Goal: Task Accomplishment & Management: Use online tool/utility

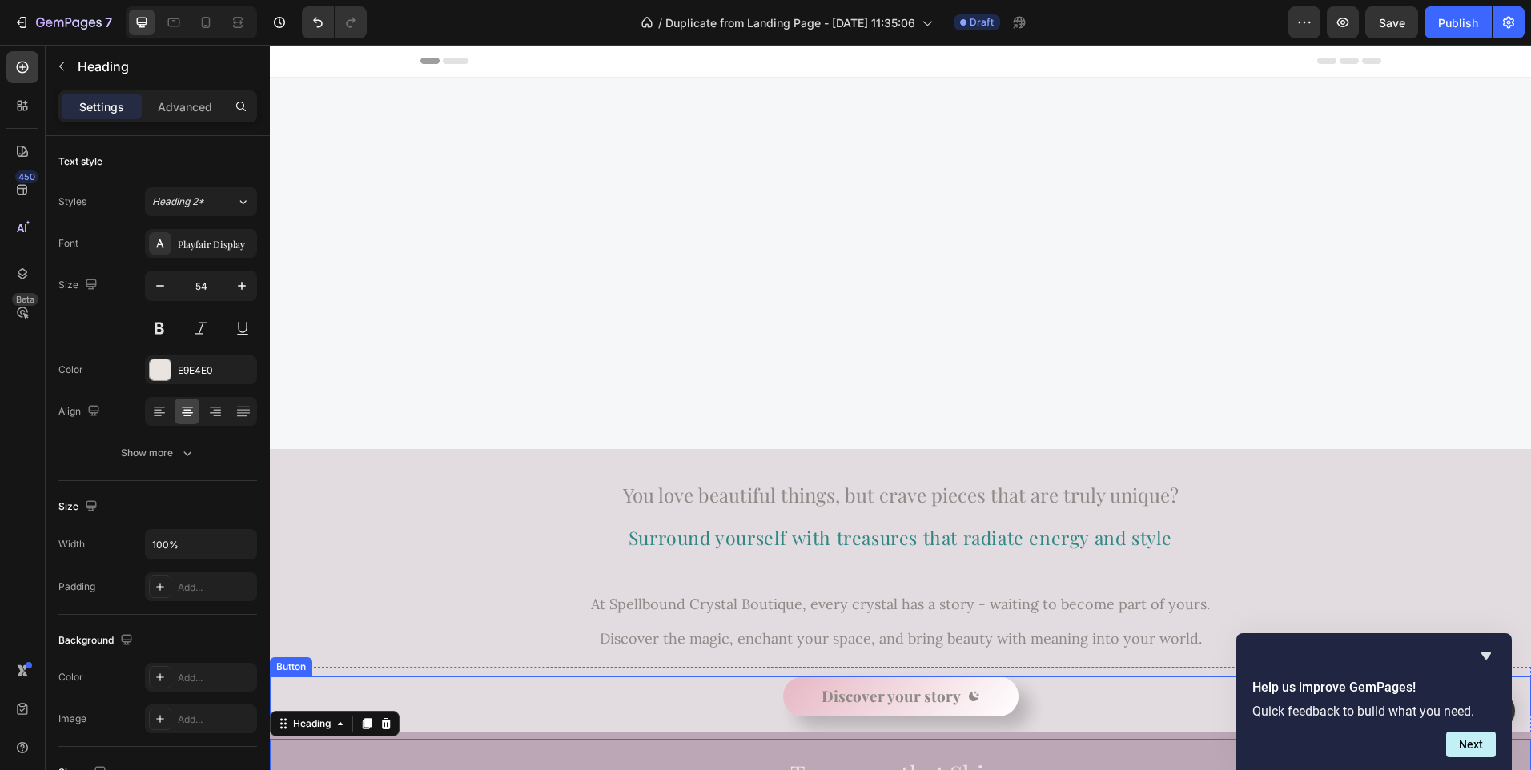
scroll to position [467, 0]
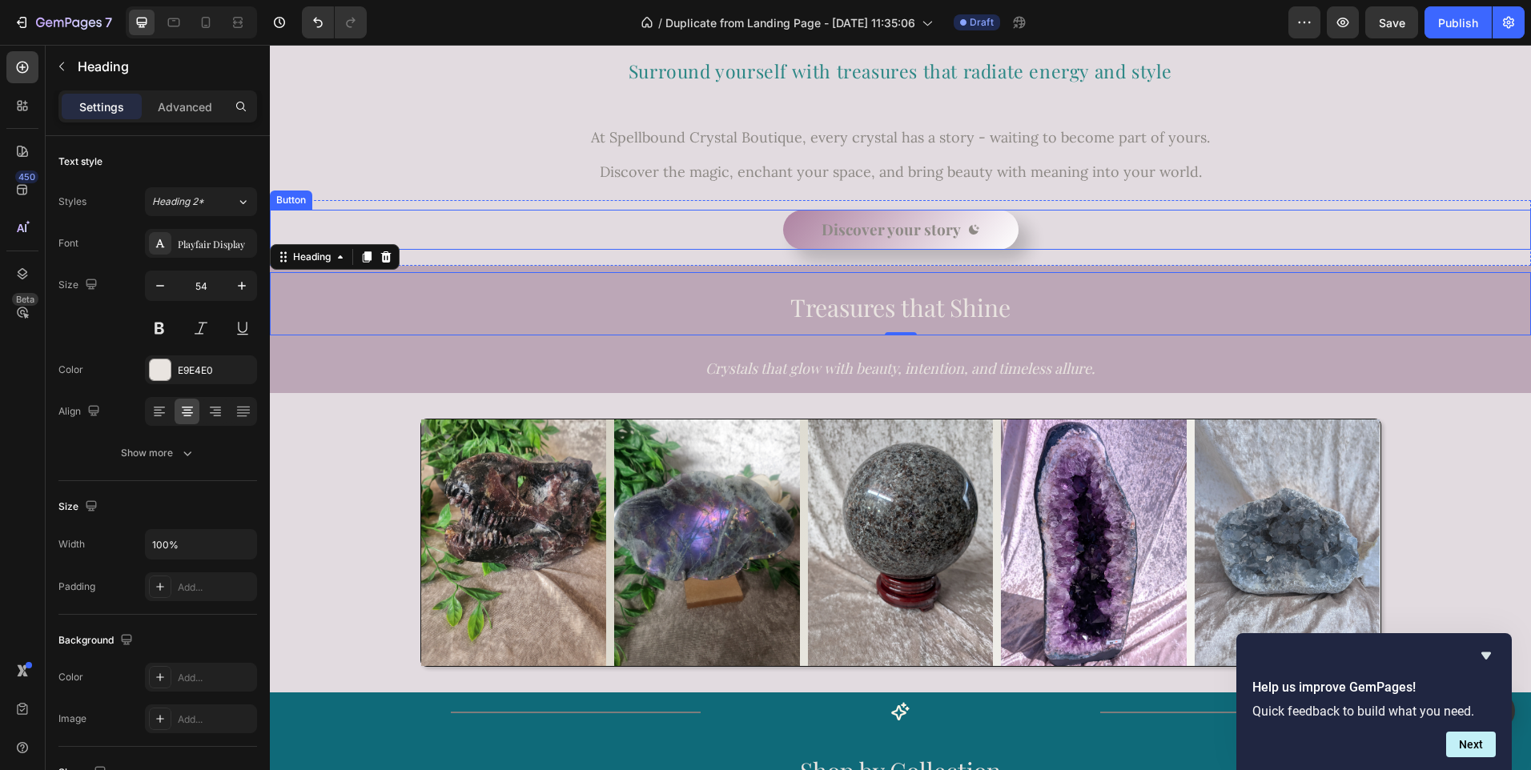
click at [790, 227] on button "Discover your story" at bounding box center [900, 230] width 235 height 40
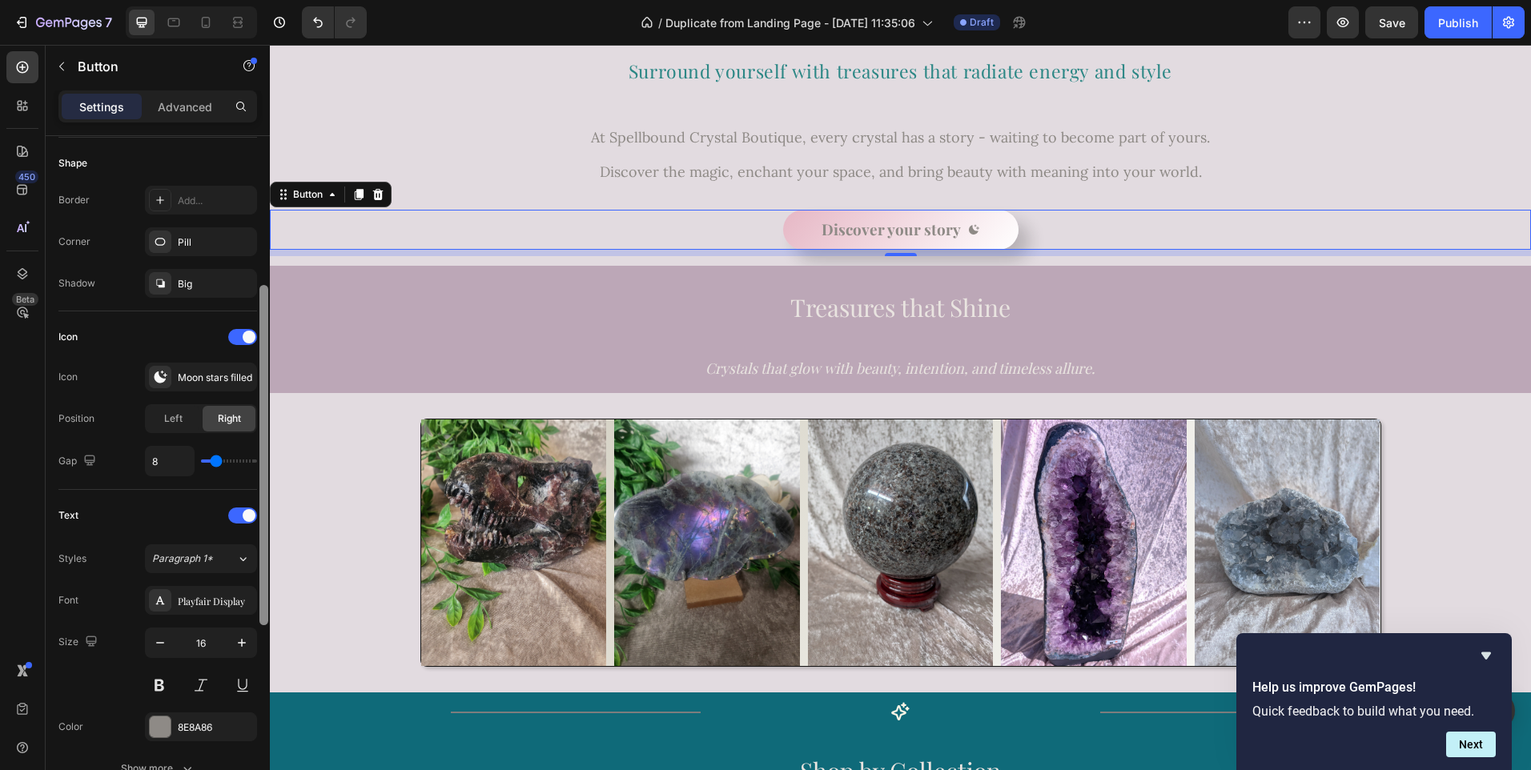
scroll to position [322, 0]
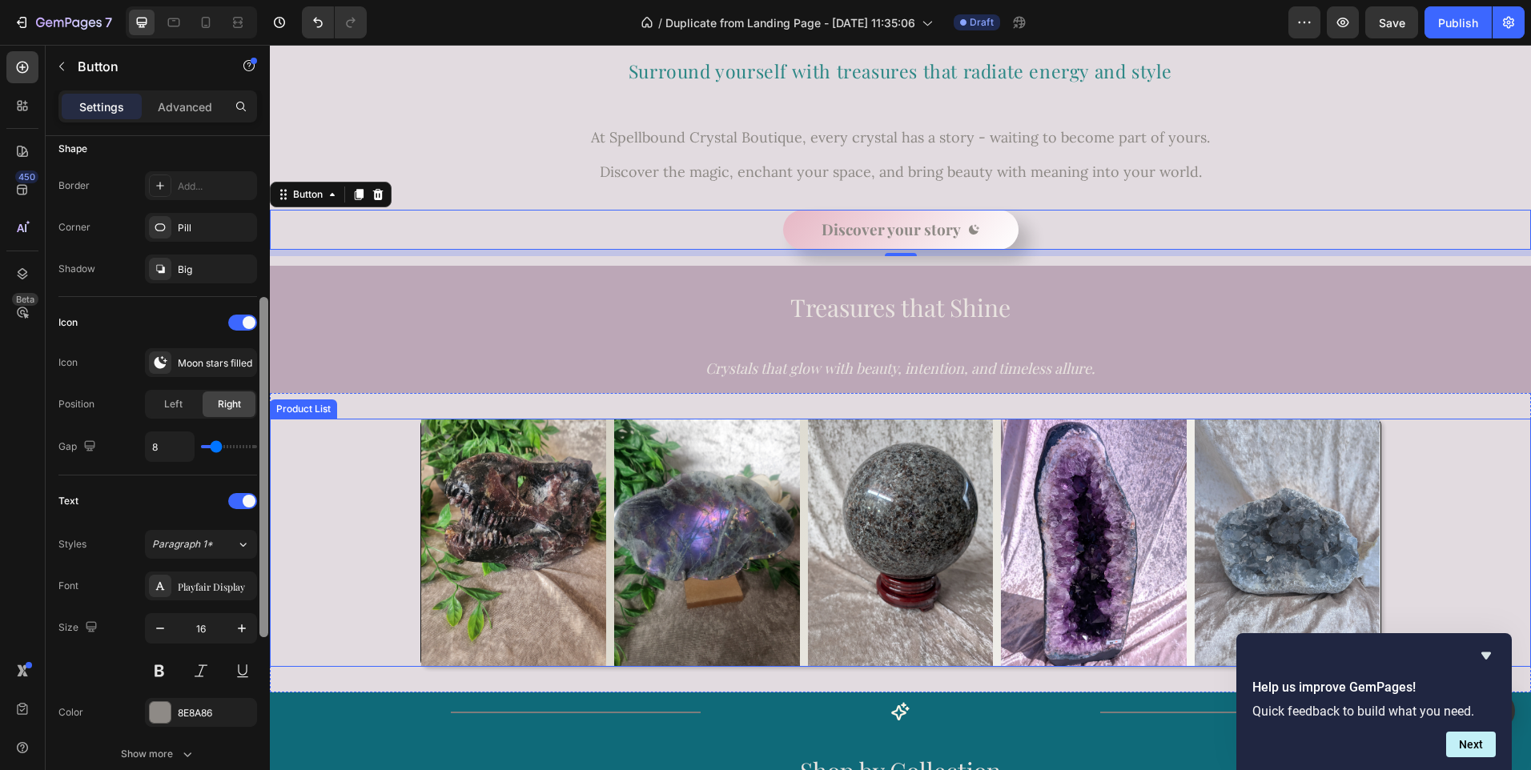
drag, startPoint x: 533, startPoint y: 355, endPoint x: 274, endPoint y: 516, distance: 305.3
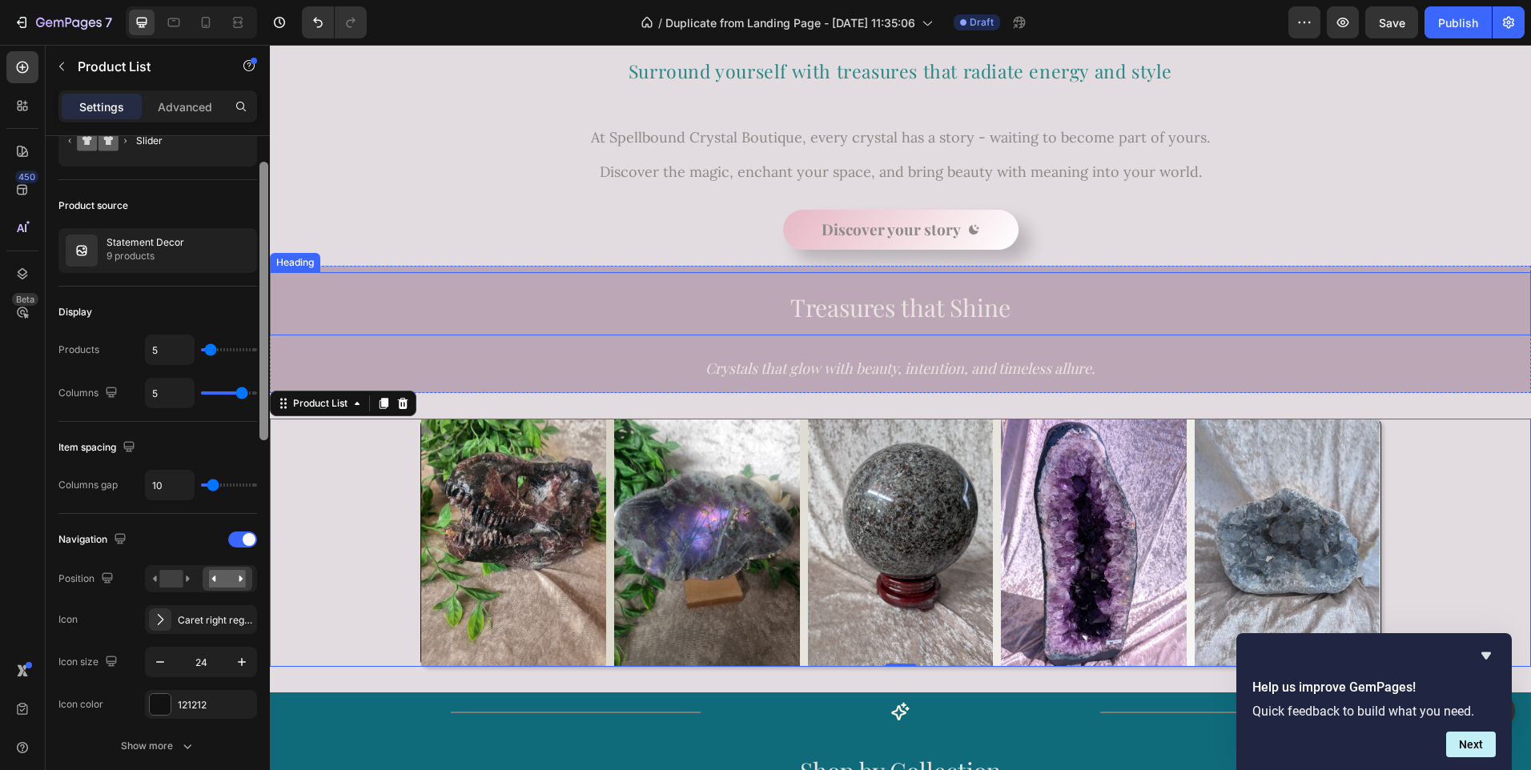
scroll to position [54, 0]
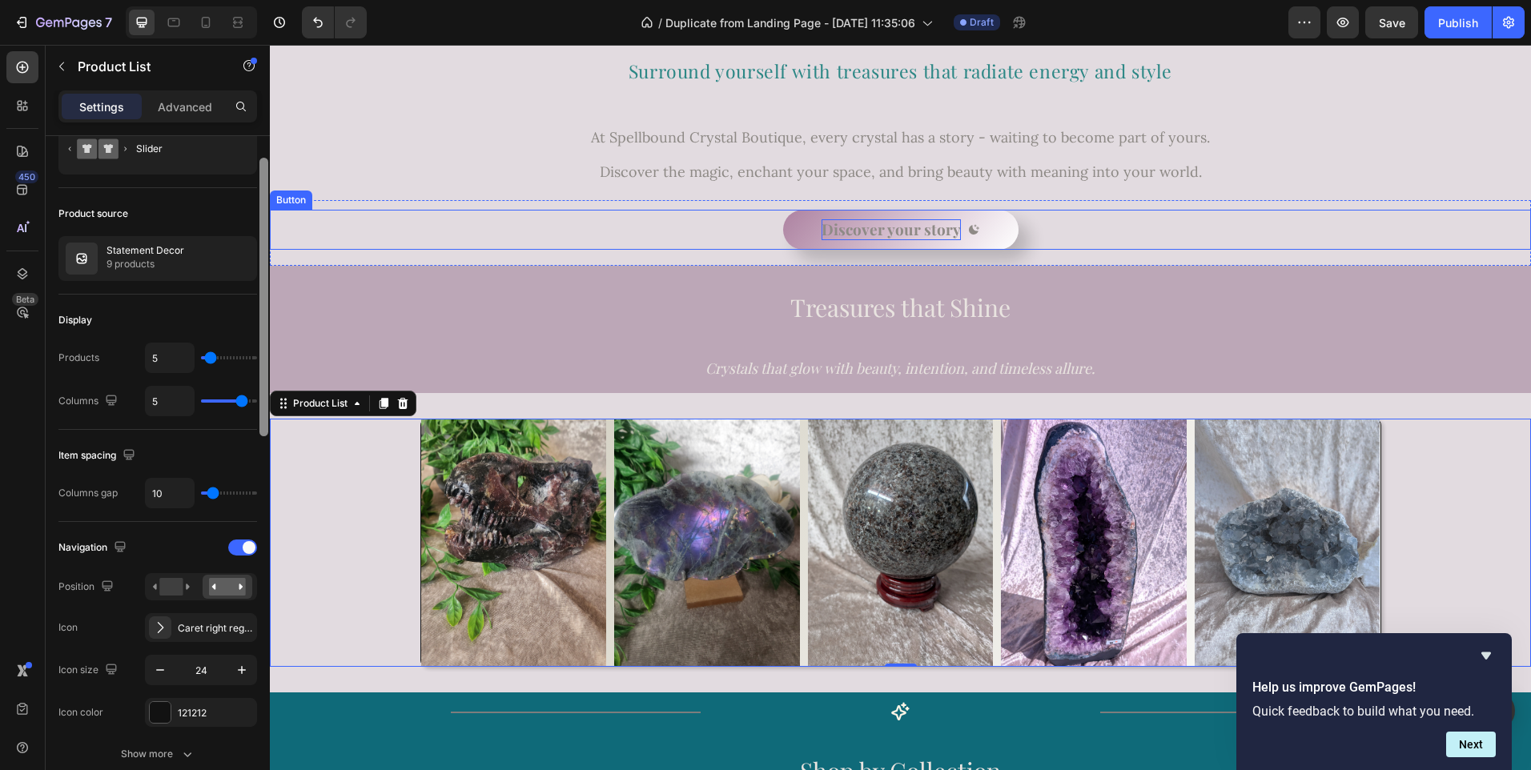
click at [863, 236] on span "Discover your story" at bounding box center [890, 229] width 139 height 21
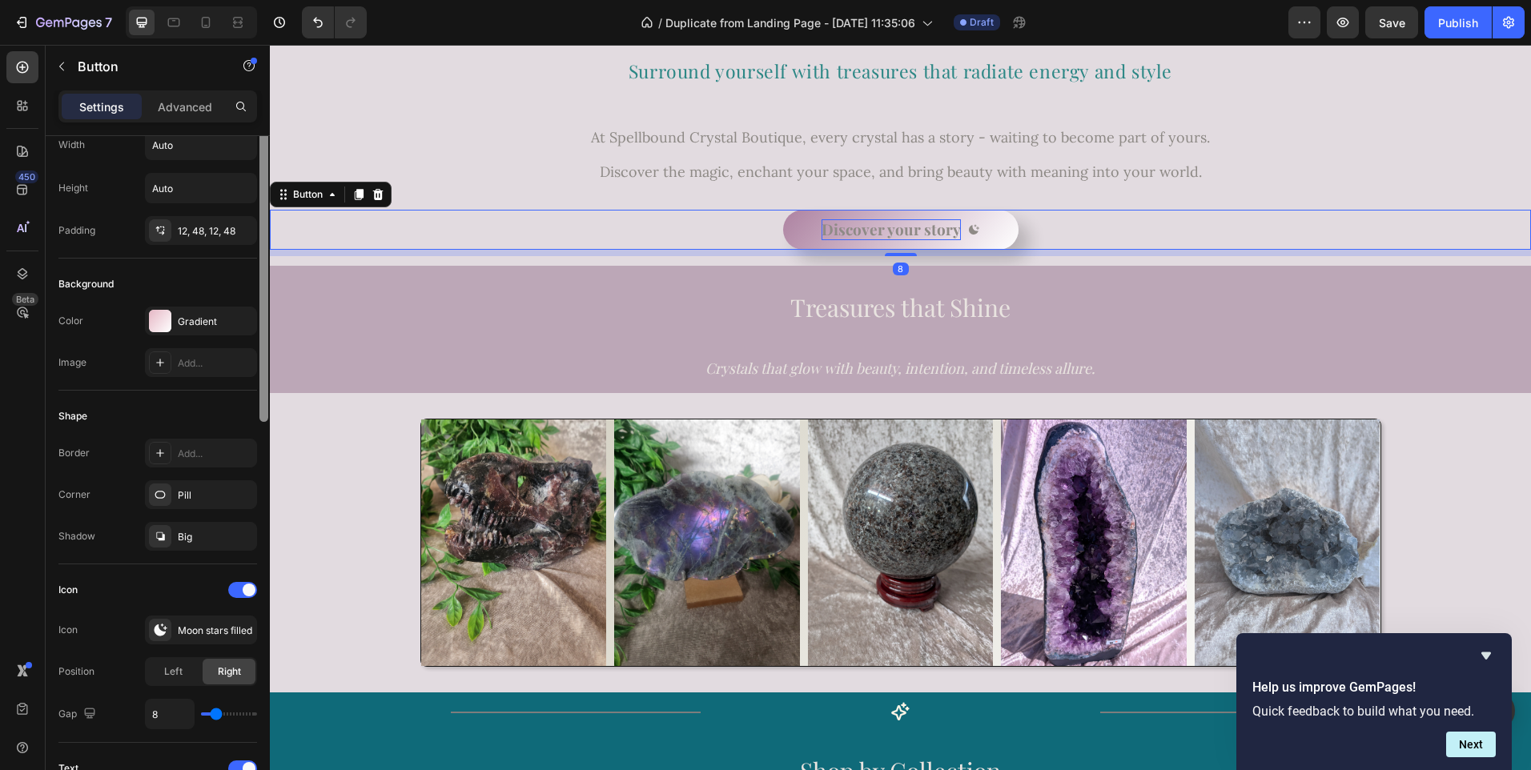
scroll to position [0, 0]
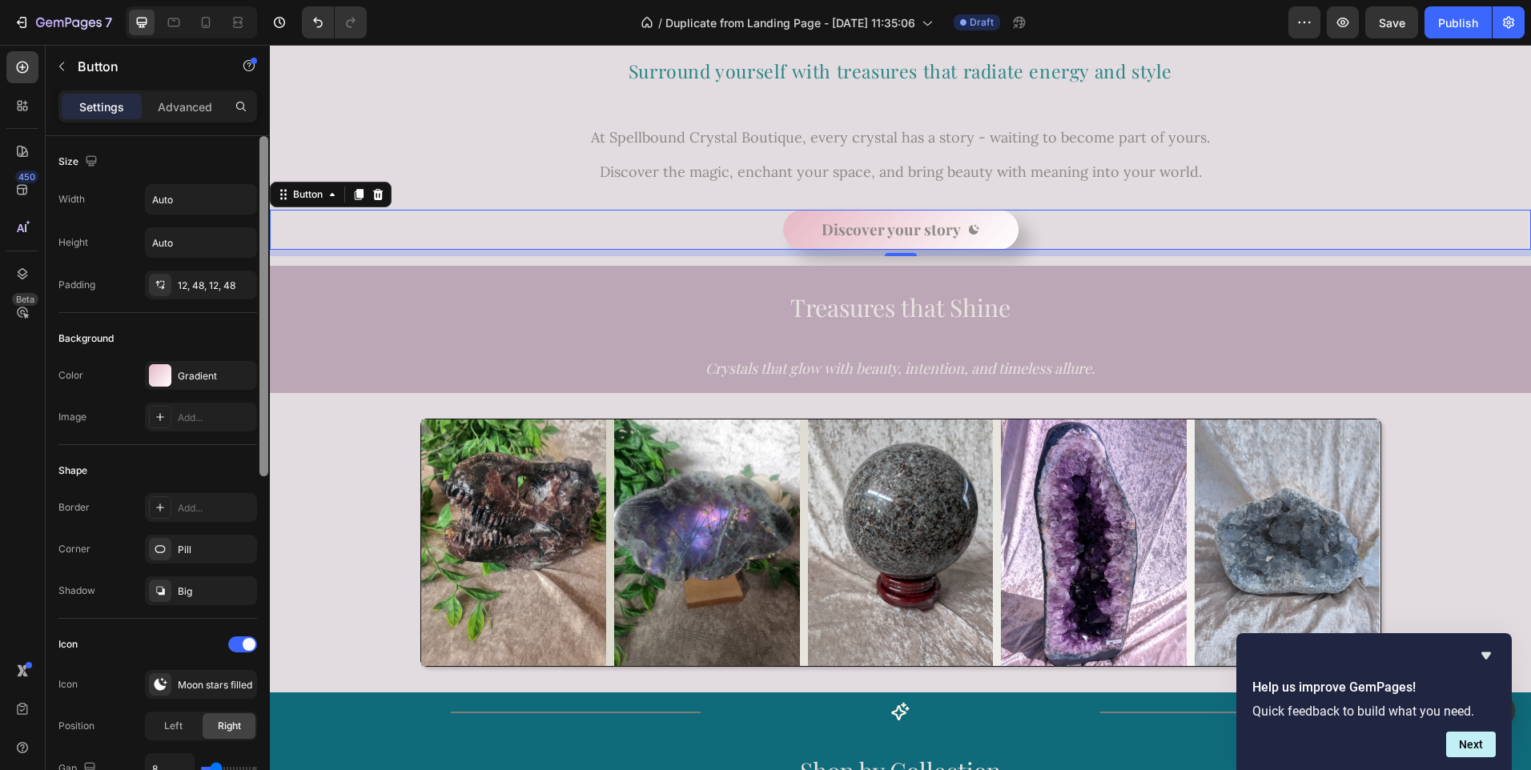
drag, startPoint x: 263, startPoint y: 283, endPoint x: 263, endPoint y: 212, distance: 70.5
click at [263, 212] on div at bounding box center [263, 306] width 9 height 340
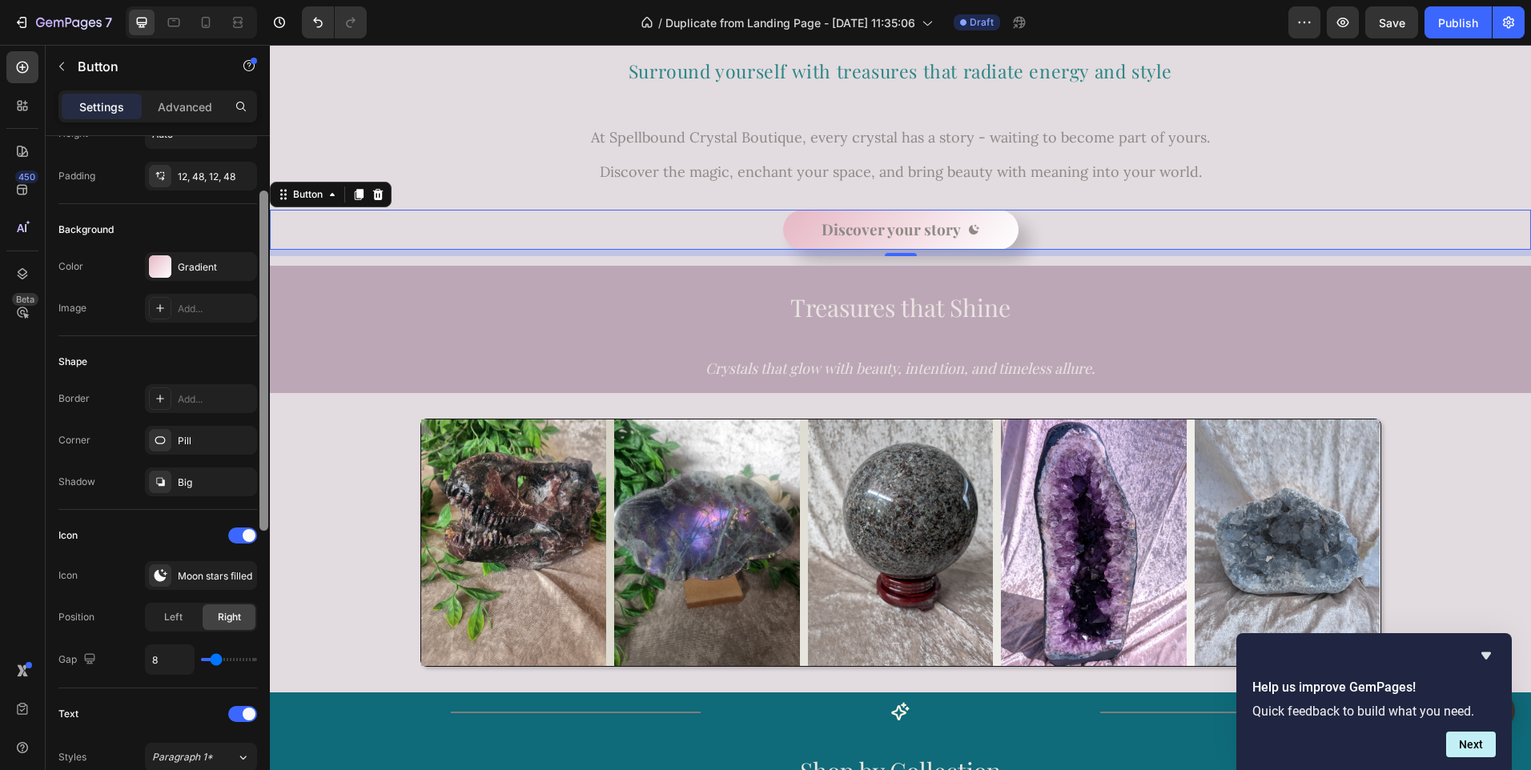
drag, startPoint x: 263, startPoint y: 212, endPoint x: 262, endPoint y: 269, distance: 56.9
click at [262, 269] on div at bounding box center [263, 361] width 9 height 340
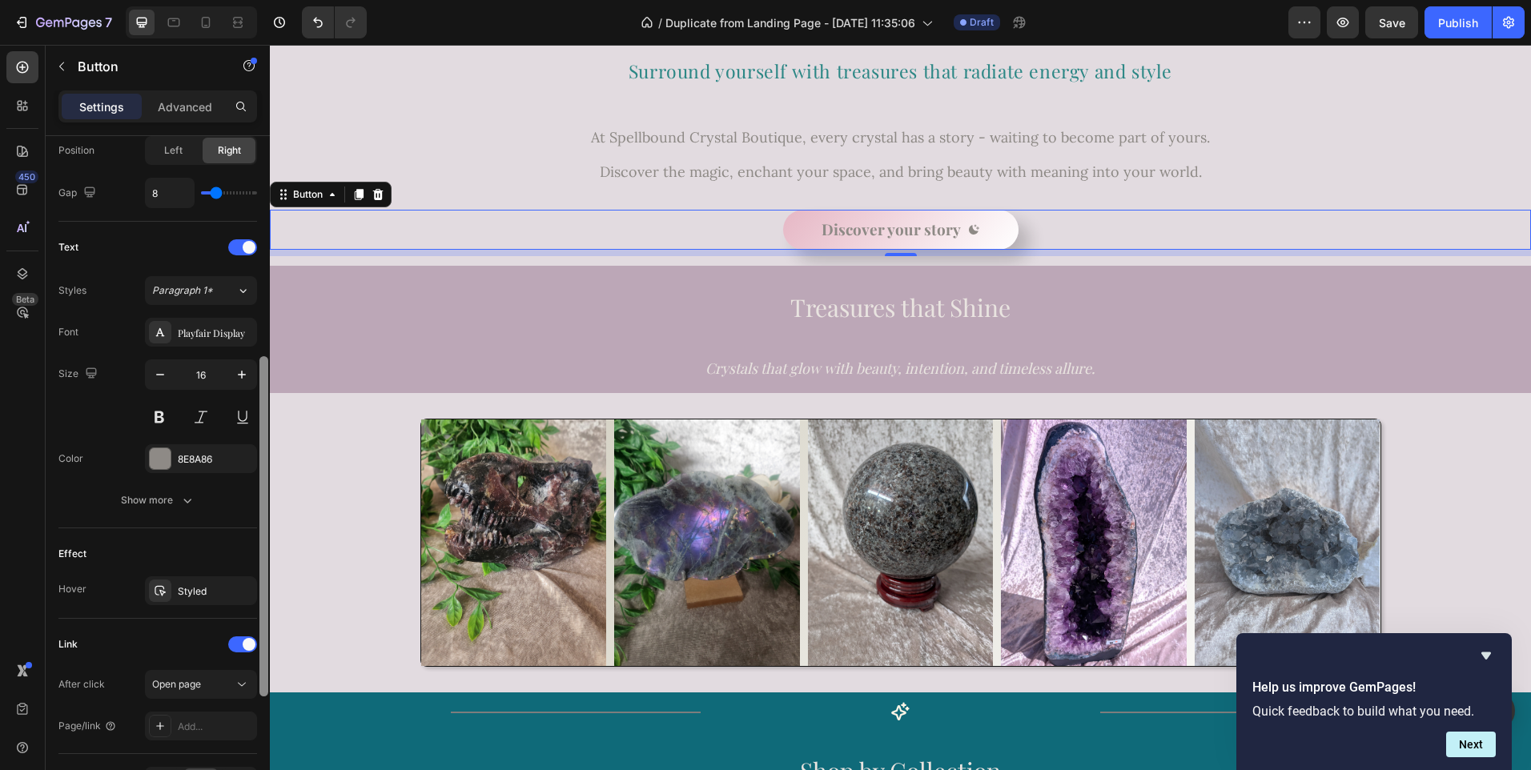
drag, startPoint x: 263, startPoint y: 330, endPoint x: 257, endPoint y: 572, distance: 242.7
click at [257, 572] on div "Size Width Auto Height Auto Padding 12, 48, 12, 48 Background Color Gradient Im…" at bounding box center [158, 476] width 224 height 680
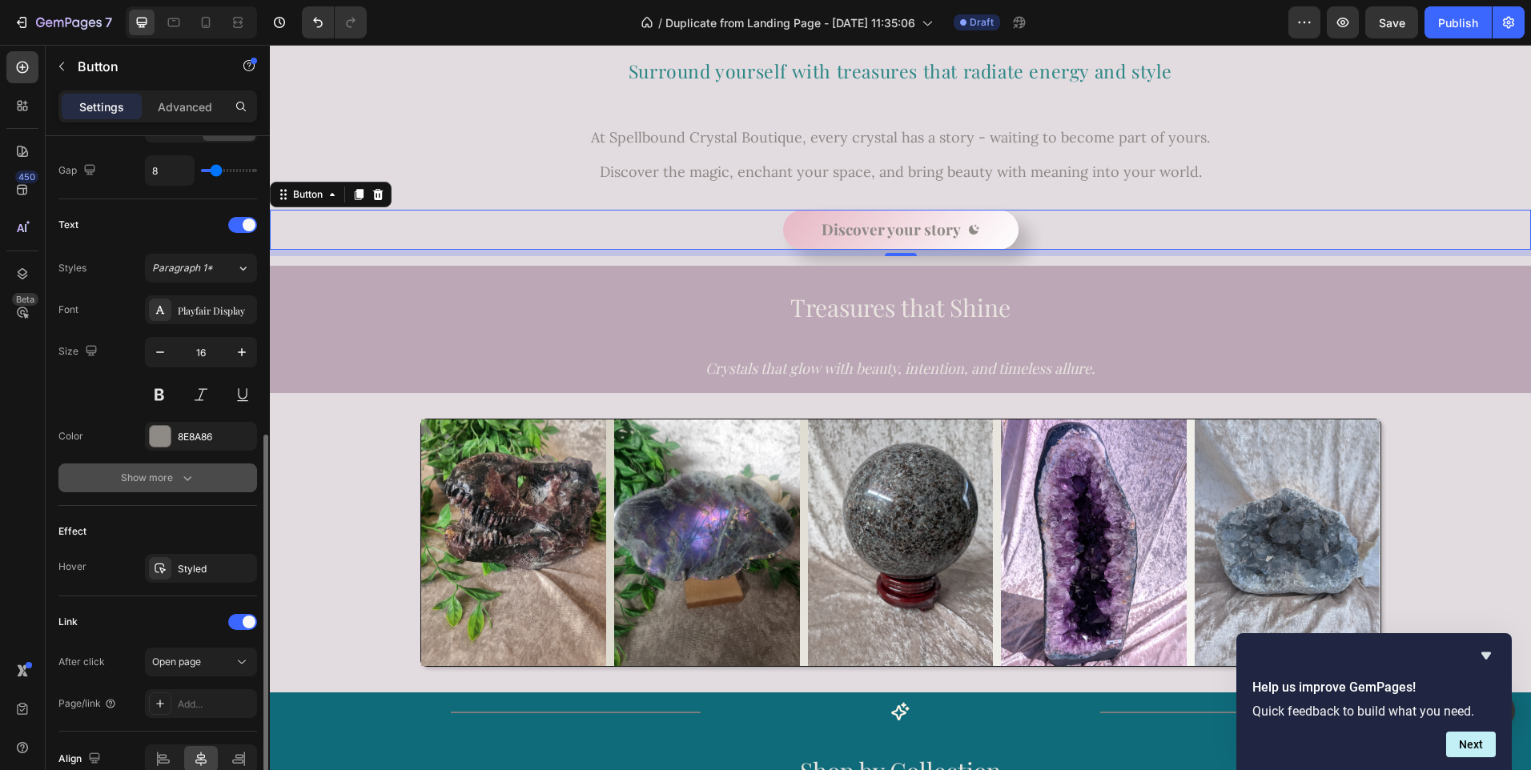
click at [192, 475] on icon "button" at bounding box center [187, 478] width 16 height 16
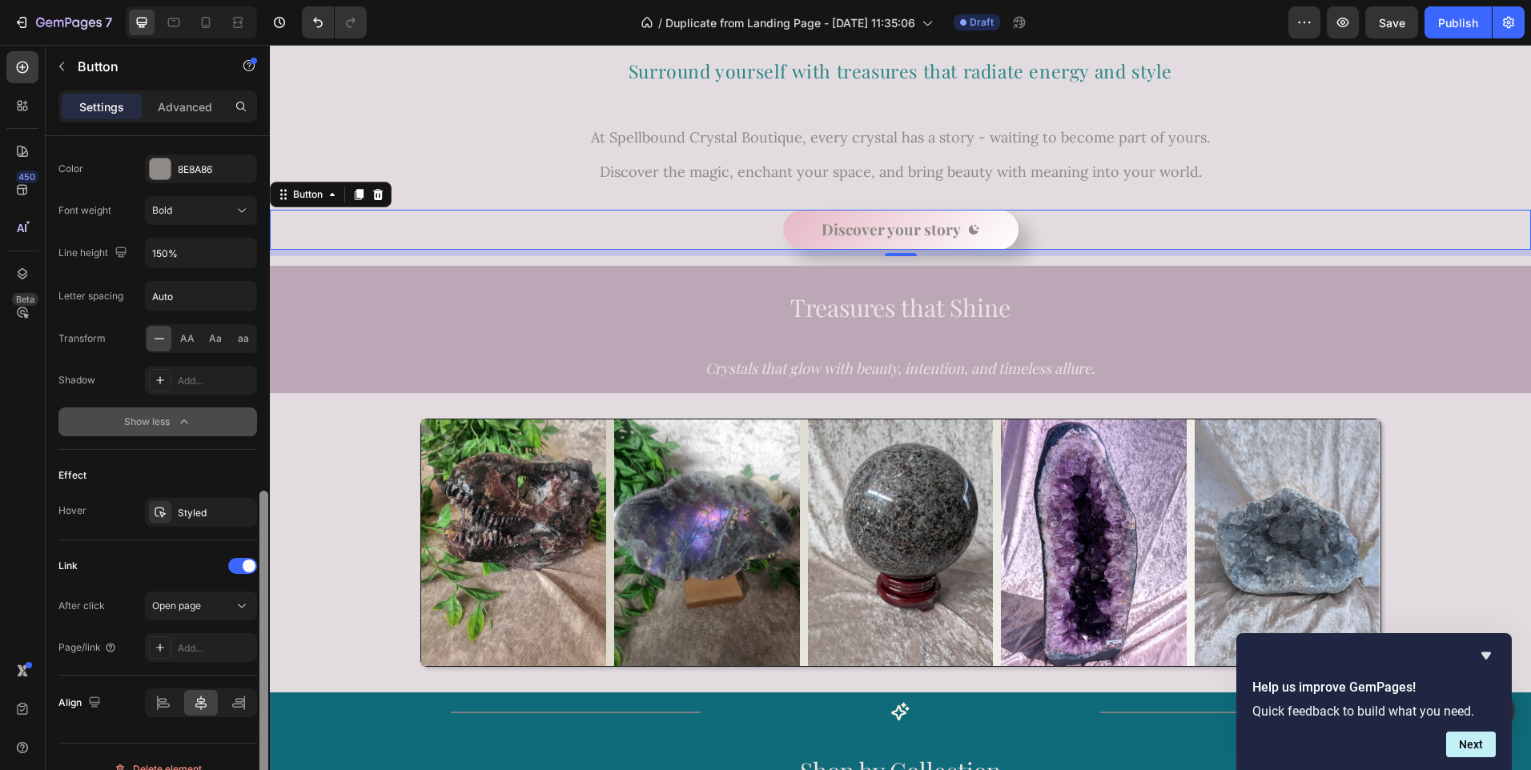
scroll to position [883, 0]
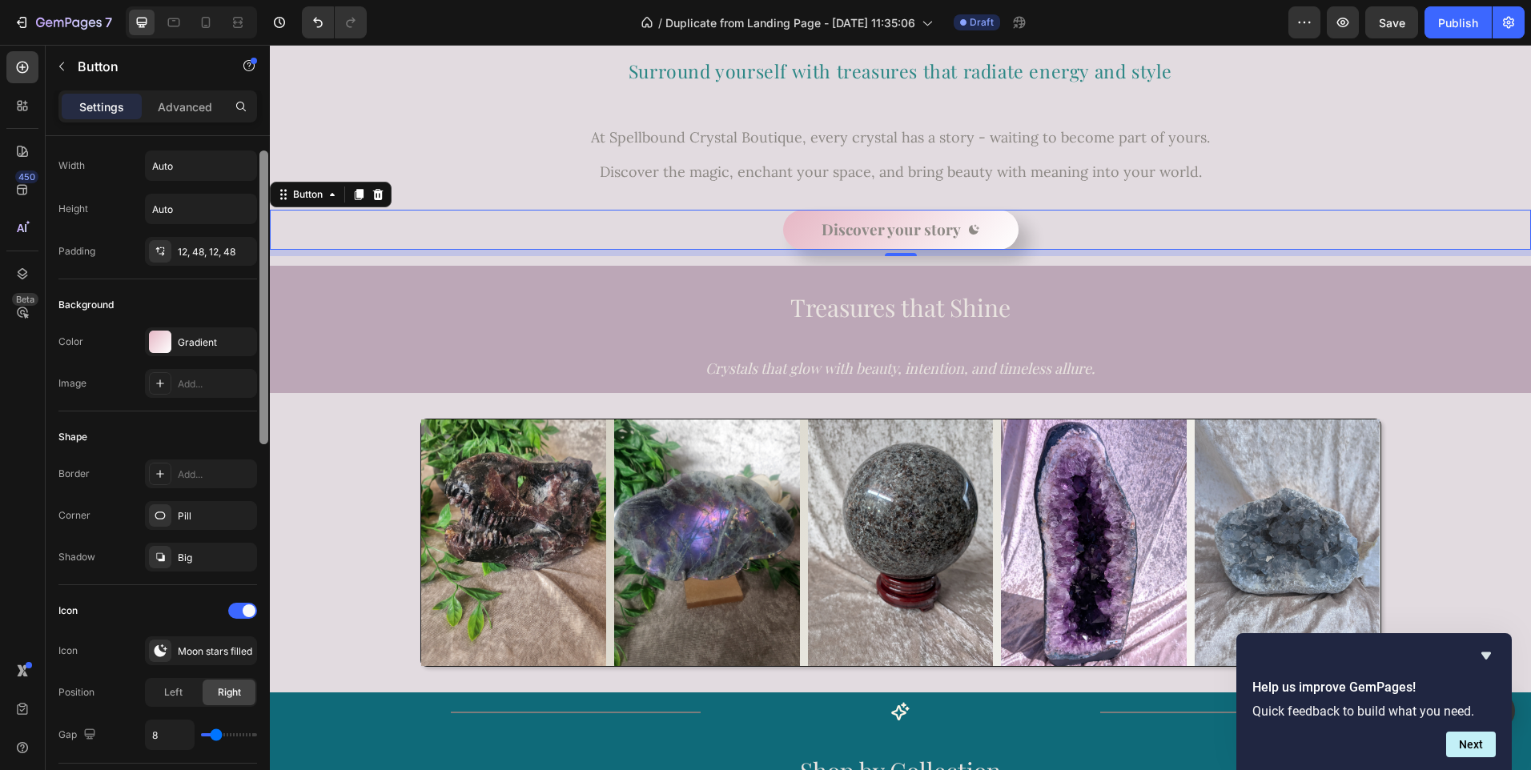
drag, startPoint x: 261, startPoint y: 662, endPoint x: 269, endPoint y: 376, distance: 285.9
click at [269, 376] on div at bounding box center [264, 476] width 12 height 680
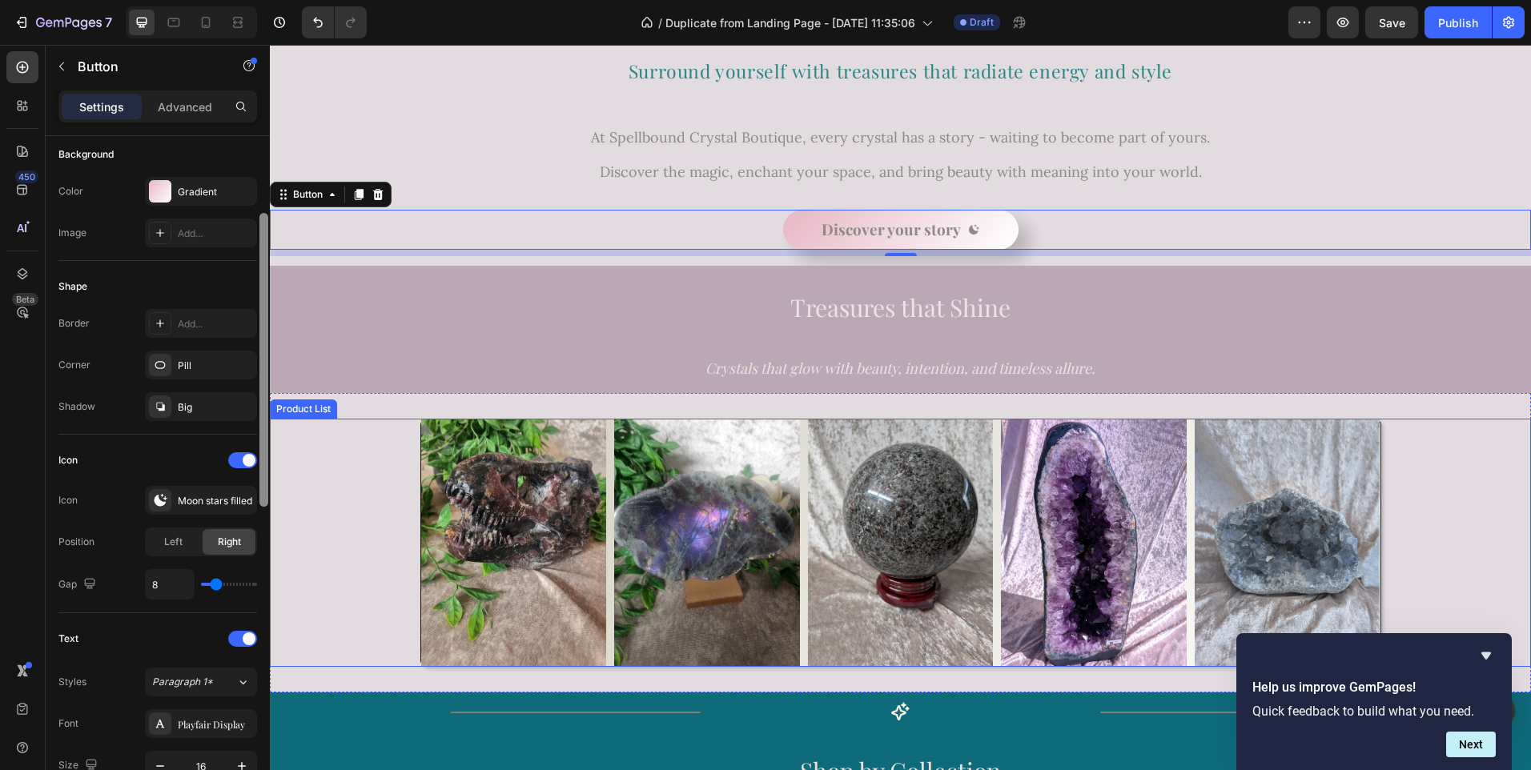
scroll to position [193, 0]
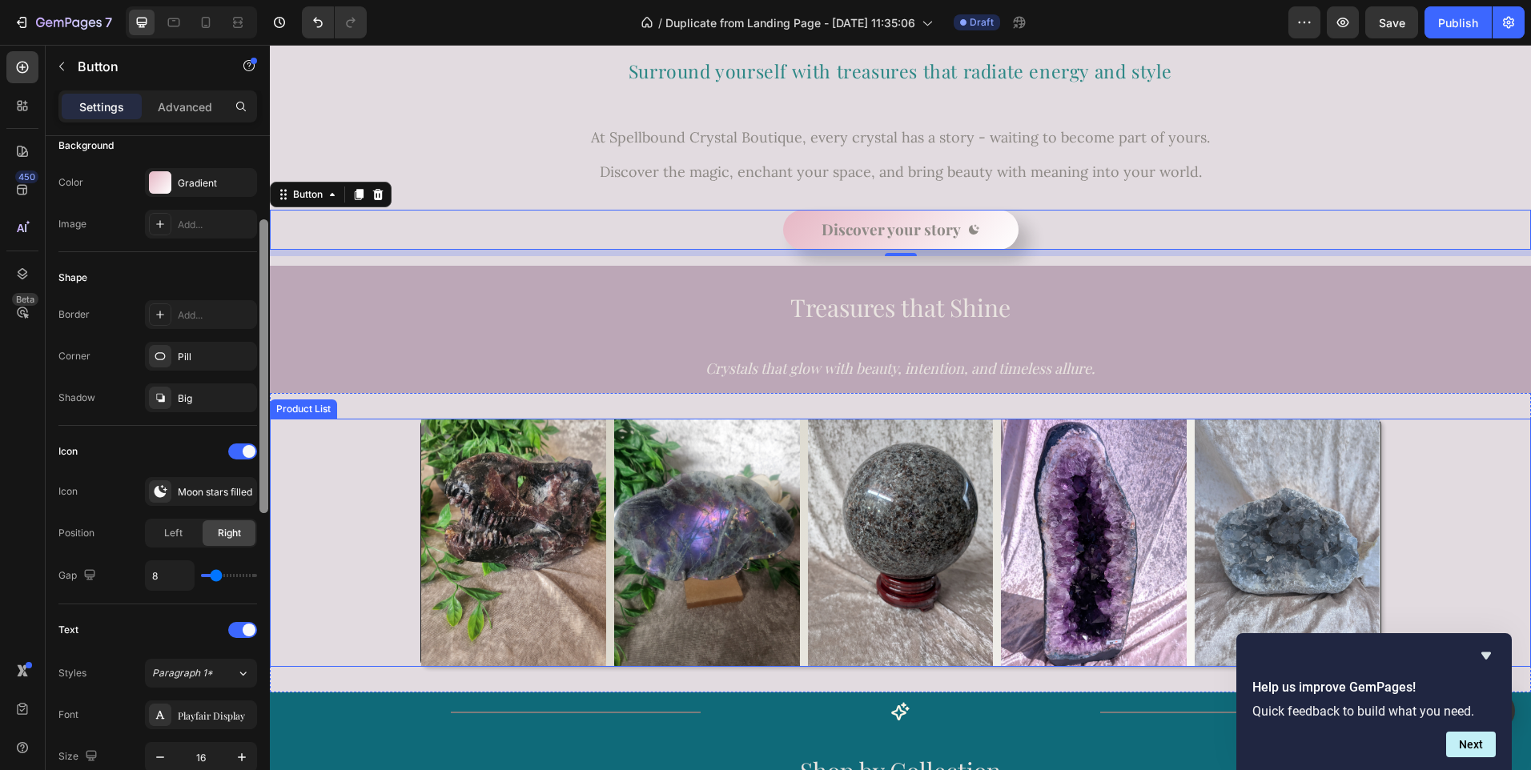
drag, startPoint x: 530, startPoint y: 443, endPoint x: 275, endPoint y: 518, distance: 266.3
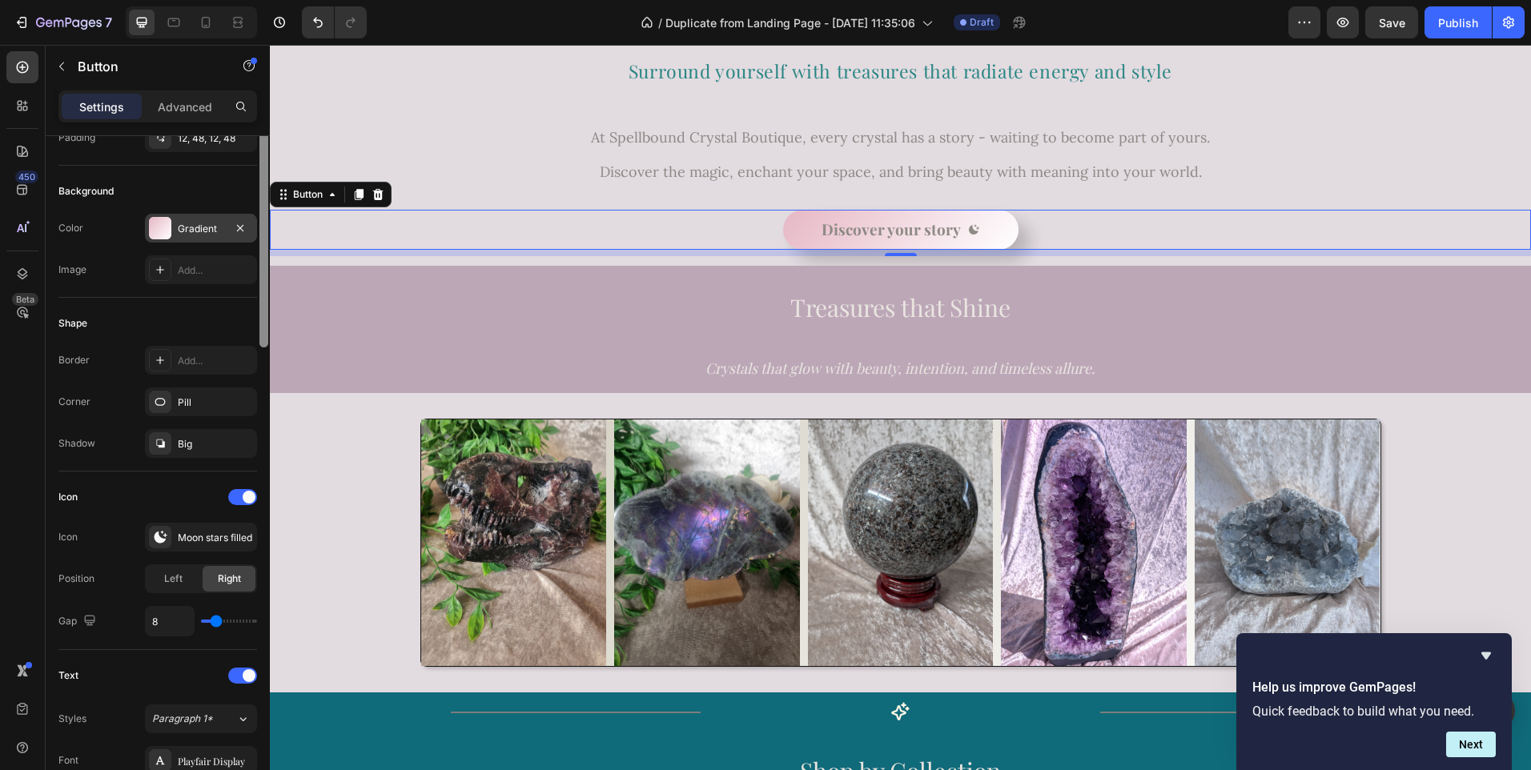
scroll to position [0, 0]
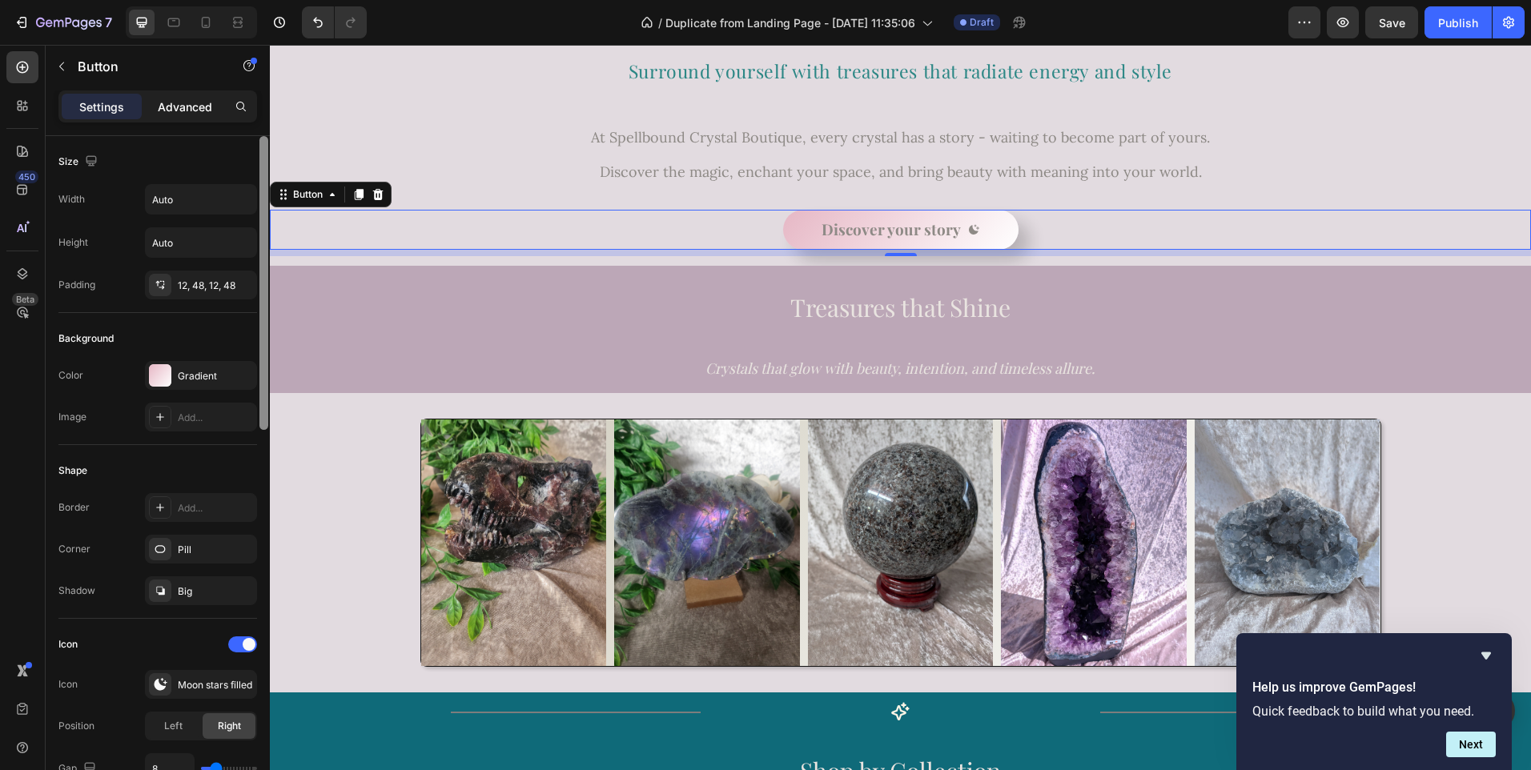
click at [209, 103] on p "Advanced" at bounding box center [185, 106] width 54 height 17
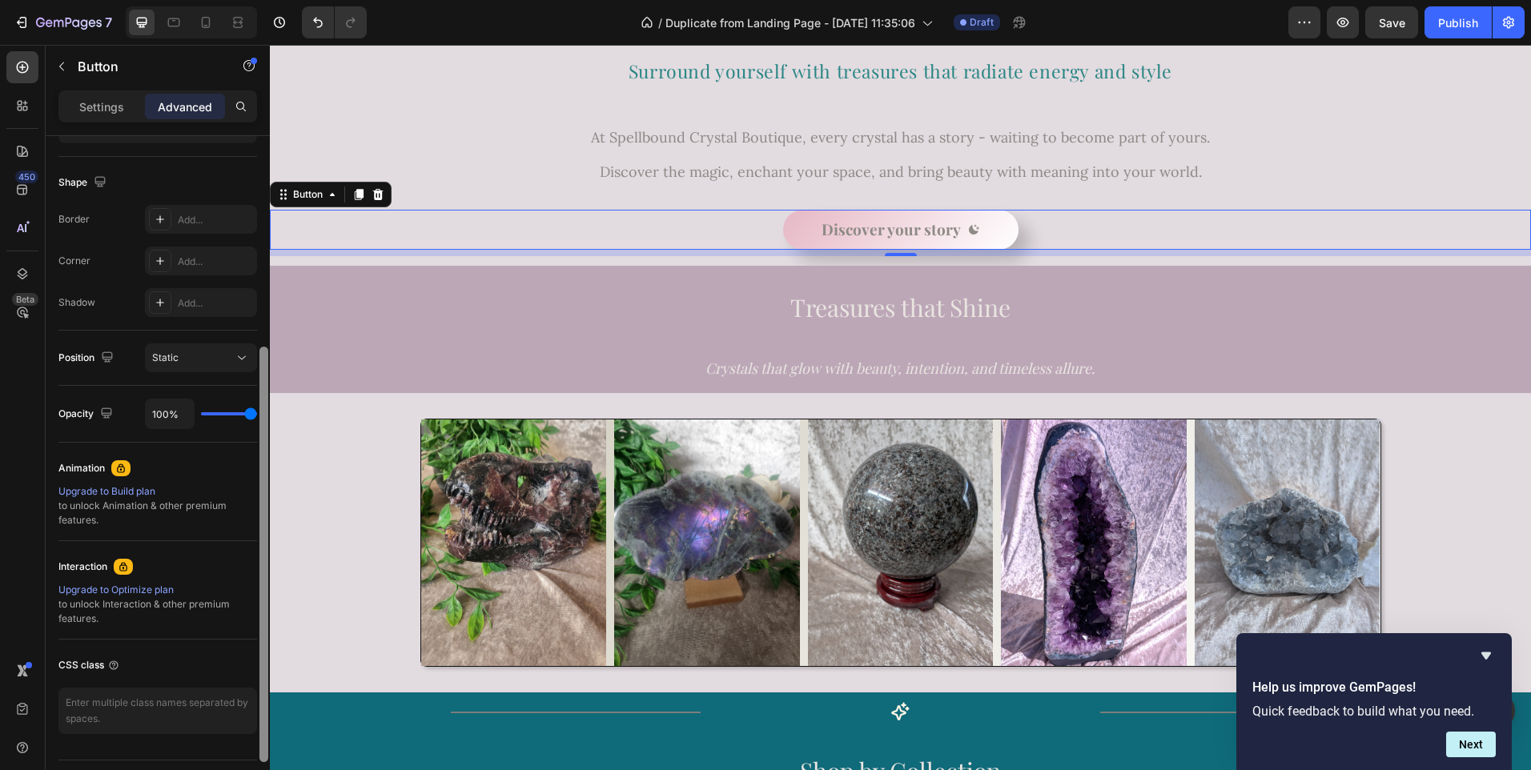
scroll to position [432, 0]
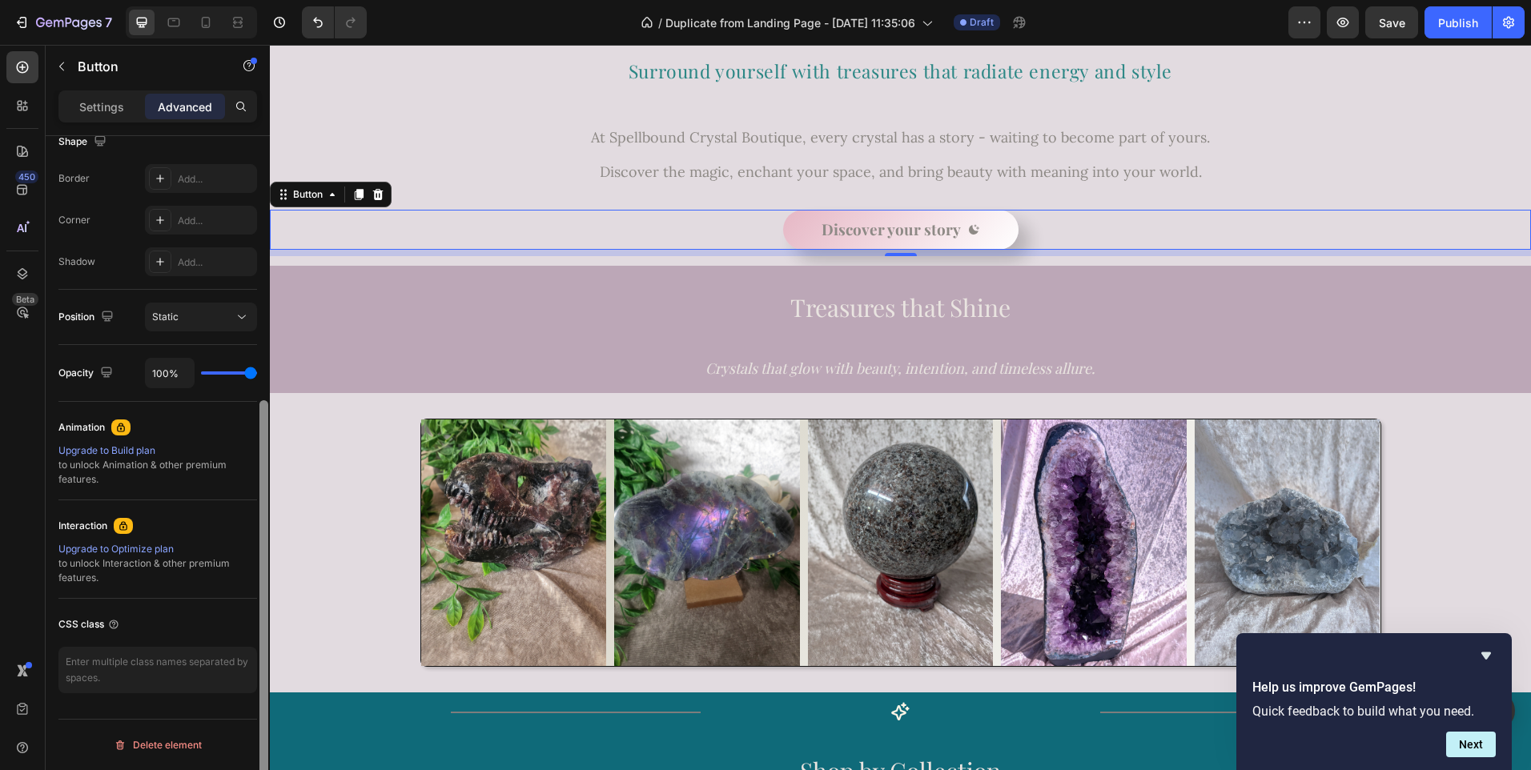
drag, startPoint x: 265, startPoint y: 197, endPoint x: 255, endPoint y: 564, distance: 366.8
click at [255, 564] on div "Display on Desktop Yes No Tablet Yes No Mobile Yes No Spacing (px) 0 0 8 0 0 0 …" at bounding box center [158, 476] width 224 height 680
click at [109, 108] on p "Settings" at bounding box center [101, 106] width 45 height 17
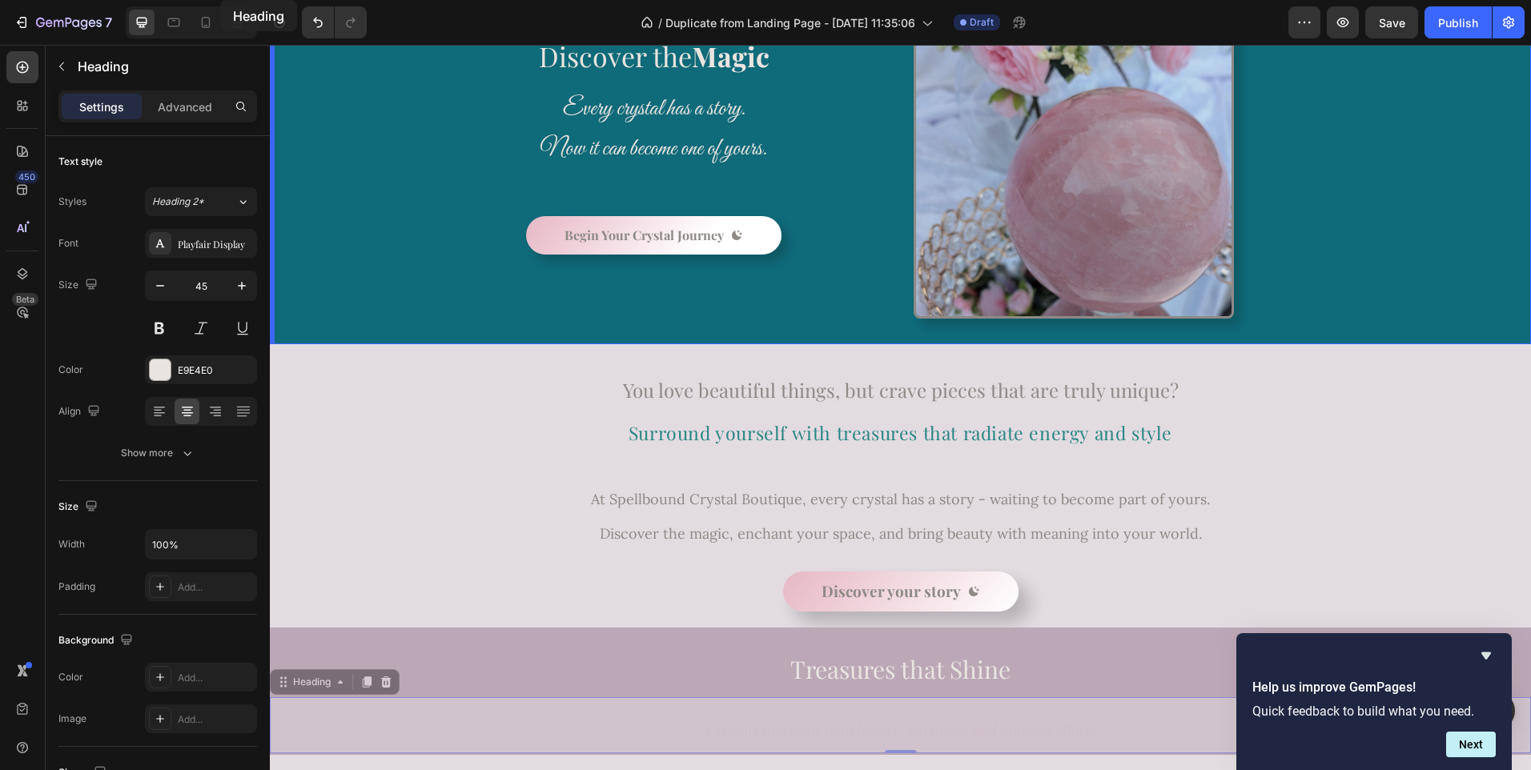
scroll to position [0, 0]
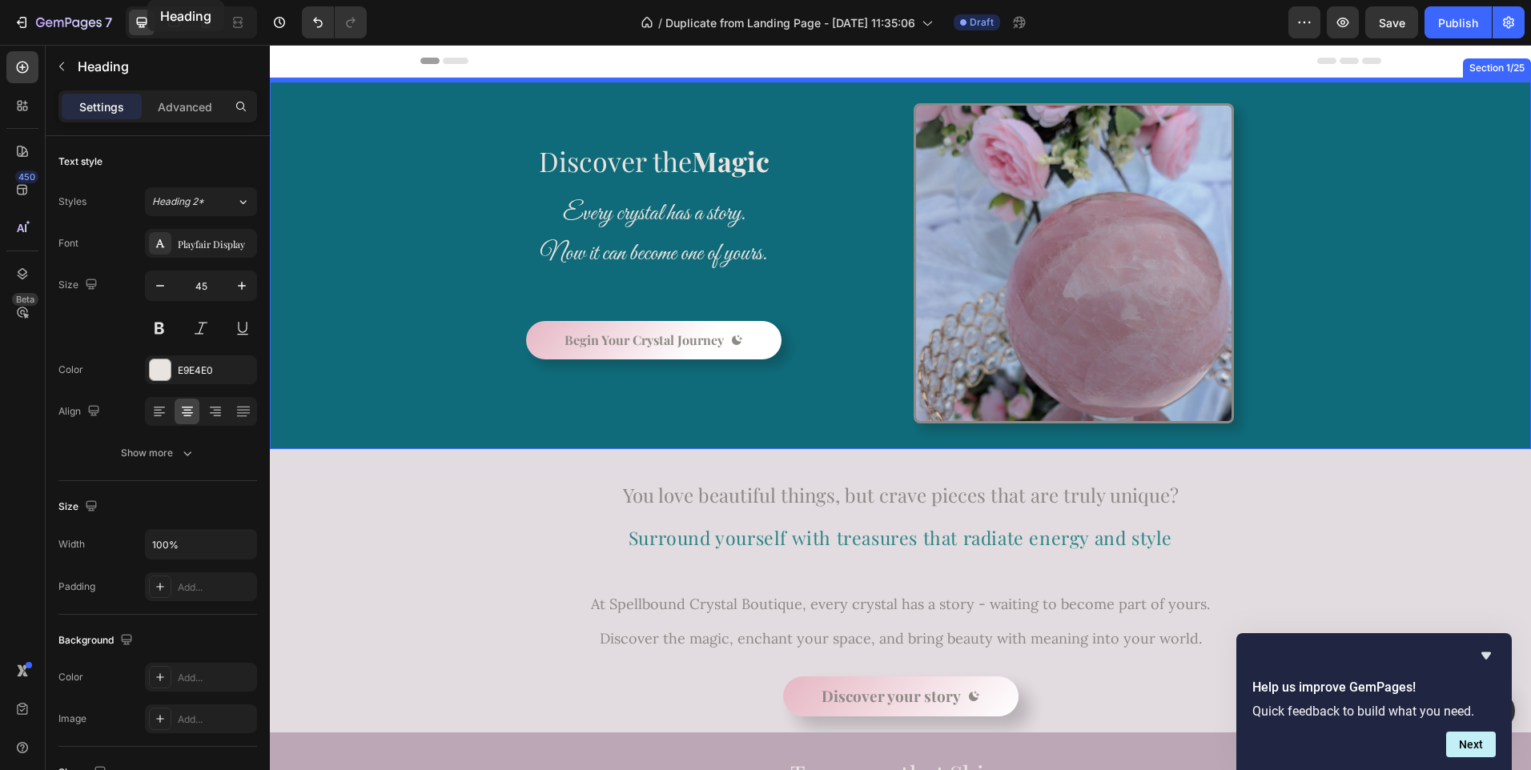
drag, startPoint x: 268, startPoint y: 452, endPoint x: 146, endPoint y: -46, distance: 512.1
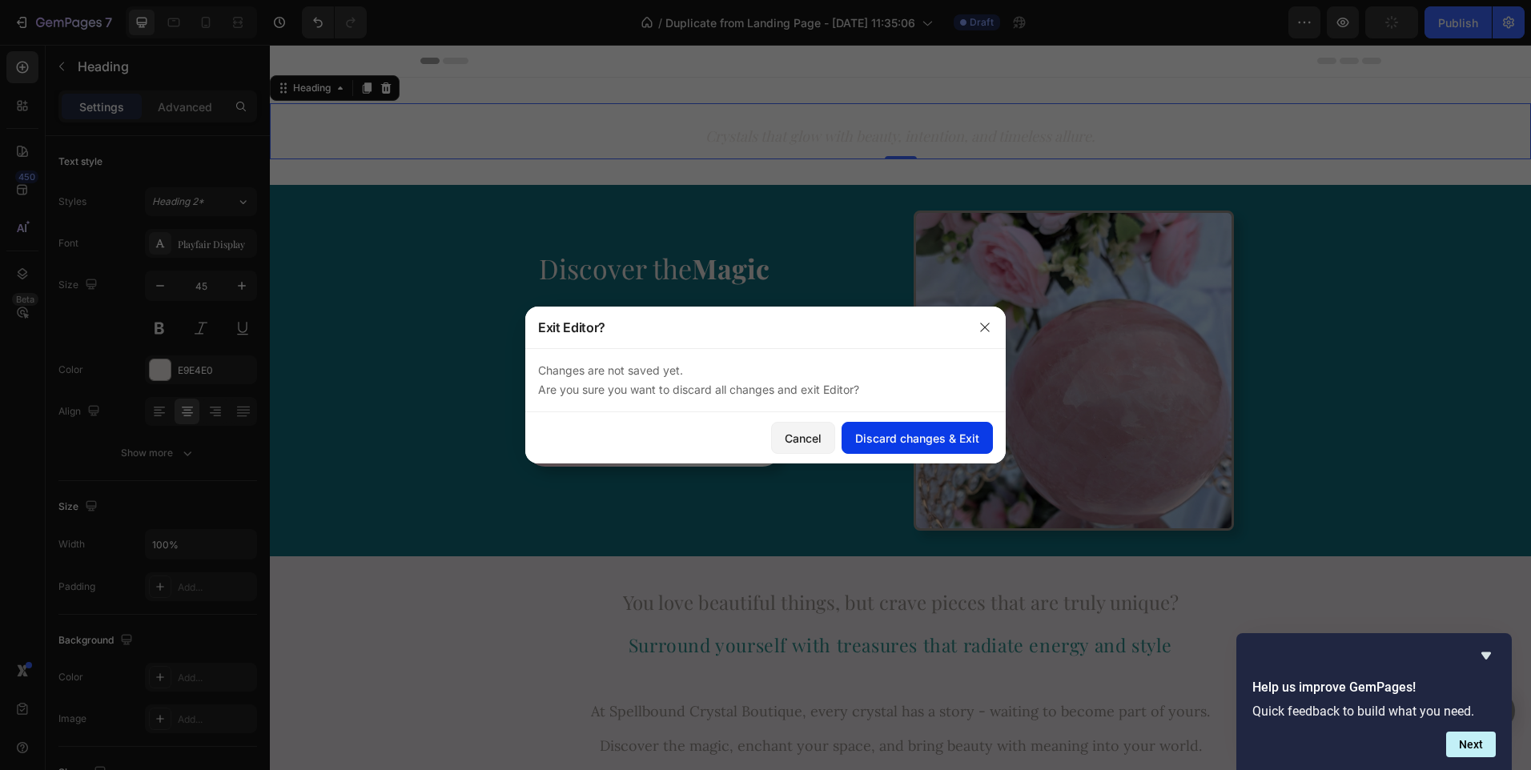
click at [921, 442] on div "Discard changes & Exit" at bounding box center [917, 438] width 124 height 17
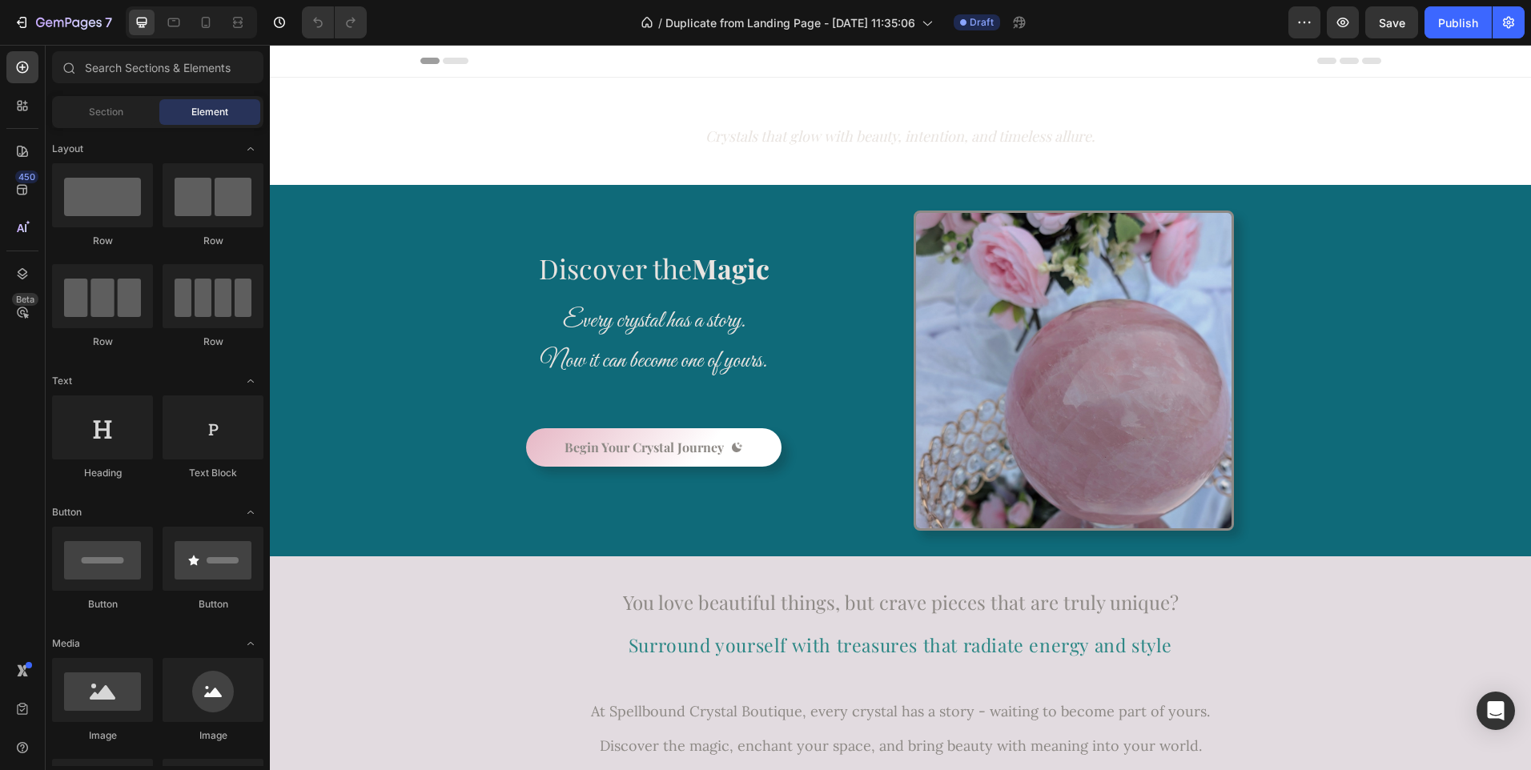
drag, startPoint x: 1520, startPoint y: 99, endPoint x: 1785, endPoint y: 66, distance: 266.2
click at [1304, 19] on icon "button" at bounding box center [1304, 22] width 16 height 16
click at [1211, 16] on div "/ Duplicate from Landing Page - [DATE] 11:35:06 Draft" at bounding box center [834, 22] width 909 height 32
click at [481, 144] on h2 "Crystals that glow with beauty, intention, and timeless allure." at bounding box center [900, 131] width 1261 height 56
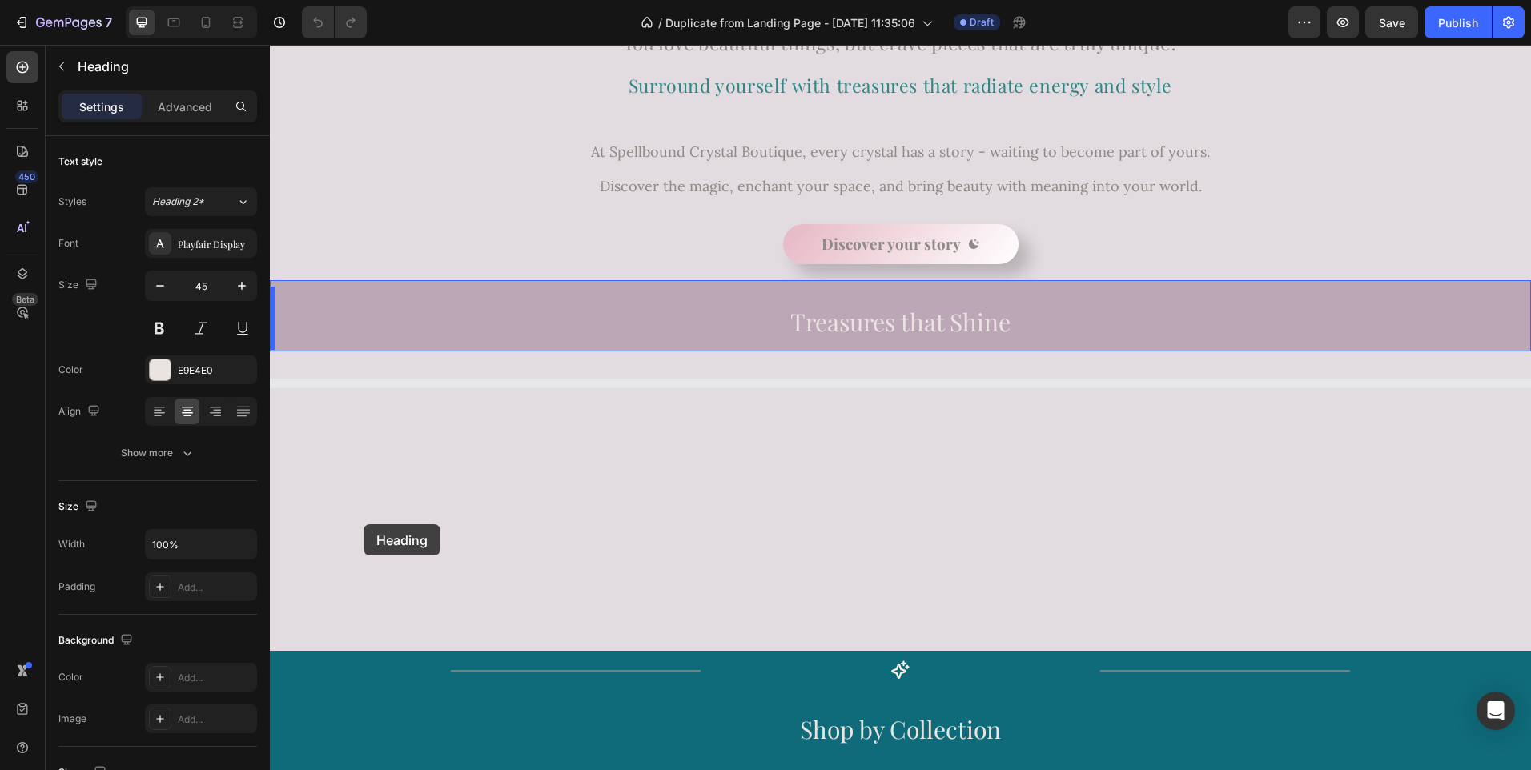
scroll to position [704, 0]
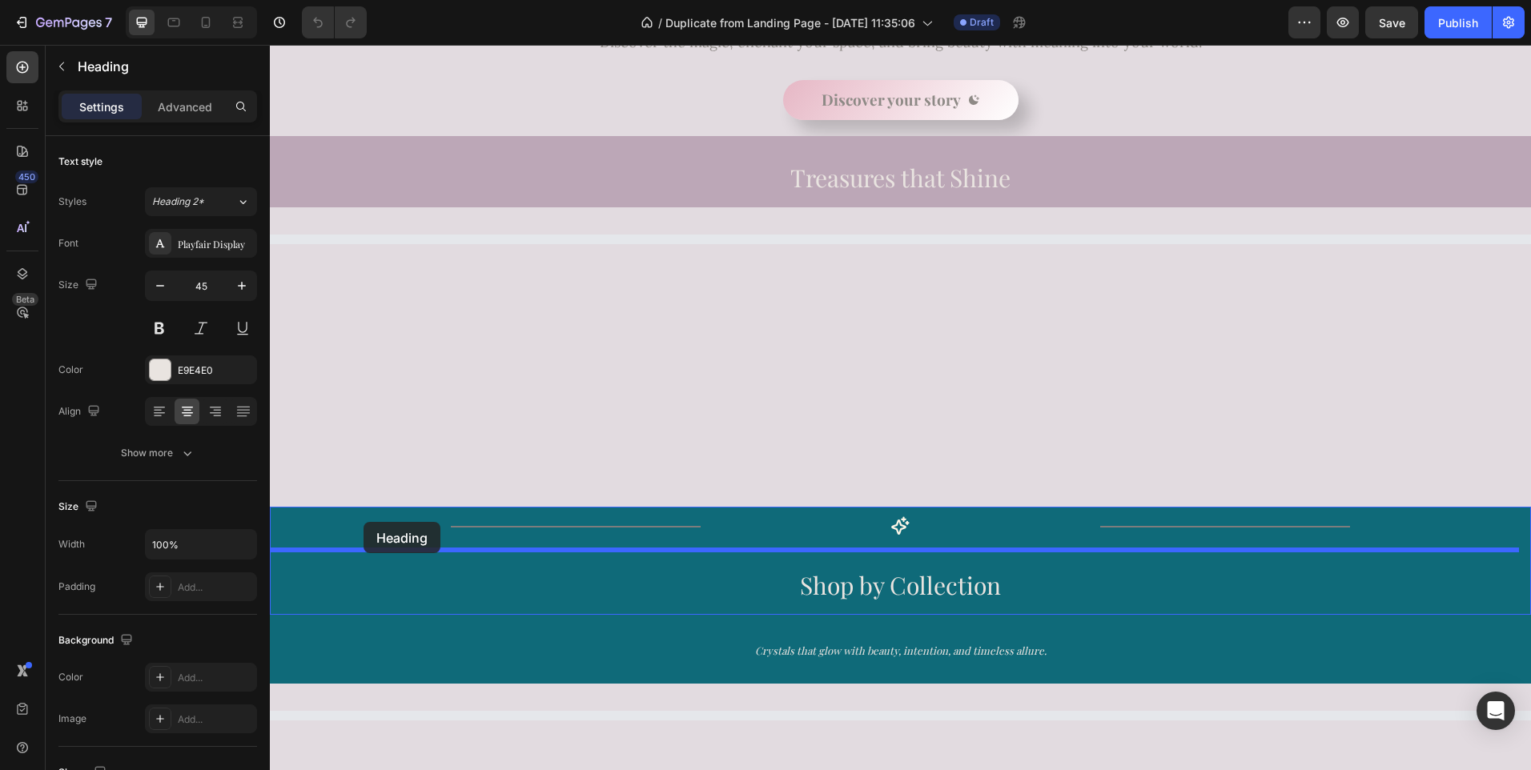
drag, startPoint x: 299, startPoint y: 129, endPoint x: 363, endPoint y: 522, distance: 398.4
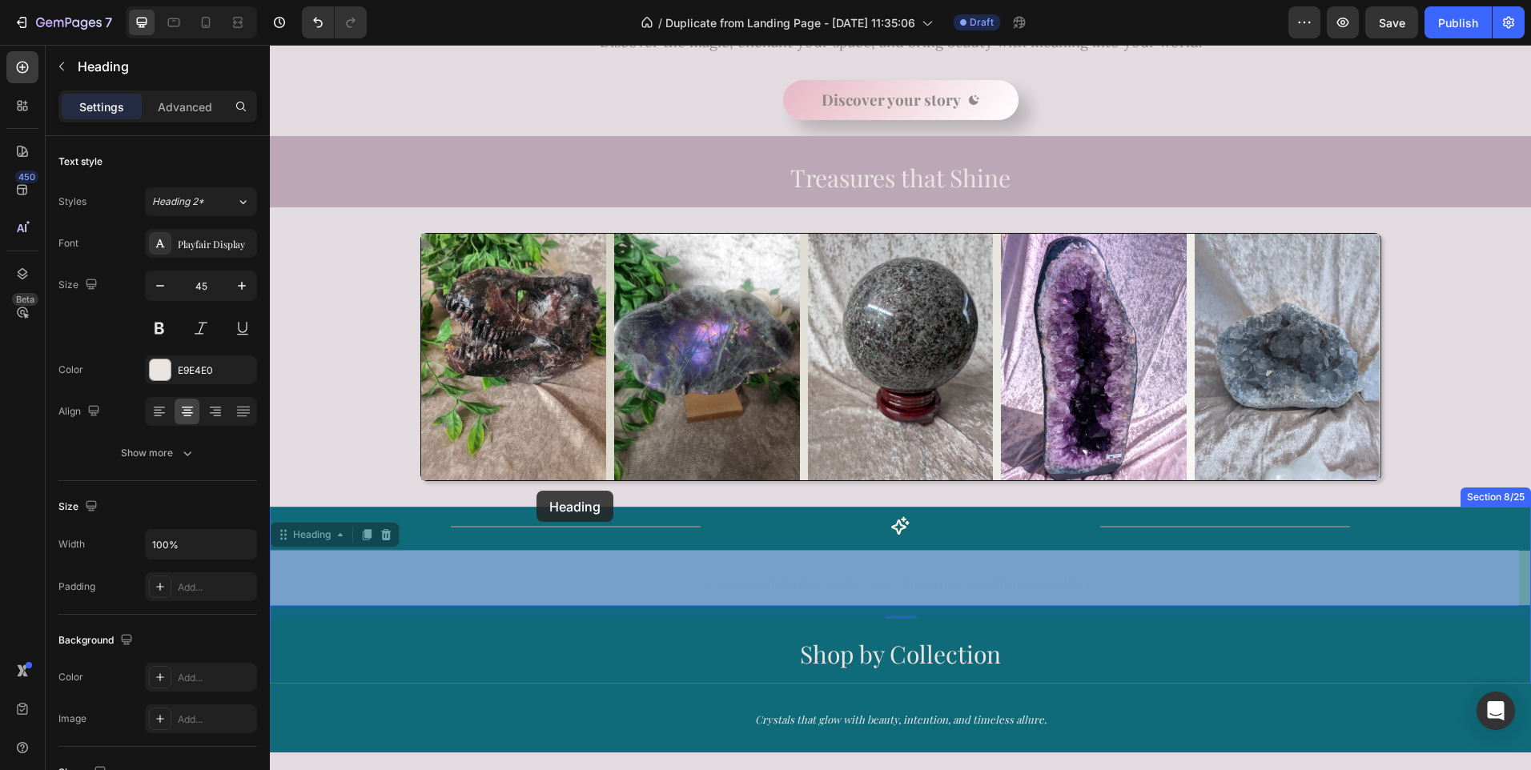
drag, startPoint x: 541, startPoint y: 586, endPoint x: 528, endPoint y: 434, distance: 152.7
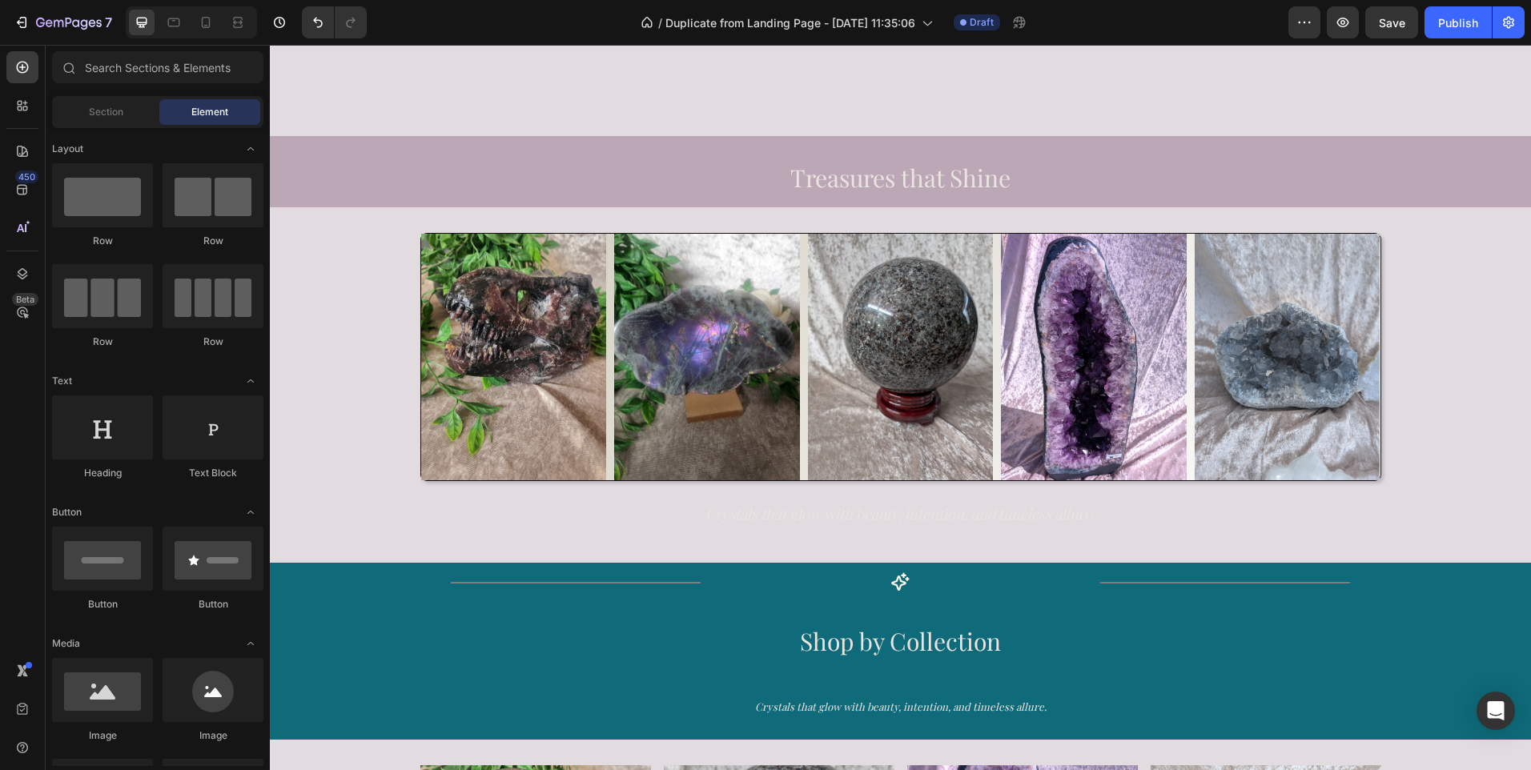
scroll to position [907, 0]
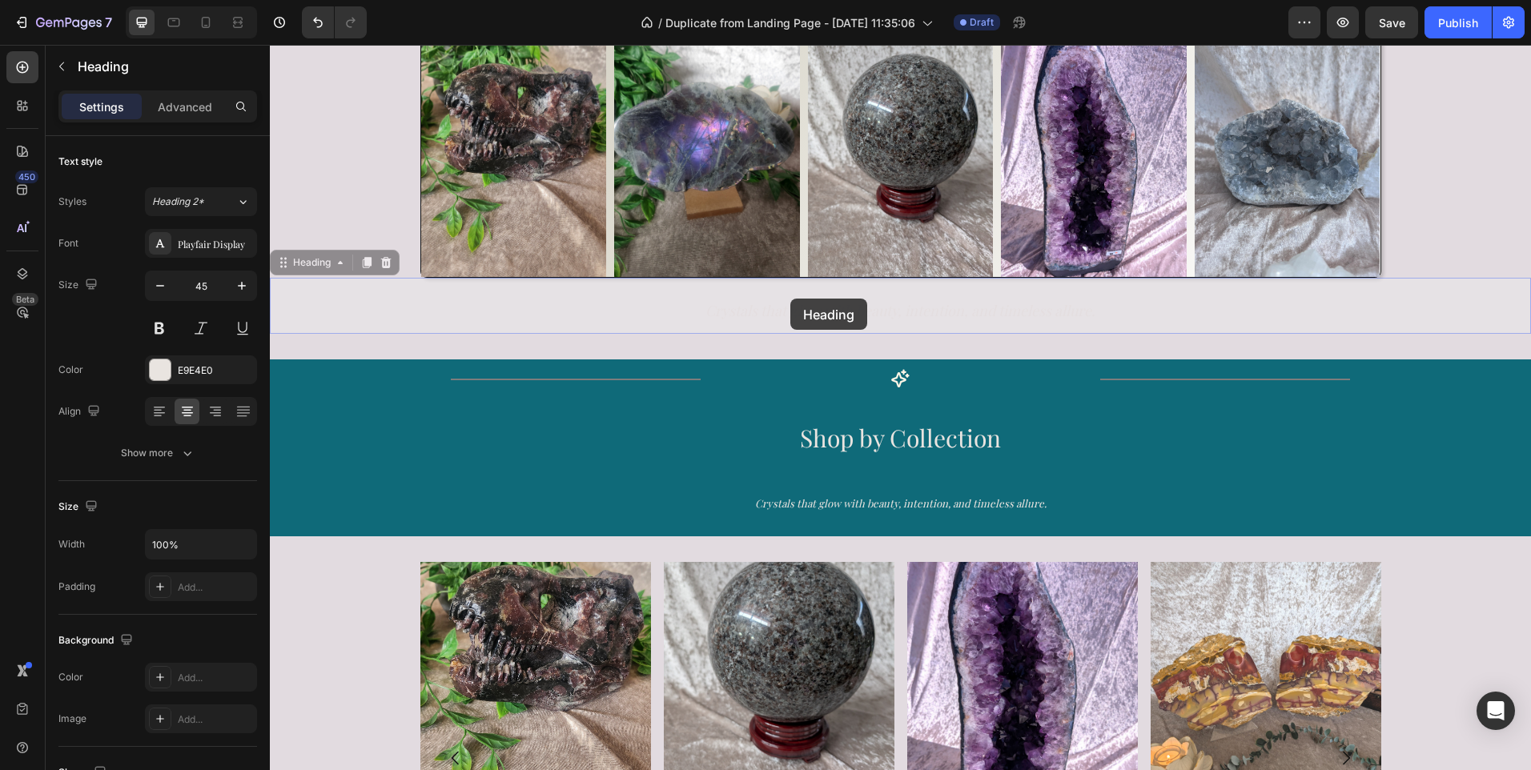
drag, startPoint x: 790, startPoint y: 301, endPoint x: 793, endPoint y: 421, distance: 120.1
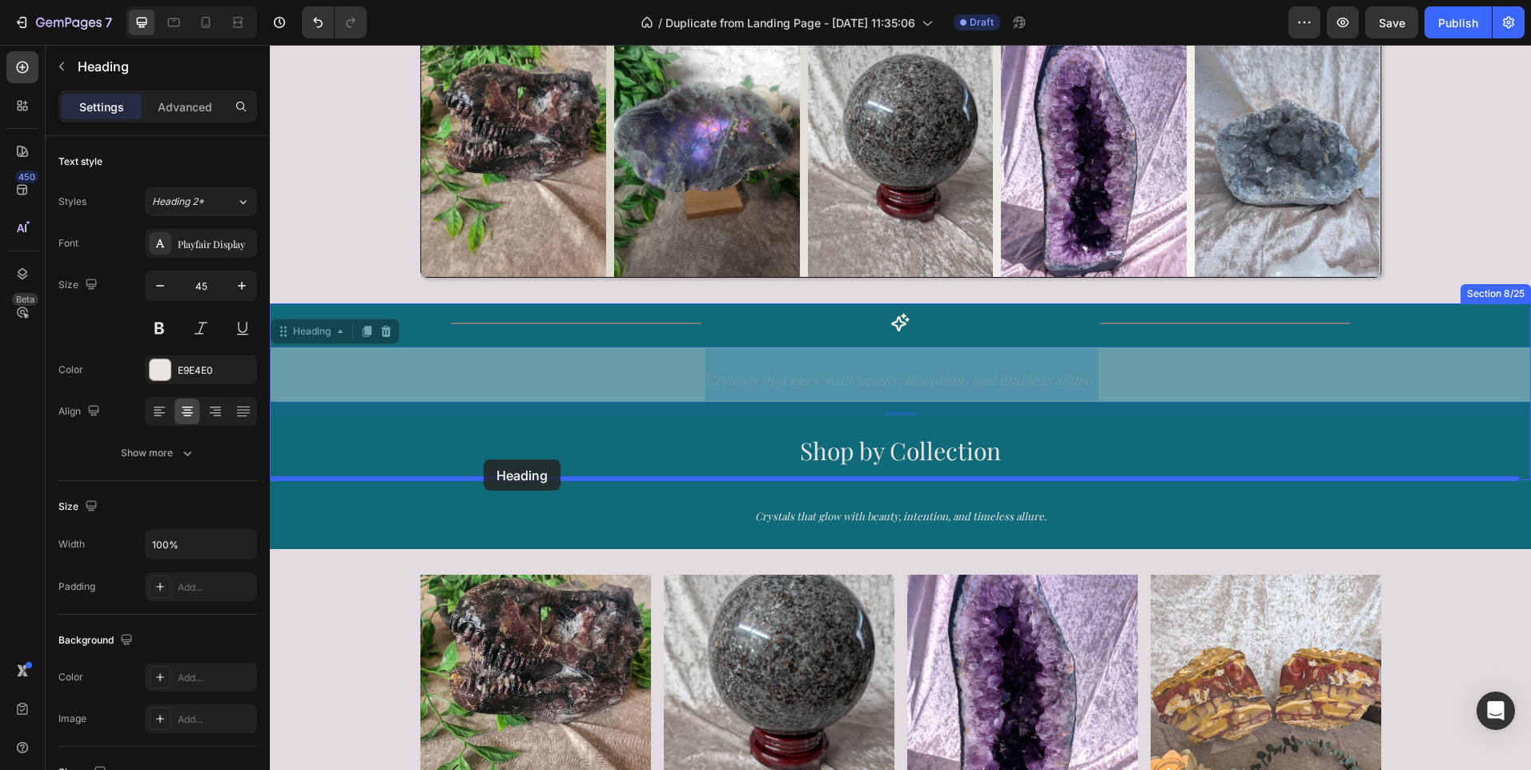
drag, startPoint x: 471, startPoint y: 373, endPoint x: 484, endPoint y: 460, distance: 87.4
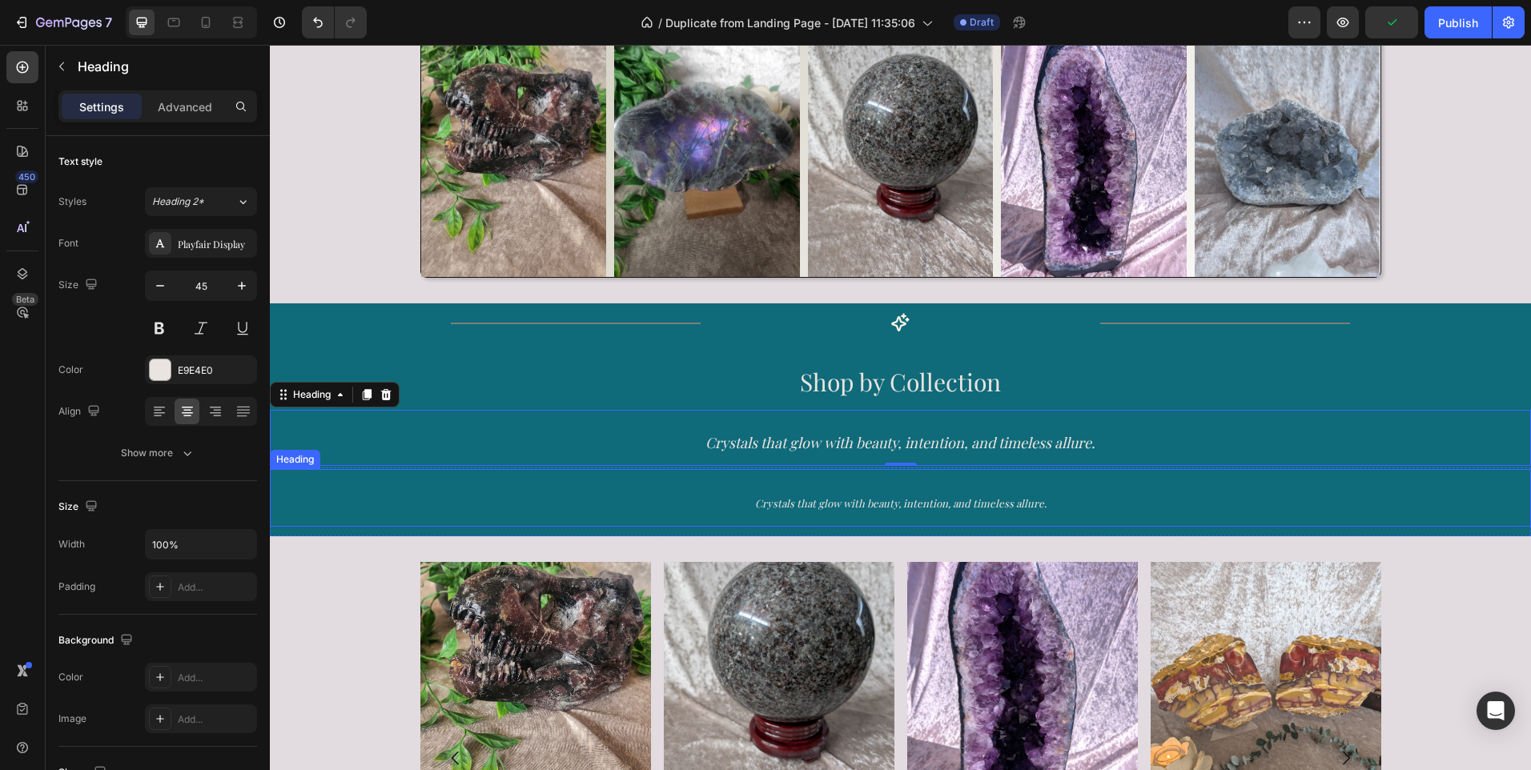
click at [706, 496] on h2 "Crystals that glow with beauty, intention, and timeless allure." at bounding box center [900, 498] width 1261 height 58
click at [389, 452] on icon at bounding box center [386, 453] width 10 height 11
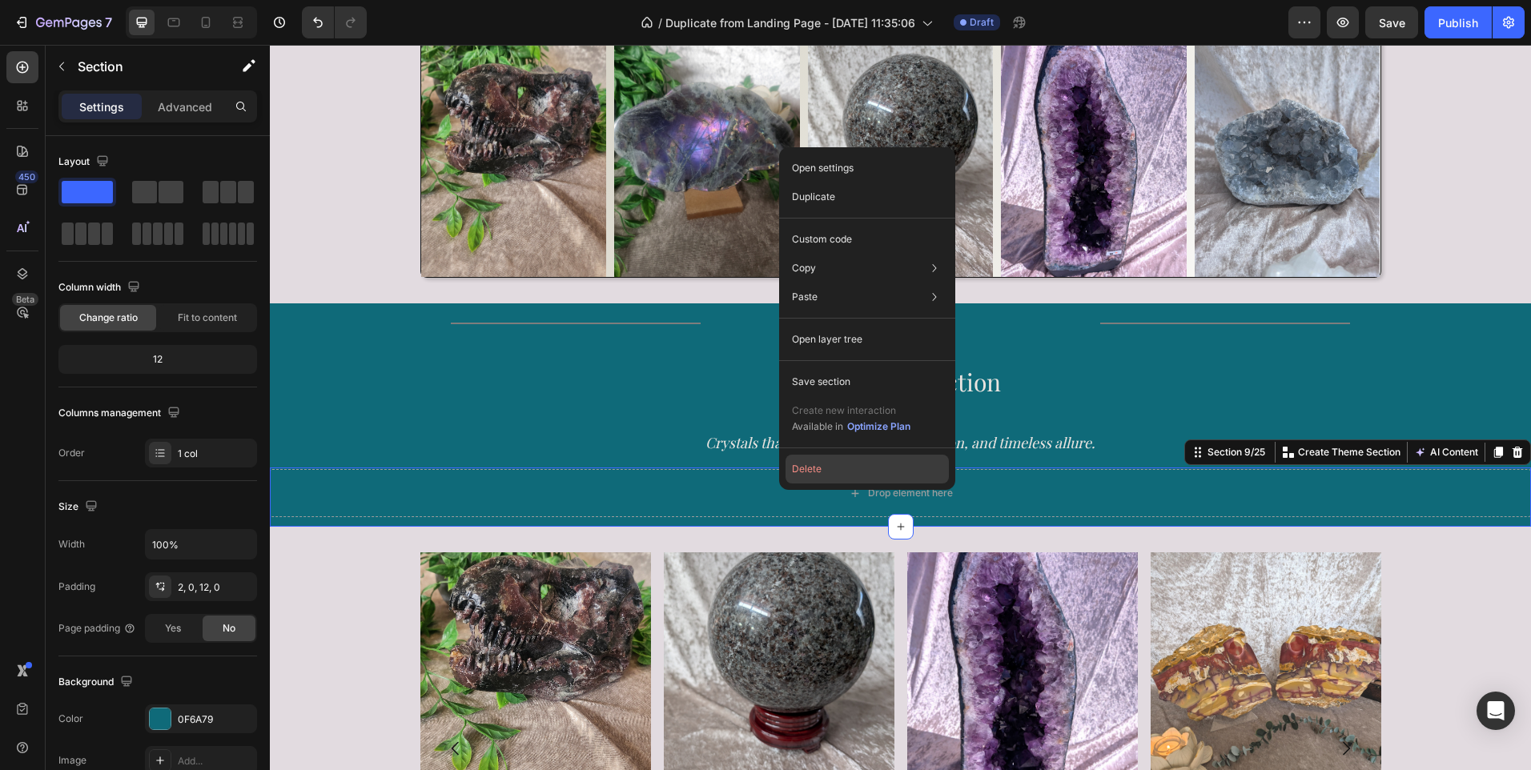
click at [801, 468] on button "Delete" at bounding box center [866, 469] width 163 height 29
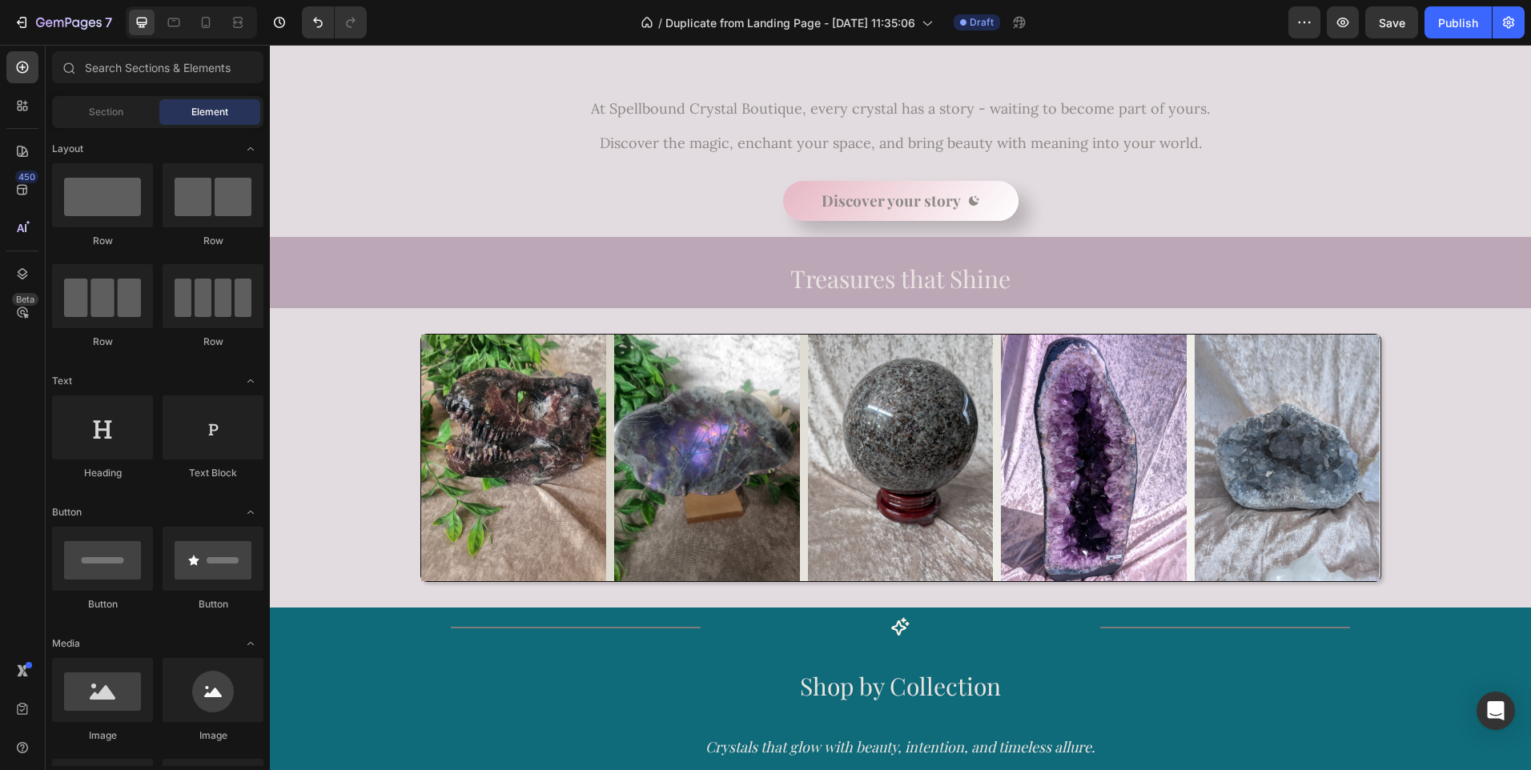
scroll to position [713, 0]
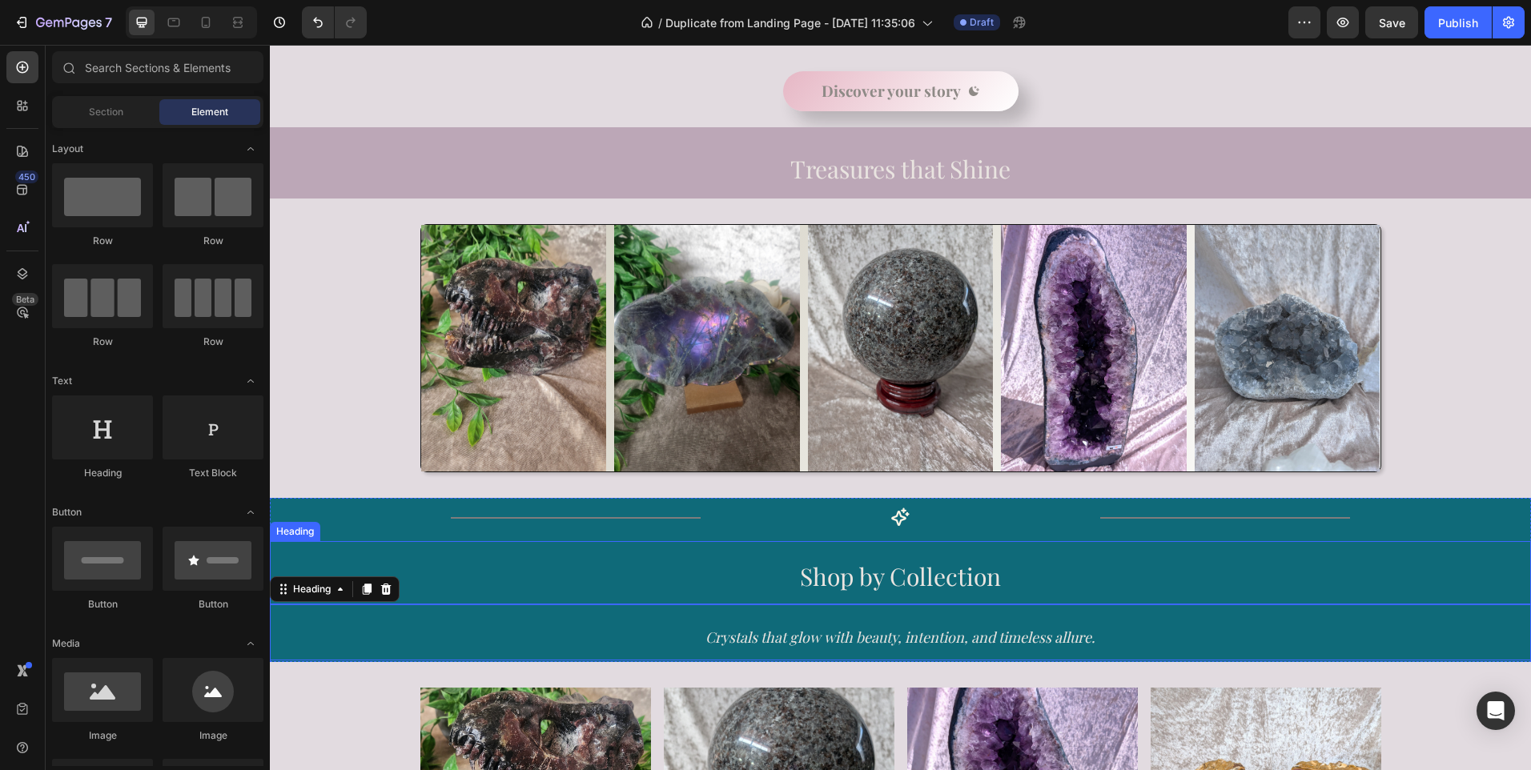
drag, startPoint x: 830, startPoint y: 635, endPoint x: 830, endPoint y: 550, distance: 84.9
click at [830, 550] on div "Title Line Icon Title Line Row Shop by Collection Heading Crystals that glow wi…" at bounding box center [900, 584] width 1261 height 153
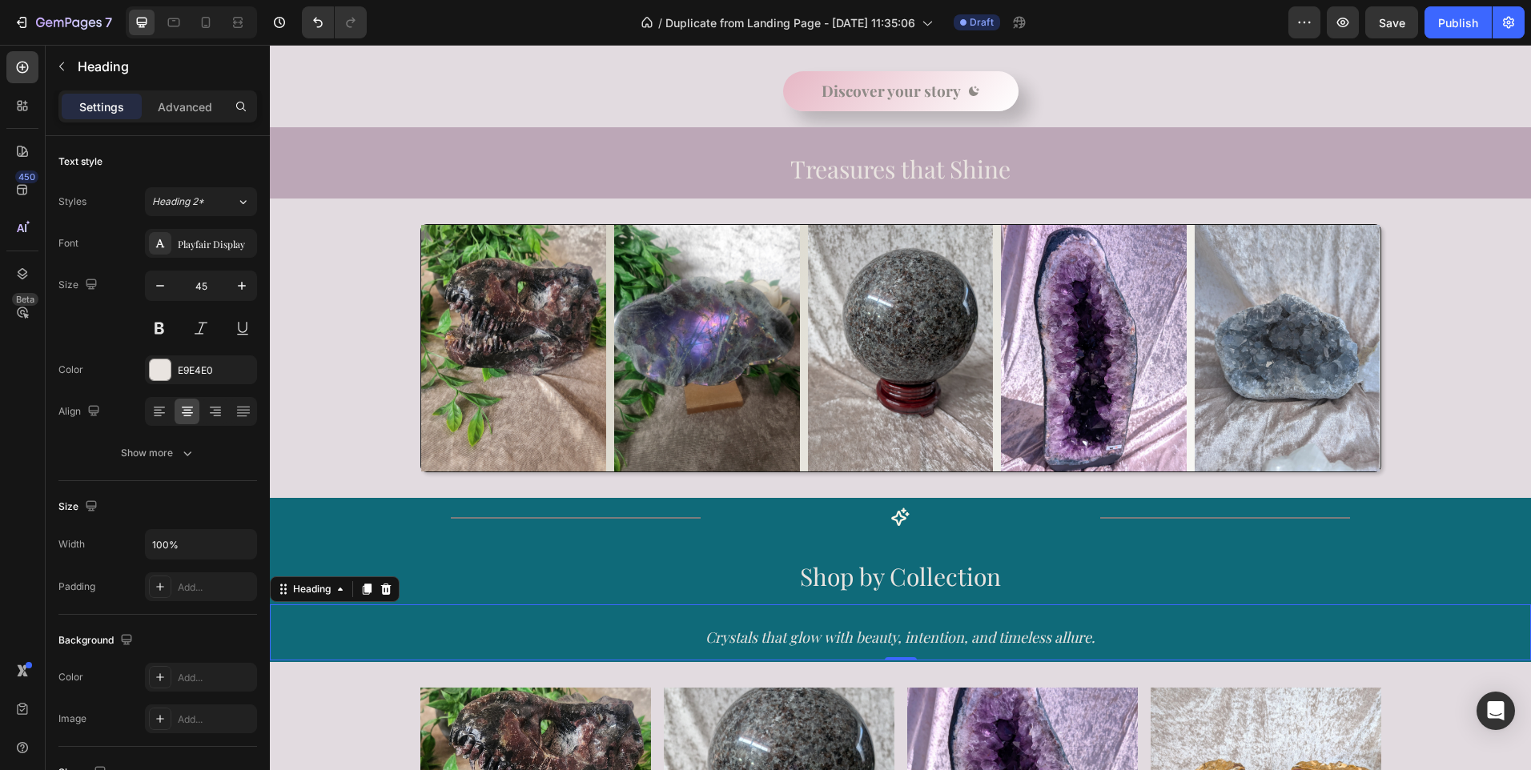
click at [602, 636] on p "Crystals that glow with beauty, intention, and timeless allure." at bounding box center [900, 632] width 1258 height 53
click at [705, 636] on icon "Crystals that glow with beauty, intention, and timeless allure." at bounding box center [900, 637] width 390 height 19
click at [552, 637] on p "Crystals that glow with beauty, intention, and timeless allure." at bounding box center [900, 632] width 1258 height 53
click at [1034, 175] on h2 "Treasures that Shine" at bounding box center [900, 165] width 1261 height 63
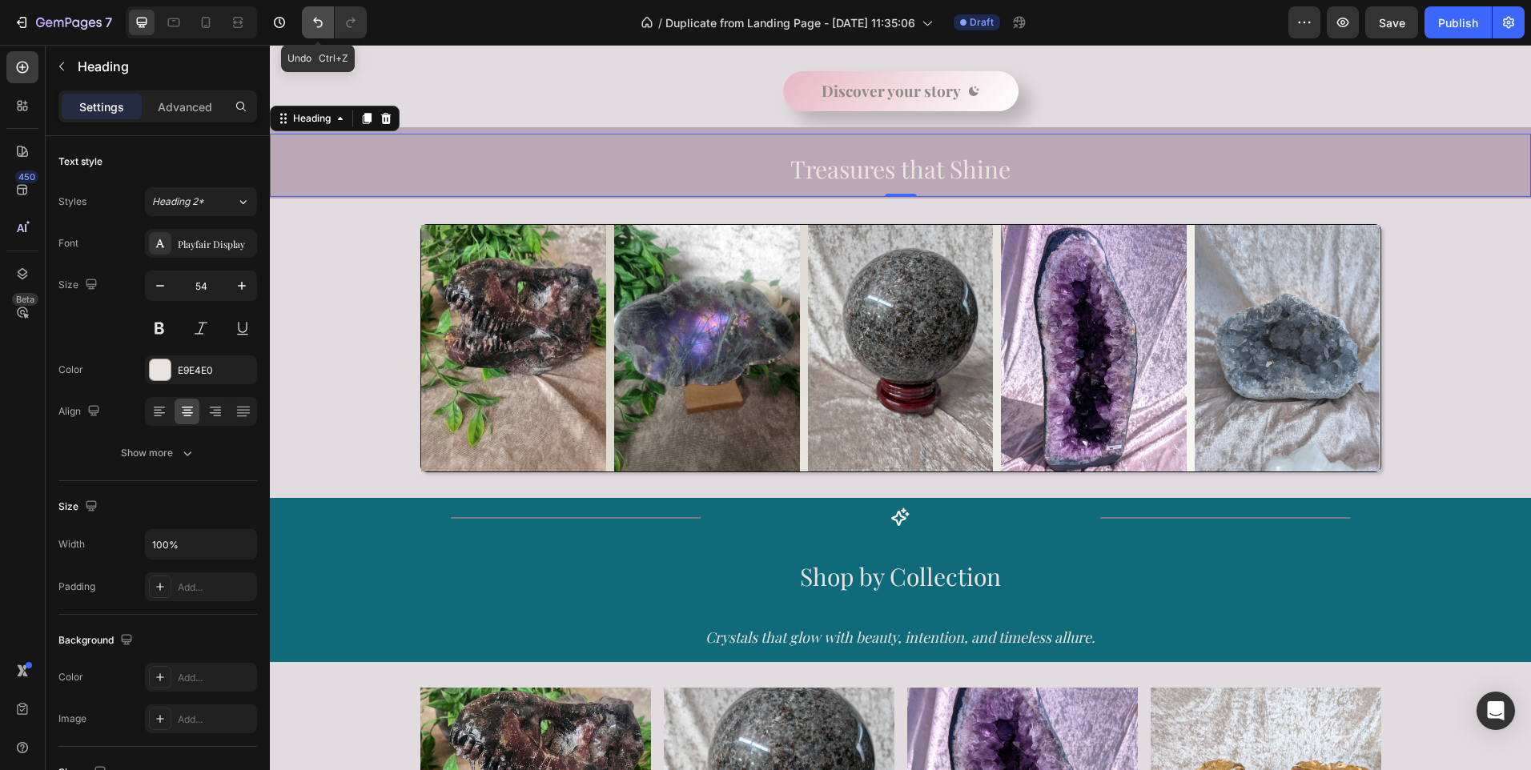
click at [316, 22] on icon "Undo/Redo" at bounding box center [318, 23] width 10 height 10
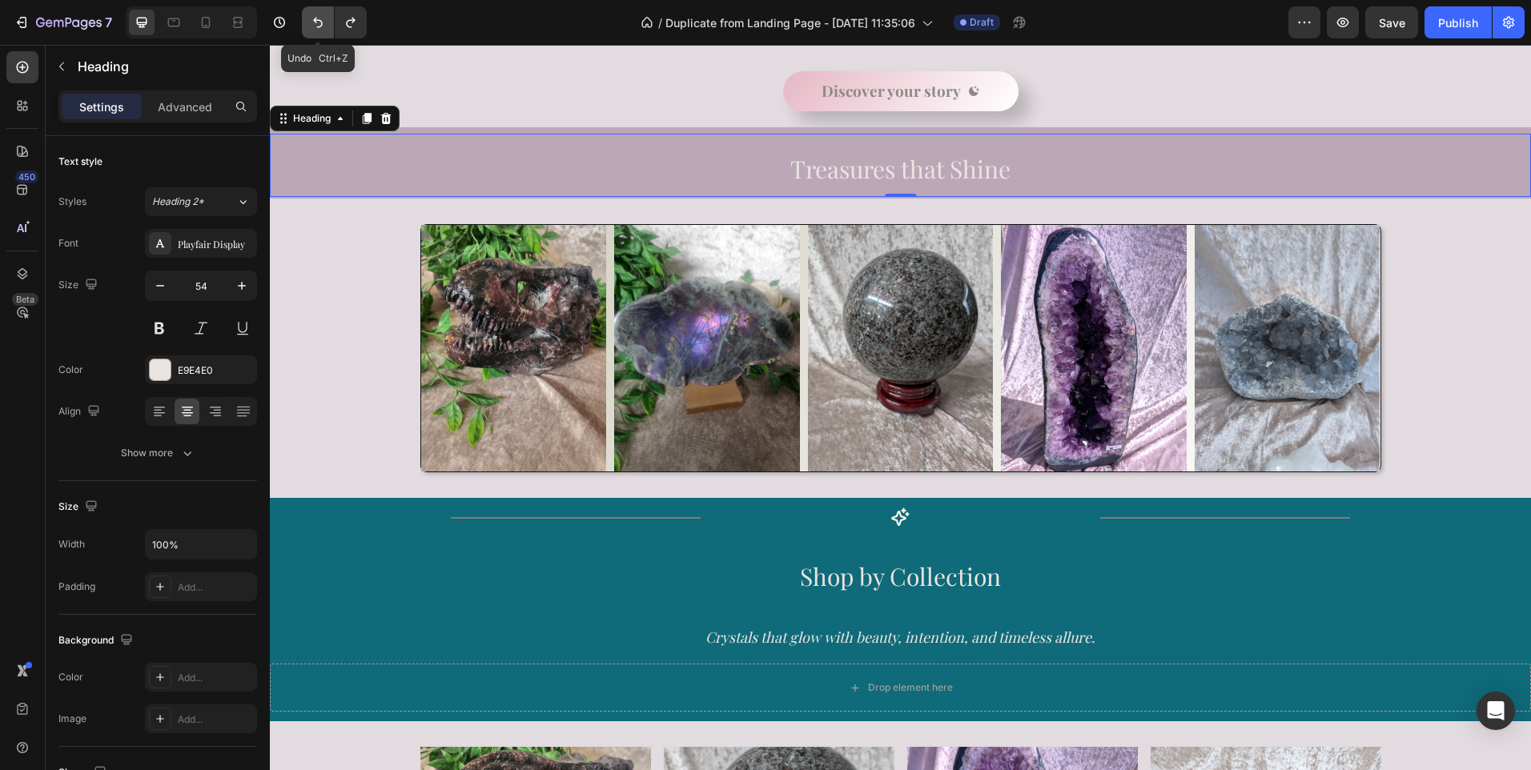
click at [316, 22] on icon "Undo/Redo" at bounding box center [318, 23] width 10 height 10
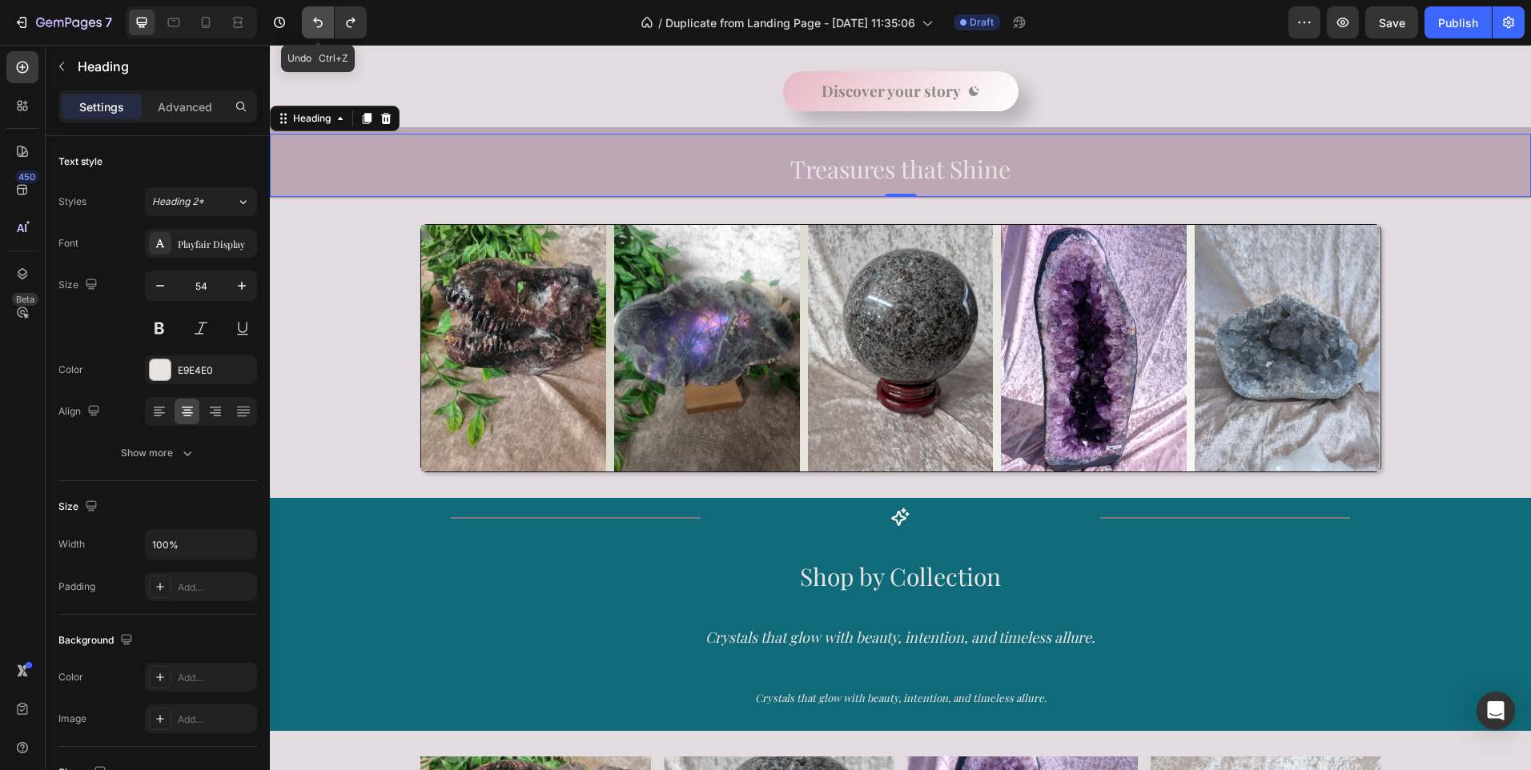
click at [316, 22] on icon "Undo/Redo" at bounding box center [318, 23] width 10 height 10
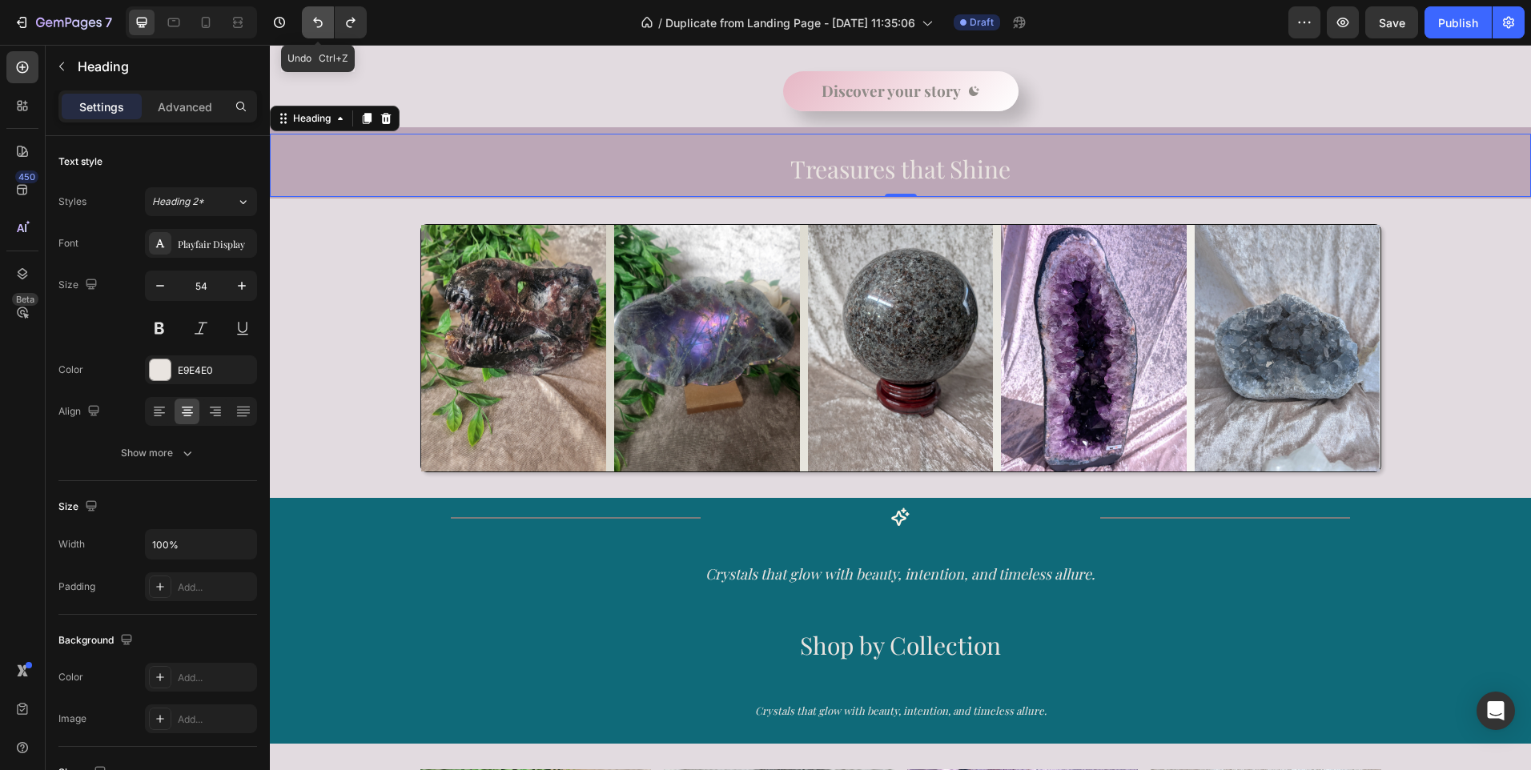
click at [316, 22] on icon "Undo/Redo" at bounding box center [318, 23] width 10 height 10
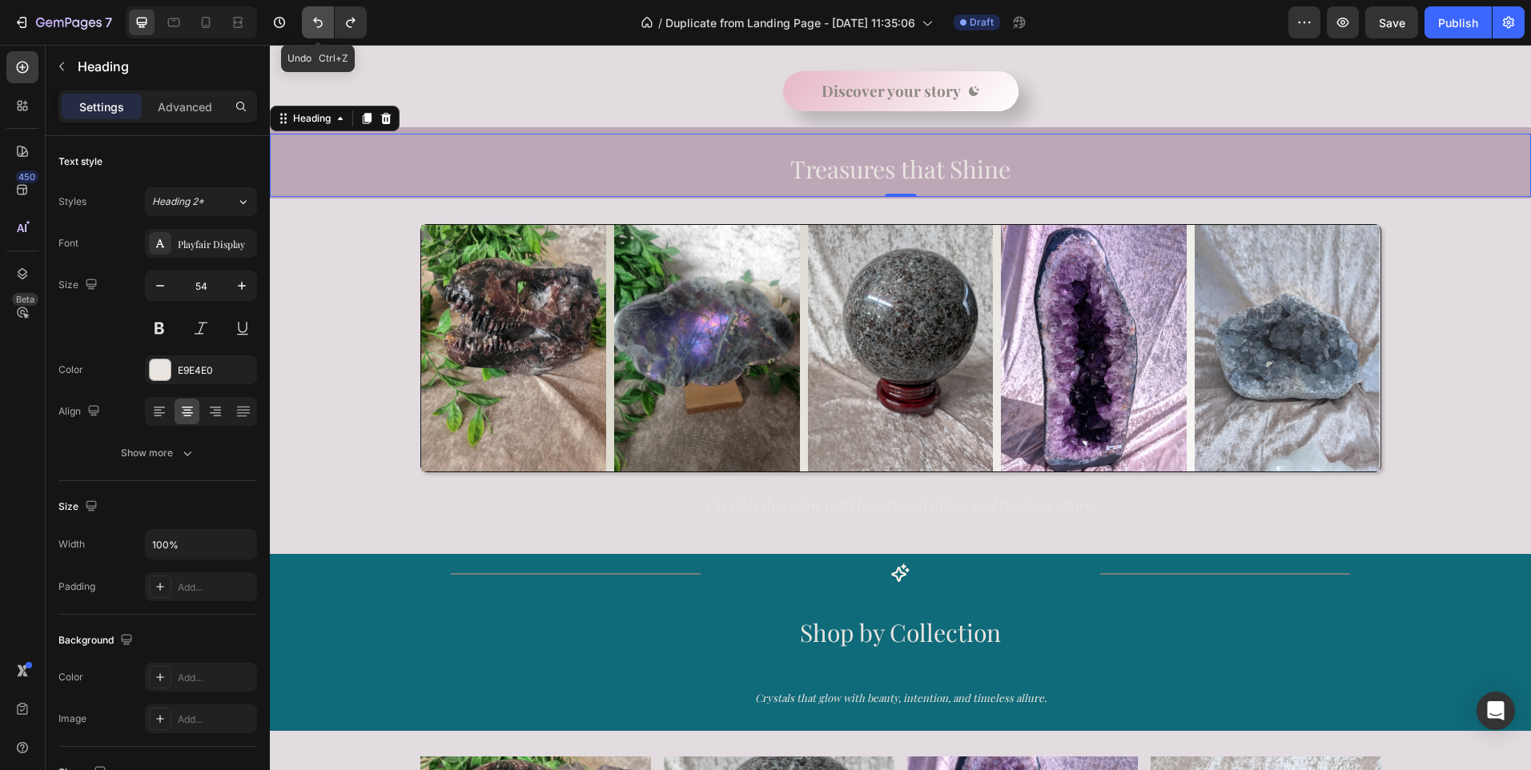
click at [316, 22] on icon "Undo/Redo" at bounding box center [318, 23] width 10 height 10
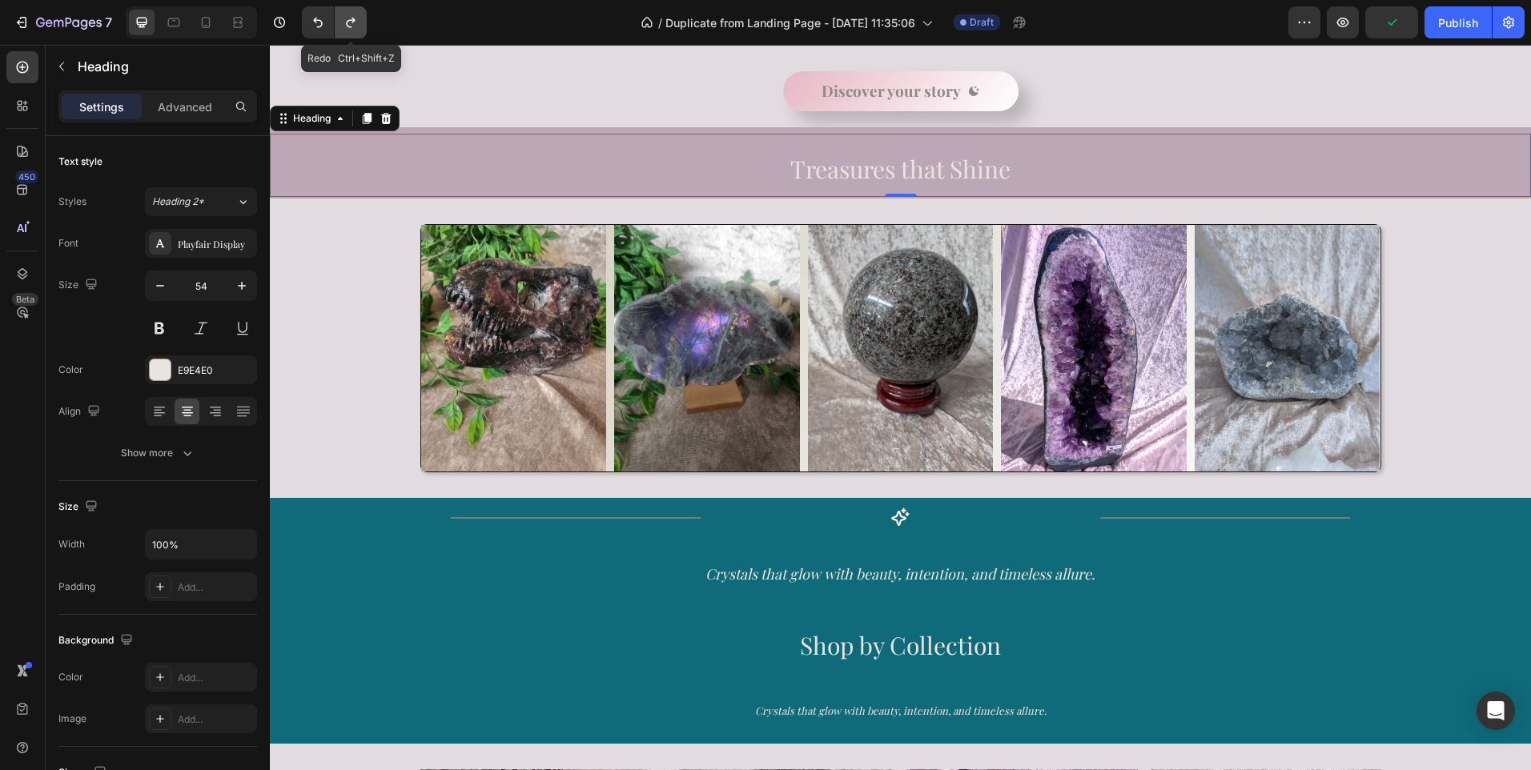
click at [344, 22] on icon "Undo/Redo" at bounding box center [351, 22] width 16 height 16
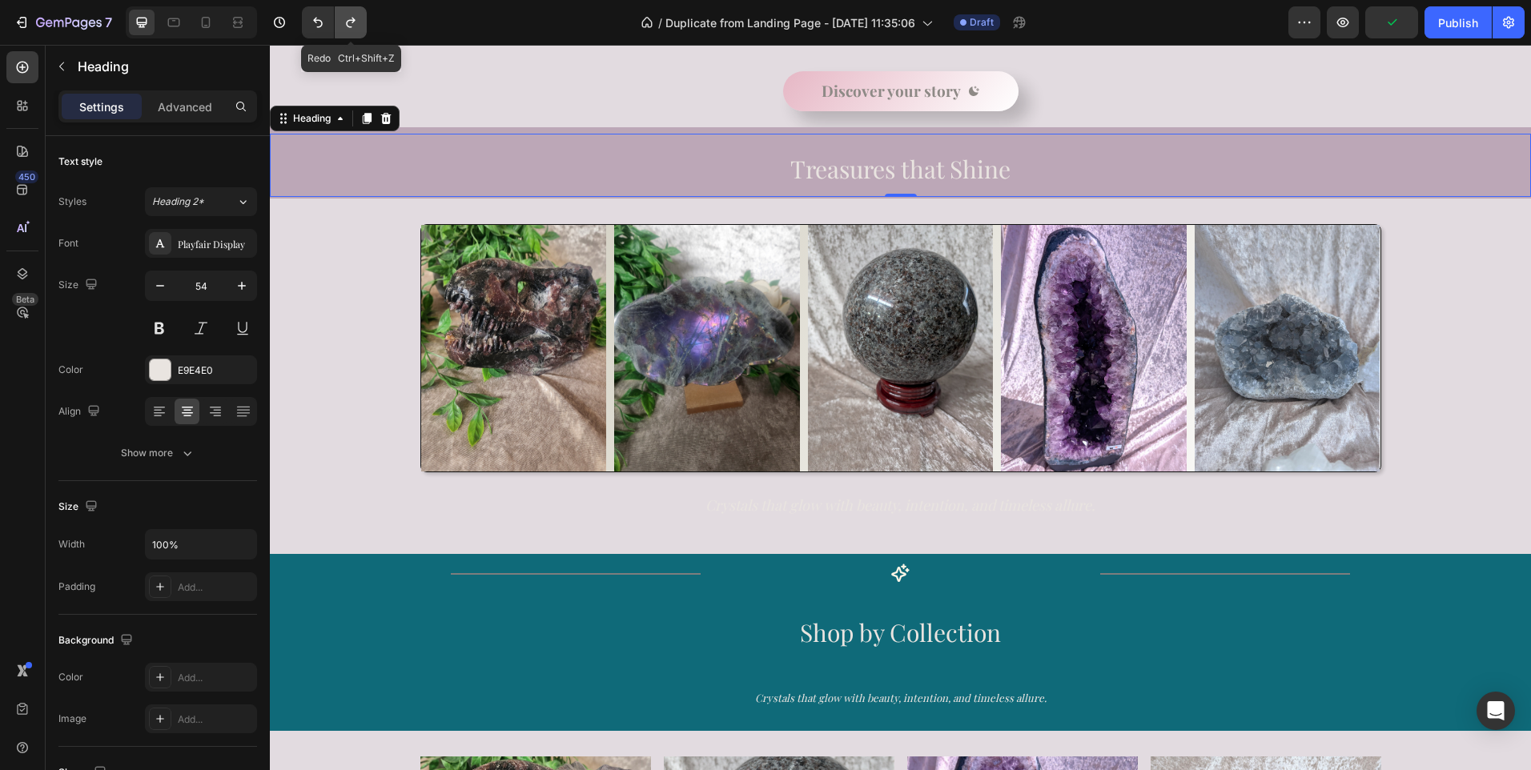
click at [344, 22] on icon "Undo/Redo" at bounding box center [351, 22] width 16 height 16
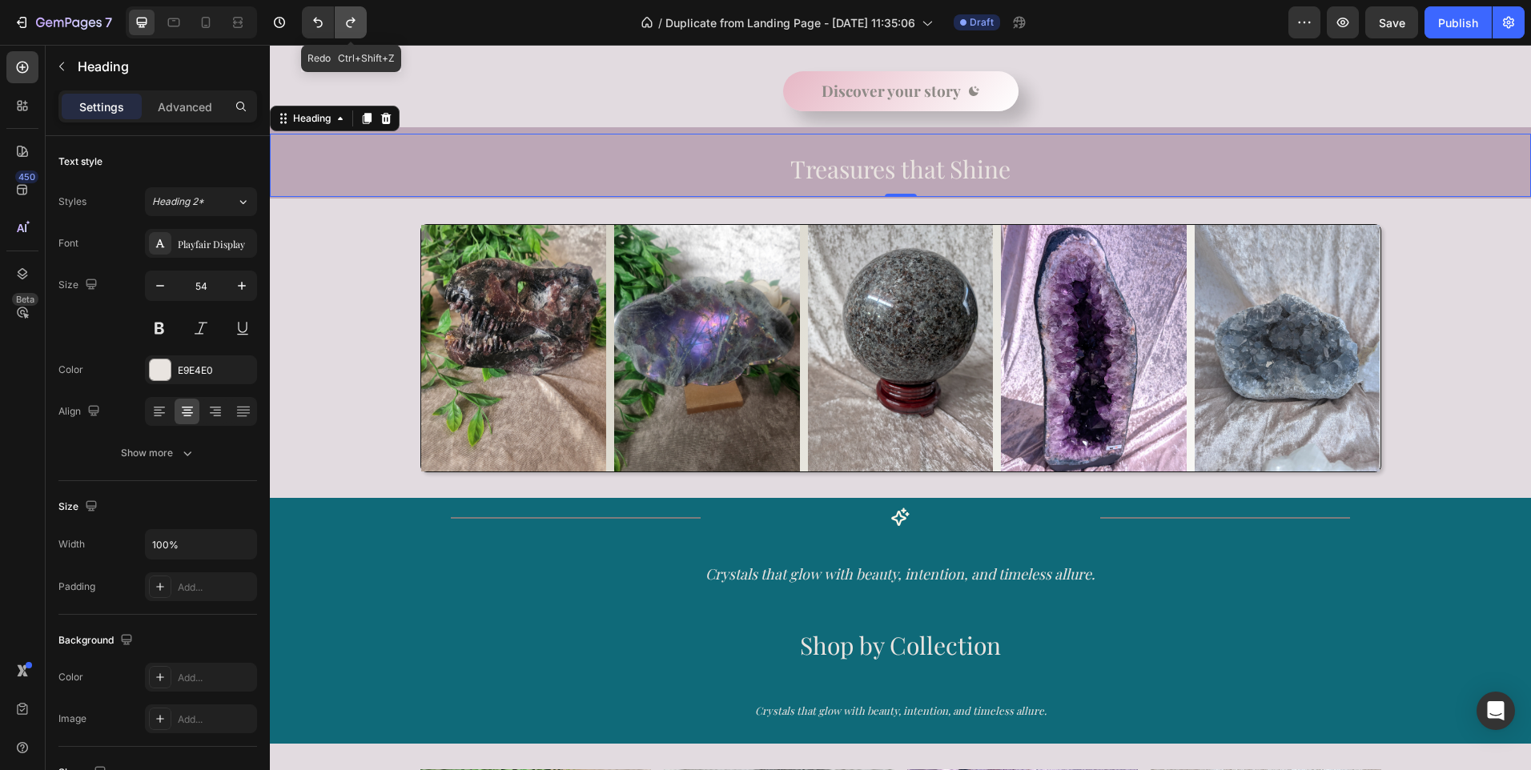
click at [344, 22] on icon "Undo/Redo" at bounding box center [351, 22] width 16 height 16
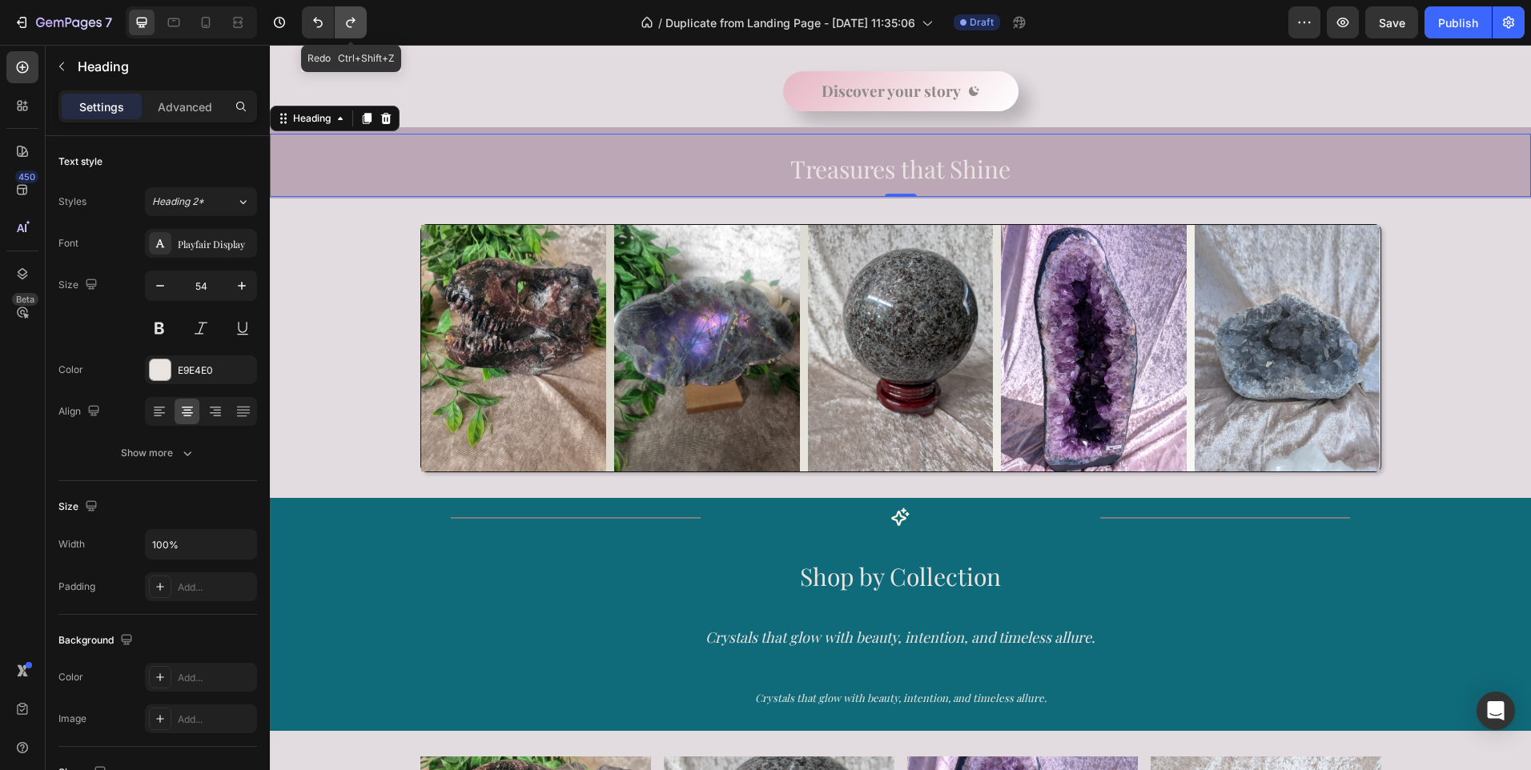
click at [344, 22] on icon "Undo/Redo" at bounding box center [351, 22] width 16 height 16
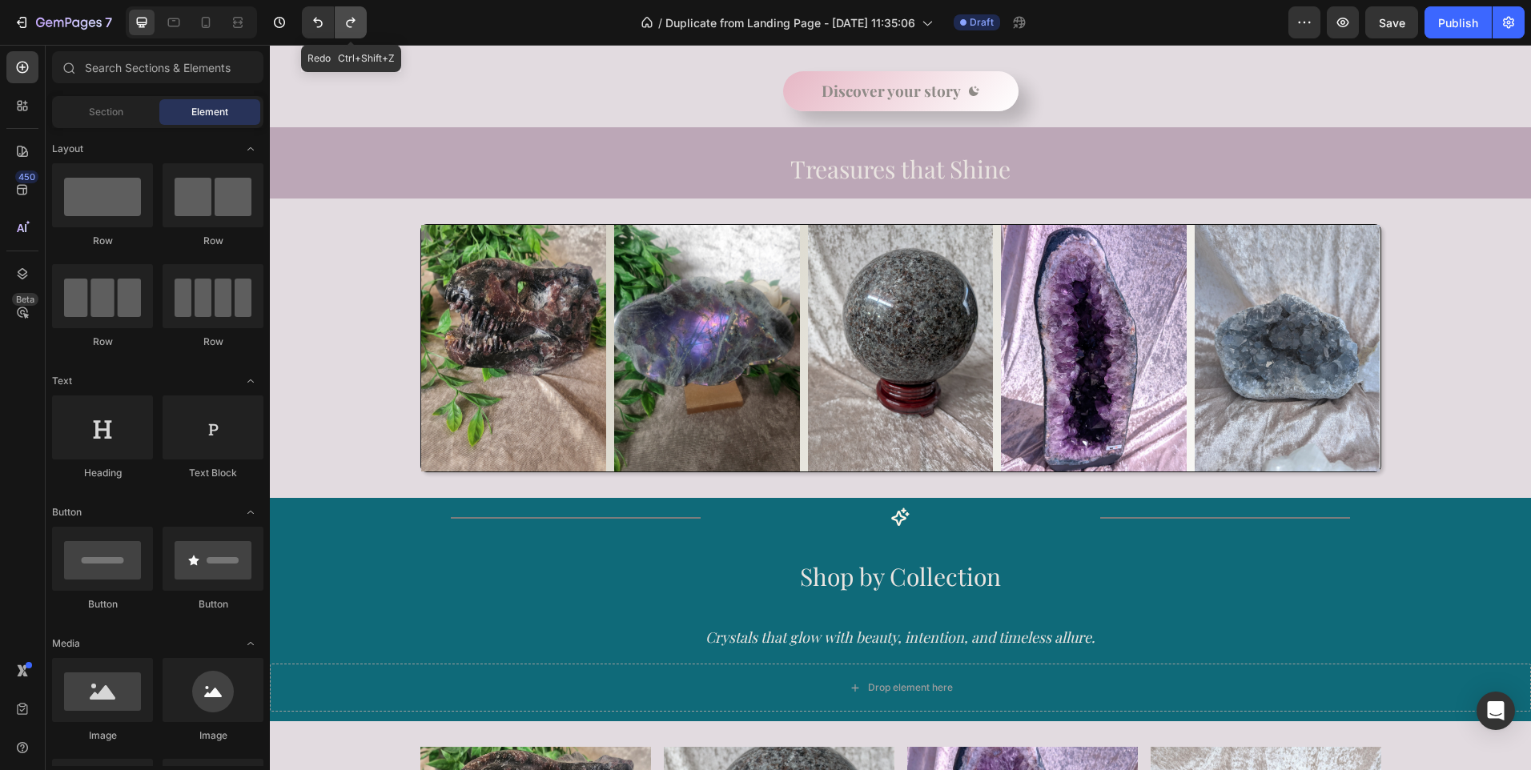
click at [344, 22] on icon "Undo/Redo" at bounding box center [351, 22] width 16 height 16
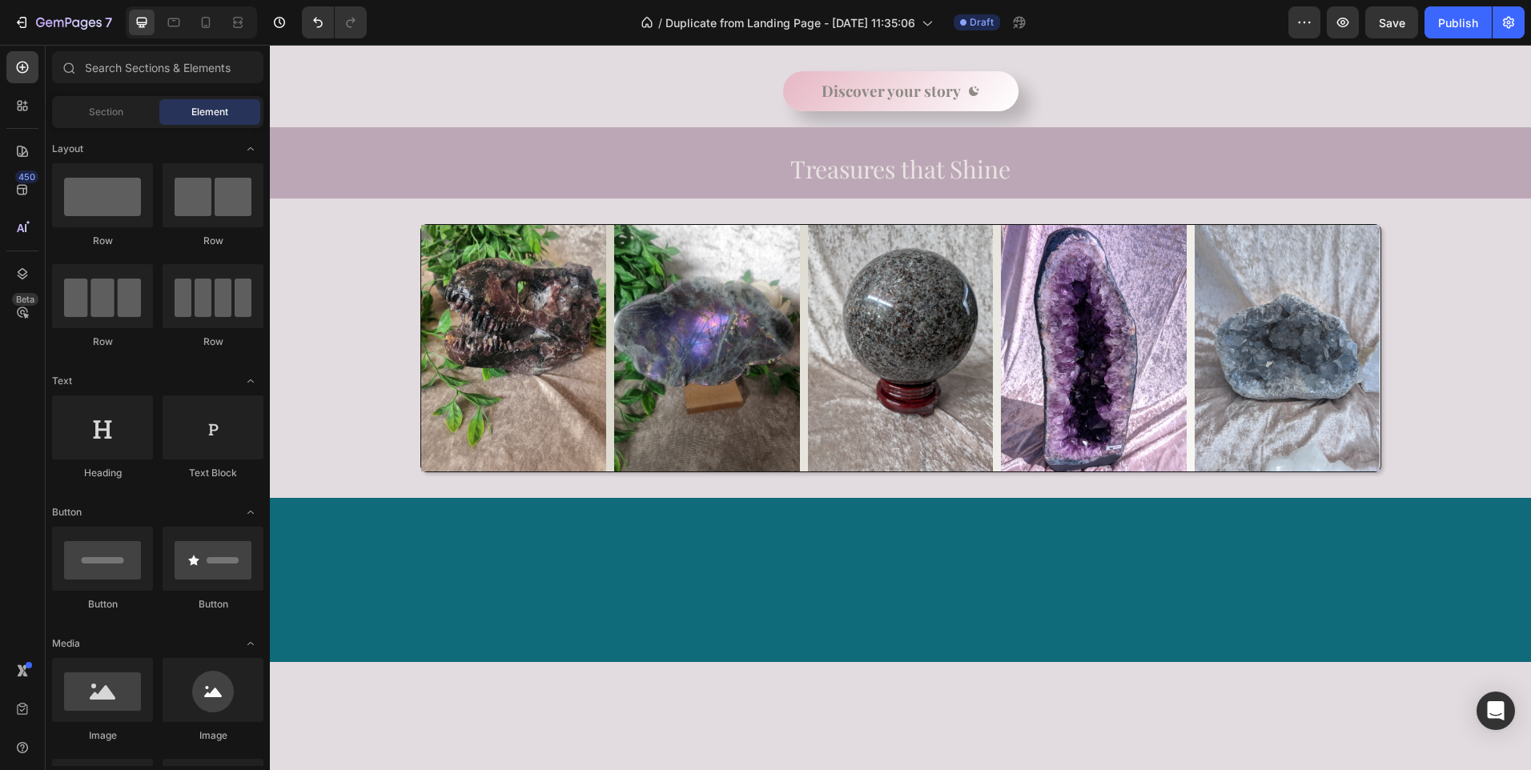
scroll to position [292, 0]
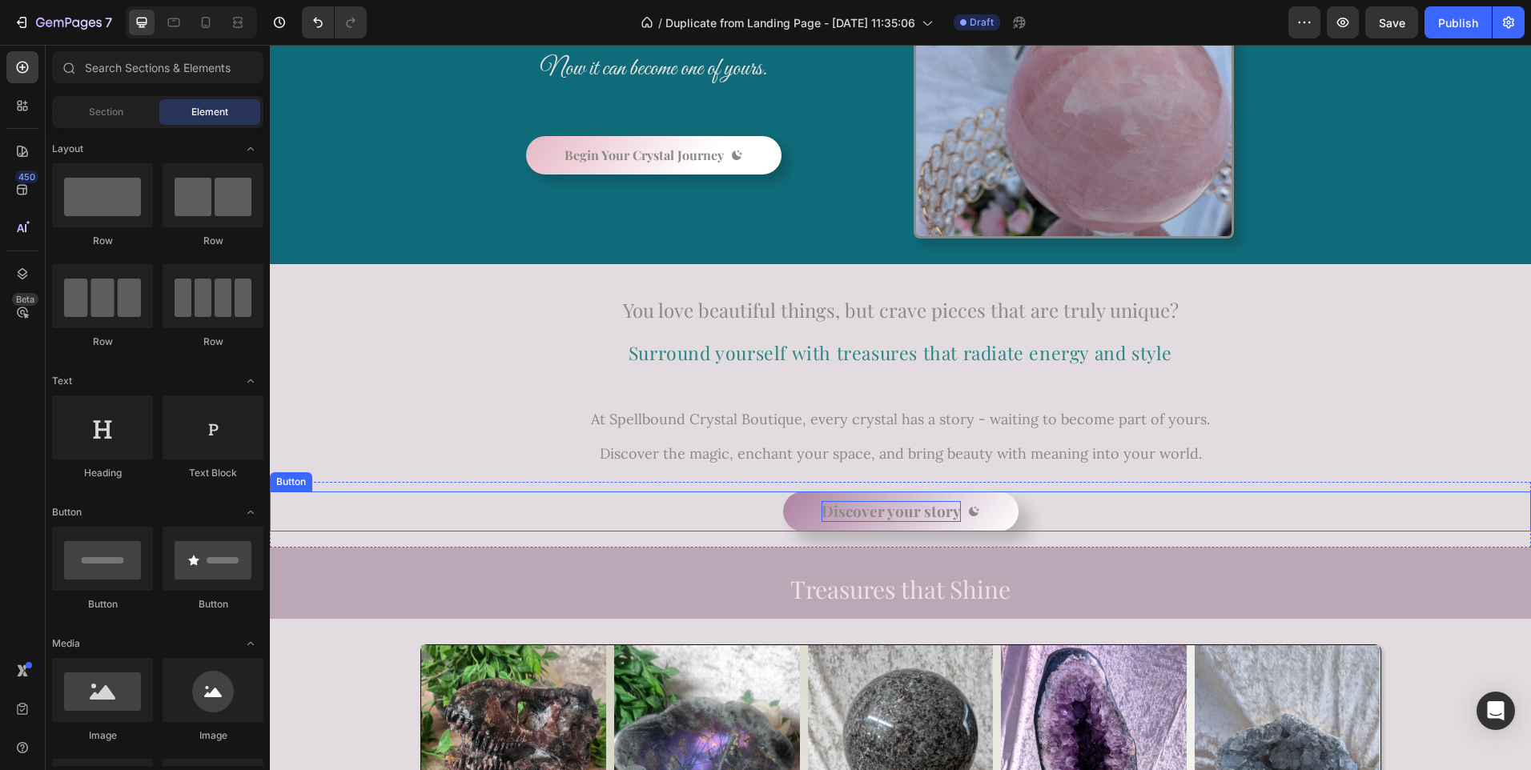
click at [899, 512] on span "Discover your story" at bounding box center [890, 510] width 139 height 21
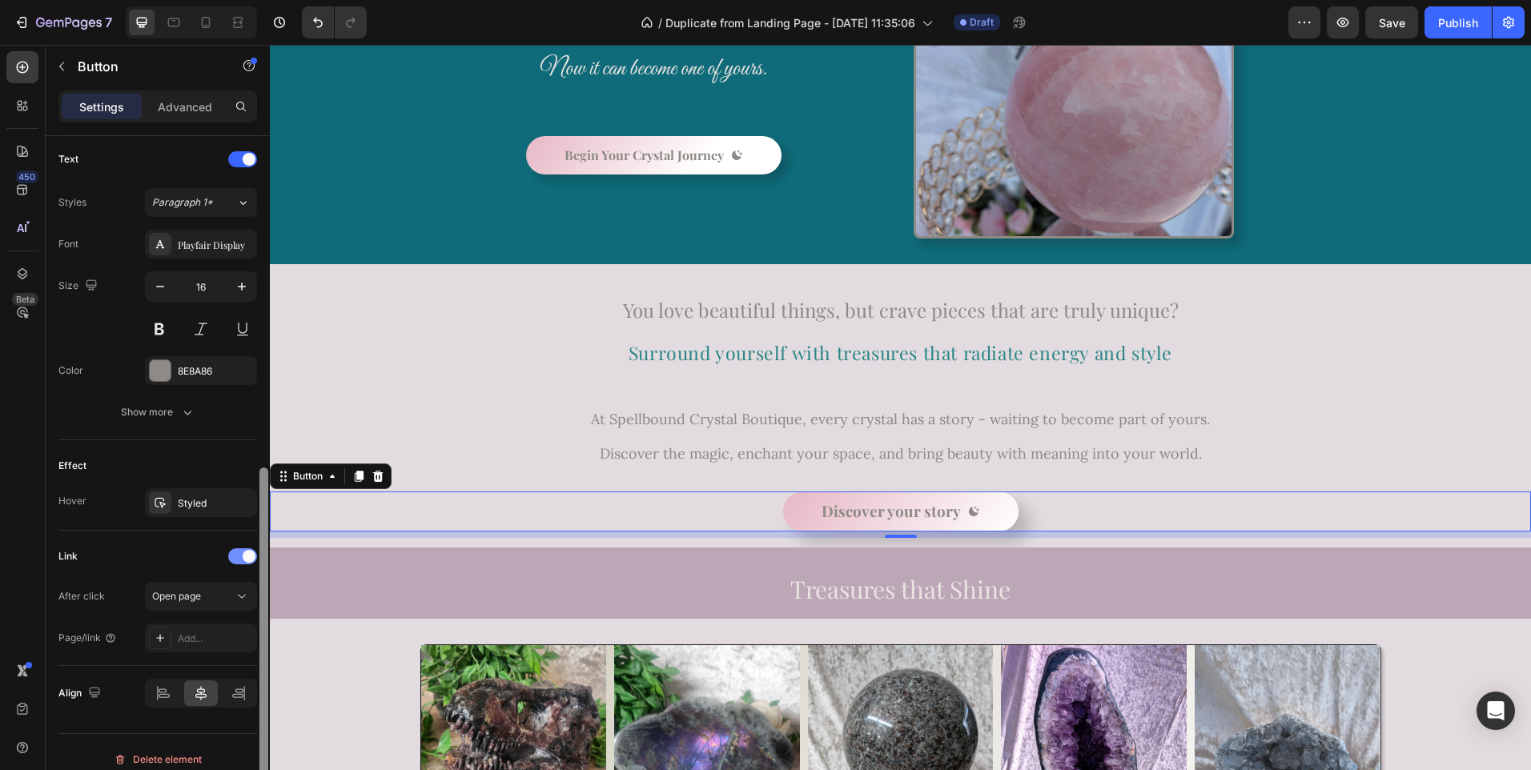
scroll to position [678, 0]
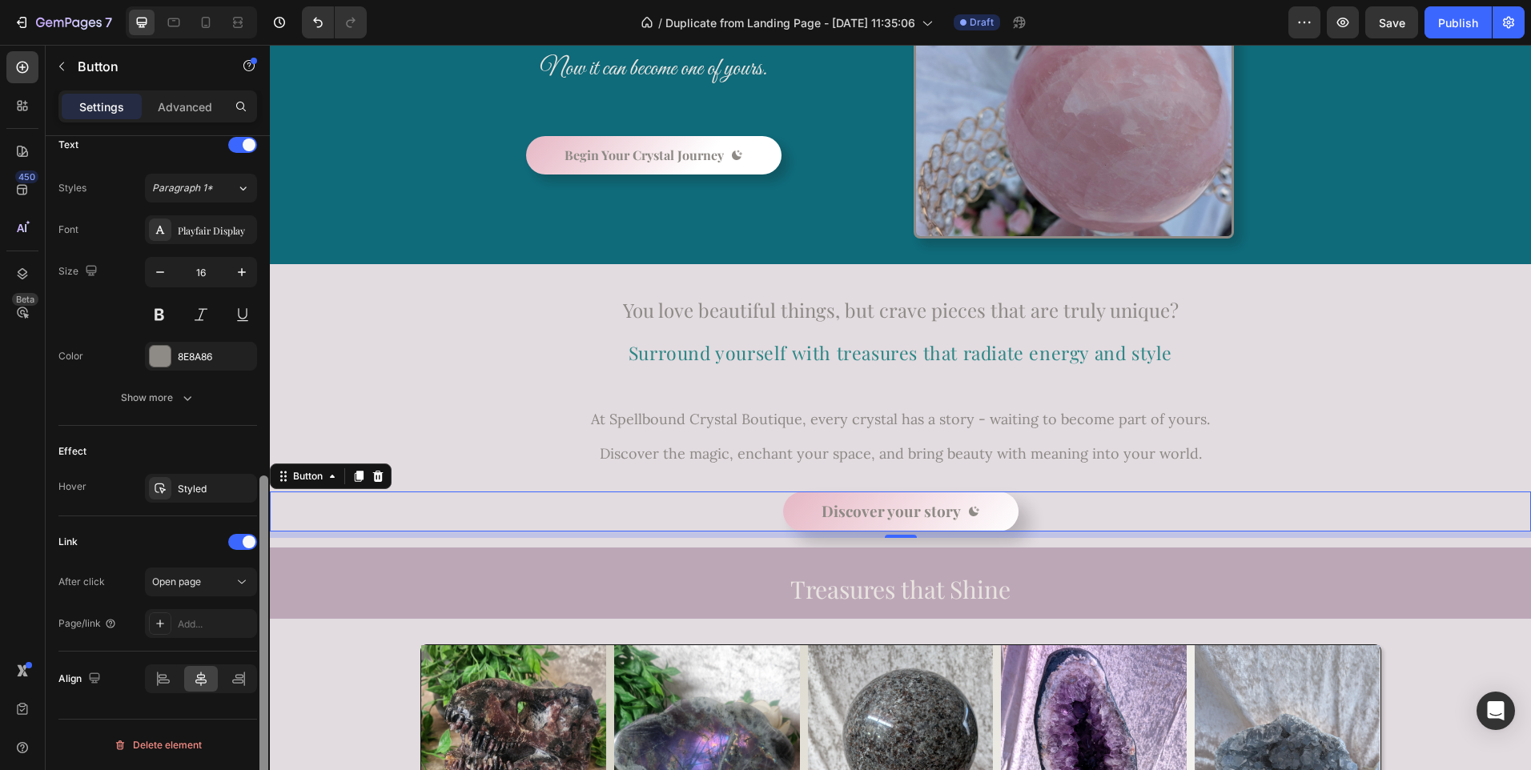
drag, startPoint x: 261, startPoint y: 187, endPoint x: 250, endPoint y: 597, distance: 410.9
click at [250, 597] on div "Size Width Auto Height Auto Padding 12, 48, 12, 48 Background Color Gradient Im…" at bounding box center [158, 476] width 224 height 680
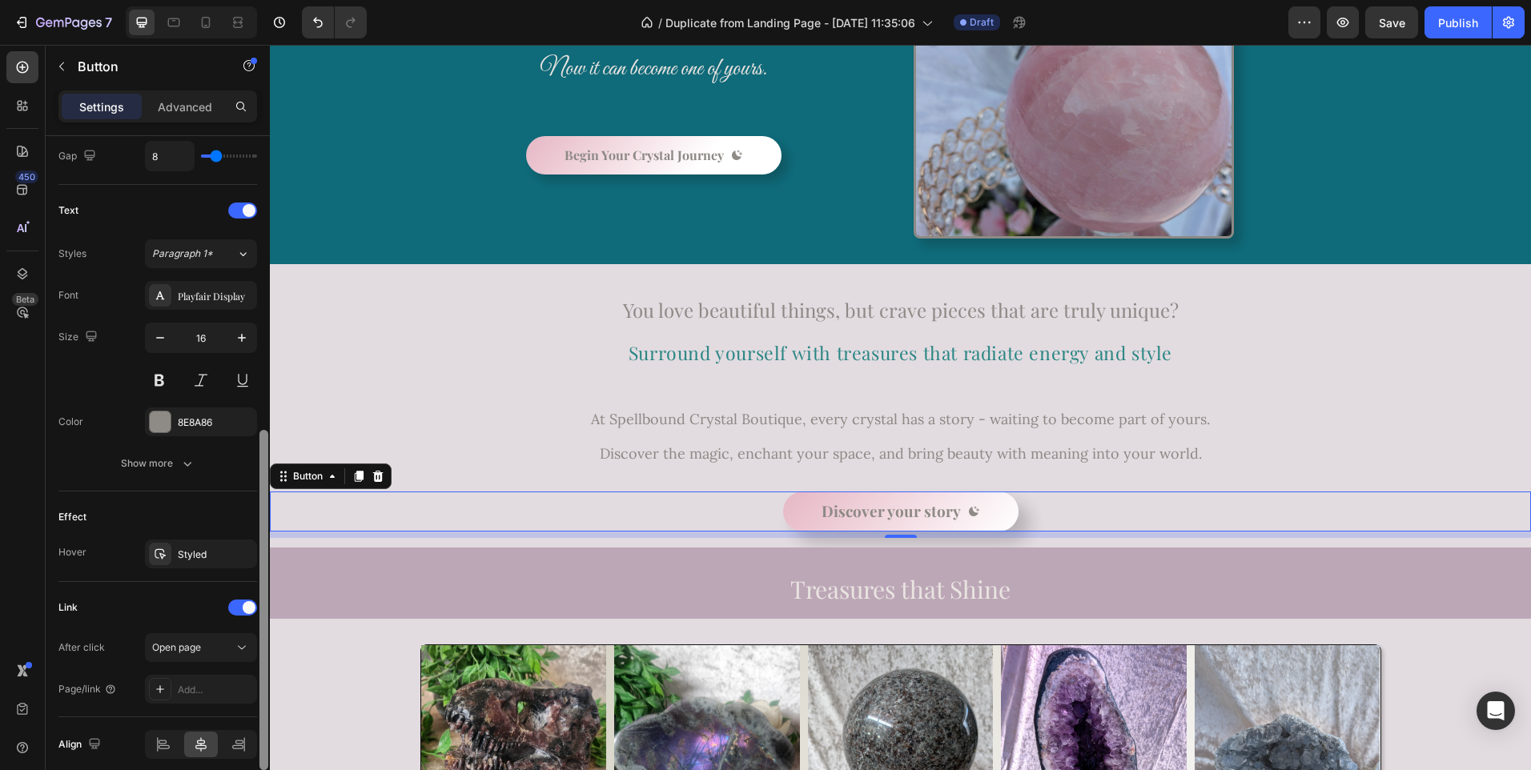
scroll to position [604, 0]
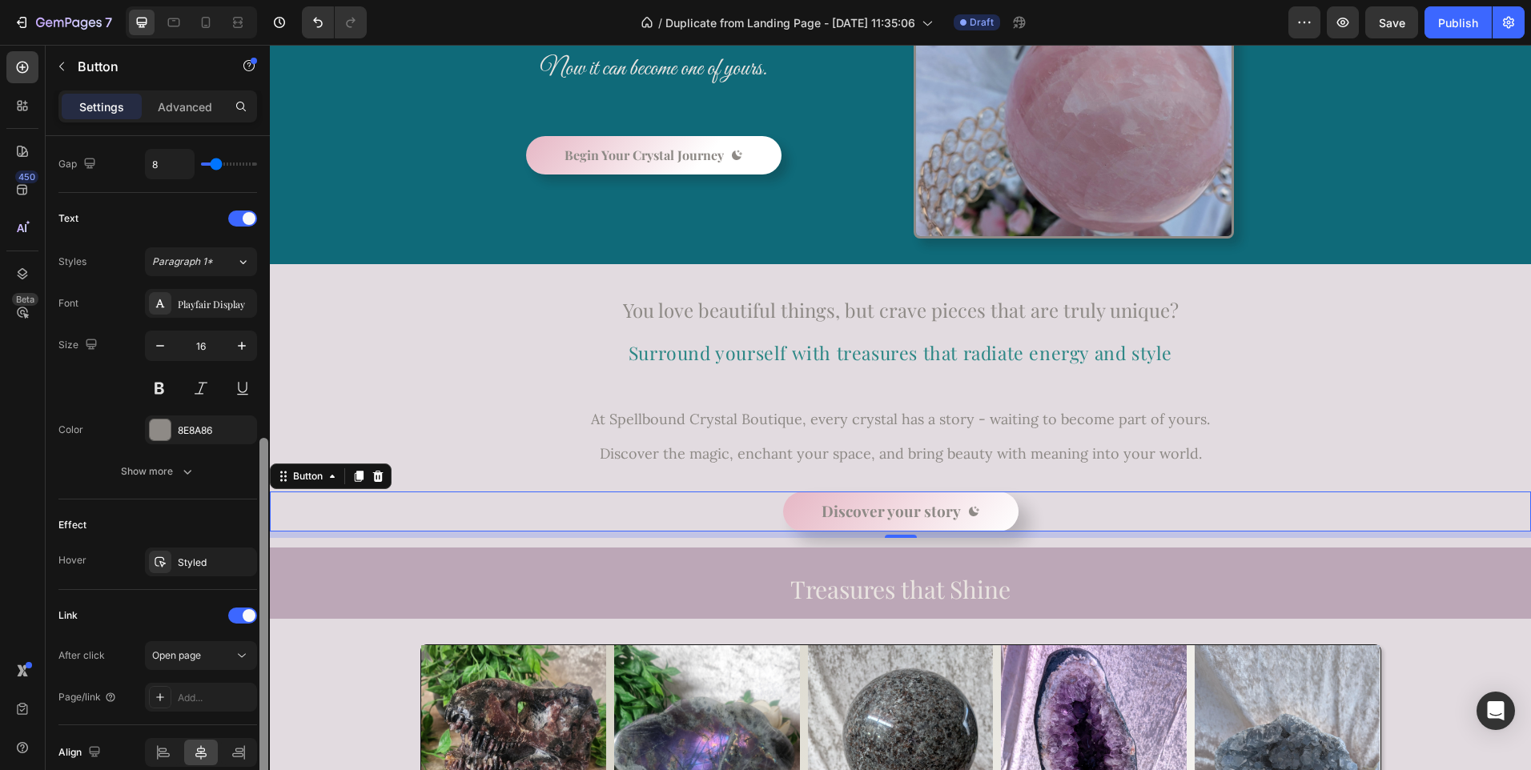
drag, startPoint x: 266, startPoint y: 662, endPoint x: 262, endPoint y: 625, distance: 37.0
click at [262, 625] on div at bounding box center [263, 608] width 9 height 340
click at [179, 479] on icon "button" at bounding box center [187, 472] width 16 height 16
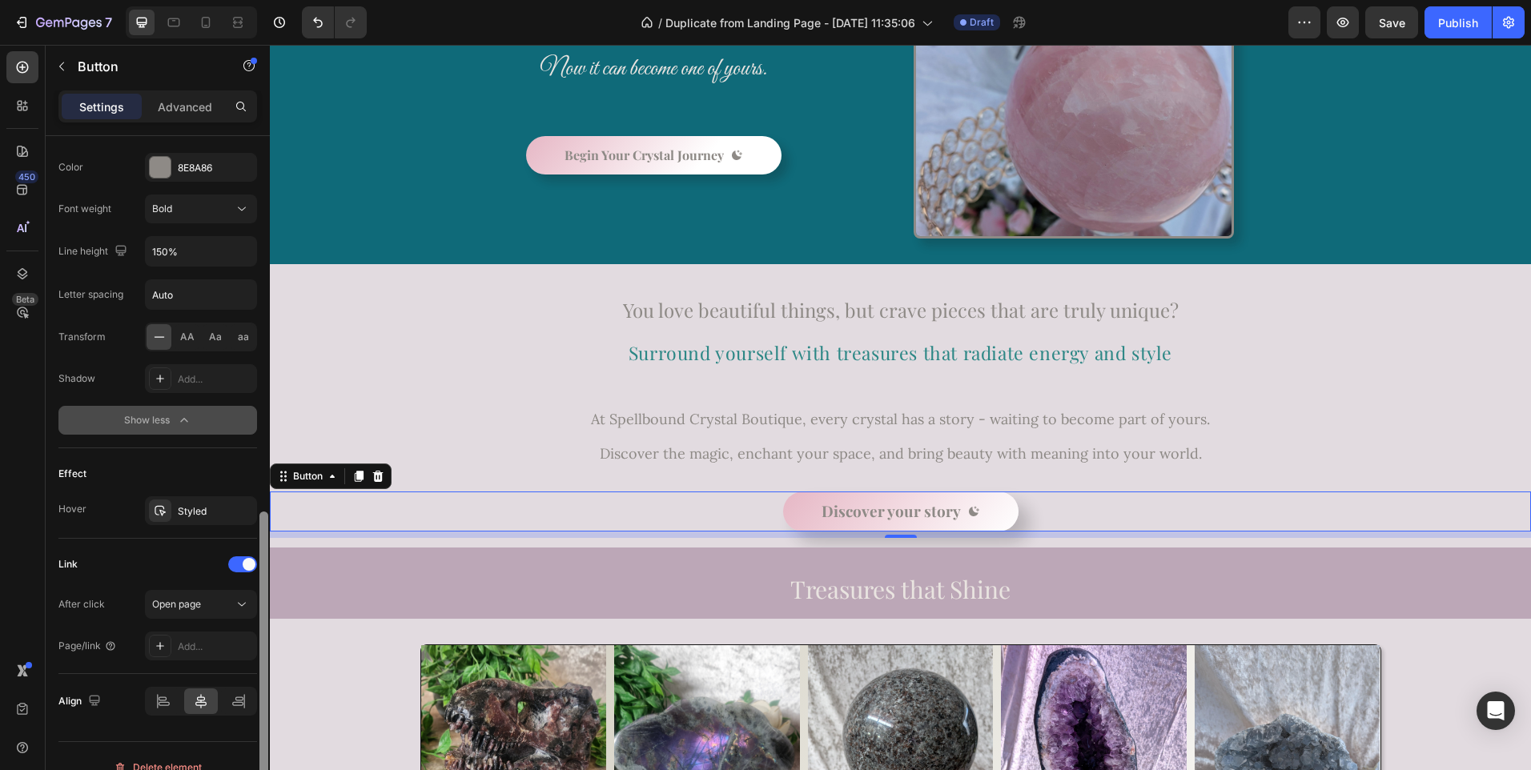
scroll to position [890, 0]
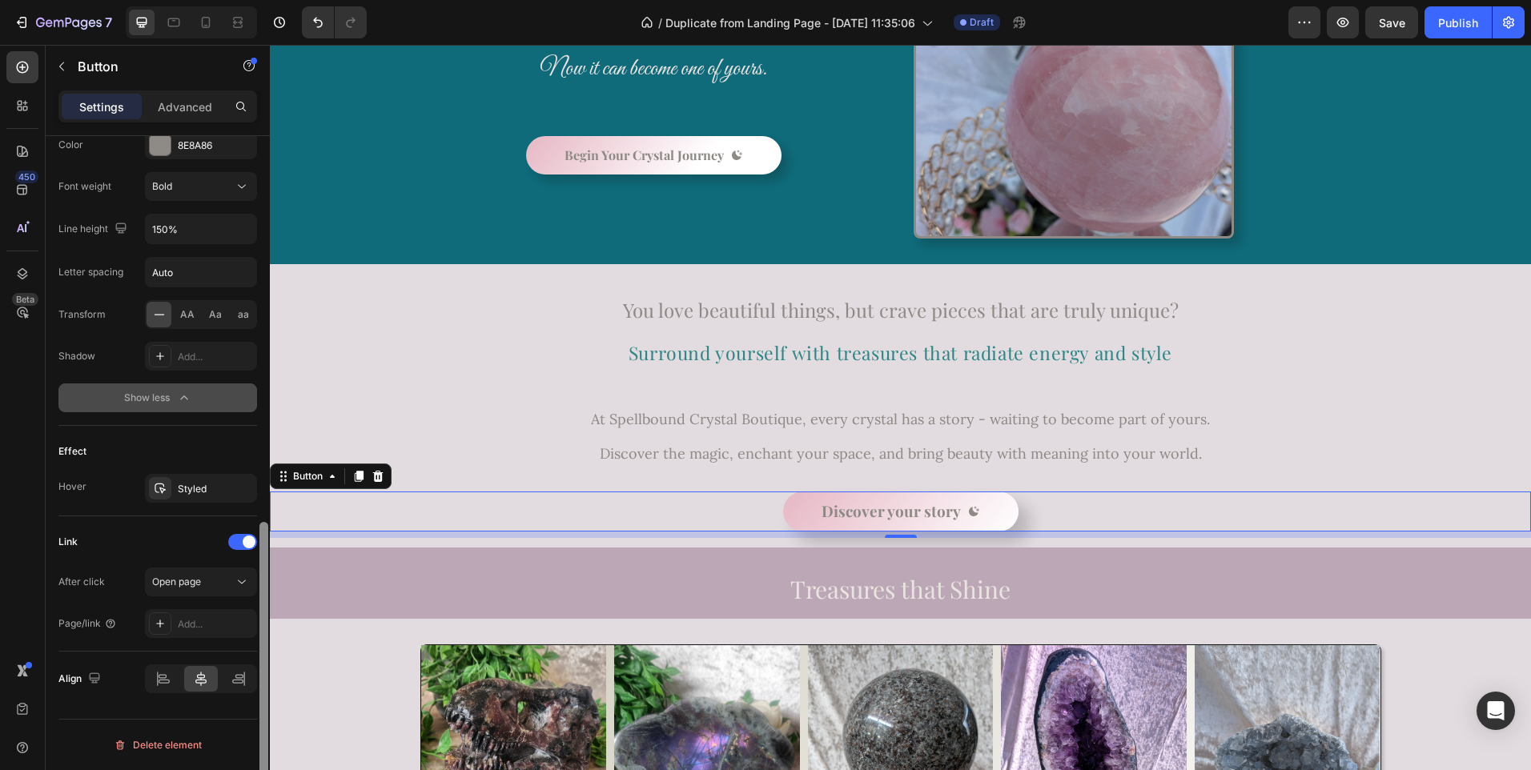
drag, startPoint x: 266, startPoint y: 548, endPoint x: 259, endPoint y: 799, distance: 250.7
click at [259, 0] on html "7 / Duplicate from Landing Page - [DATE] 11:35:06 Draft Preview Save Publish 45…" at bounding box center [765, 0] width 1531 height 0
click at [187, 622] on div "Add..." at bounding box center [215, 624] width 75 height 14
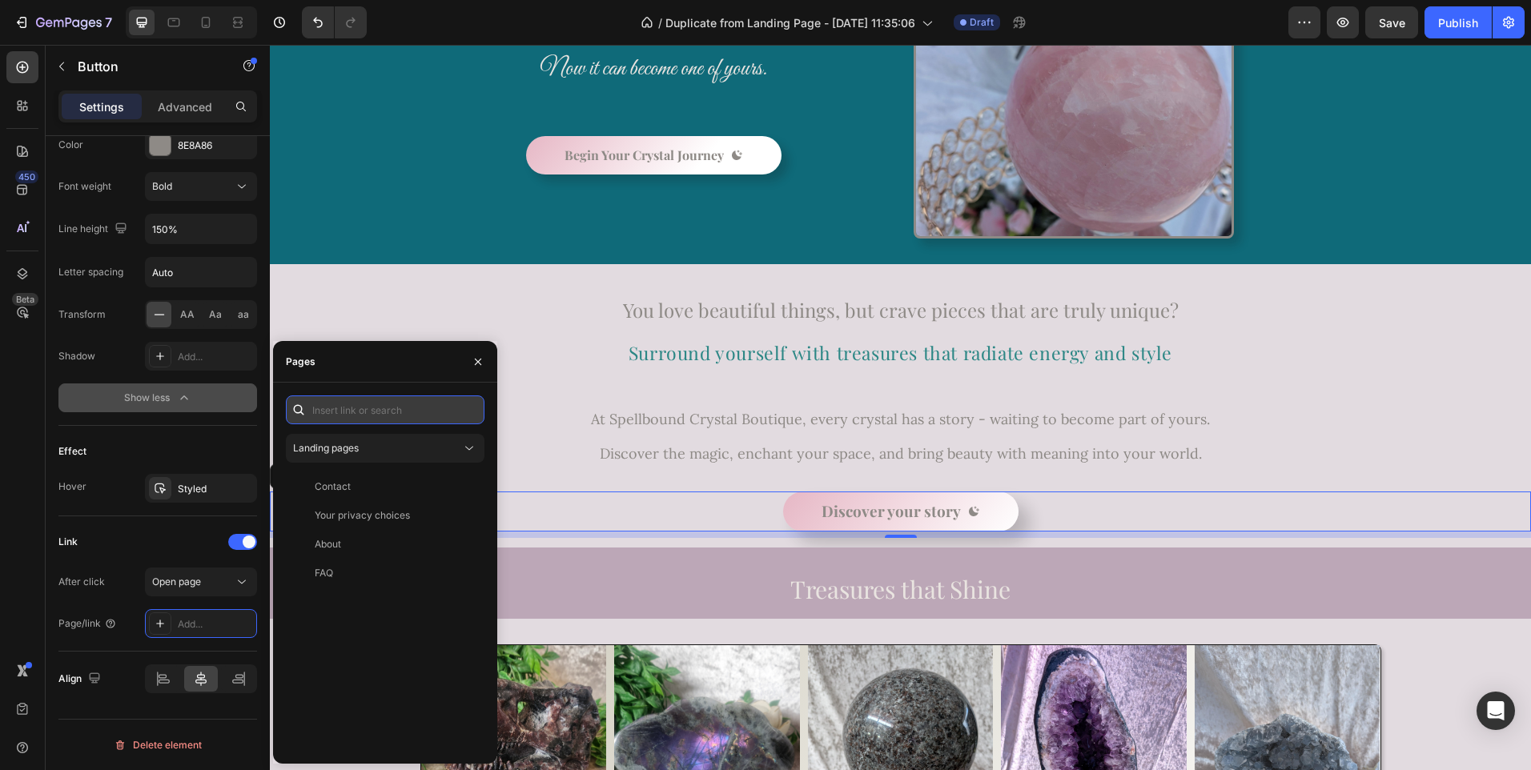
click at [343, 416] on input "text" at bounding box center [385, 410] width 199 height 29
paste input "/collections/all"
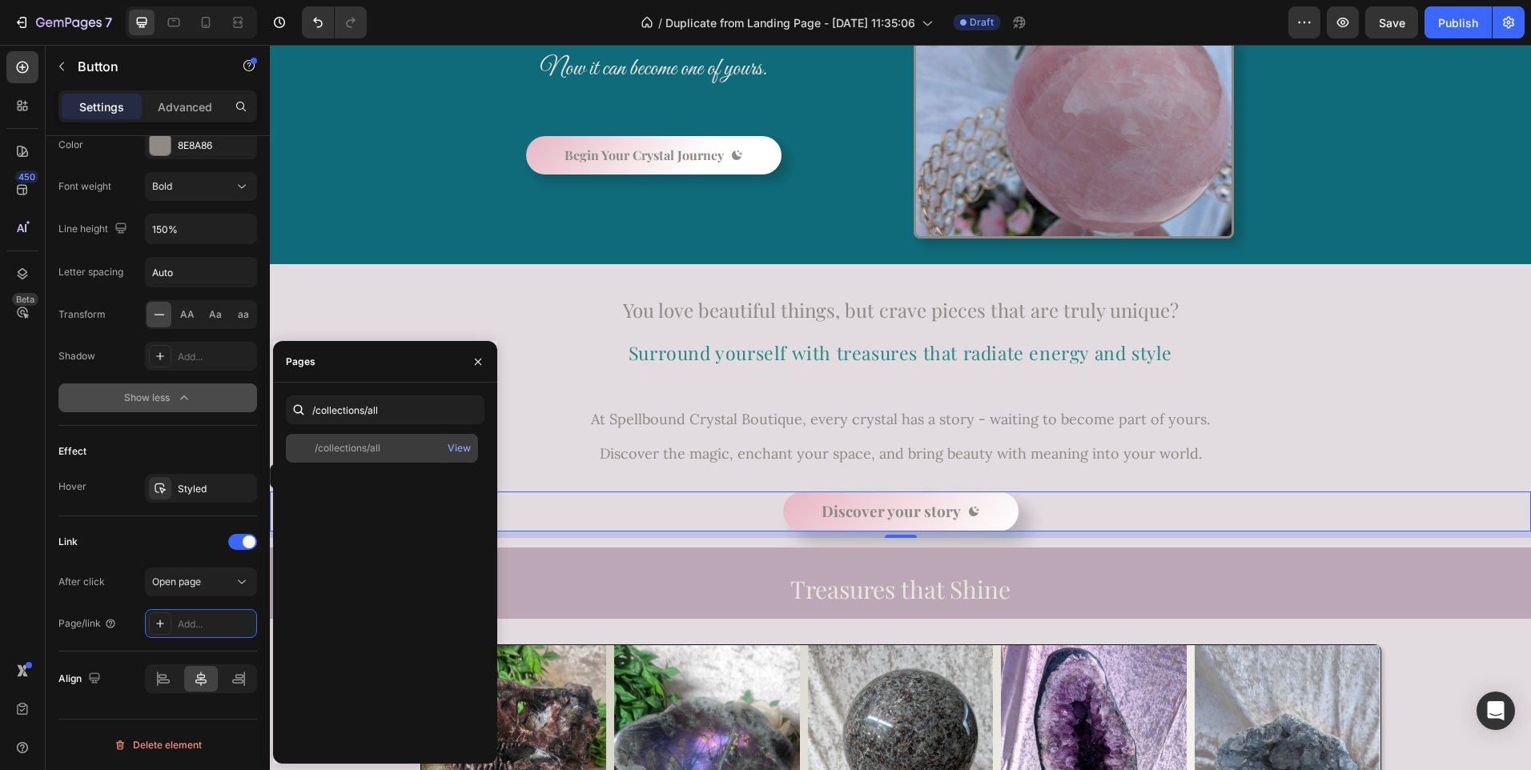
click at [343, 449] on div "/collections/all" at bounding box center [348, 448] width 66 height 14
click at [457, 444] on div "View" at bounding box center [459, 448] width 23 height 14
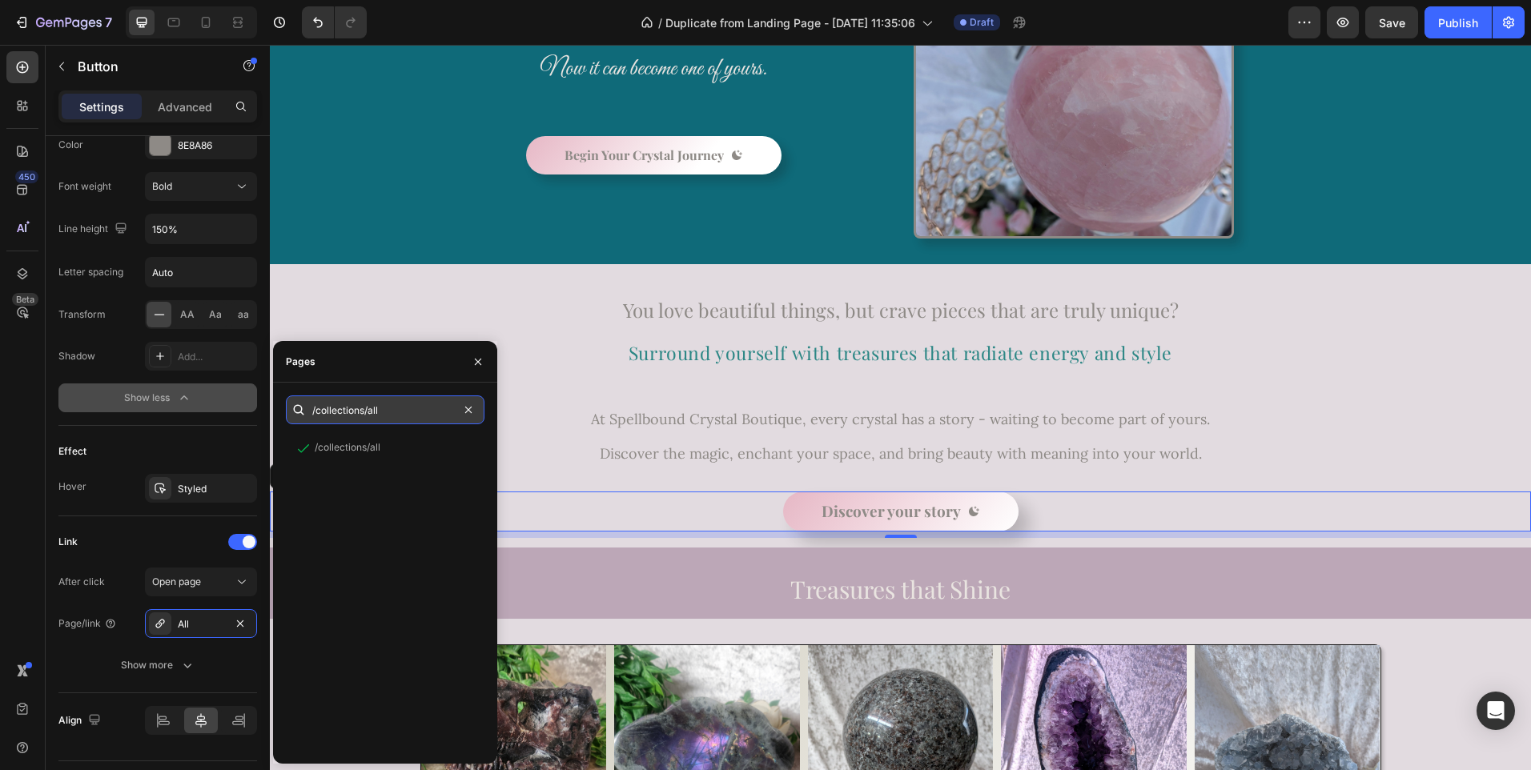
click at [391, 407] on input "/collections/all" at bounding box center [385, 410] width 199 height 29
paste input "[URL][DOMAIN_NAME]"
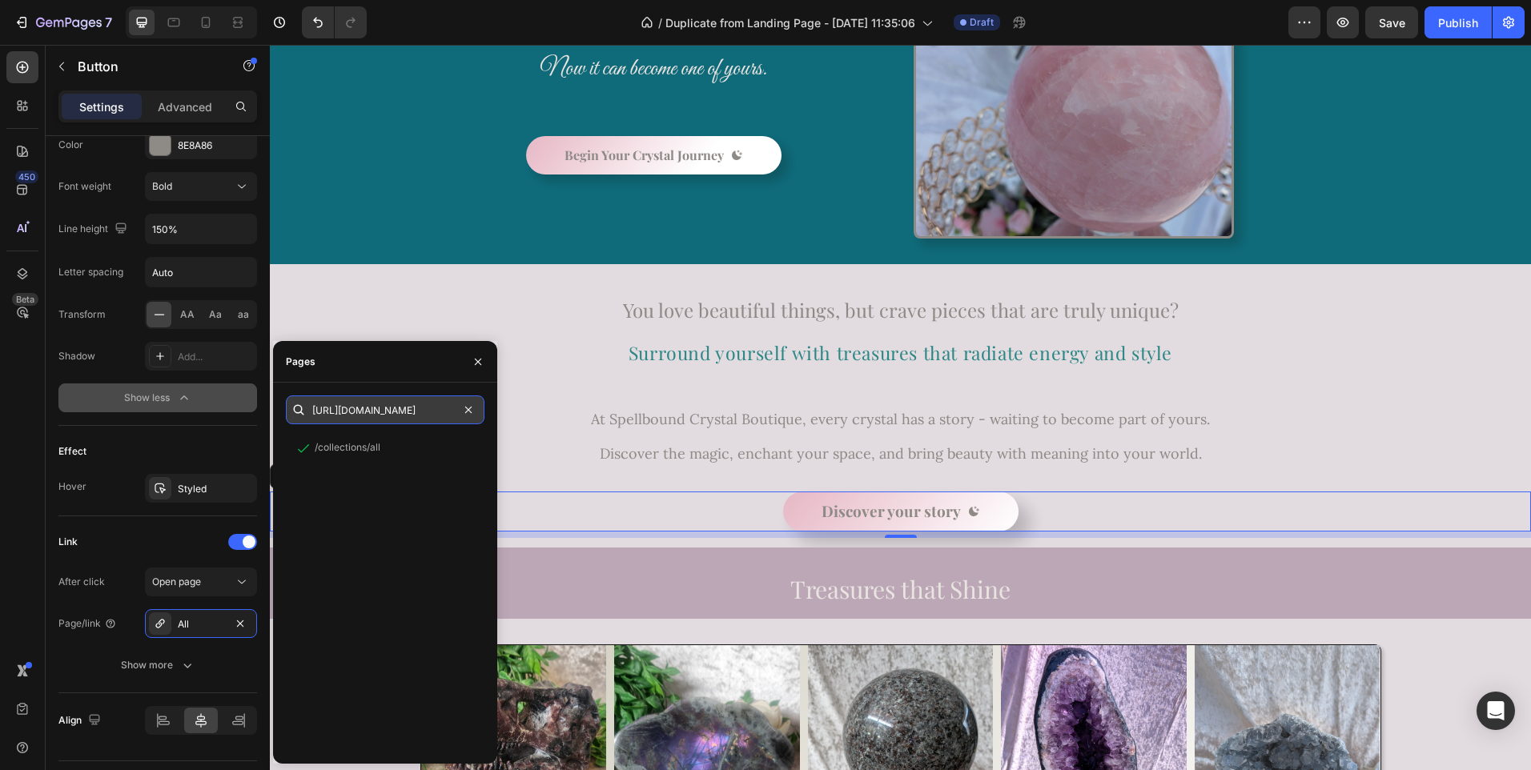
scroll to position [0, 102]
type input "[URL][DOMAIN_NAME]"
click at [380, 450] on div "[URL][DOMAIN_NAME]" at bounding box center [366, 448] width 103 height 14
click at [462, 449] on div "View" at bounding box center [459, 448] width 23 height 14
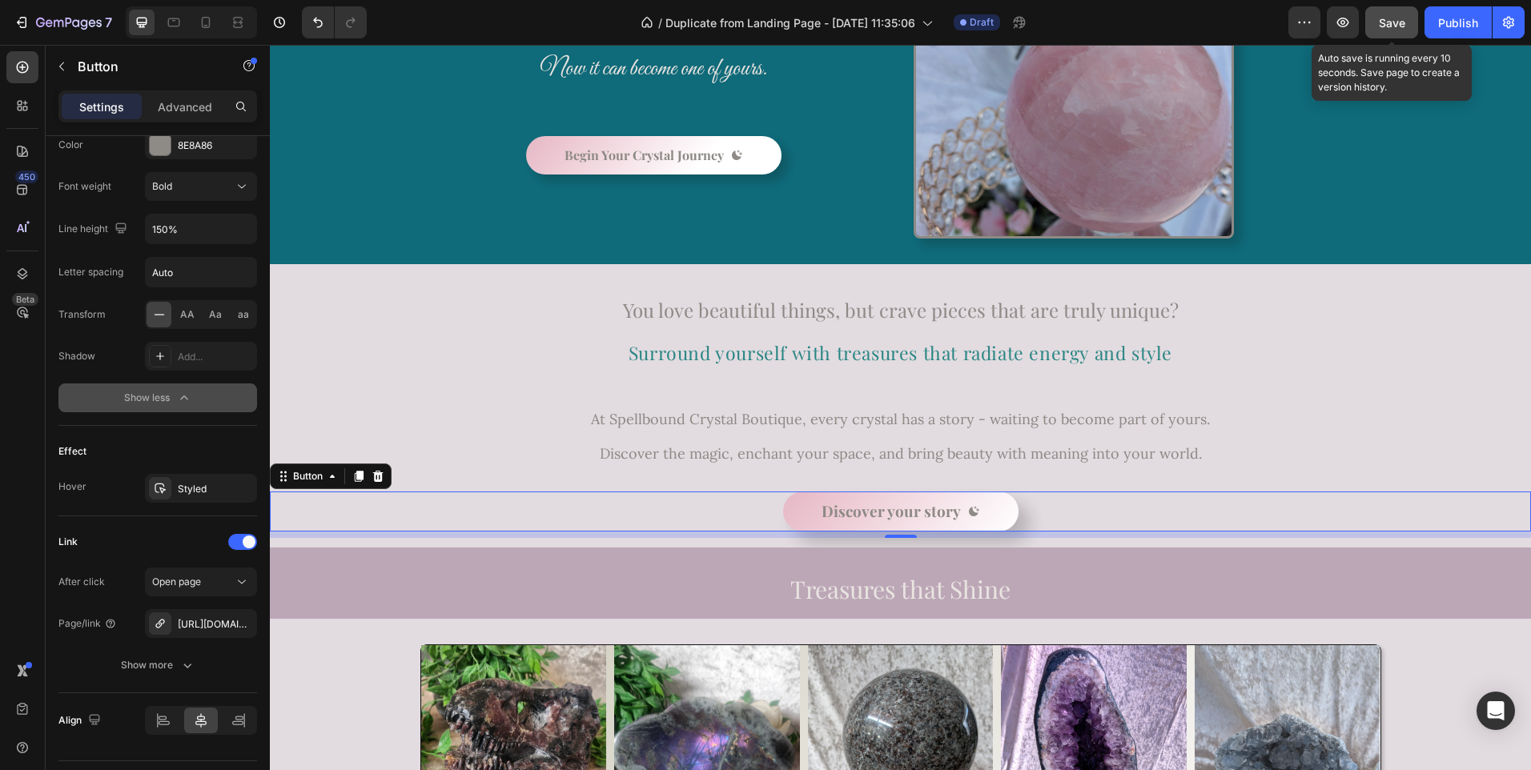
click at [1391, 22] on span "Save" at bounding box center [1392, 23] width 26 height 14
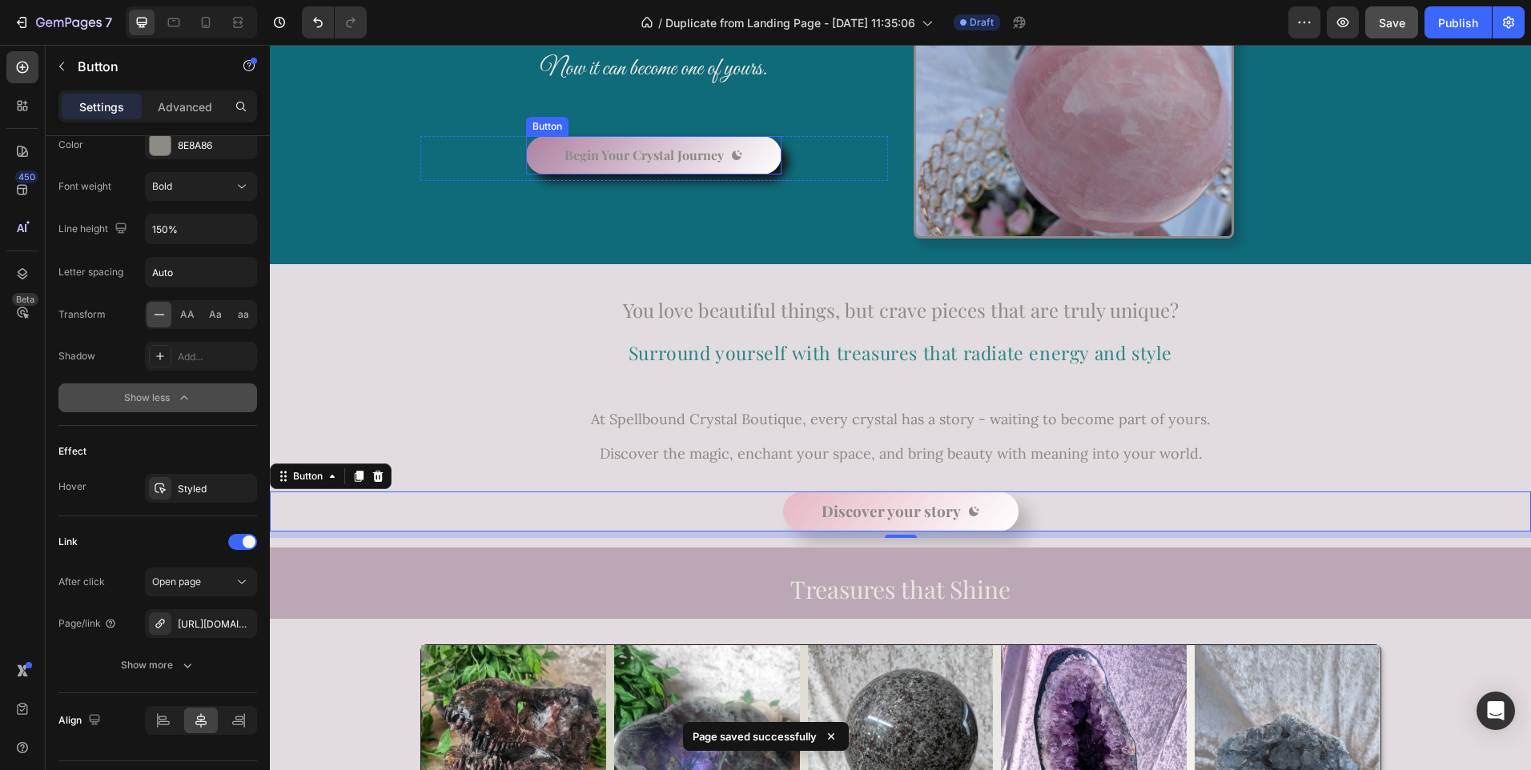
click at [532, 158] on button "Begin Your Crystal Journey" at bounding box center [653, 155] width 255 height 38
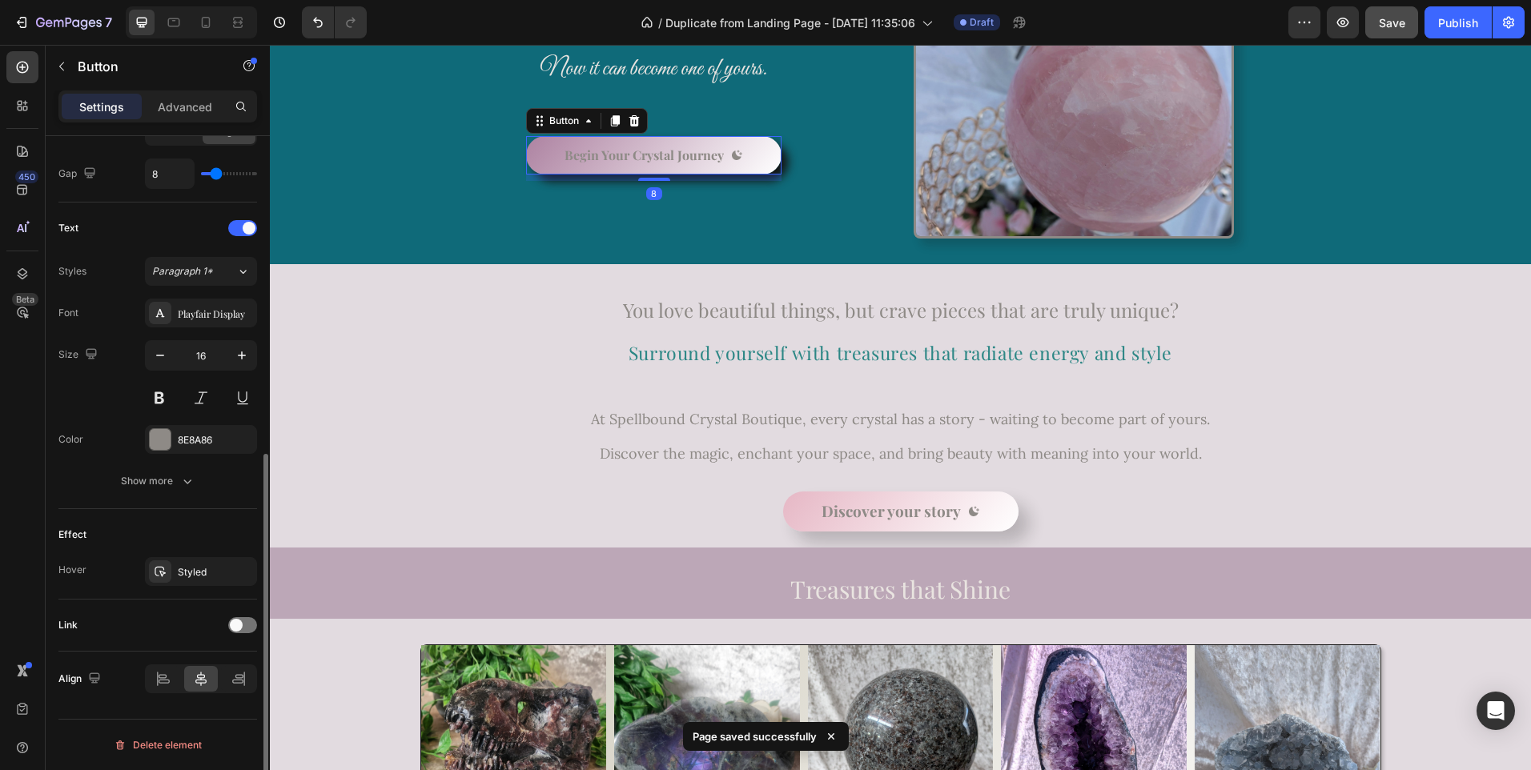
scroll to position [595, 0]
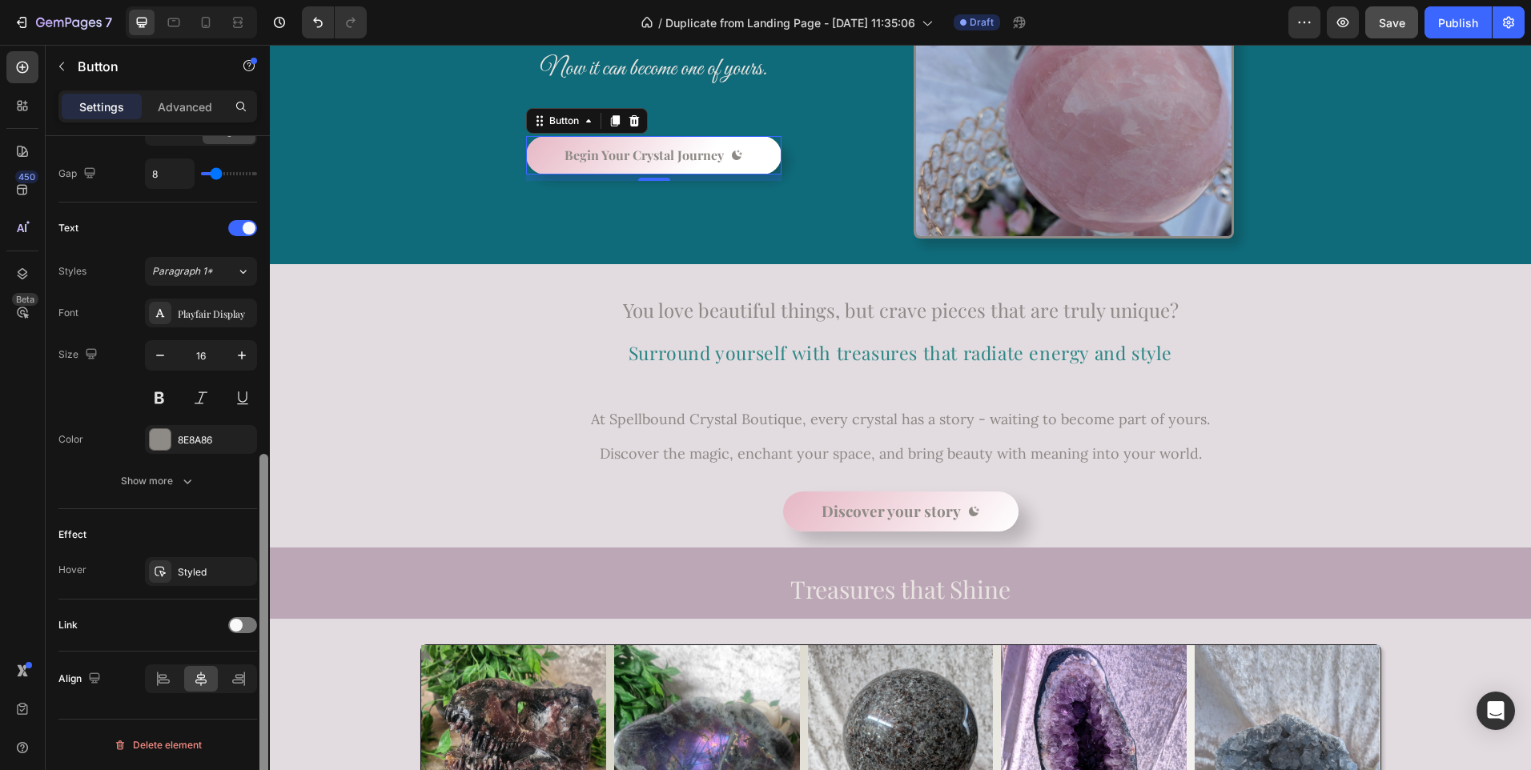
drag, startPoint x: 259, startPoint y: 520, endPoint x: 262, endPoint y: 487, distance: 33.0
click at [262, 487] on div at bounding box center [264, 476] width 12 height 680
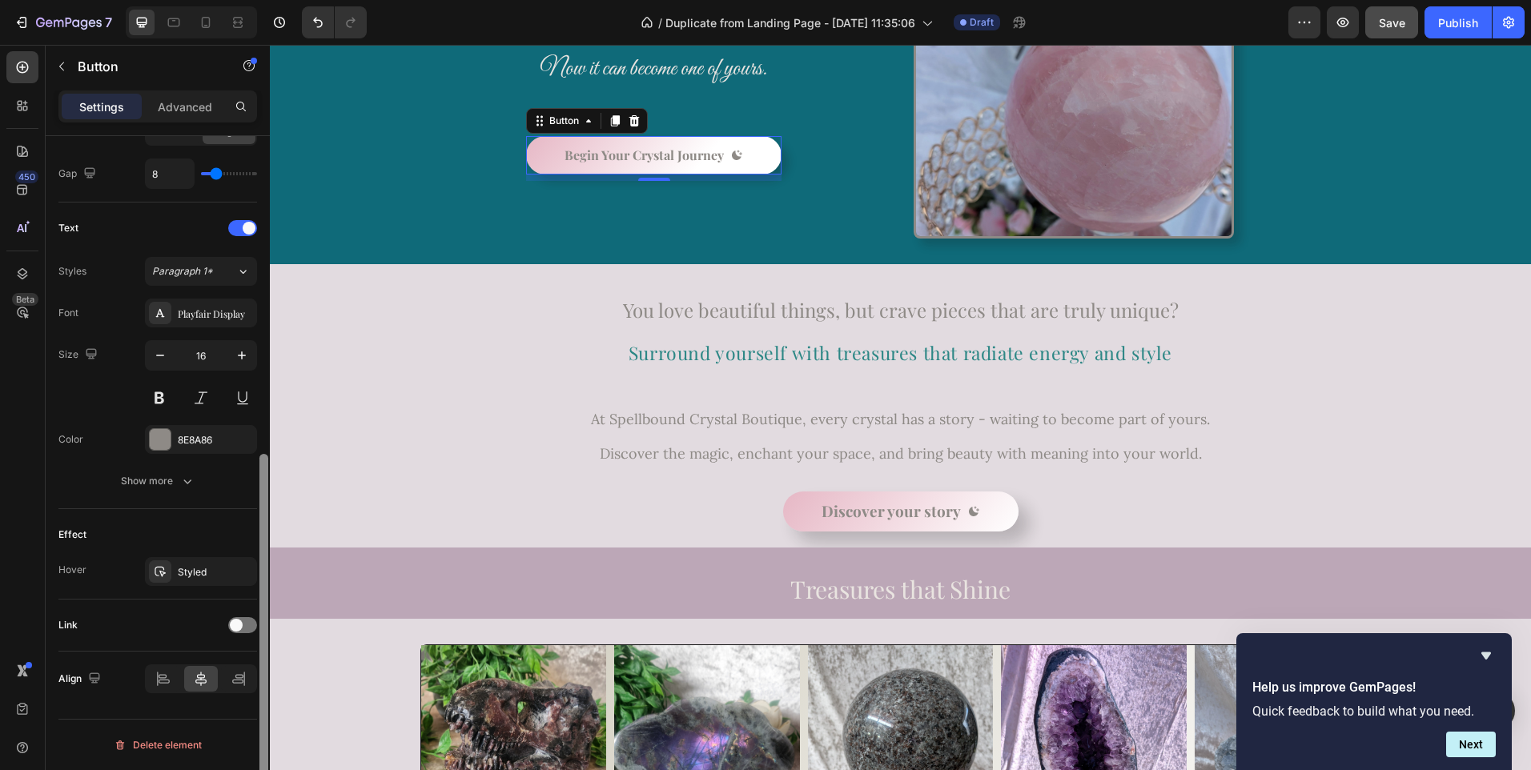
drag, startPoint x: 265, startPoint y: 497, endPoint x: 265, endPoint y: 507, distance: 9.6
click at [265, 507] on div at bounding box center [263, 635] width 9 height 362
click at [233, 625] on span at bounding box center [236, 625] width 13 height 13
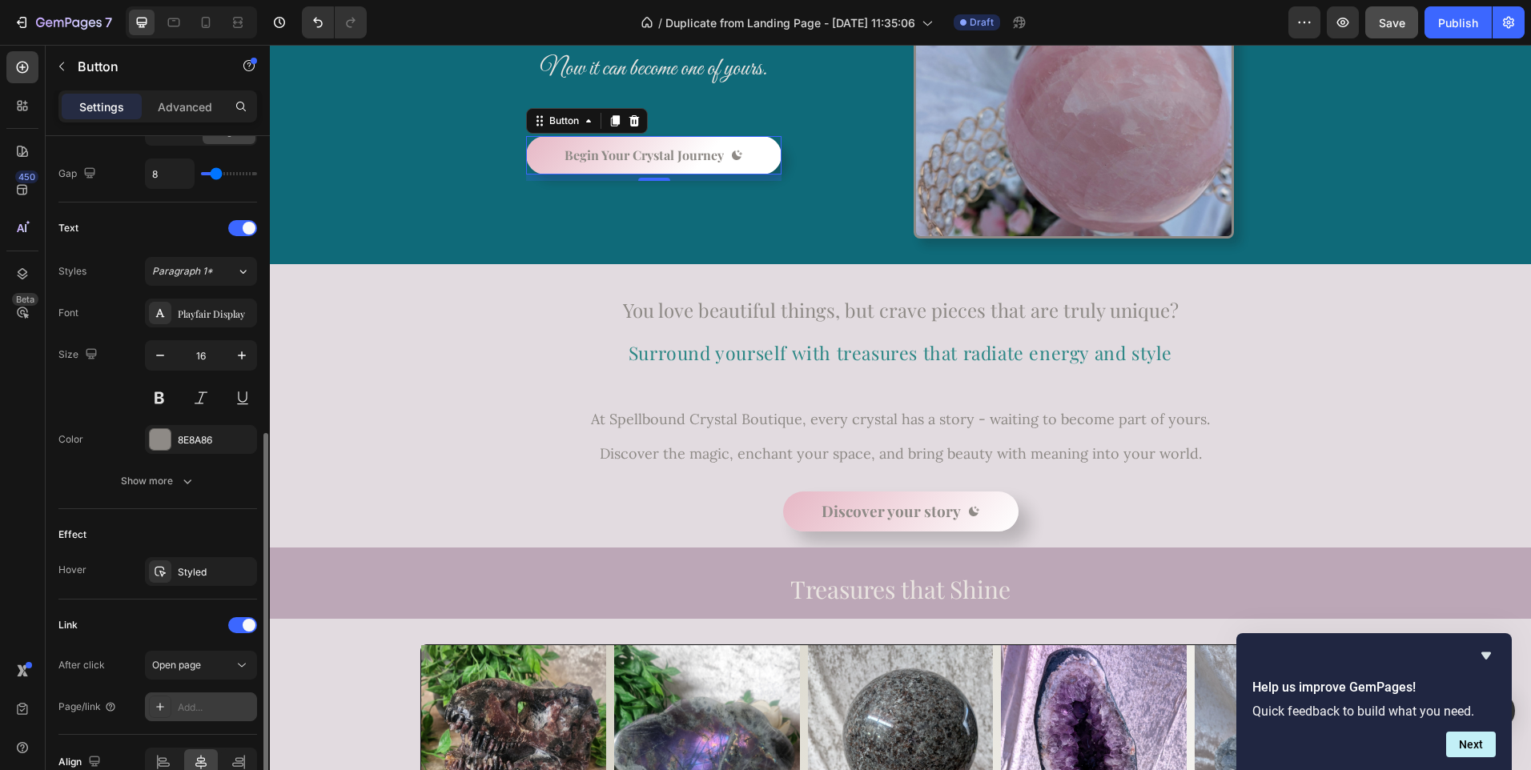
click at [203, 706] on div "Add..." at bounding box center [215, 708] width 75 height 14
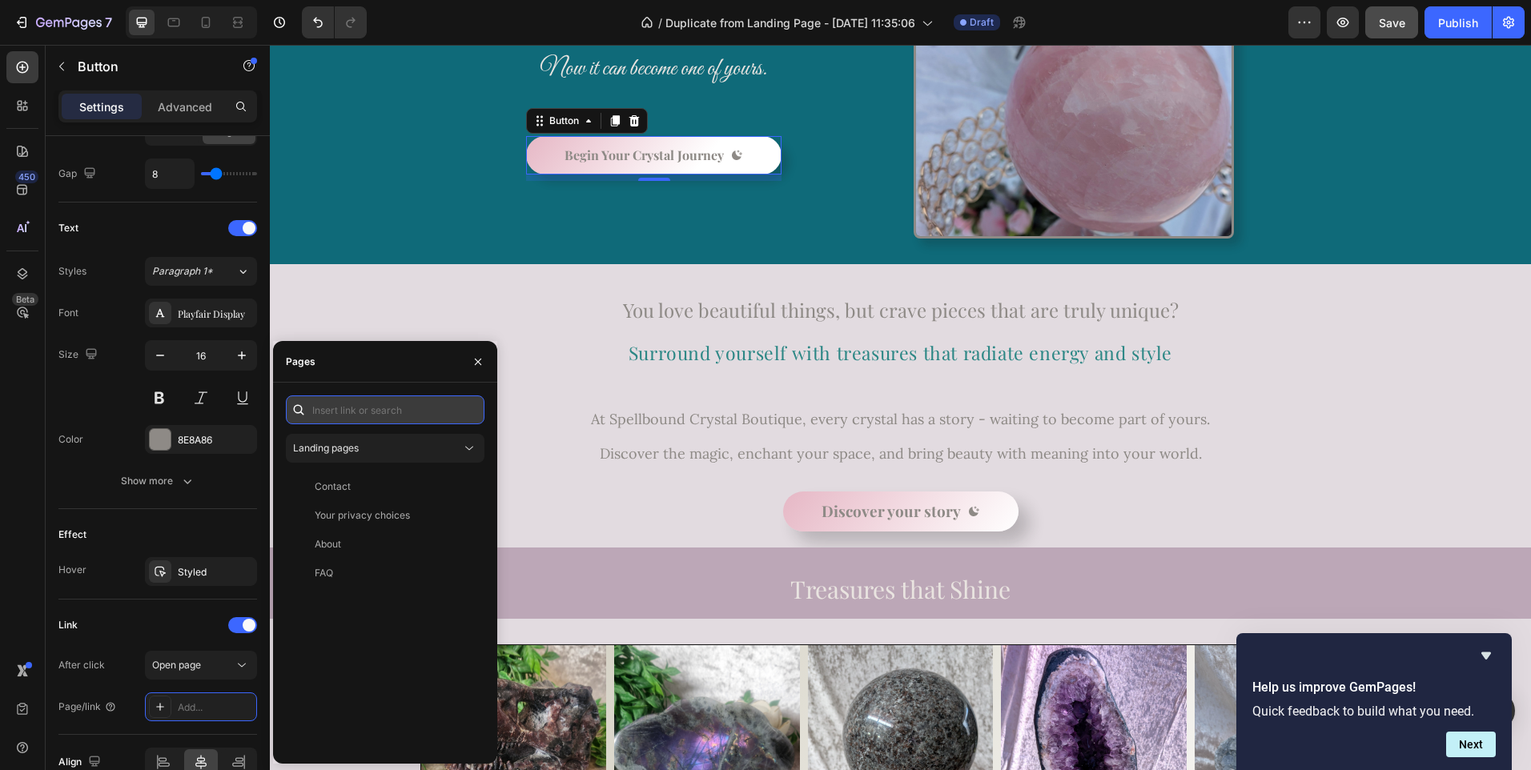
click at [342, 405] on input "text" at bounding box center [385, 410] width 199 height 29
paste input "[URL][DOMAIN_NAME]"
type input "[URL][DOMAIN_NAME]"
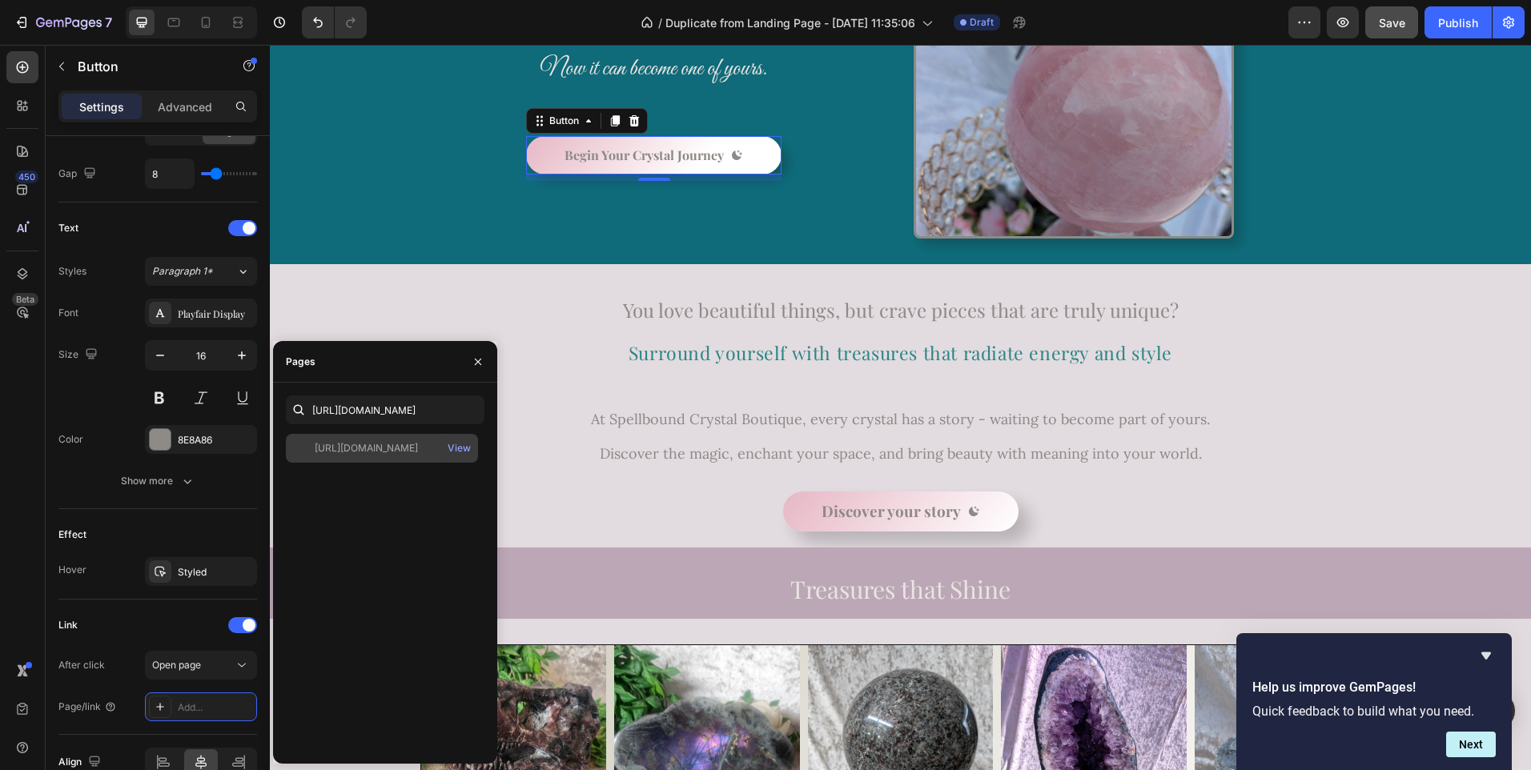
scroll to position [0, 0]
click at [377, 448] on div "[URL][DOMAIN_NAME]" at bounding box center [366, 448] width 103 height 14
click at [468, 447] on div "View" at bounding box center [459, 448] width 23 height 14
click at [389, 164] on div "Background Image" at bounding box center [900, 78] width 1261 height 371
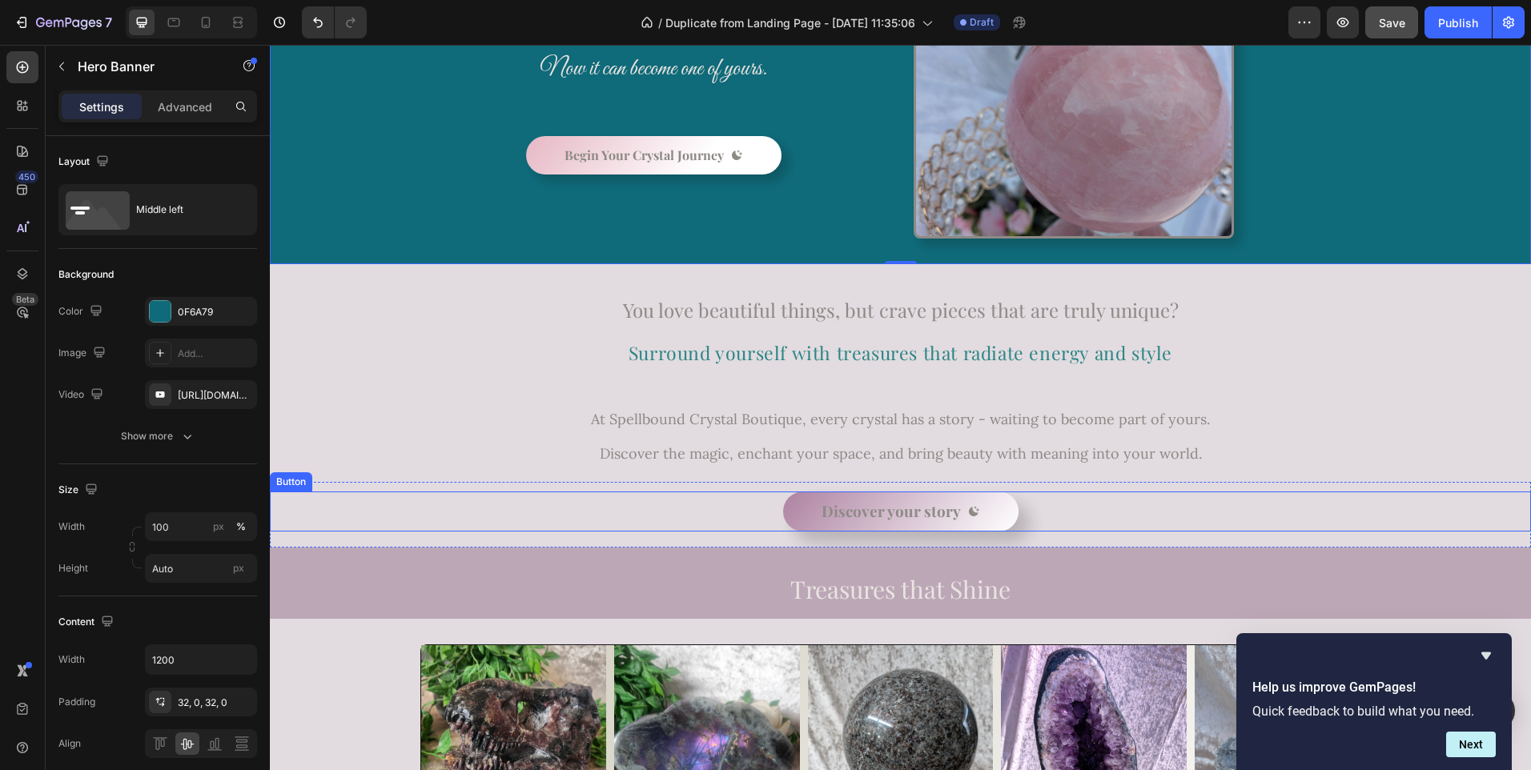
click at [811, 507] on link "Discover your story" at bounding box center [900, 512] width 235 height 40
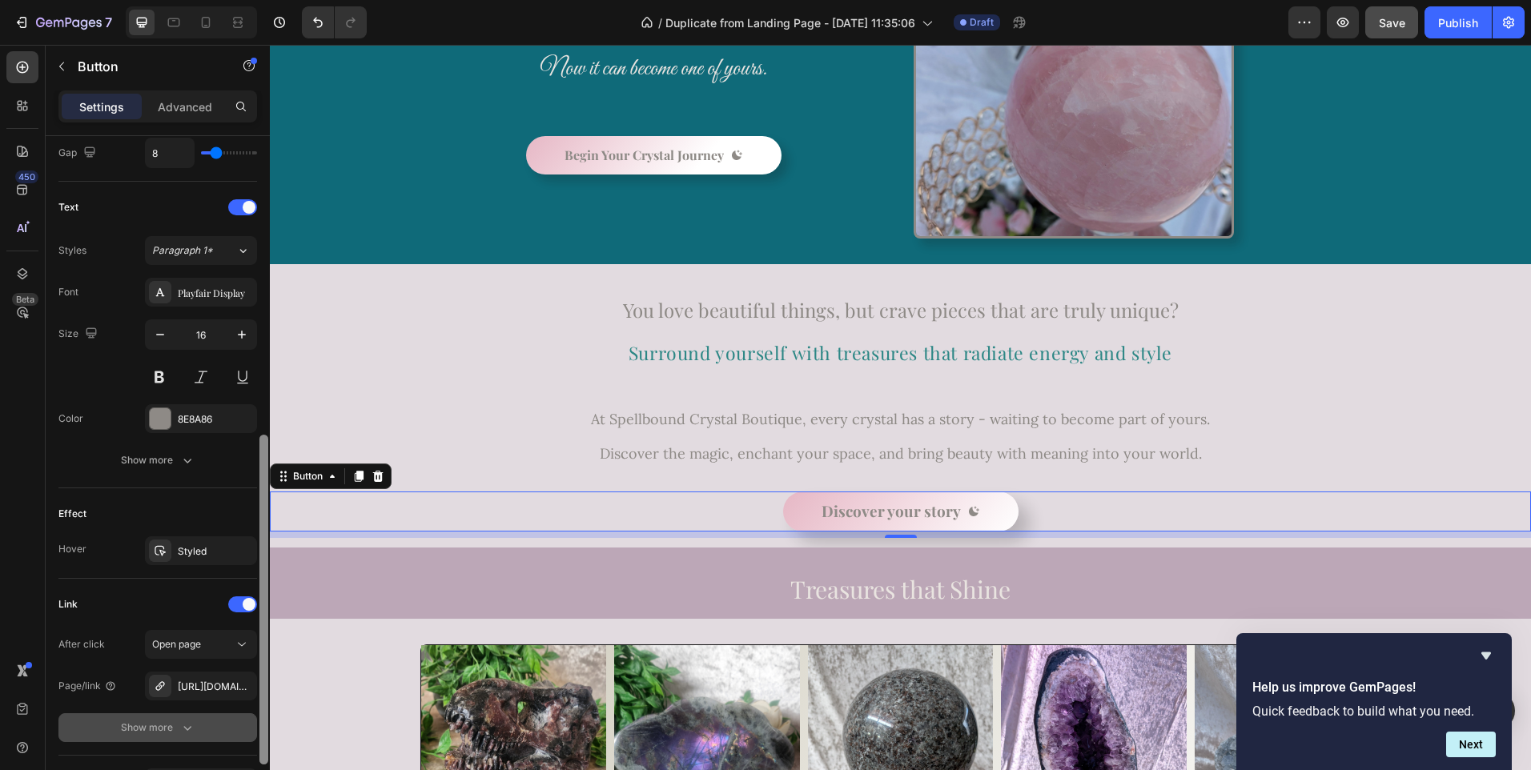
scroll to position [621, 0]
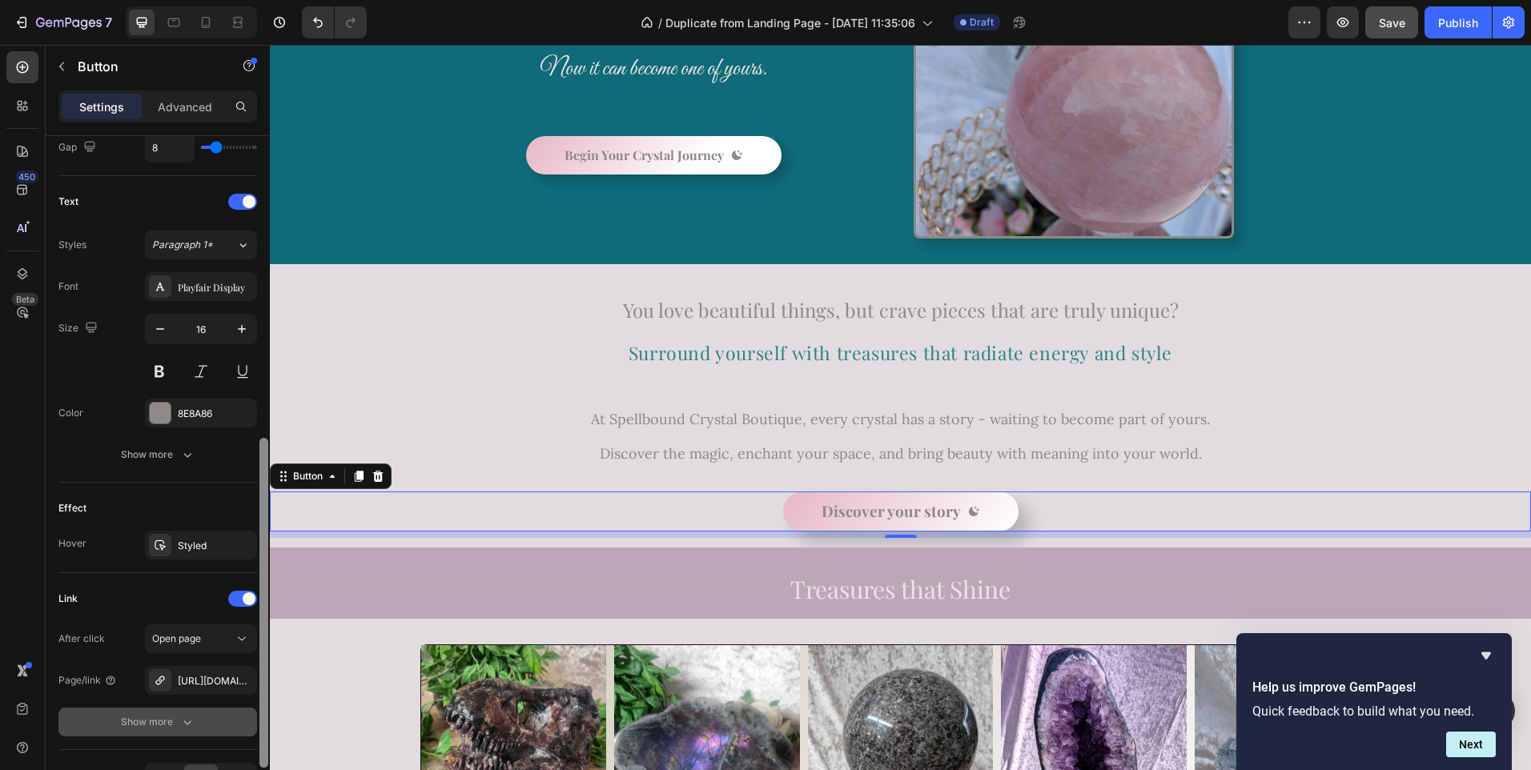
drag, startPoint x: 262, startPoint y: 420, endPoint x: 253, endPoint y: 721, distance: 302.0
click at [253, 721] on div "Size Width Auto Height Auto Padding 12, 48, 12, 48 Background Color Gradient Im…" at bounding box center [158, 476] width 224 height 680
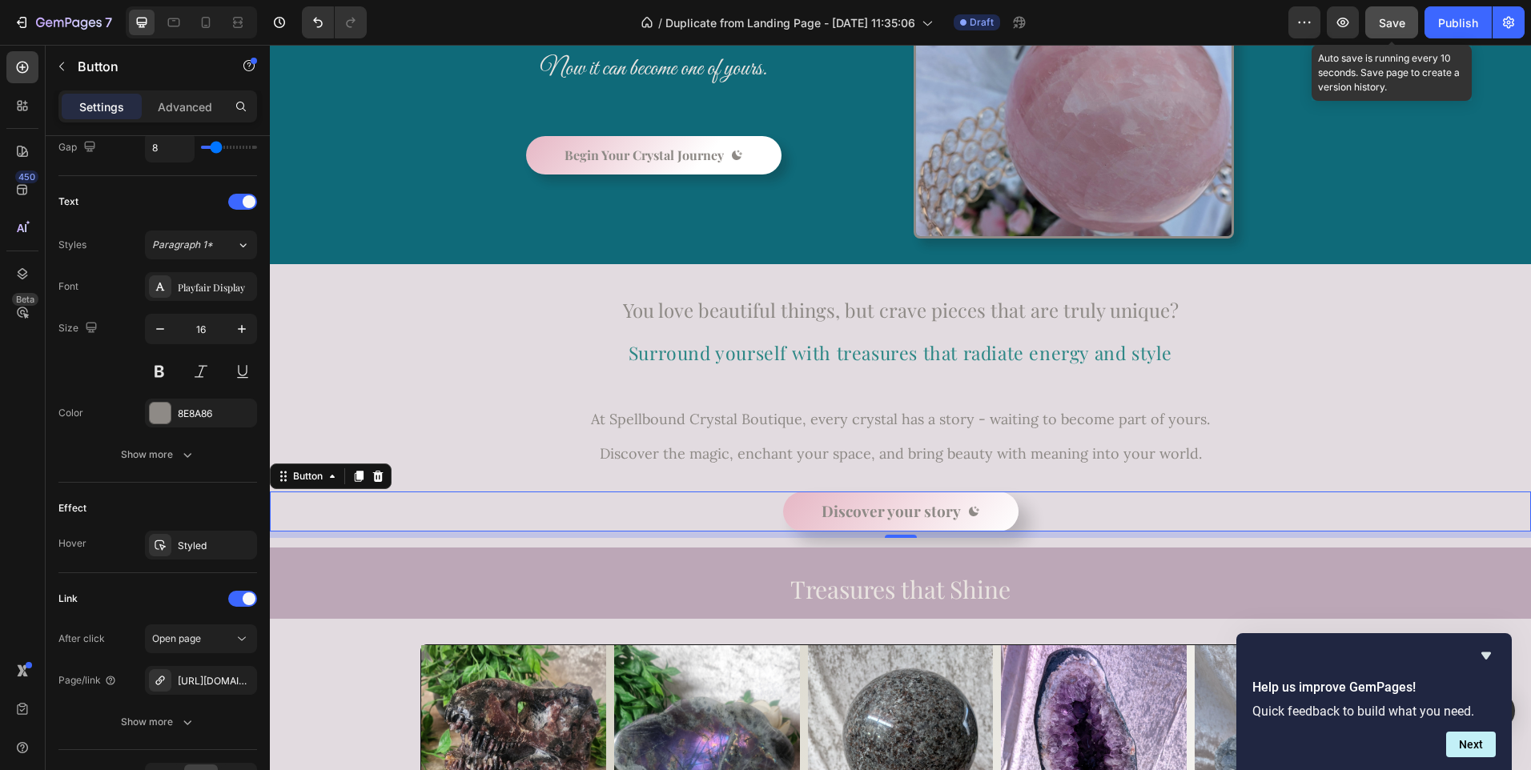
click at [1397, 20] on span "Save" at bounding box center [1392, 23] width 26 height 14
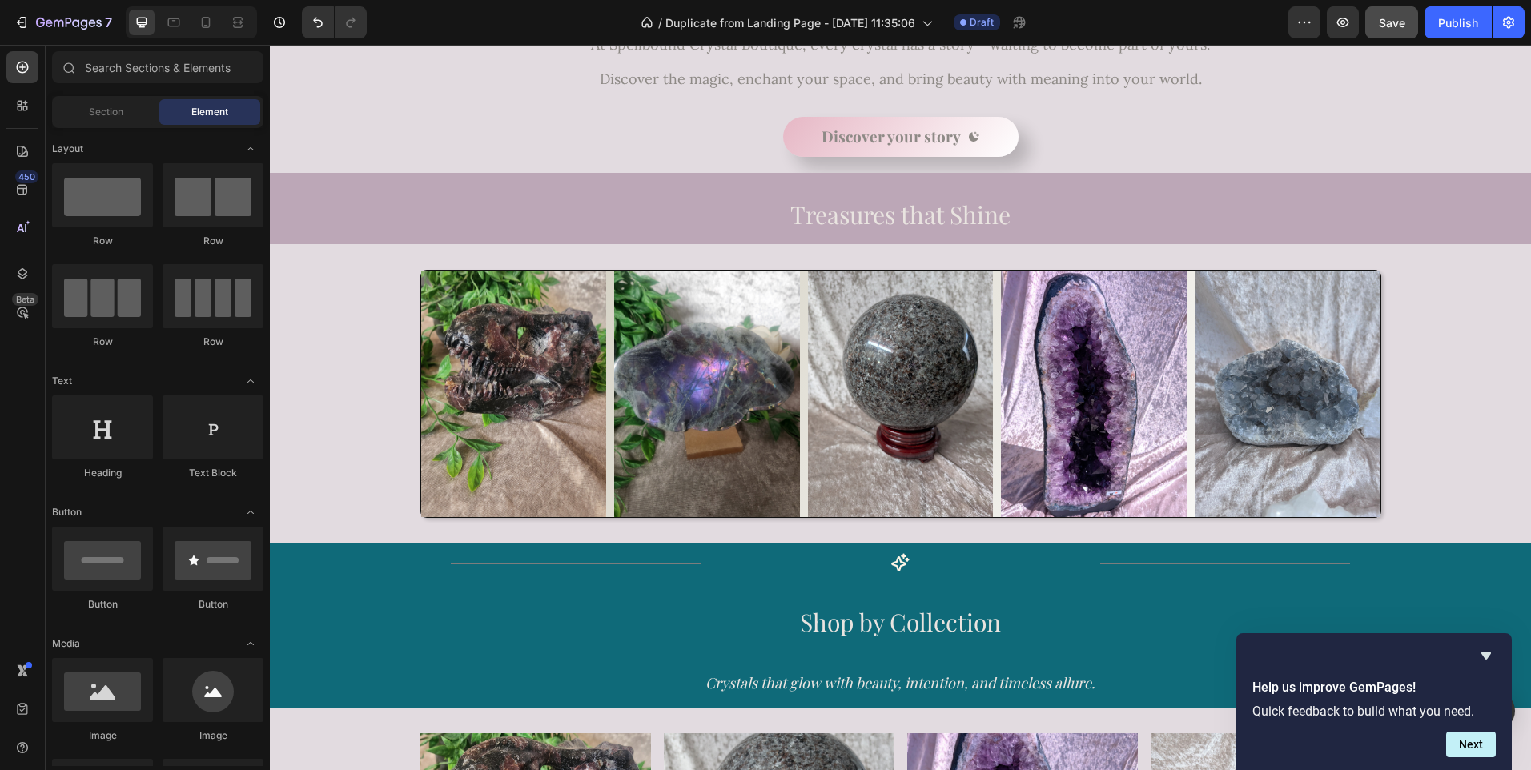
scroll to position [635, 0]
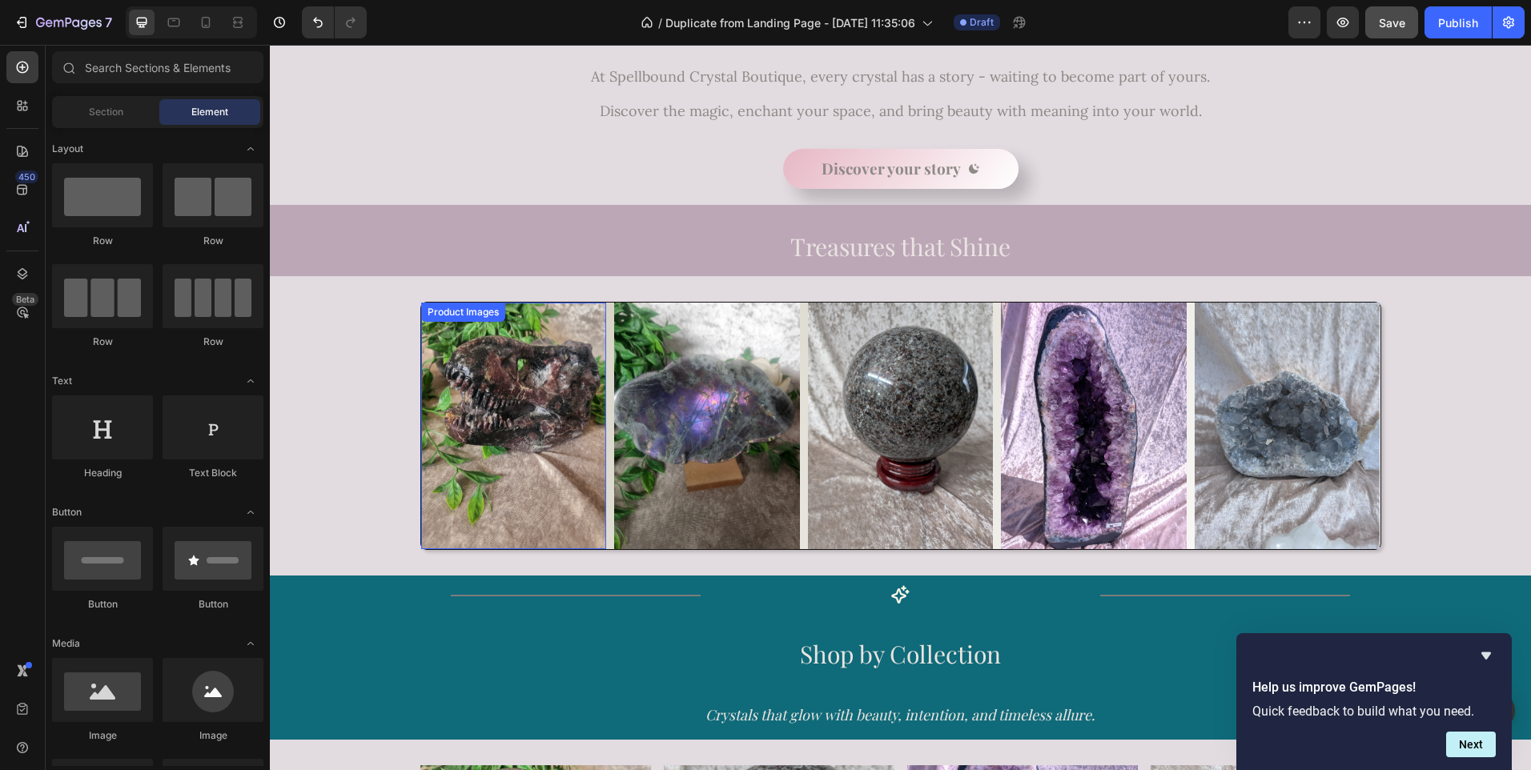
click at [529, 429] on img at bounding box center [514, 426] width 186 height 247
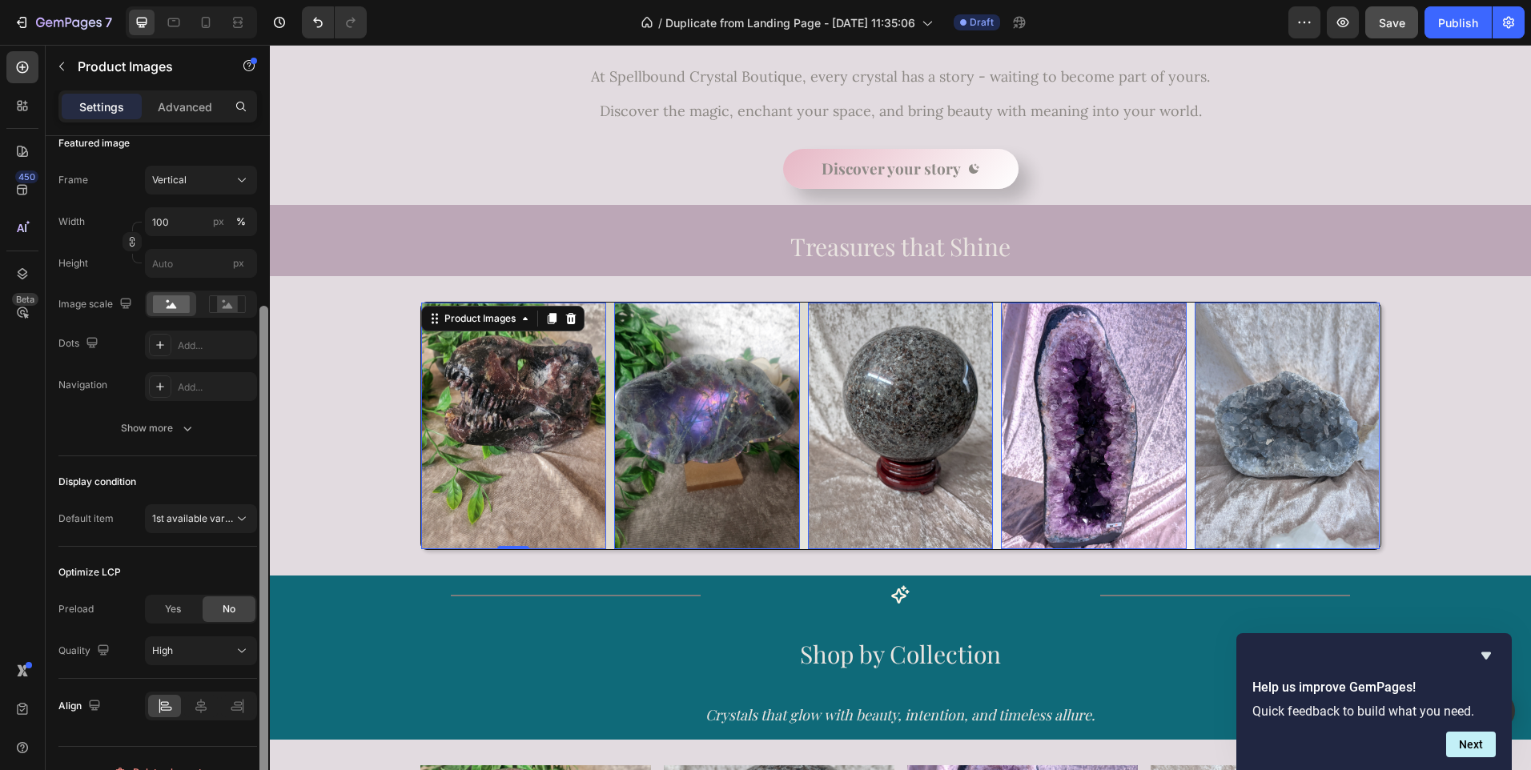
scroll to position [238, 0]
drag, startPoint x: 264, startPoint y: 580, endPoint x: 254, endPoint y: 753, distance: 172.5
click at [254, 753] on div "Layout Featured only Product source Garnet in Arfvedsonite Dinosaur Skull – 2.1…" at bounding box center [158, 476] width 224 height 680
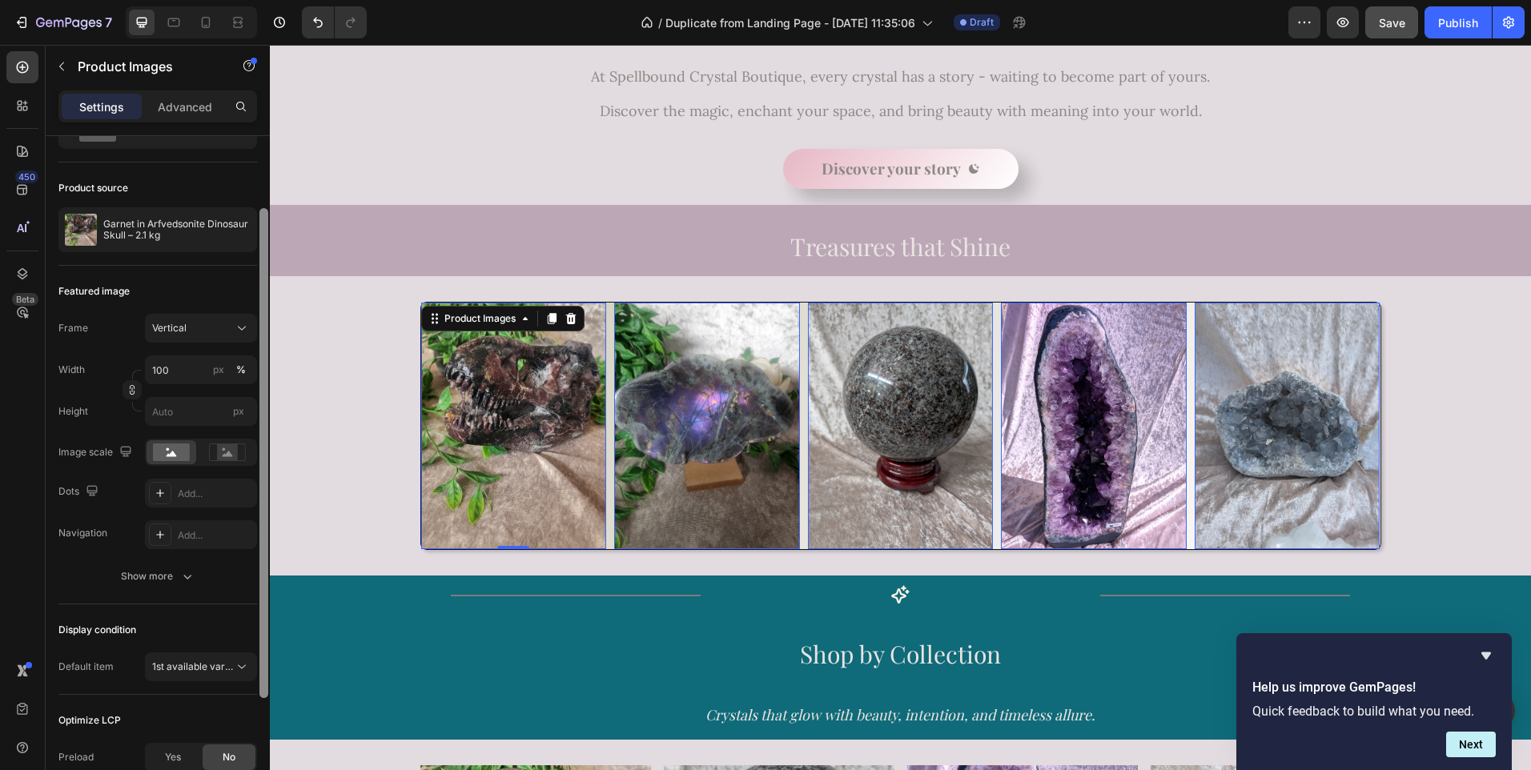
scroll to position [83, 0]
drag, startPoint x: 263, startPoint y: 717, endPoint x: 258, endPoint y: 605, distance: 112.2
click at [258, 605] on div at bounding box center [264, 476] width 12 height 680
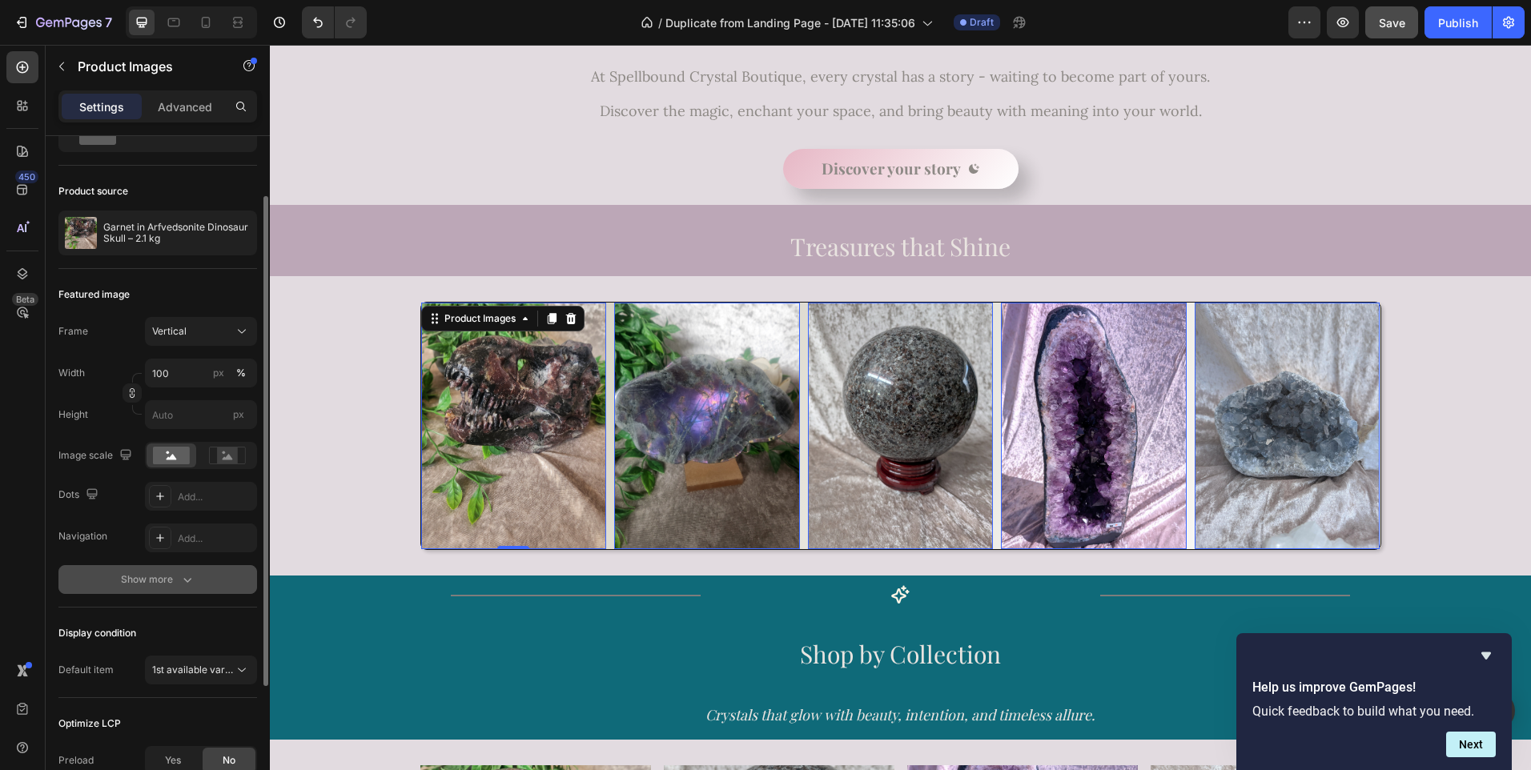
click at [184, 578] on icon "button" at bounding box center [187, 580] width 16 height 16
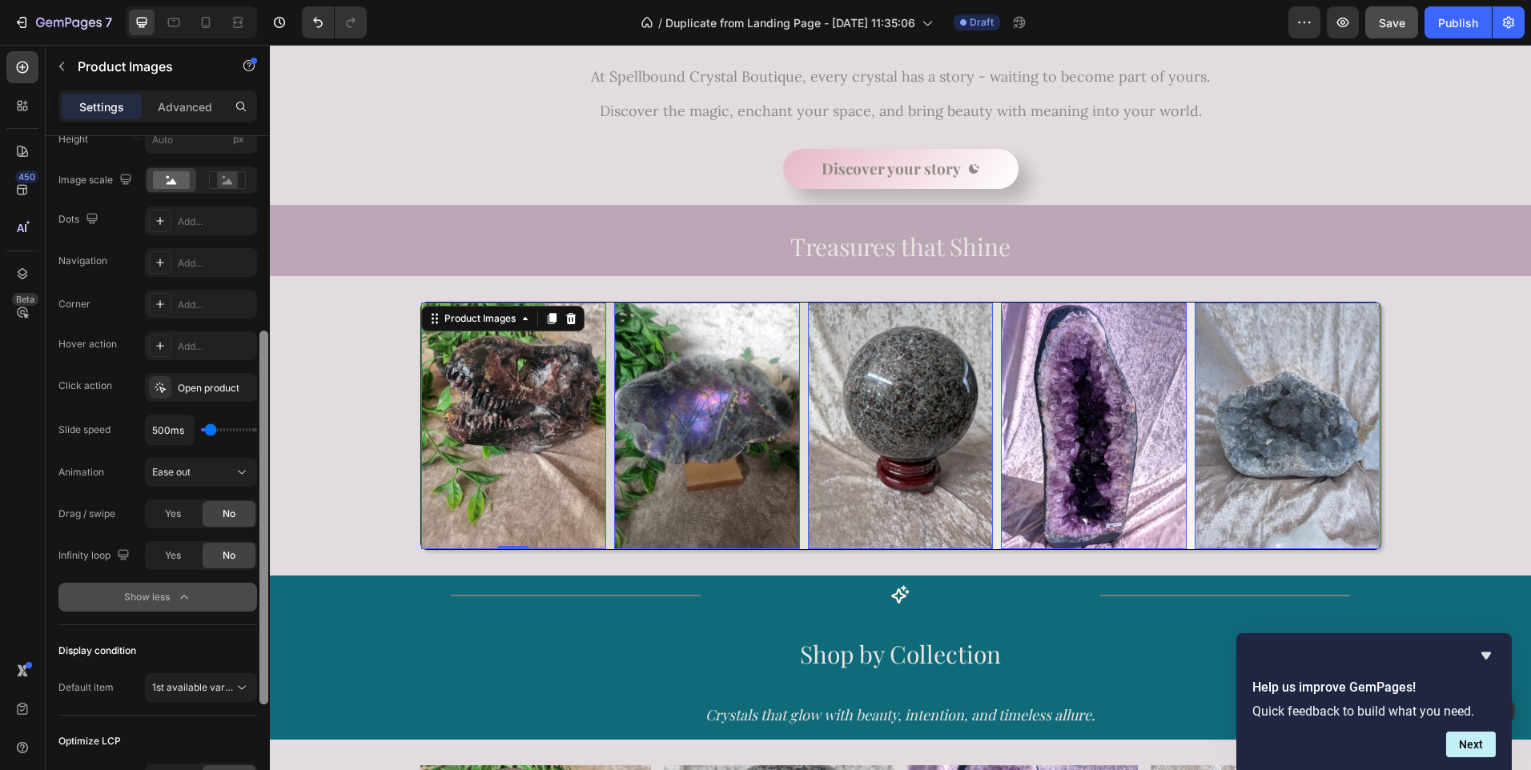
scroll to position [359, 0]
drag, startPoint x: 263, startPoint y: 576, endPoint x: 255, endPoint y: 777, distance: 200.3
click at [255, 0] on html "7 / Duplicate from Landing Page - [DATE] 11:35:06 Draft Preview Save Publish 45…" at bounding box center [765, 0] width 1531 height 0
click at [199, 386] on div "Open product" at bounding box center [201, 387] width 46 height 14
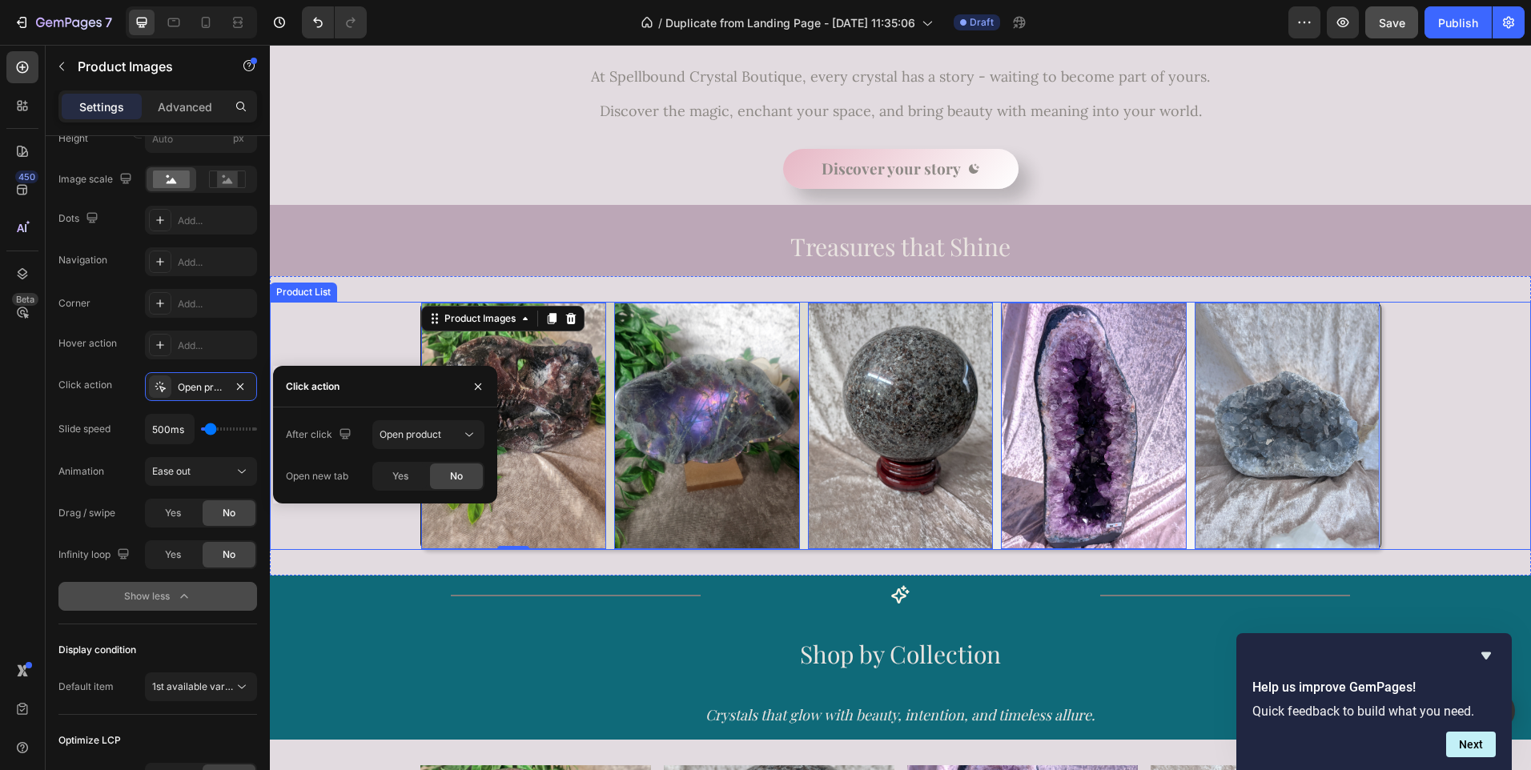
click at [343, 309] on div "Product Images 0 Row Product List Product Images 0 Row Product List Product Ima…" at bounding box center [900, 426] width 1261 height 249
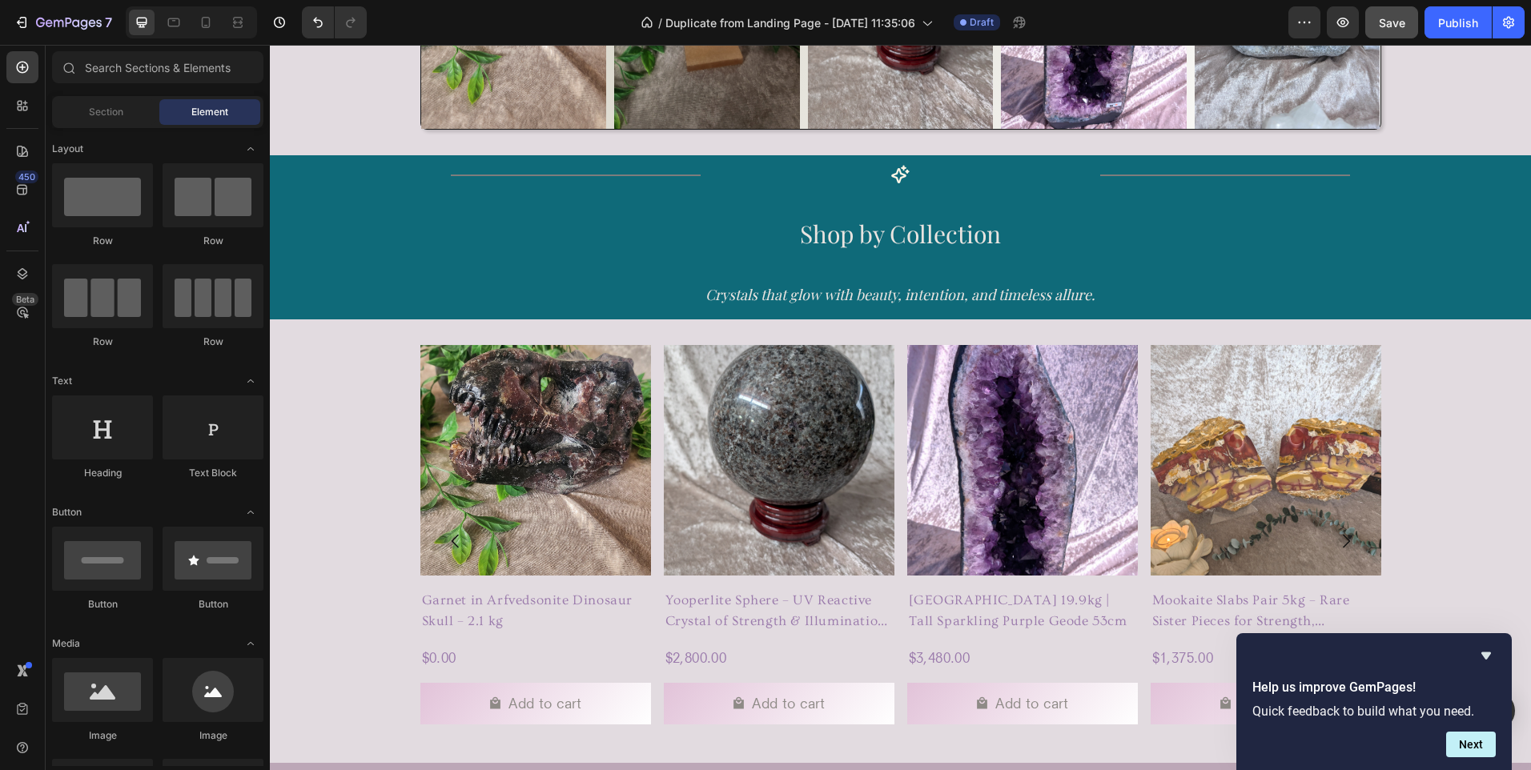
scroll to position [1081, 0]
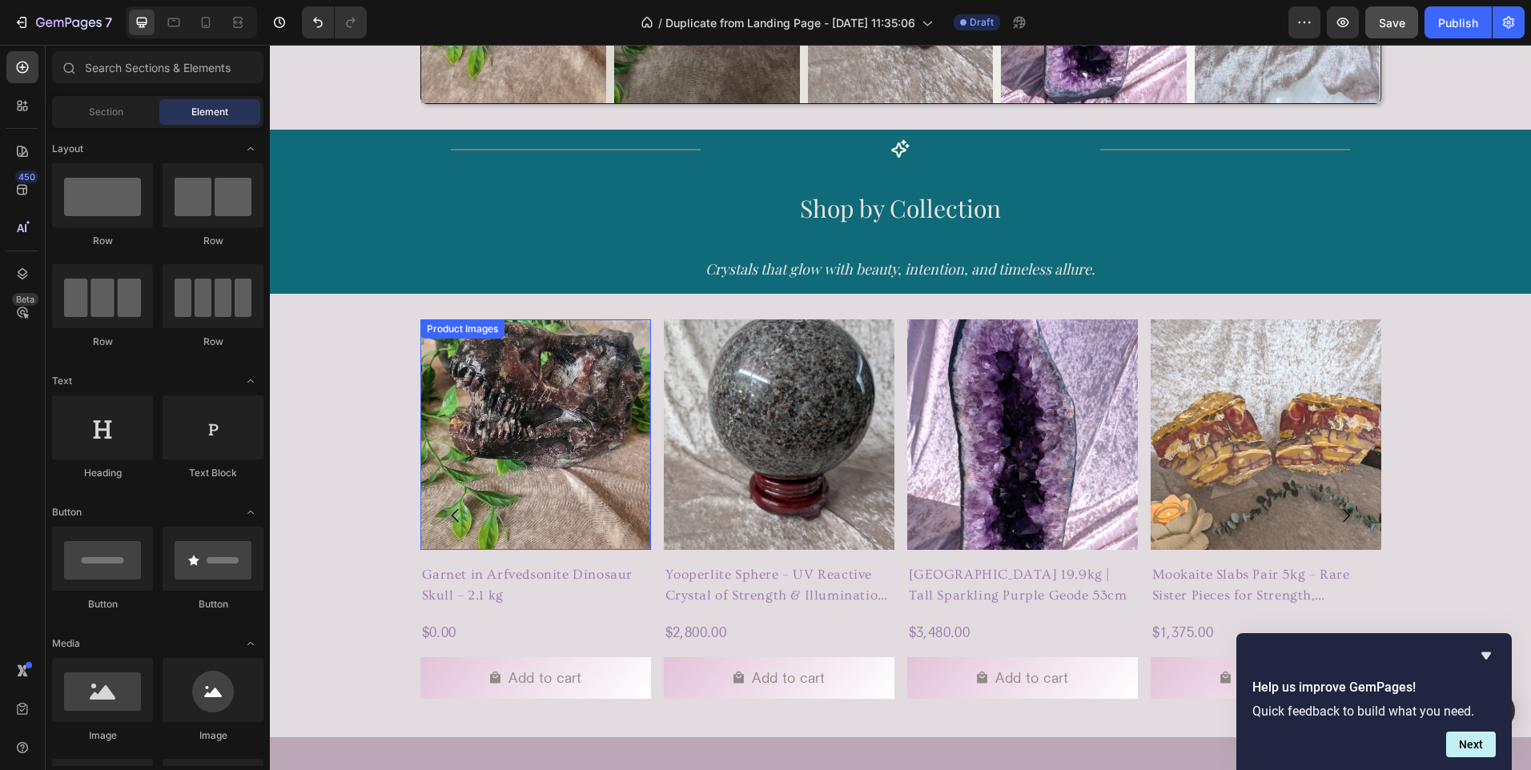
click at [499, 407] on img at bounding box center [535, 434] width 231 height 231
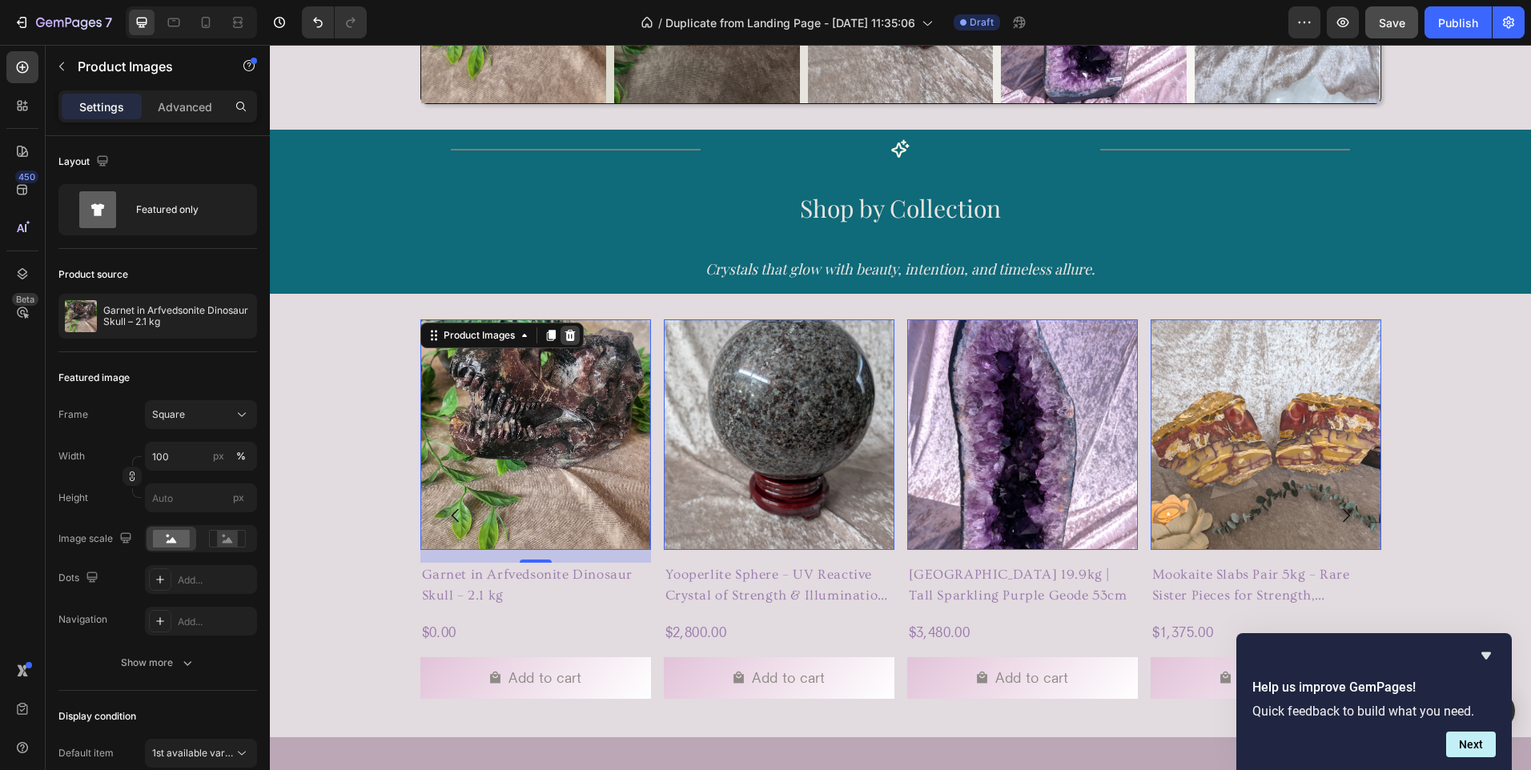
click at [566, 336] on icon at bounding box center [570, 335] width 13 height 13
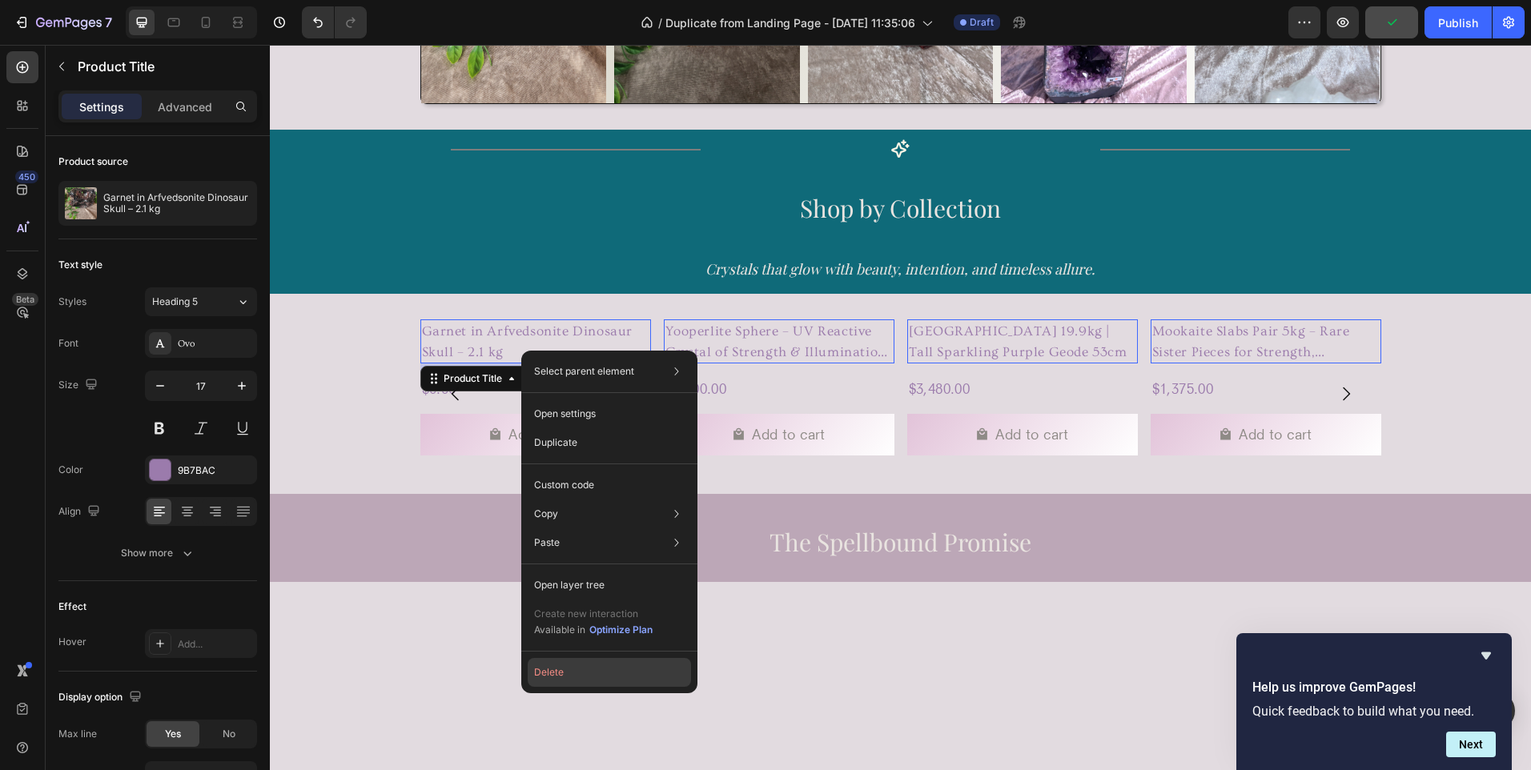
click at [554, 676] on button "Delete" at bounding box center [609, 672] width 163 height 29
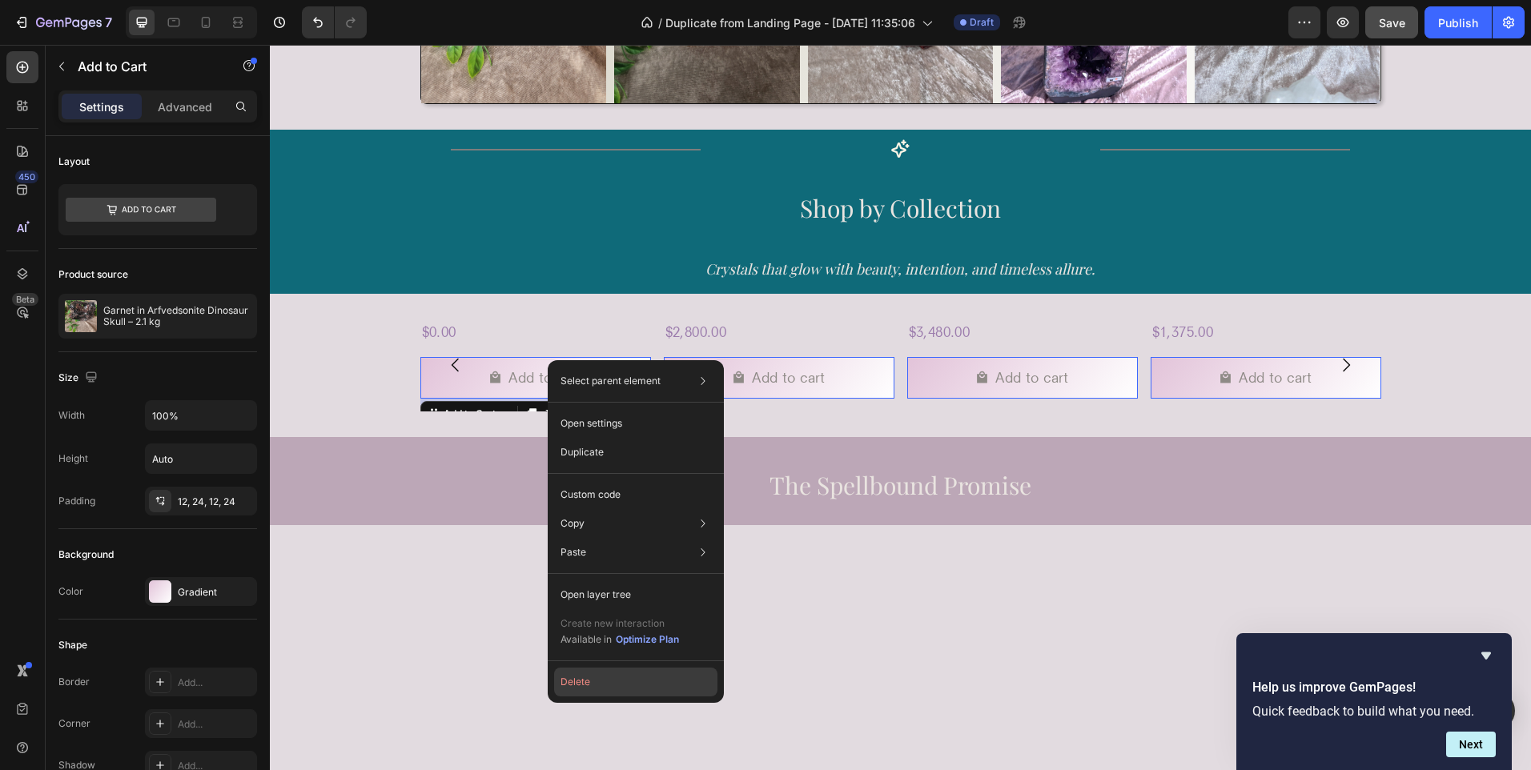
click at [580, 681] on button "Delete" at bounding box center [635, 682] width 163 height 29
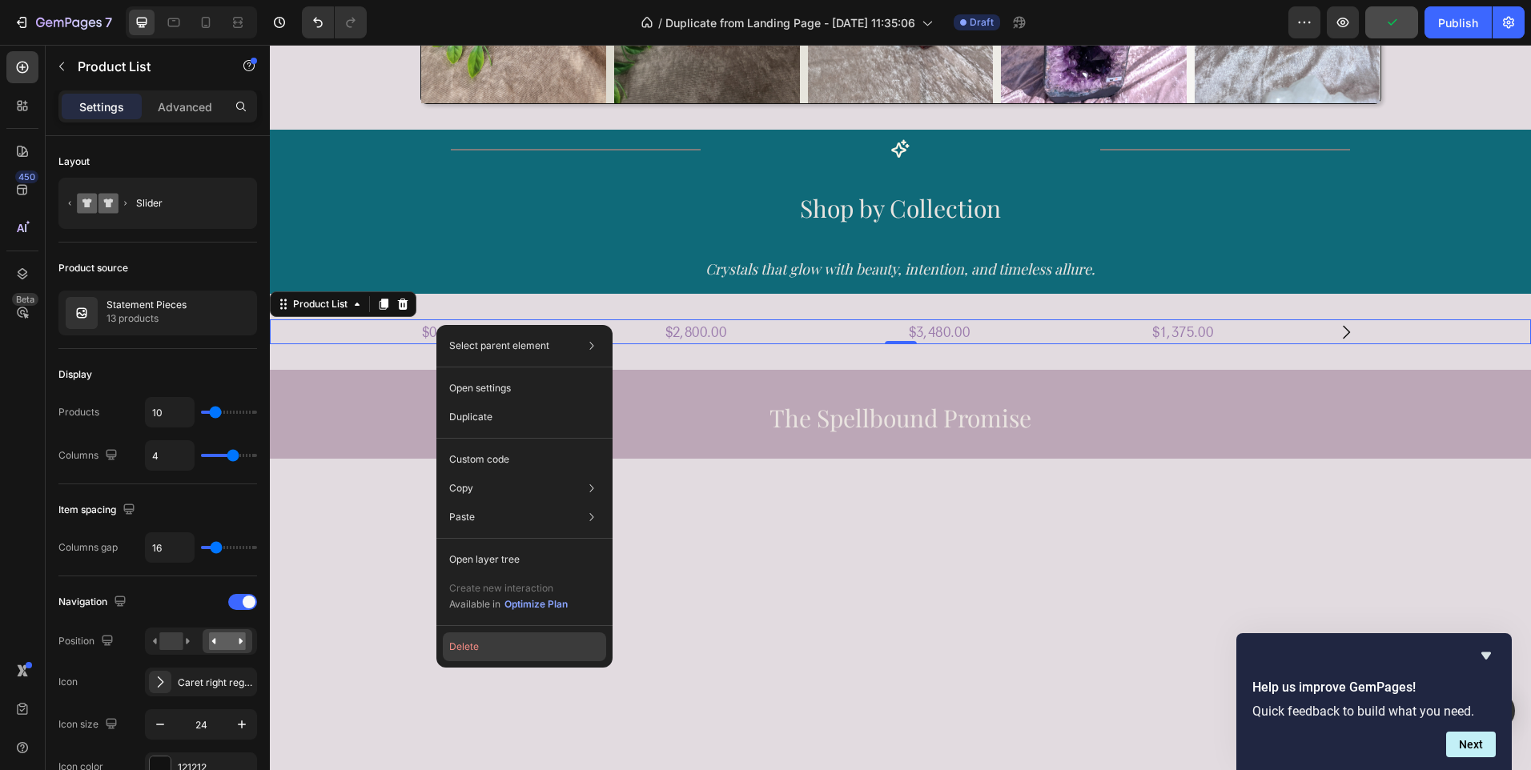
click at [472, 645] on button "Delete" at bounding box center [524, 647] width 163 height 29
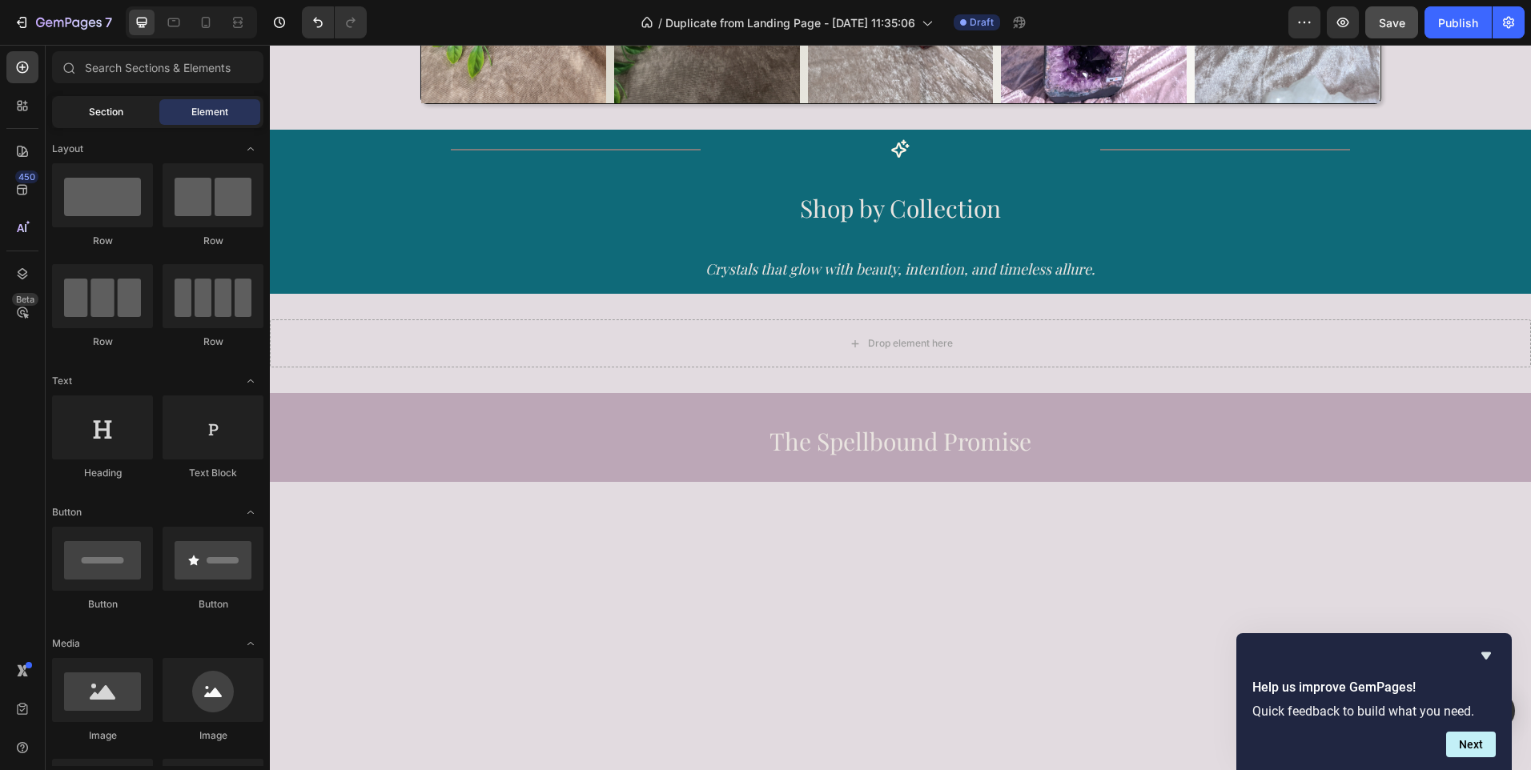
click at [111, 113] on span "Section" at bounding box center [106, 112] width 34 height 14
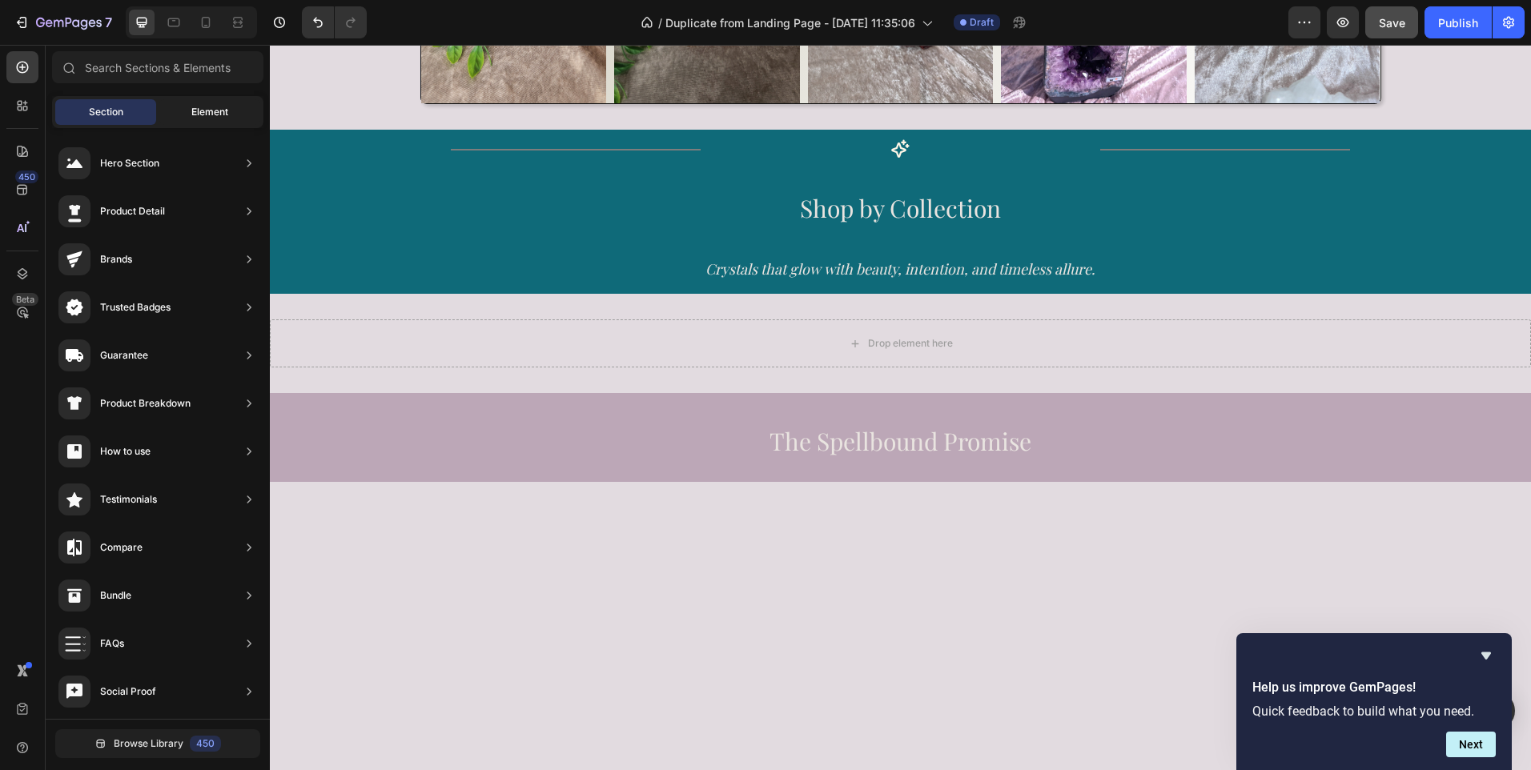
click at [214, 113] on span "Element" at bounding box center [209, 112] width 37 height 14
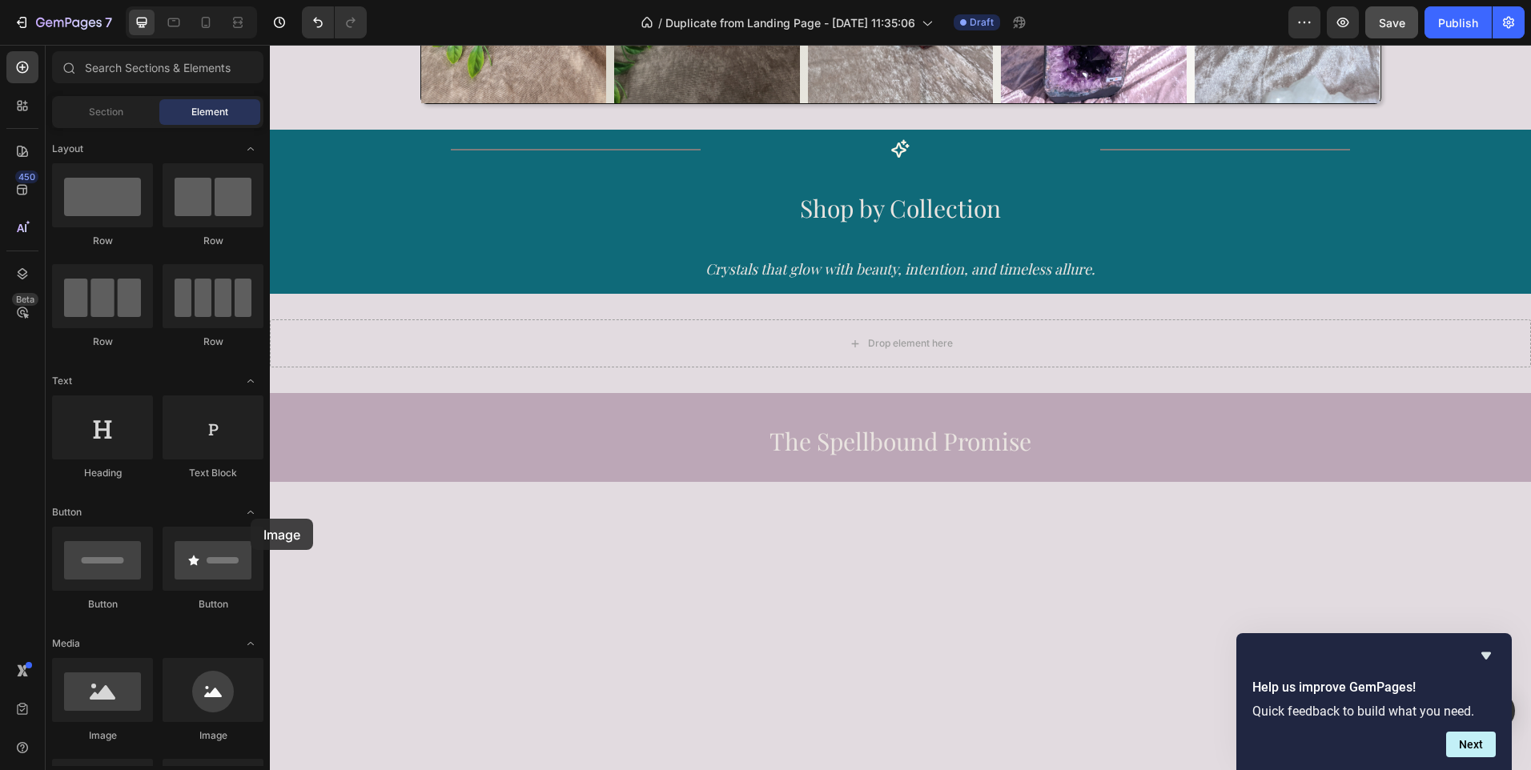
drag, startPoint x: 384, startPoint y: 747, endPoint x: 412, endPoint y: 344, distance: 403.7
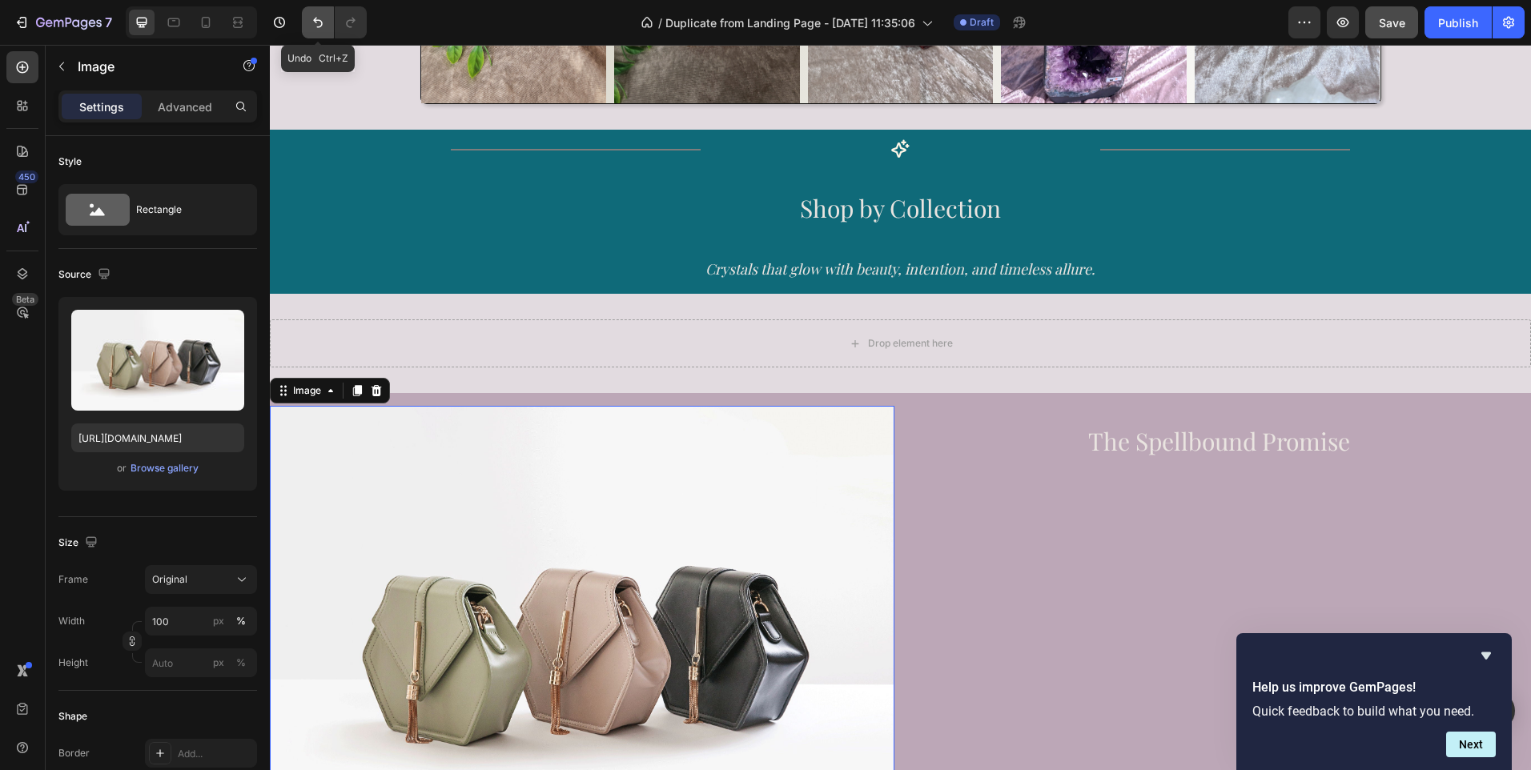
click at [315, 23] on icon "Undo/Redo" at bounding box center [318, 22] width 16 height 16
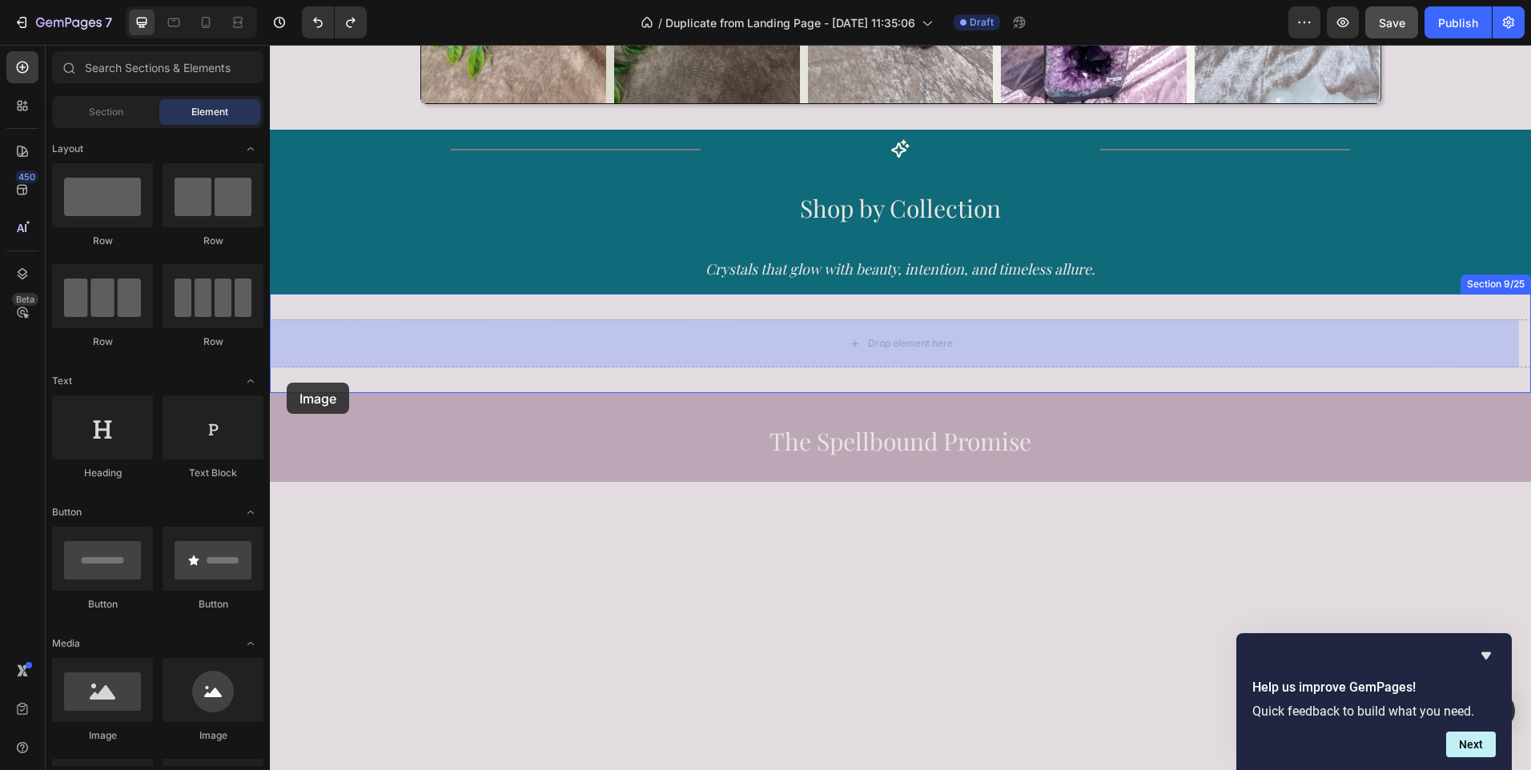
drag, startPoint x: 368, startPoint y: 746, endPoint x: 341, endPoint y: 315, distance: 431.6
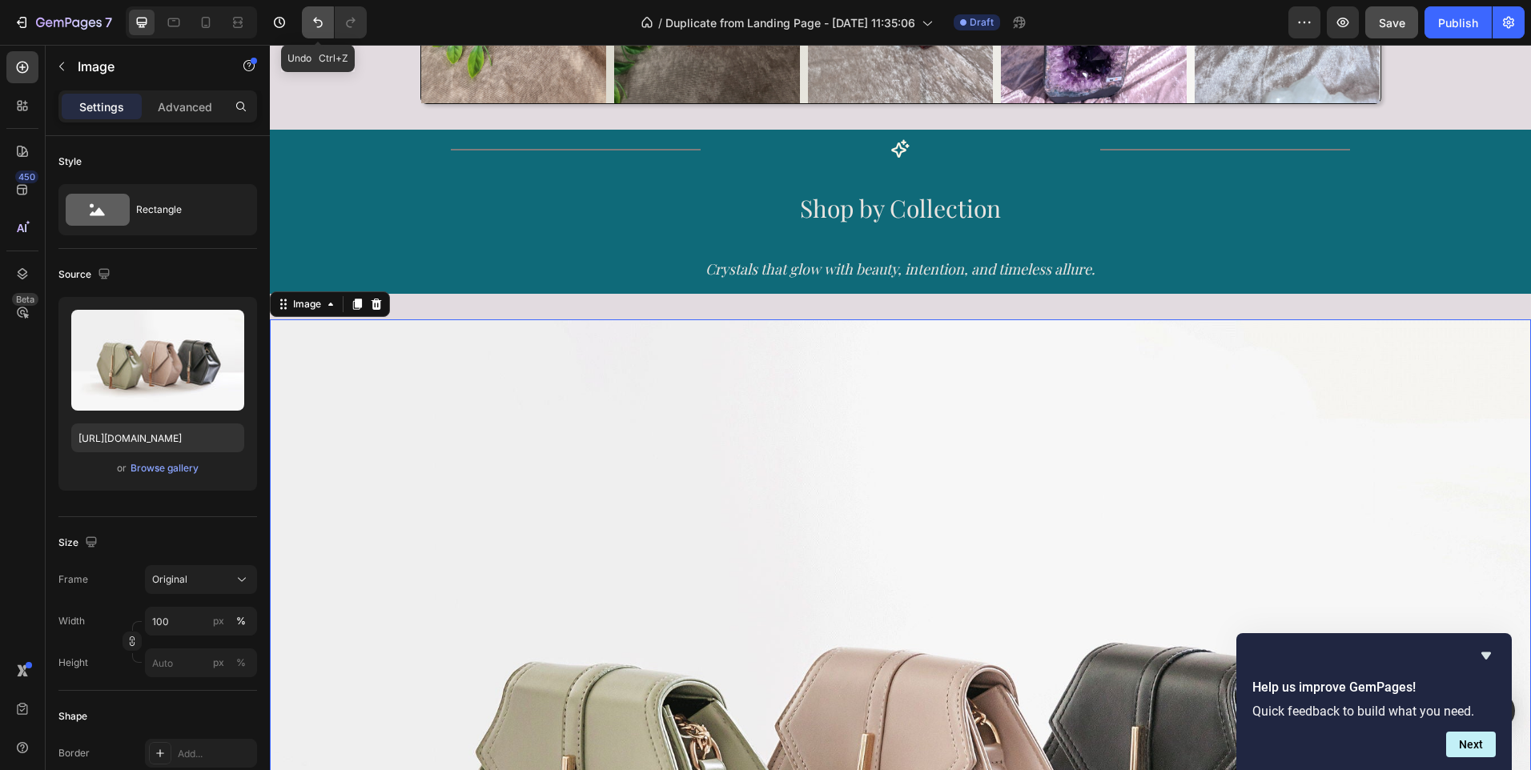
click at [318, 31] on button "Undo/Redo" at bounding box center [318, 22] width 32 height 32
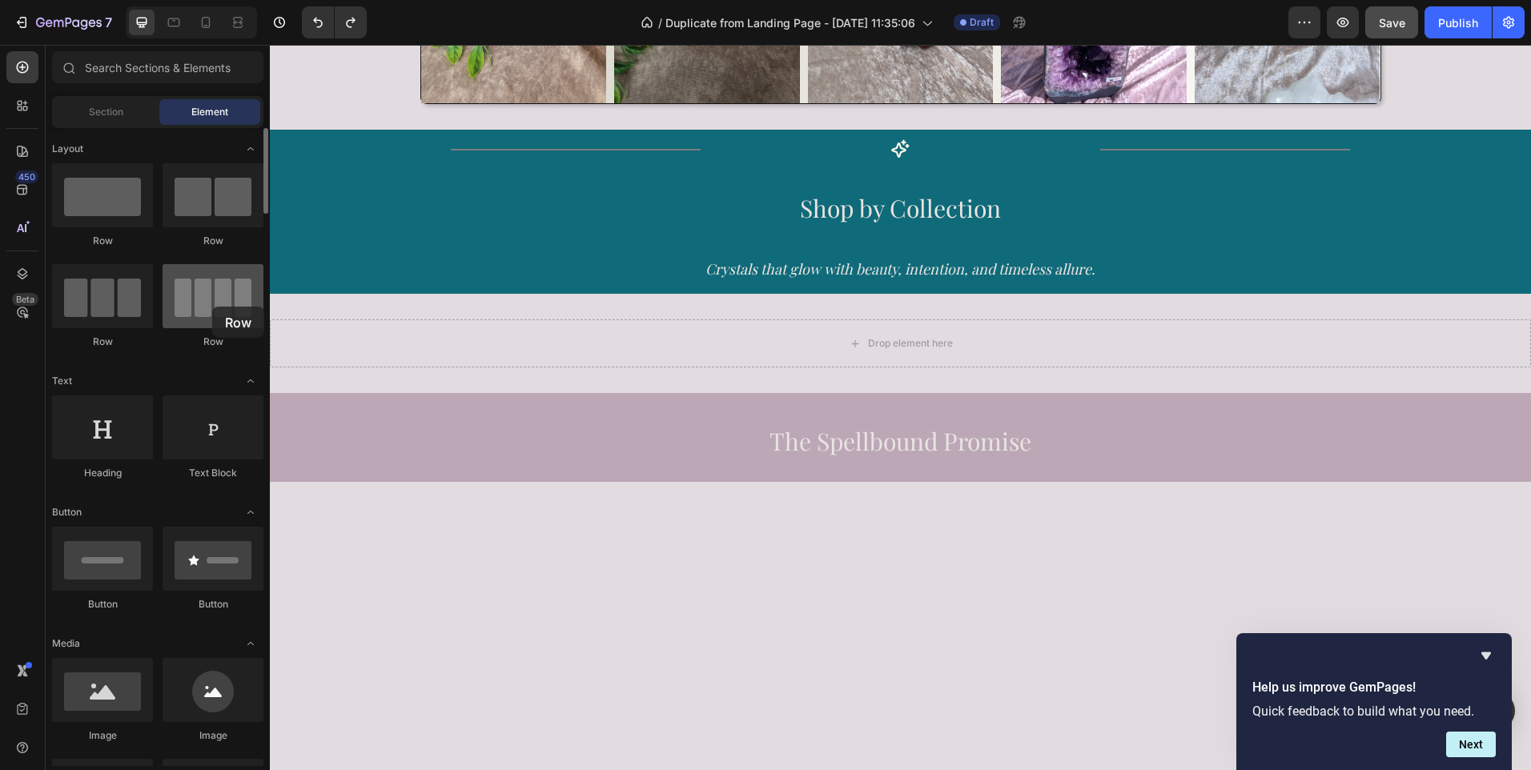
click at [212, 307] on div at bounding box center [213, 296] width 101 height 64
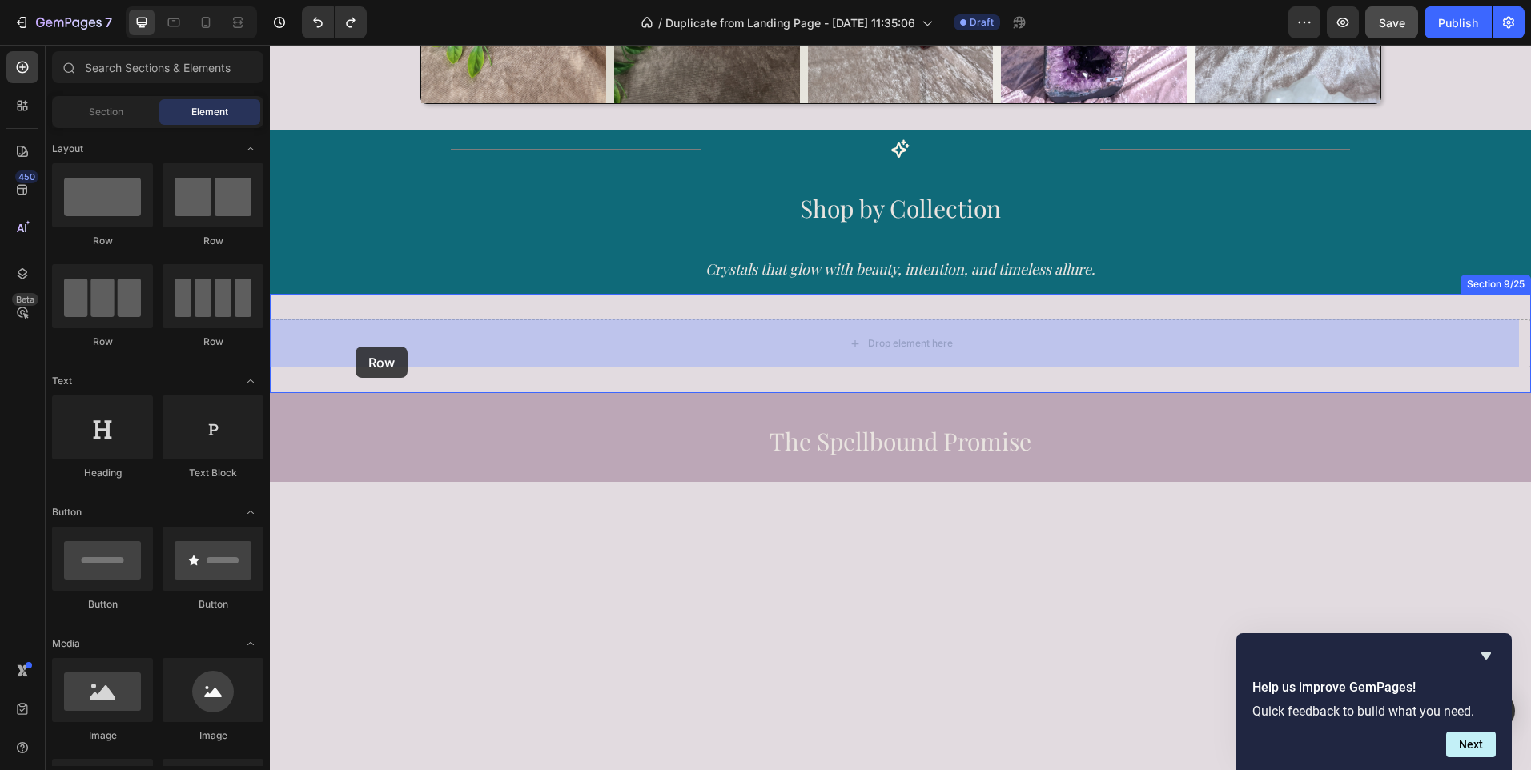
drag, startPoint x: 386, startPoint y: 349, endPoint x: 355, endPoint y: 347, distance: 30.5
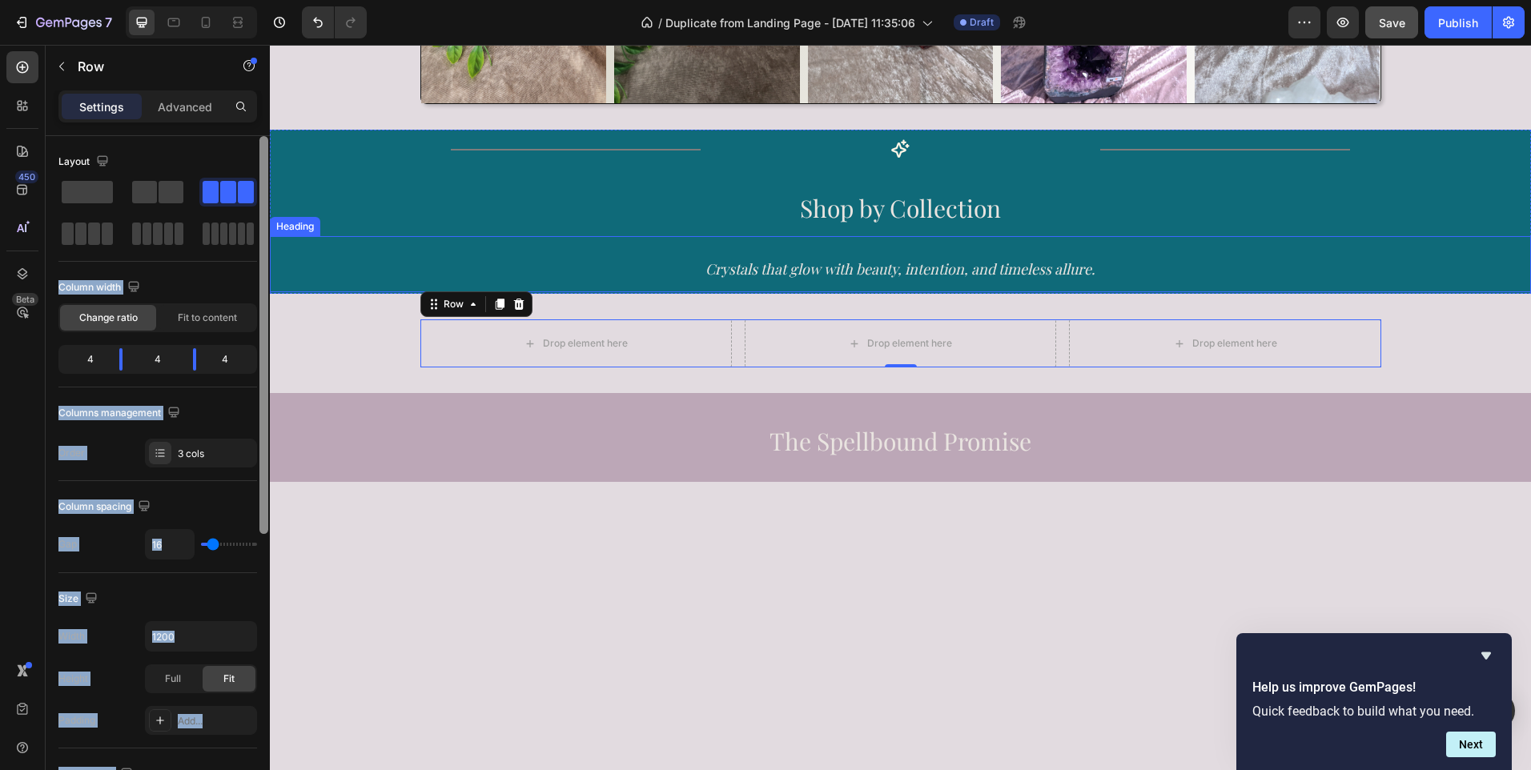
drag, startPoint x: 225, startPoint y: 196, endPoint x: 6, endPoint y: 206, distance: 218.8
click at [261, 239] on div "Layout Column width Change ratio Fit to content 4 4 4 Columns management Order …" at bounding box center [158, 476] width 224 height 680
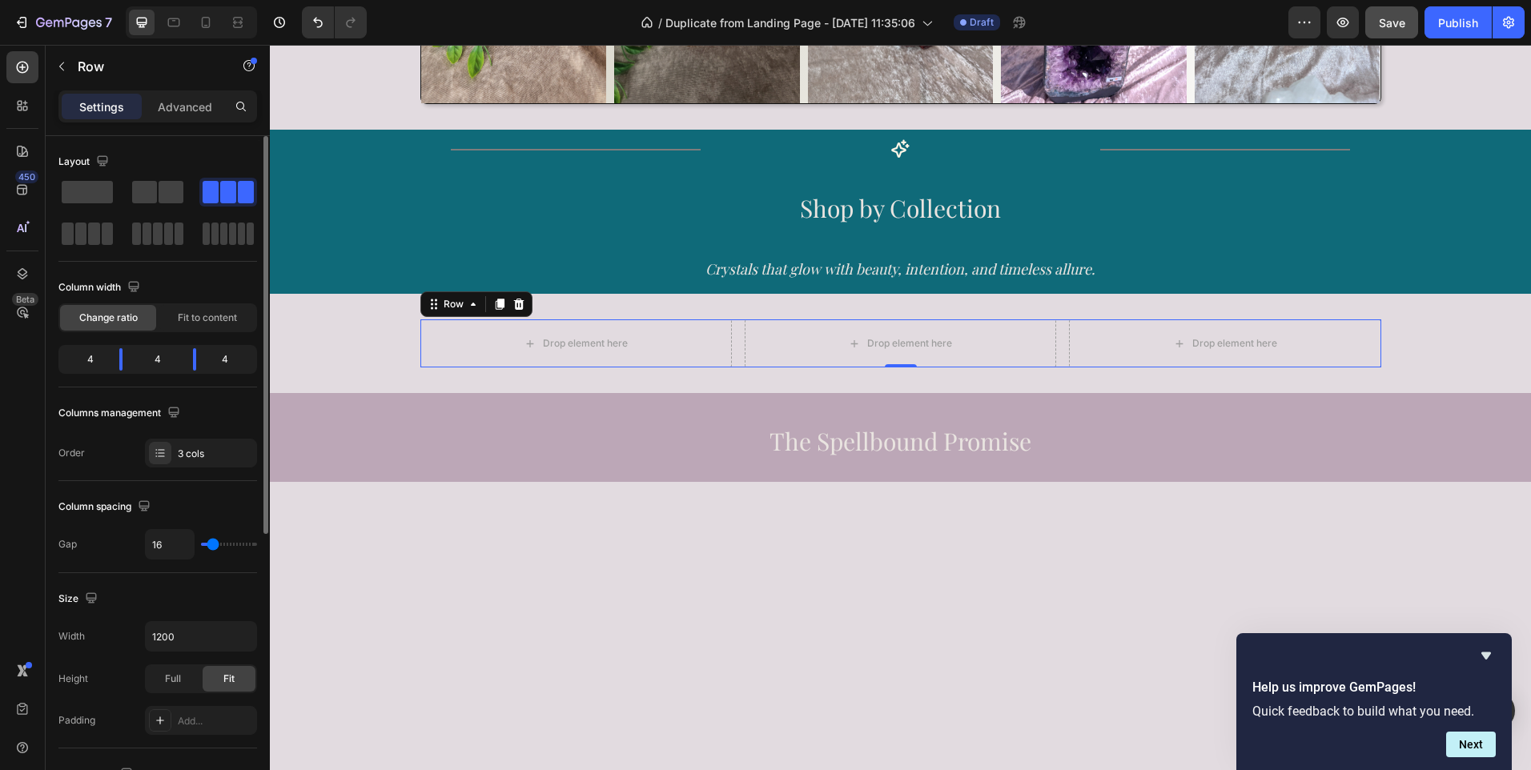
drag, startPoint x: 6, startPoint y: 206, endPoint x: 199, endPoint y: 149, distance: 200.4
click at [199, 149] on div "Layout" at bounding box center [157, 162] width 199 height 26
drag, startPoint x: 228, startPoint y: 194, endPoint x: 232, endPoint y: 201, distance: 8.2
click at [232, 201] on span at bounding box center [228, 192] width 16 height 22
click at [311, 25] on icon "Undo/Redo" at bounding box center [318, 22] width 16 height 16
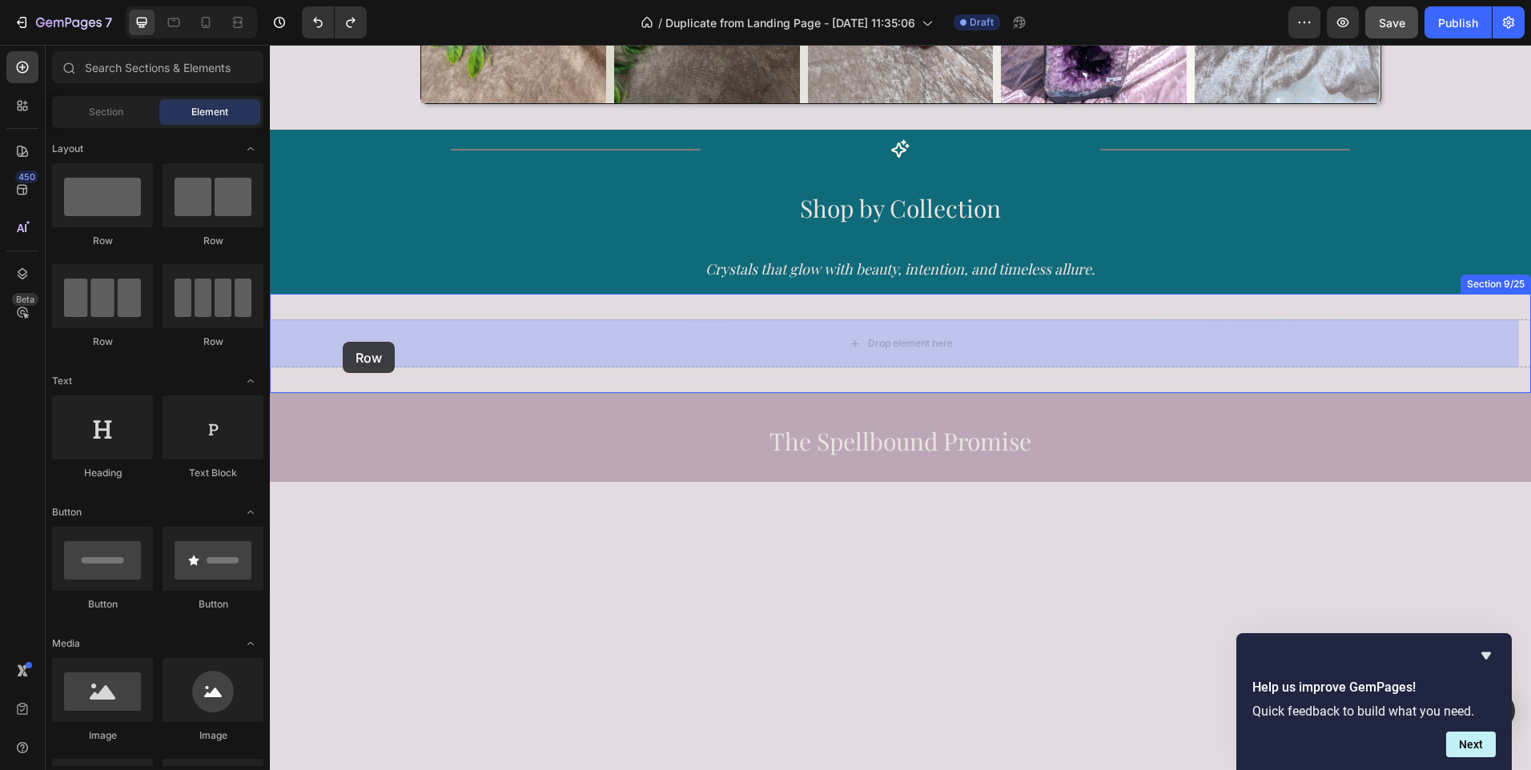
drag, startPoint x: 384, startPoint y: 356, endPoint x: 343, endPoint y: 343, distance: 43.0
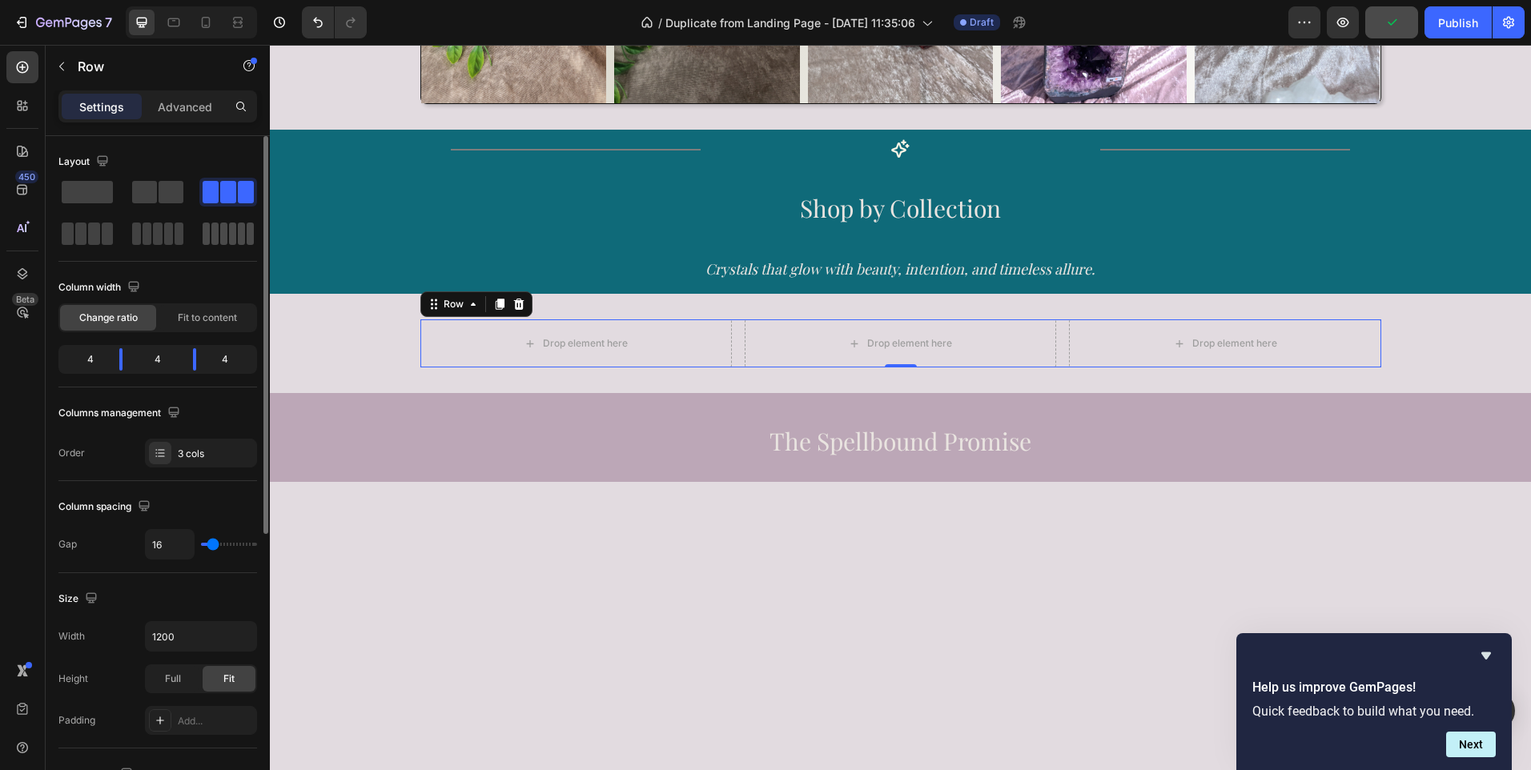
click at [217, 238] on span at bounding box center [214, 234] width 7 height 22
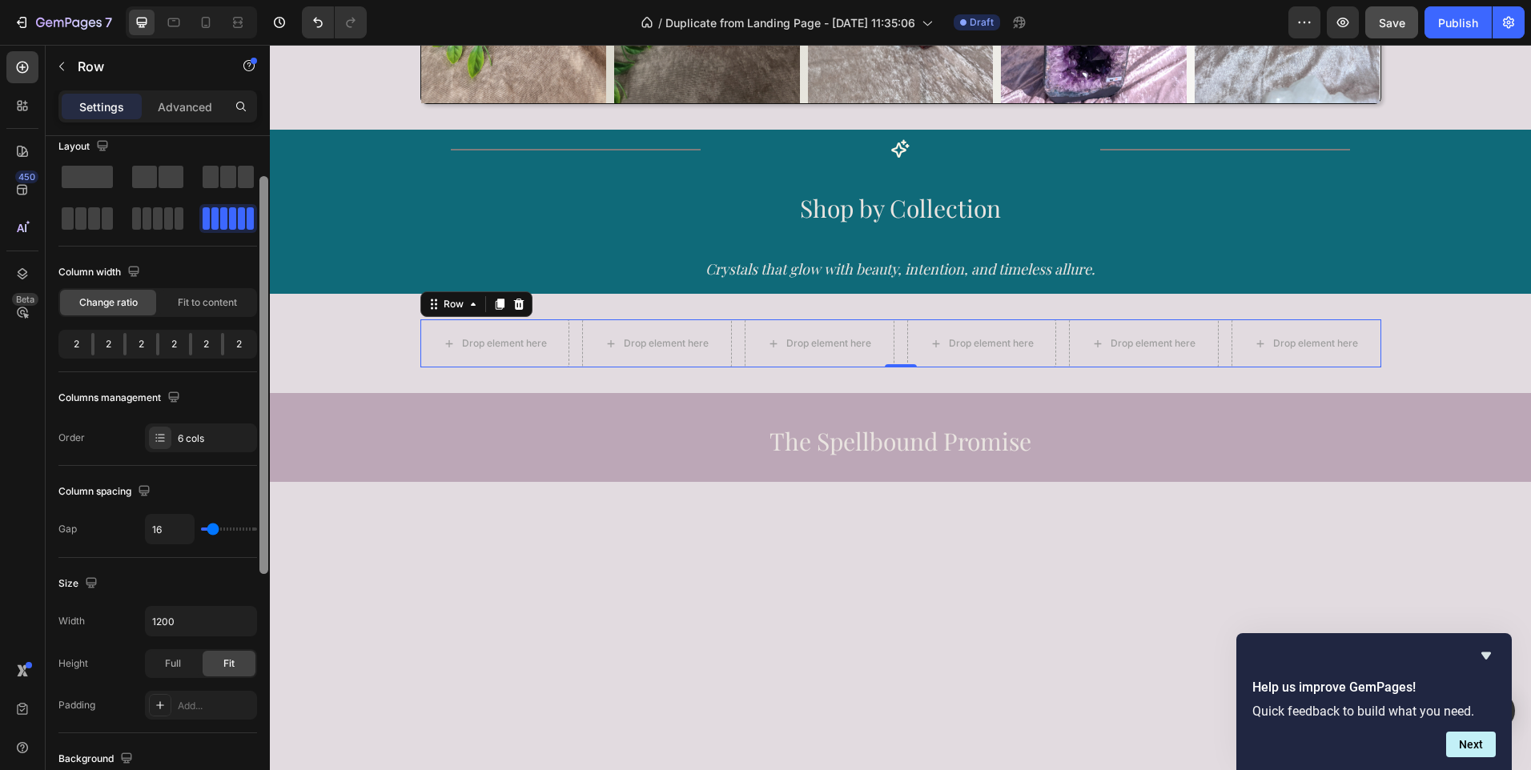
scroll to position [0, 0]
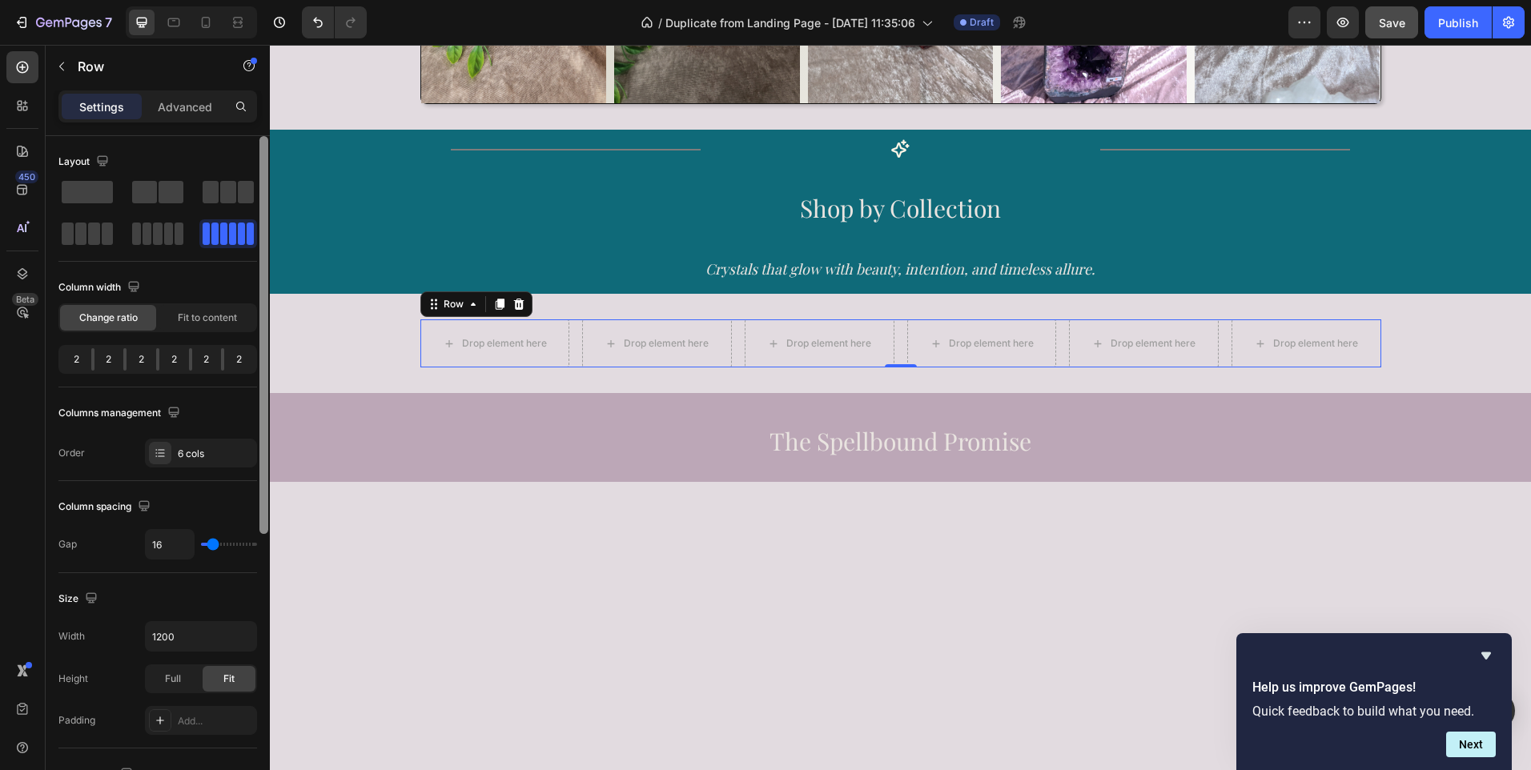
drag, startPoint x: 262, startPoint y: 223, endPoint x: 262, endPoint y: 161, distance: 61.6
click at [262, 161] on div at bounding box center [263, 335] width 9 height 398
click at [58, 66] on icon "button" at bounding box center [61, 66] width 13 height 13
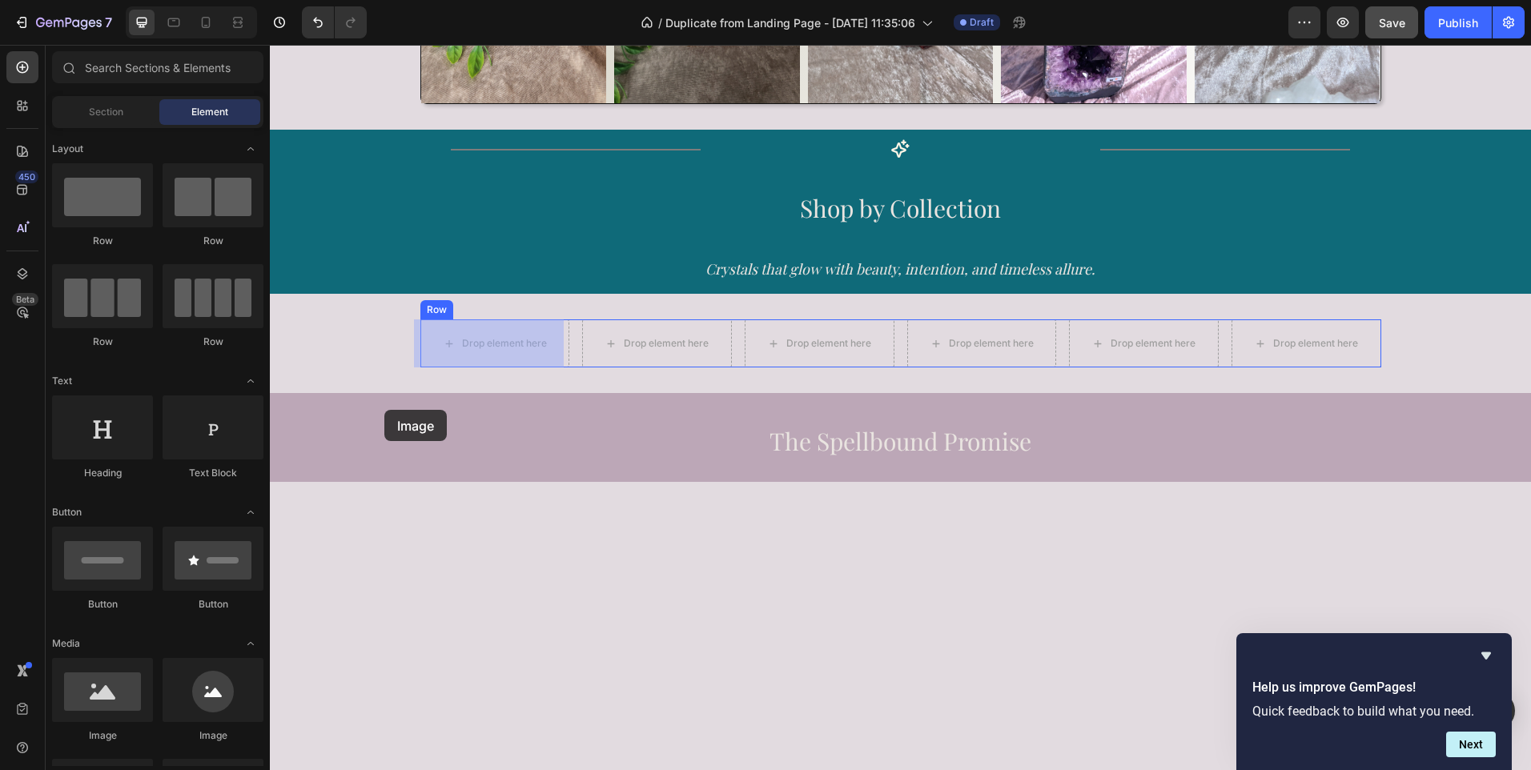
drag, startPoint x: 374, startPoint y: 744, endPoint x: 448, endPoint y: 345, distance: 405.5
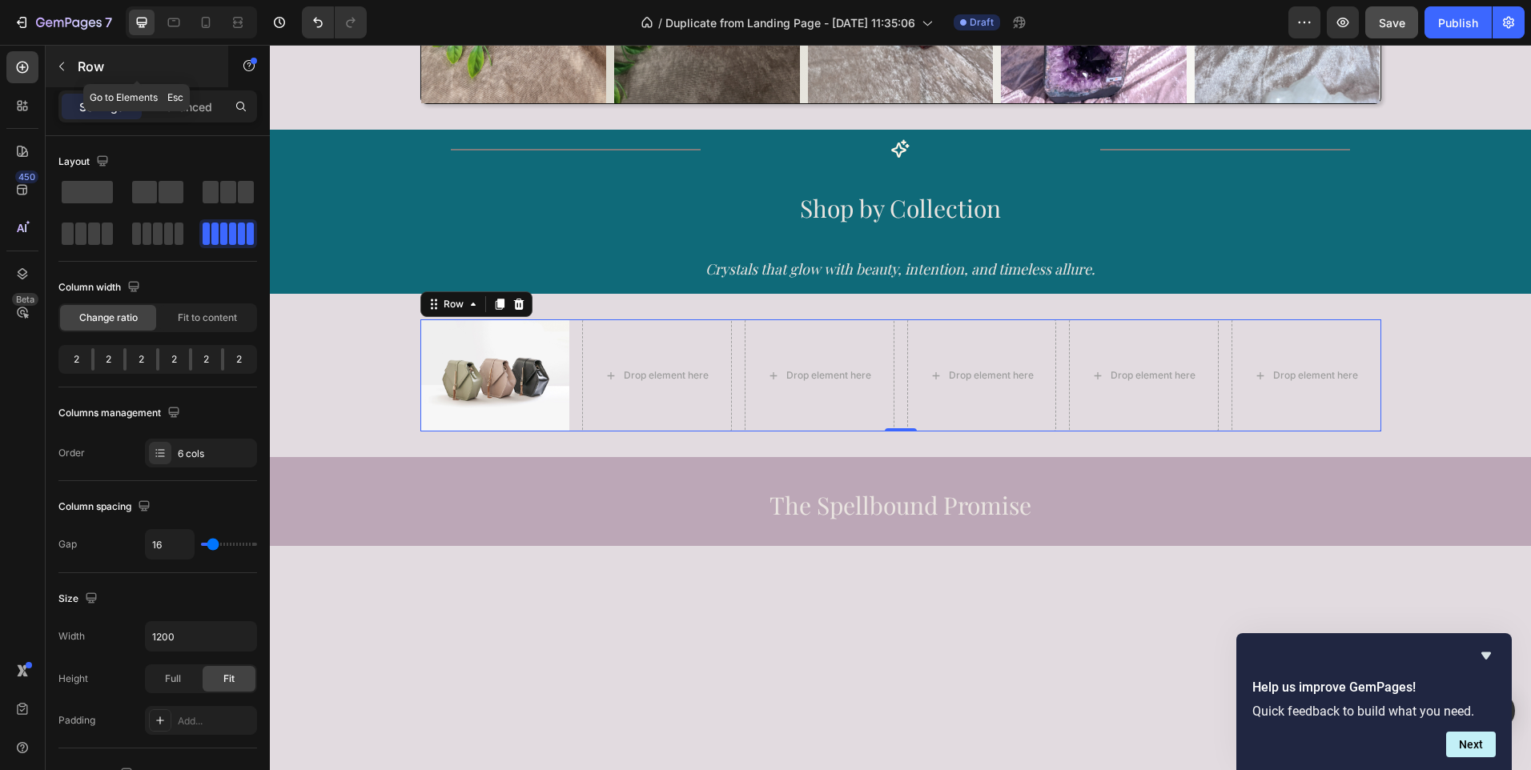
click at [59, 70] on icon "button" at bounding box center [61, 66] width 13 height 13
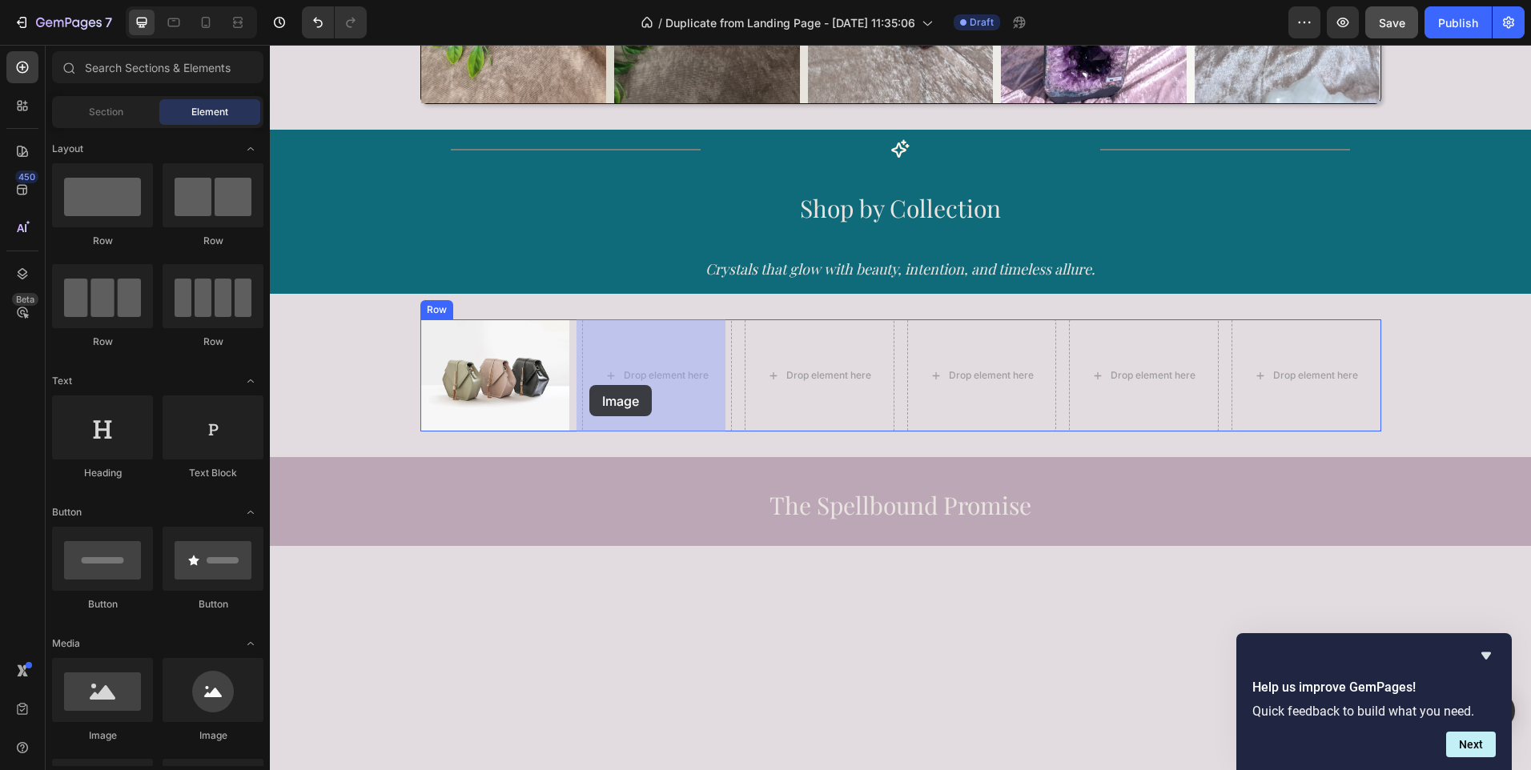
drag, startPoint x: 375, startPoint y: 748, endPoint x: 623, endPoint y: 387, distance: 438.2
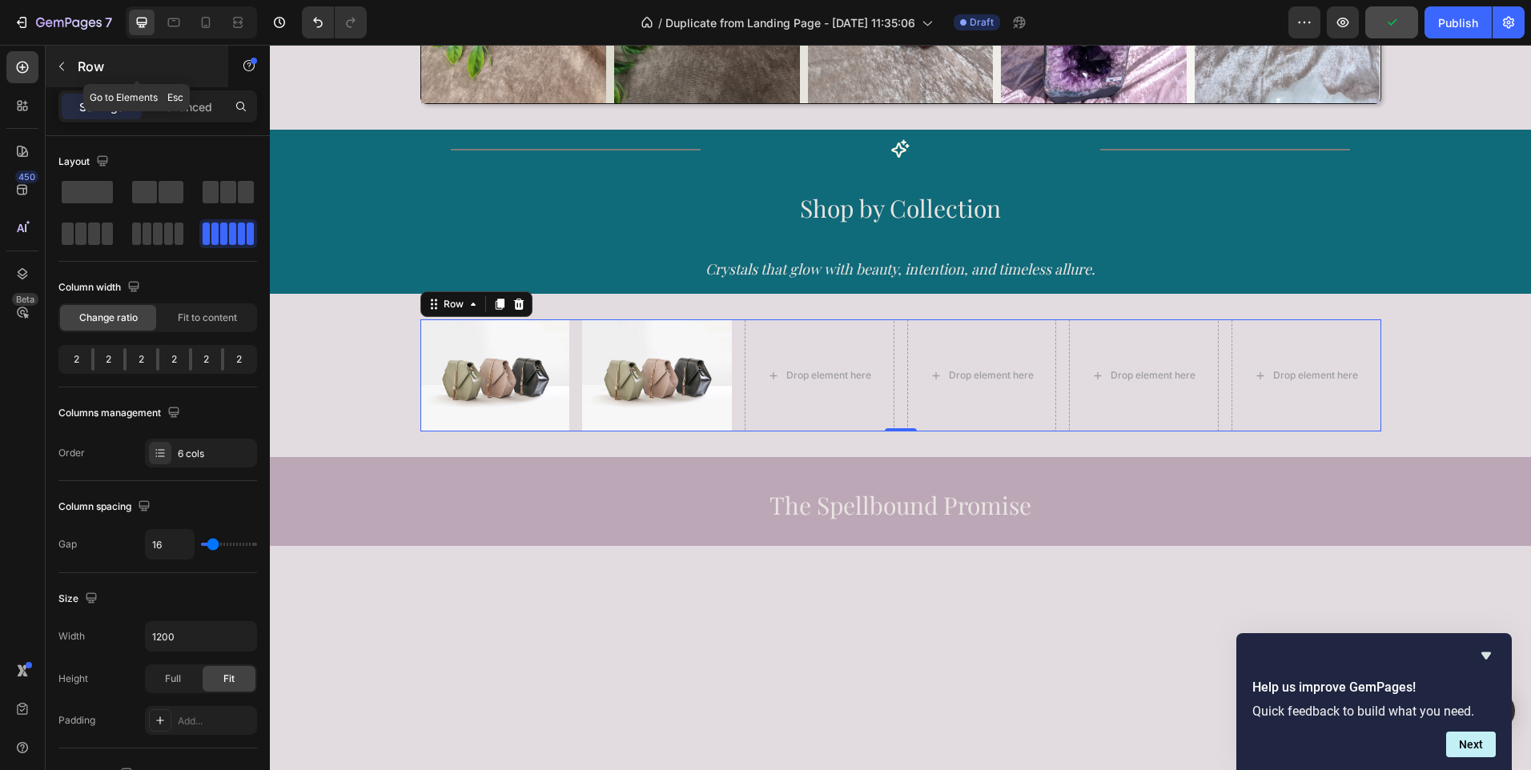
click at [65, 63] on icon "button" at bounding box center [61, 66] width 13 height 13
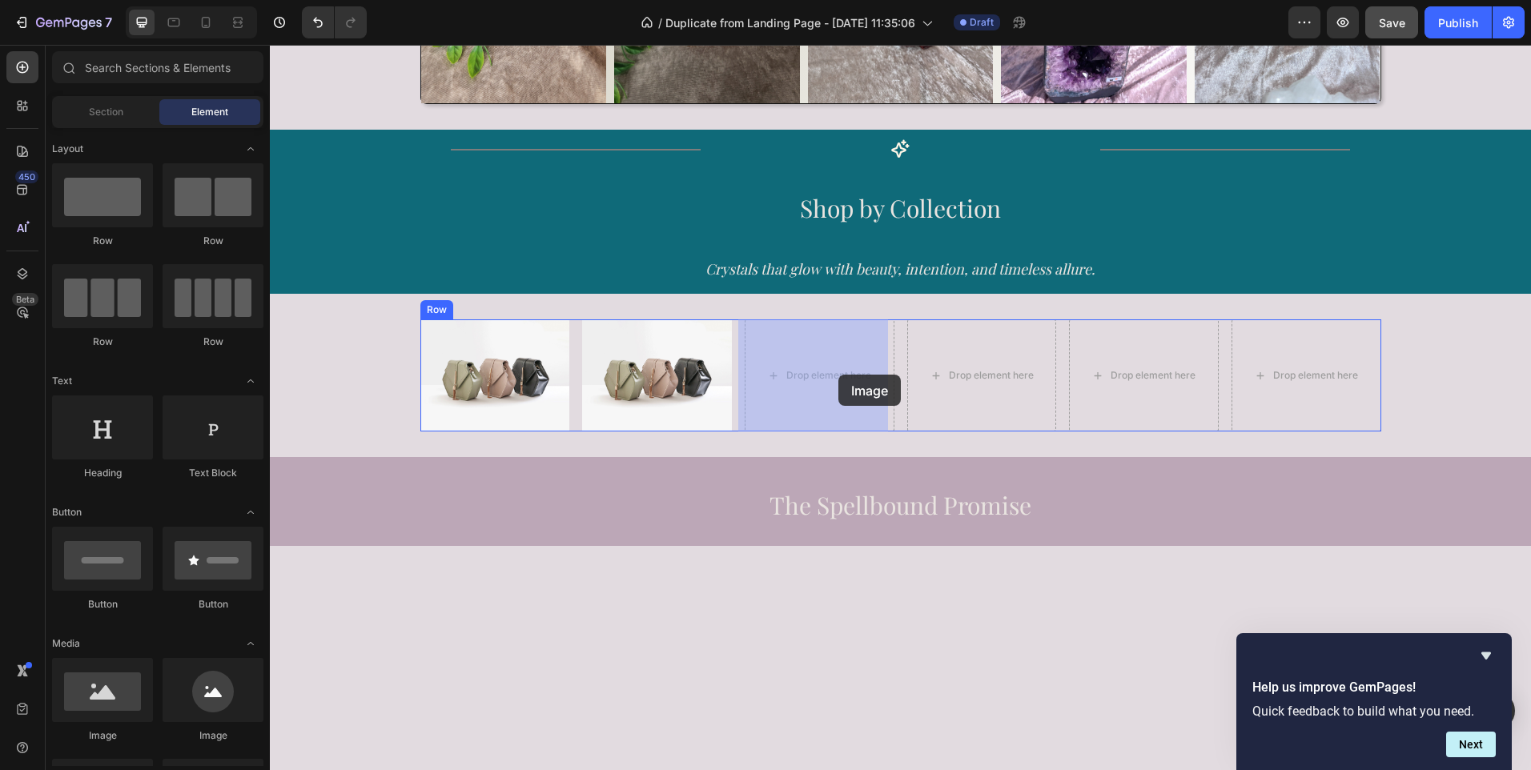
drag, startPoint x: 376, startPoint y: 759, endPoint x: 840, endPoint y: 375, distance: 602.8
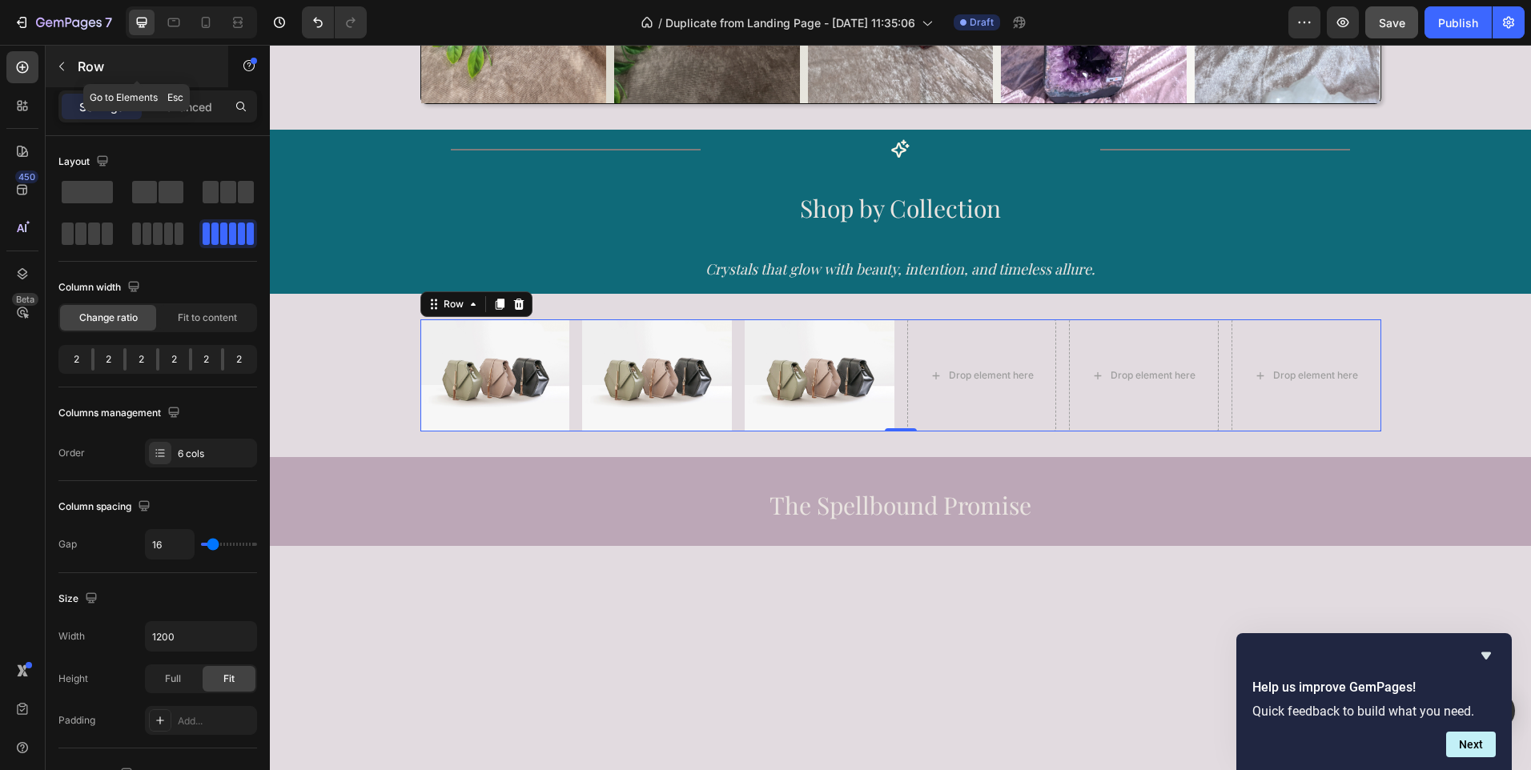
click at [62, 62] on icon "button" at bounding box center [61, 66] width 13 height 13
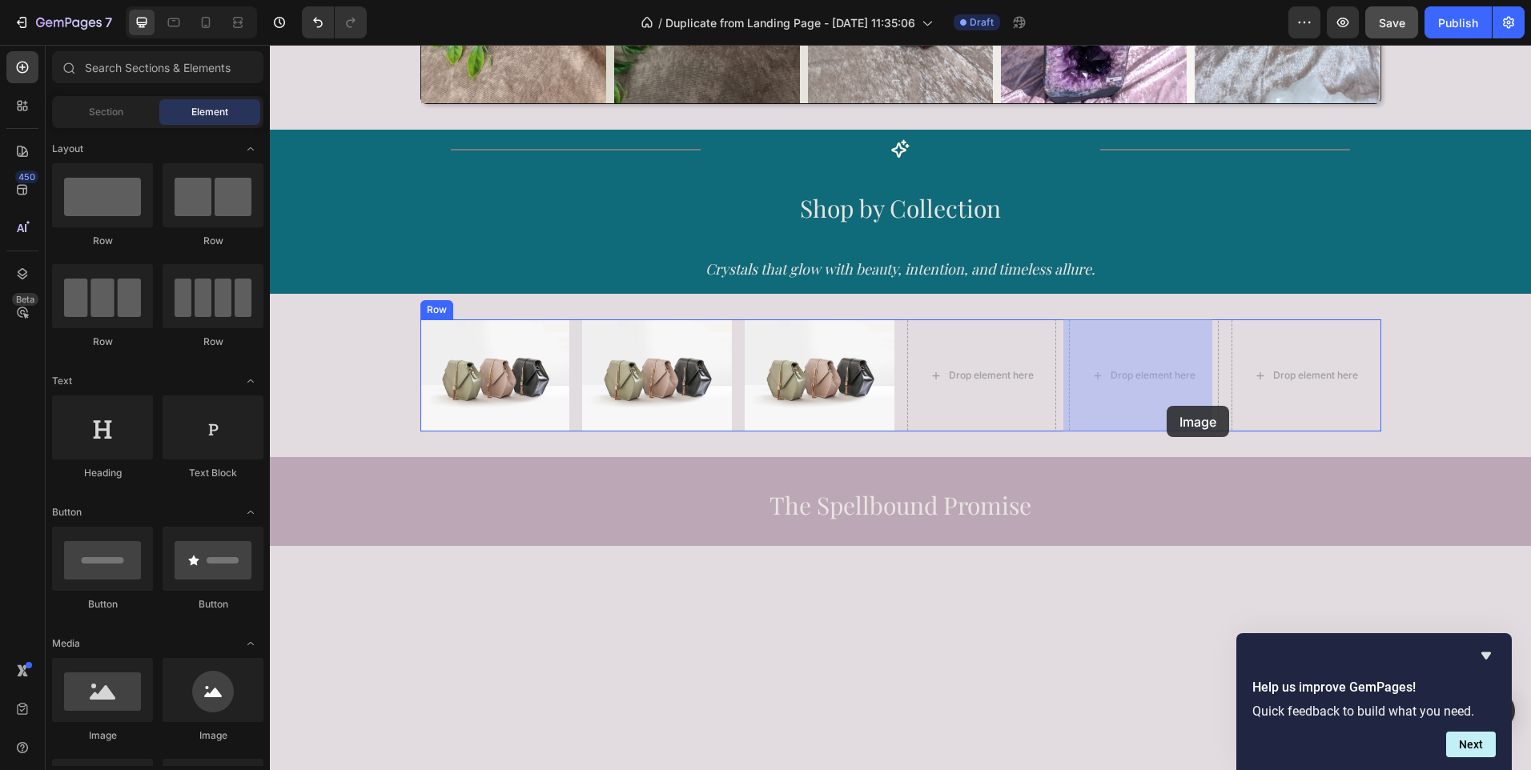
drag, startPoint x: 375, startPoint y: 766, endPoint x: 1175, endPoint y: 406, distance: 878.0
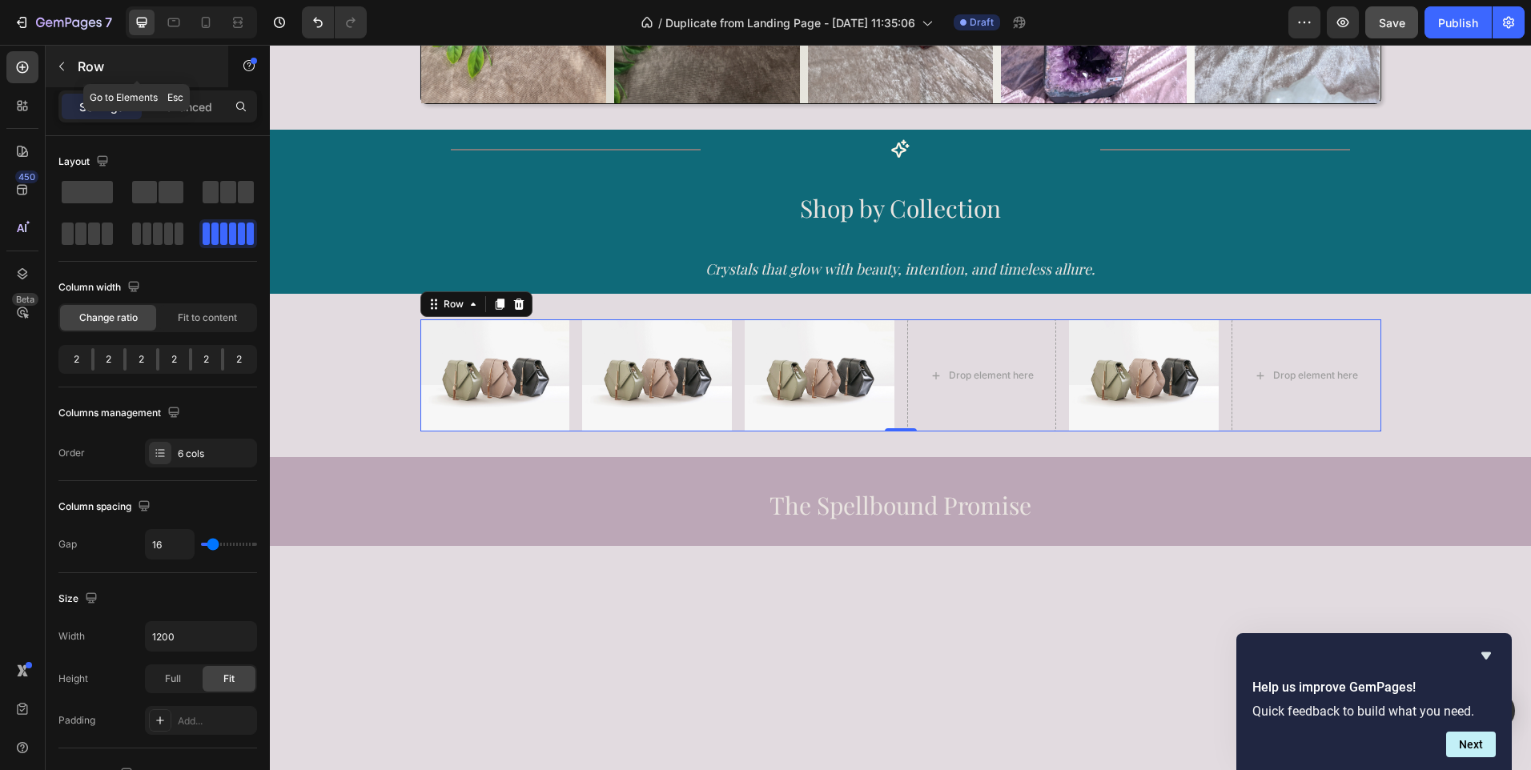
click at [60, 69] on icon "button" at bounding box center [61, 66] width 13 height 13
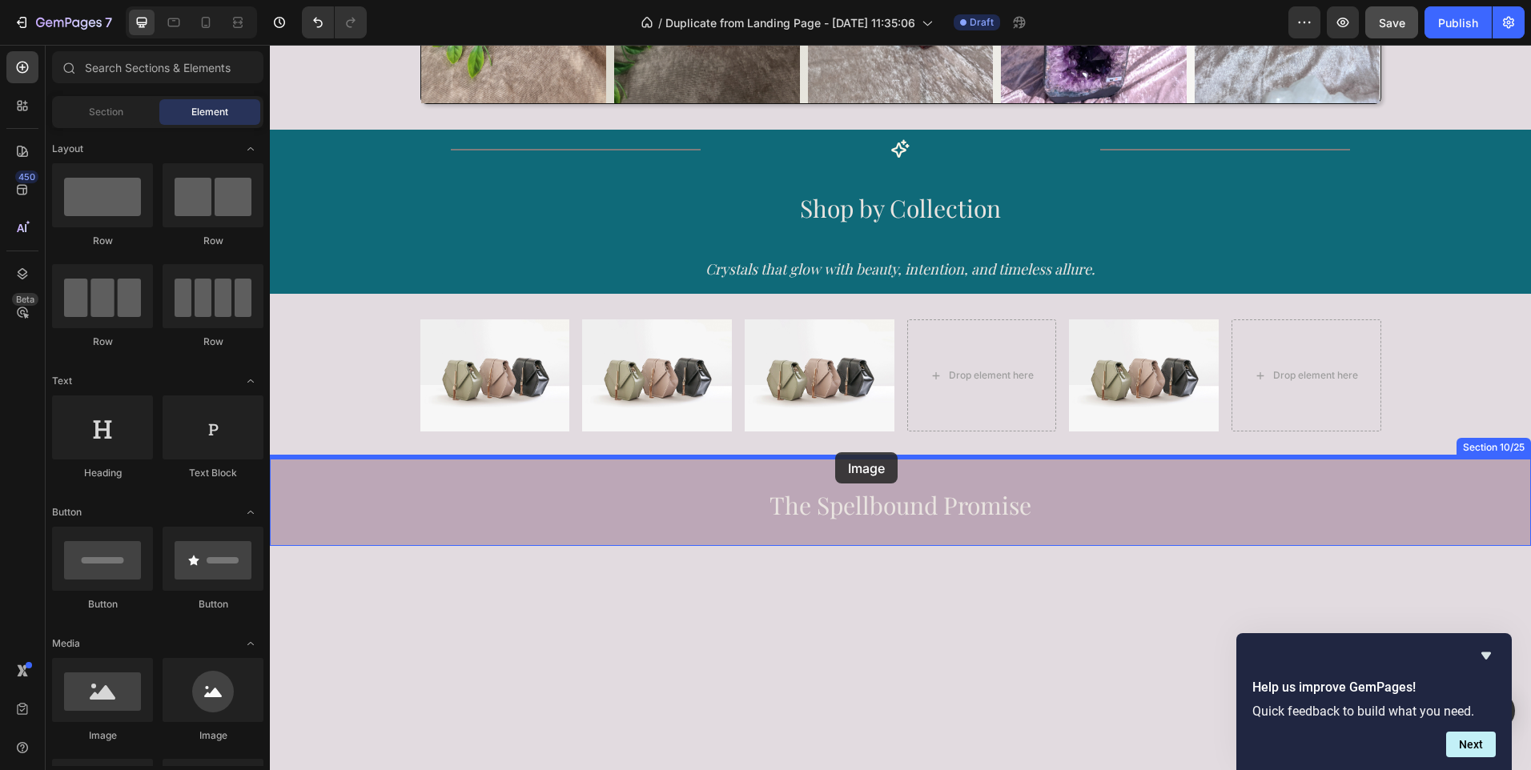
drag, startPoint x: 364, startPoint y: 760, endPoint x: 846, endPoint y: 437, distance: 580.0
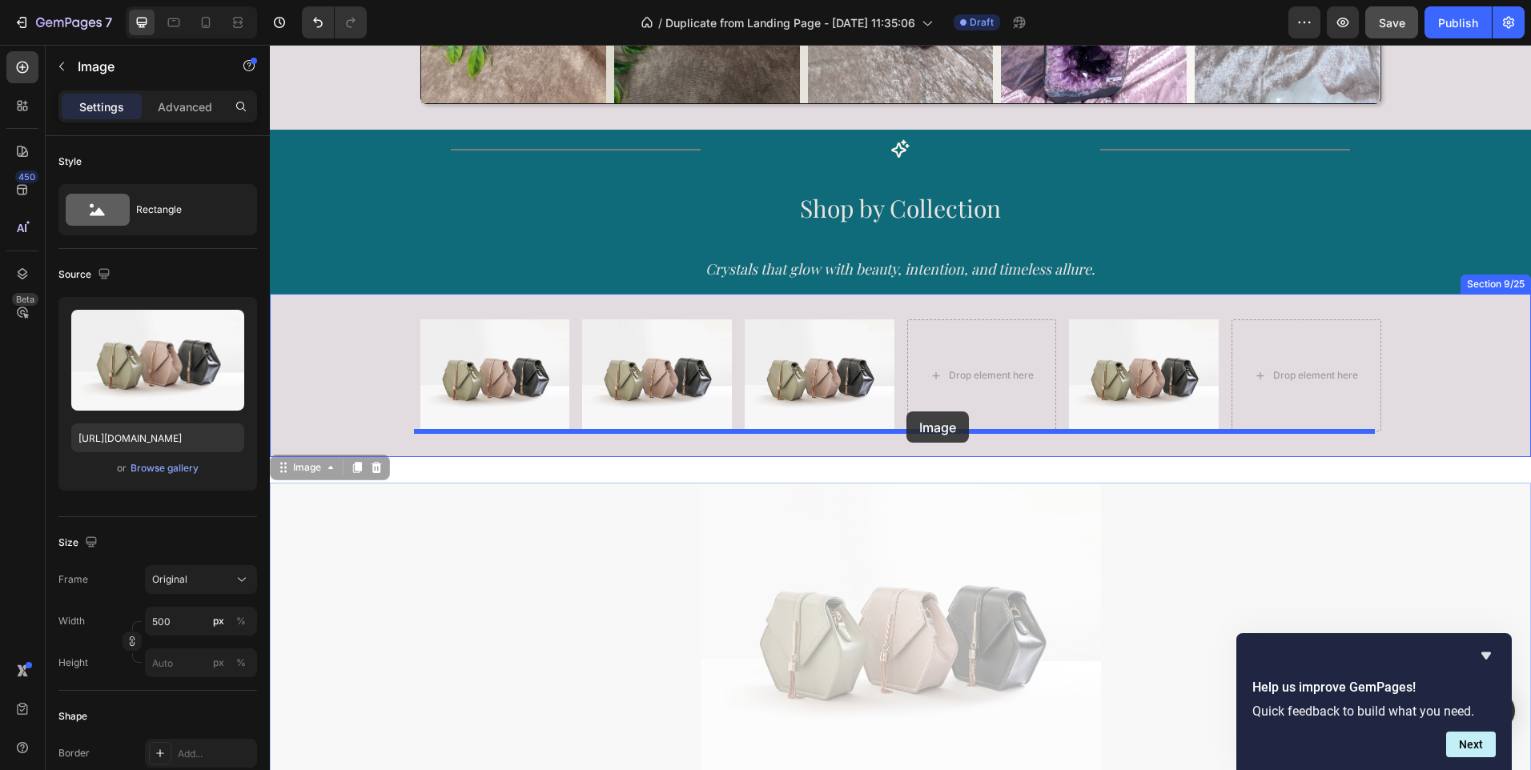
drag, startPoint x: 788, startPoint y: 620, endPoint x: 910, endPoint y: 406, distance: 247.1
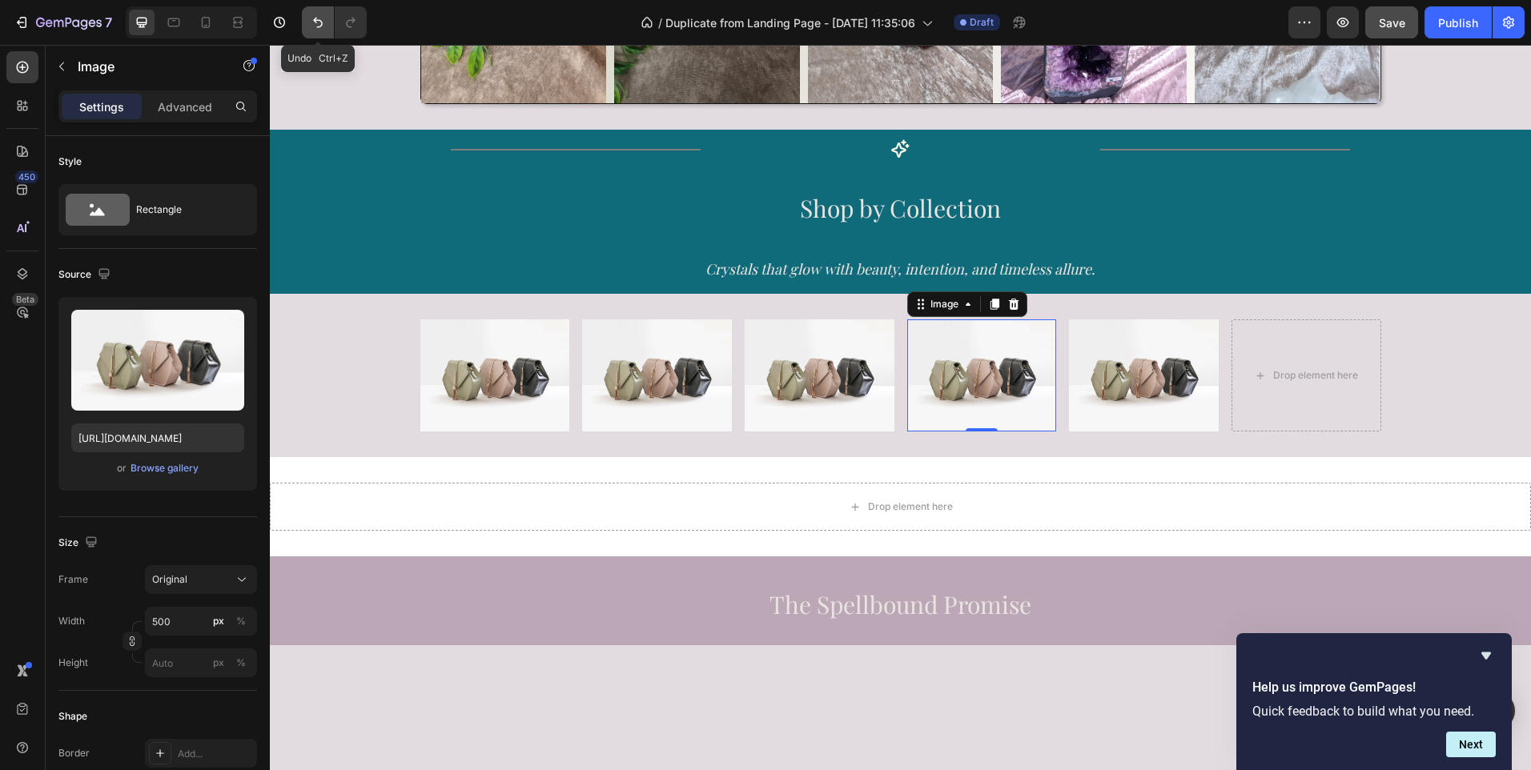
click at [313, 23] on icon "Undo/Redo" at bounding box center [318, 22] width 16 height 16
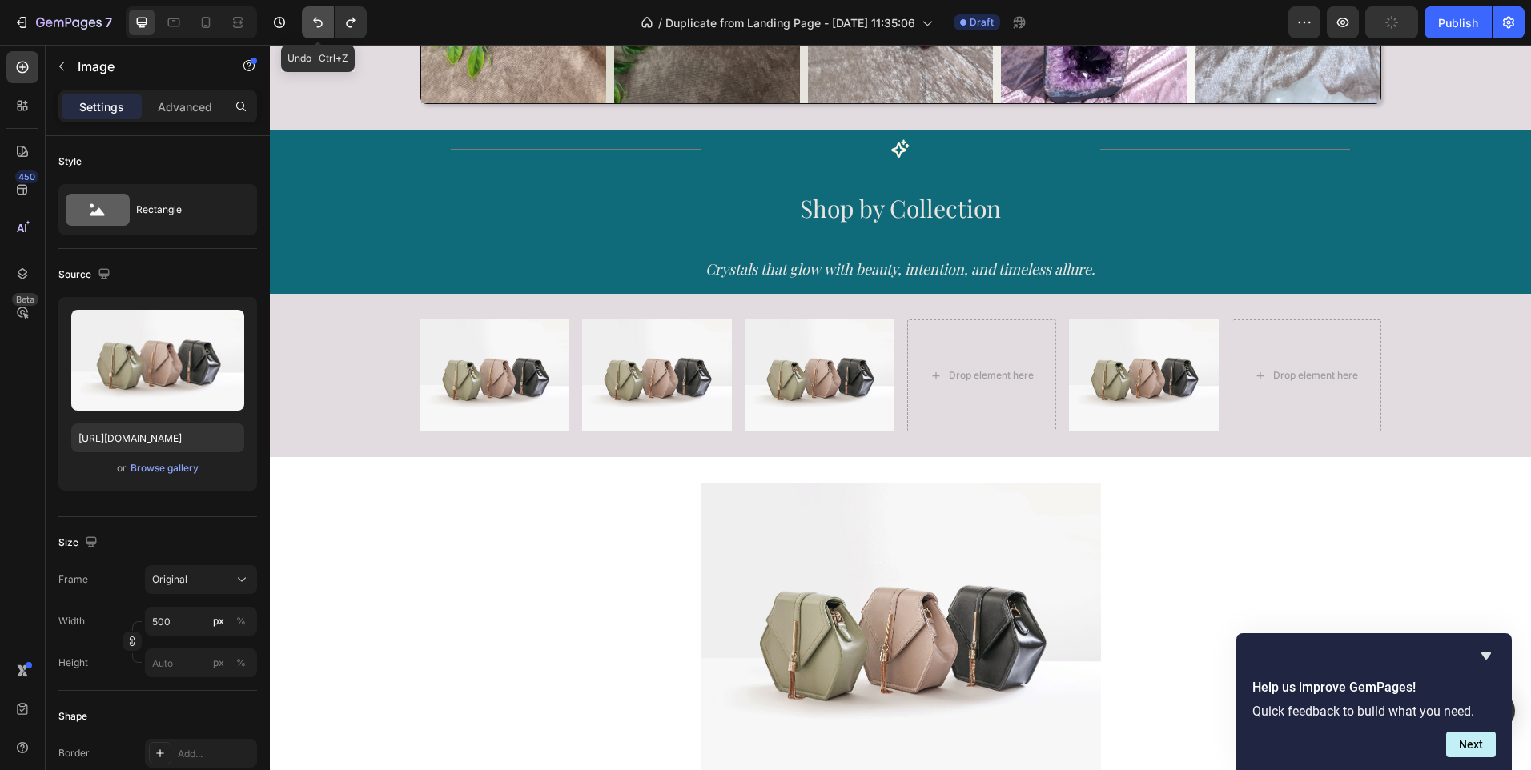
click at [313, 23] on icon "Undo/Redo" at bounding box center [318, 22] width 16 height 16
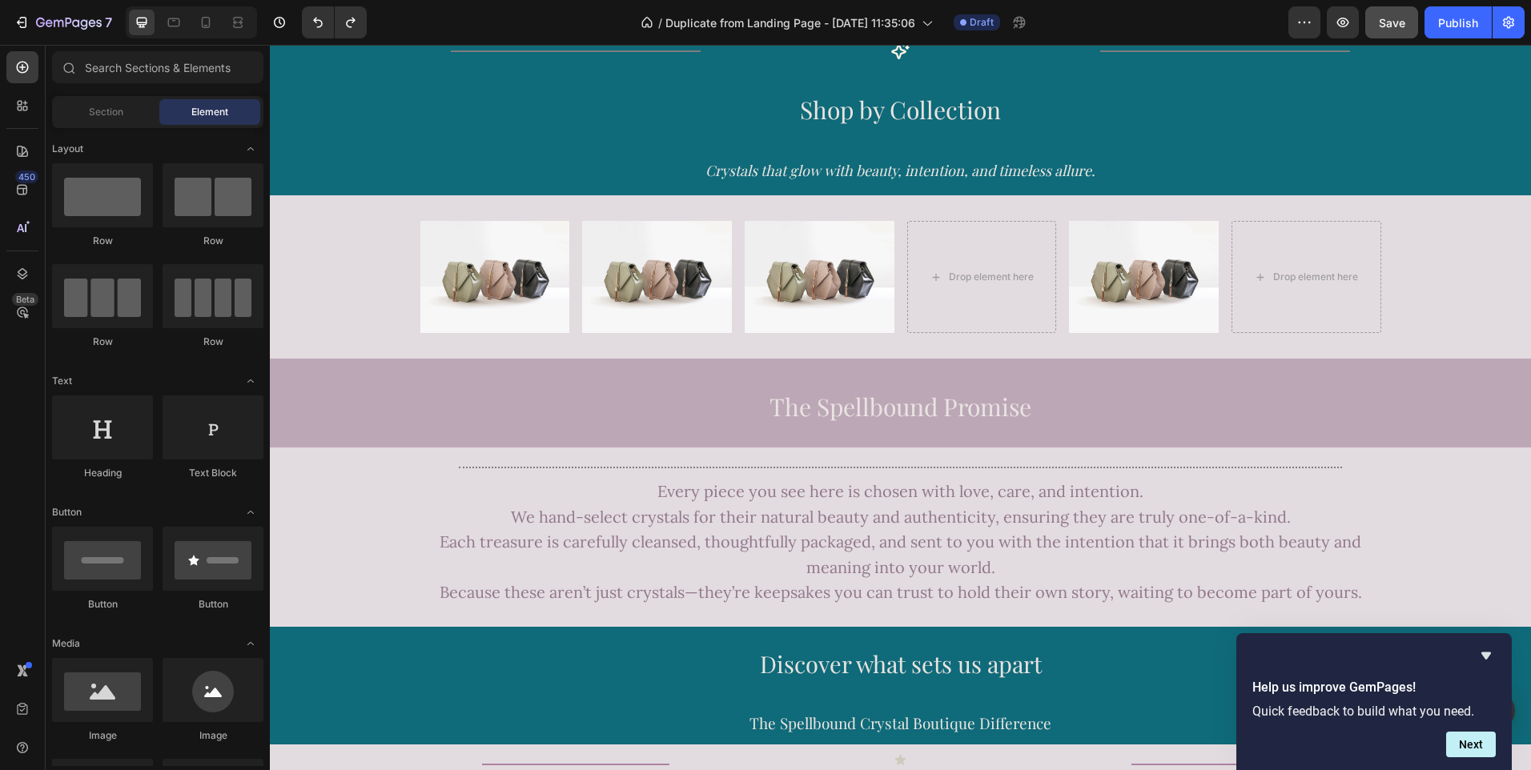
scroll to position [1118, 0]
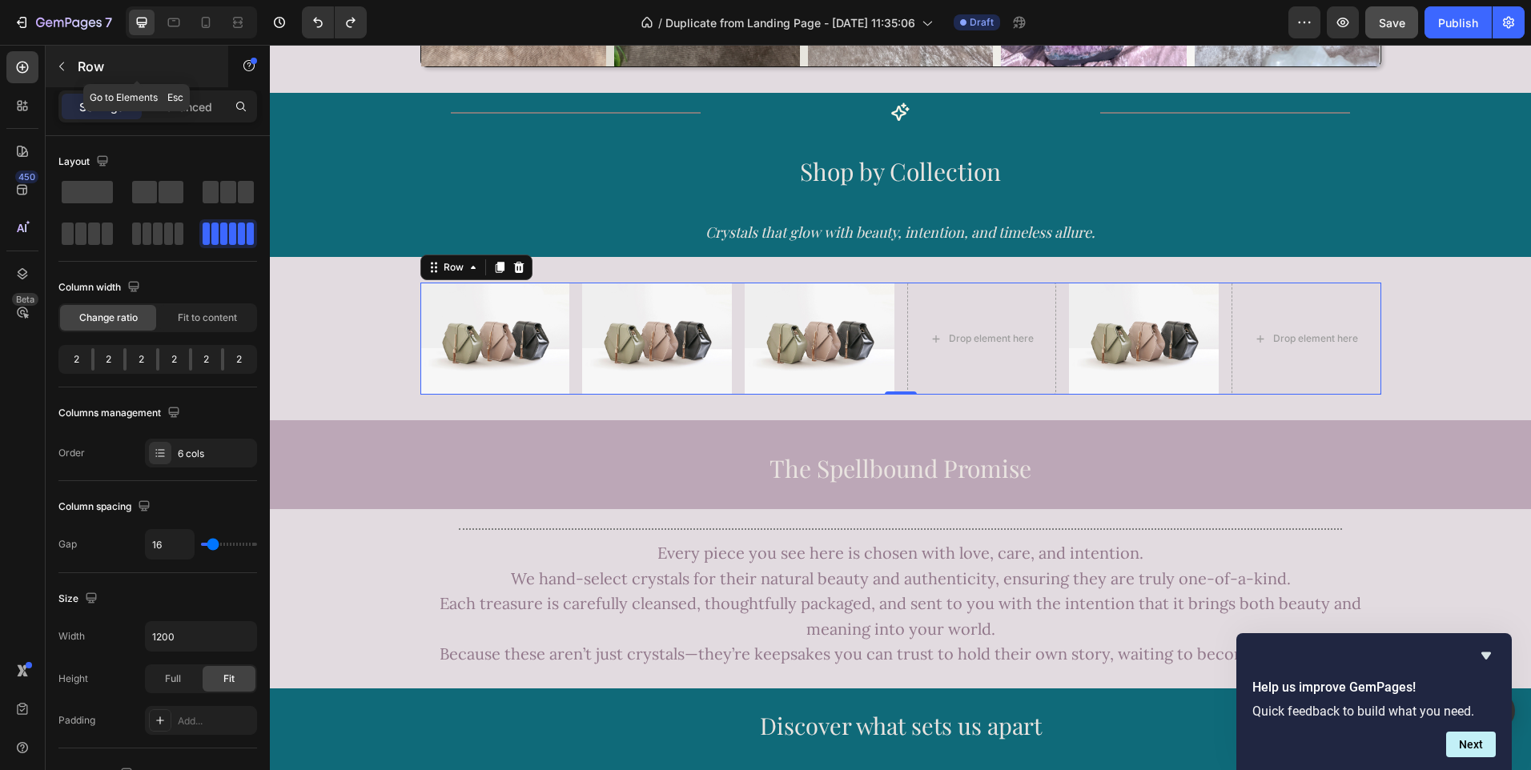
click at [63, 70] on icon "button" at bounding box center [61, 66] width 5 height 9
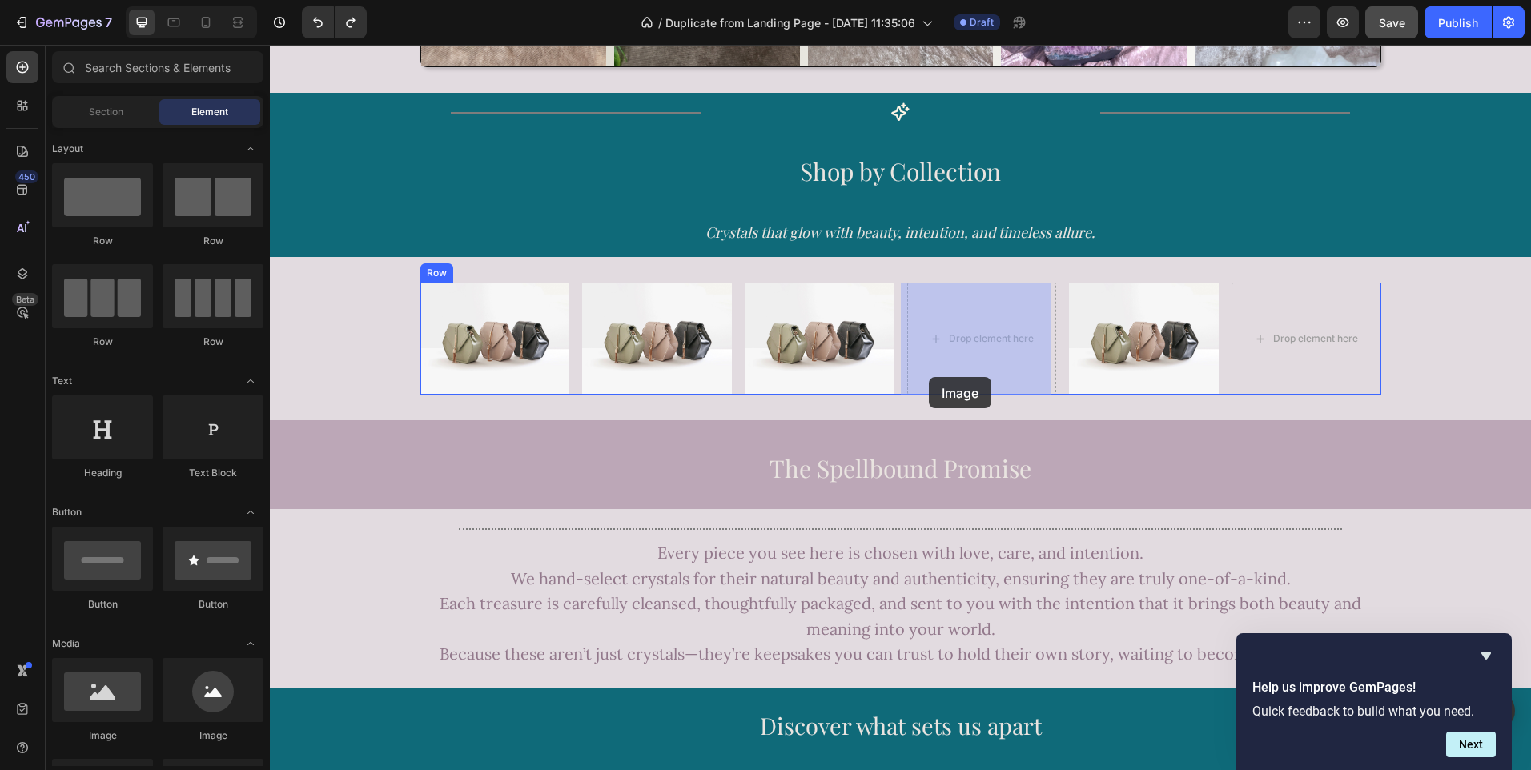
drag, startPoint x: 370, startPoint y: 757, endPoint x: 934, endPoint y: 377, distance: 679.5
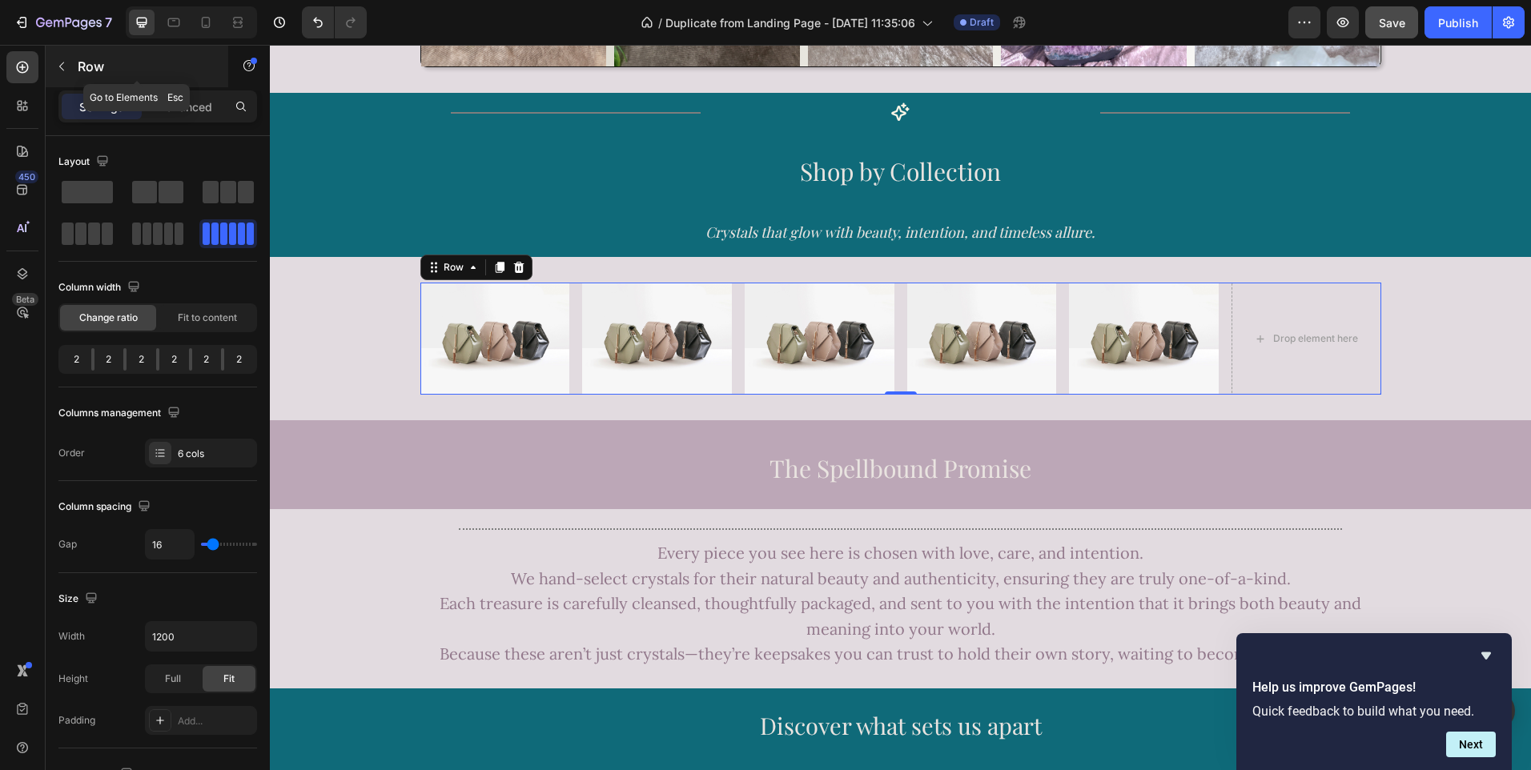
click at [63, 70] on icon "button" at bounding box center [61, 66] width 5 height 9
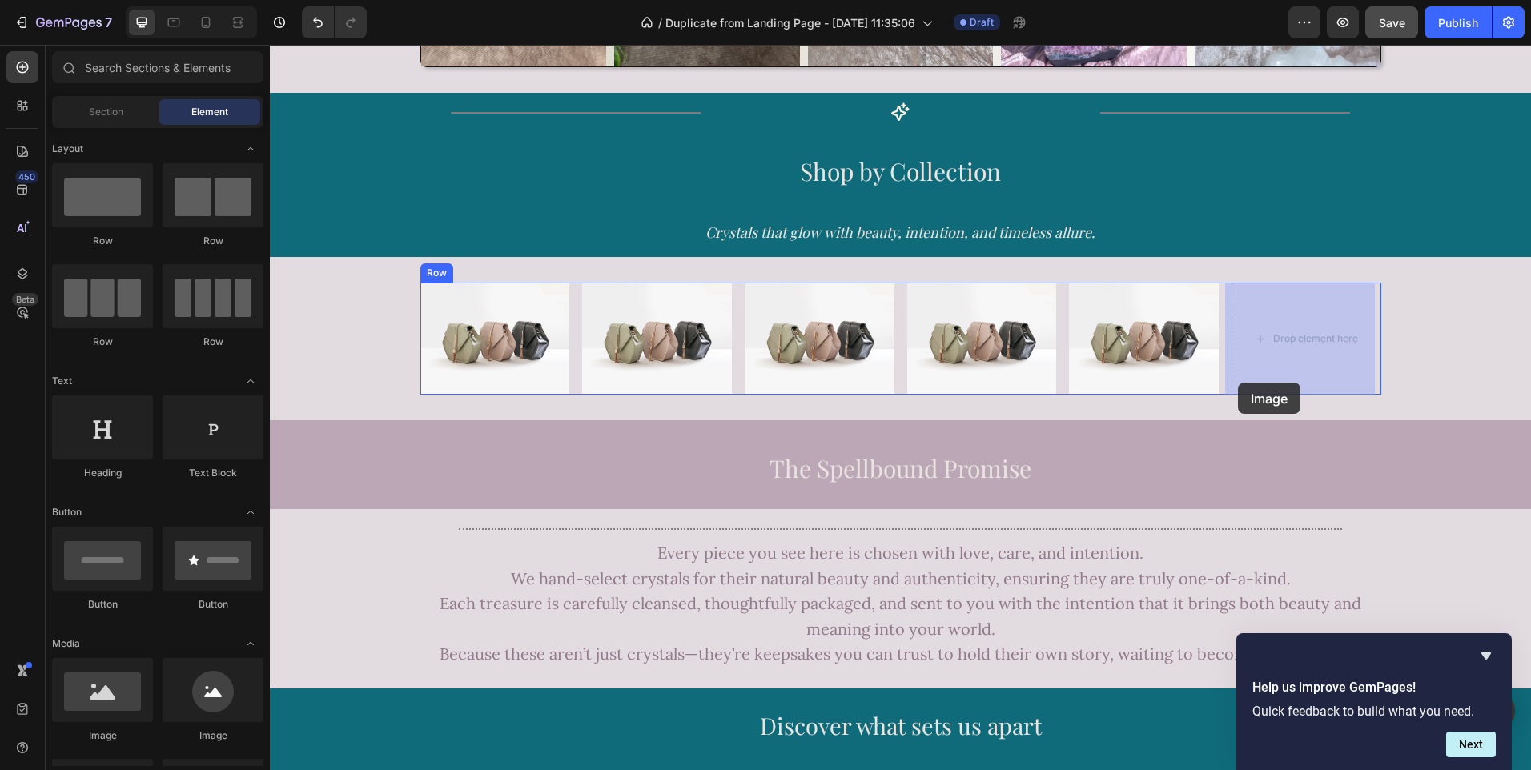
drag, startPoint x: 371, startPoint y: 748, endPoint x: 1263, endPoint y: 380, distance: 965.4
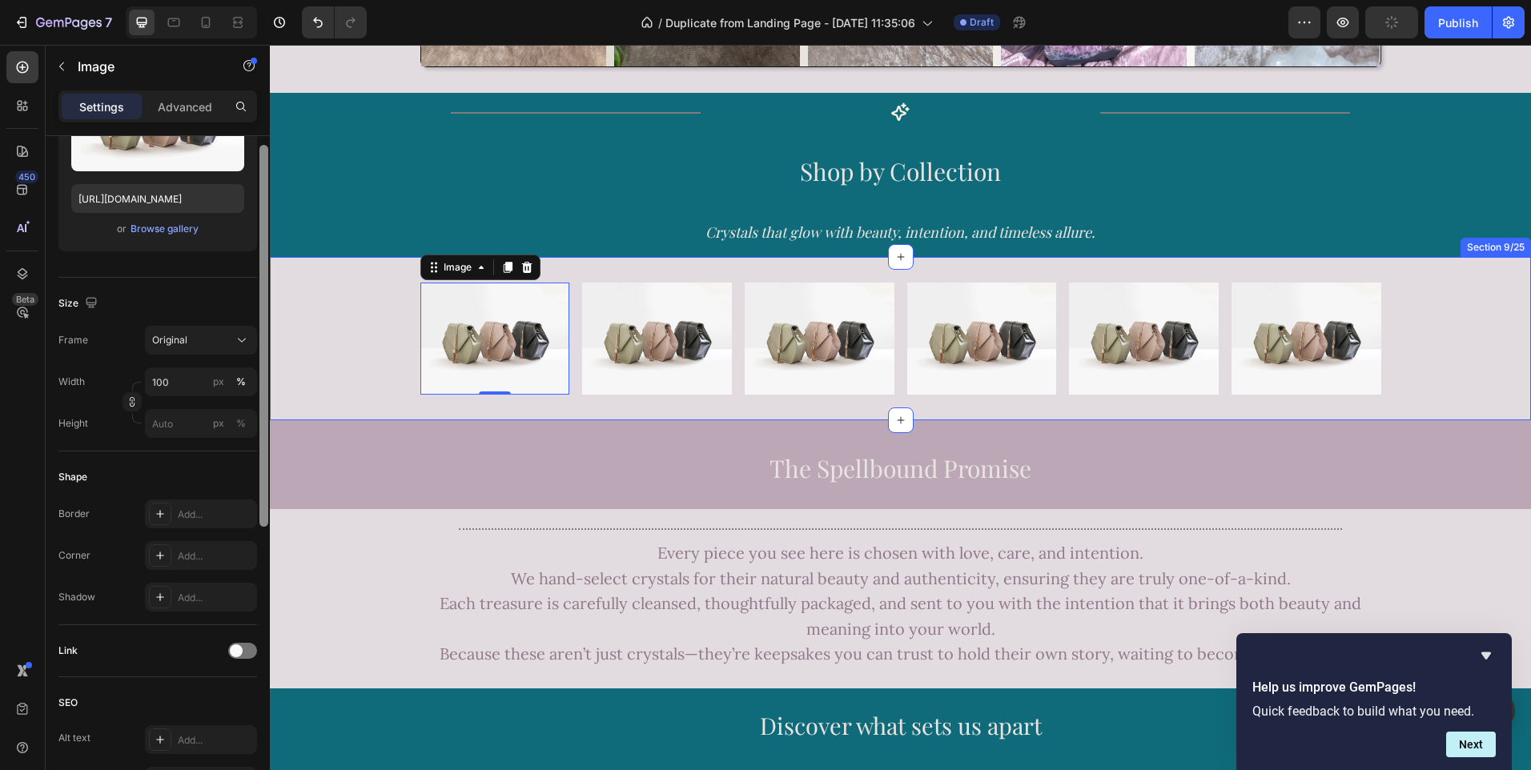
scroll to position [159, 0]
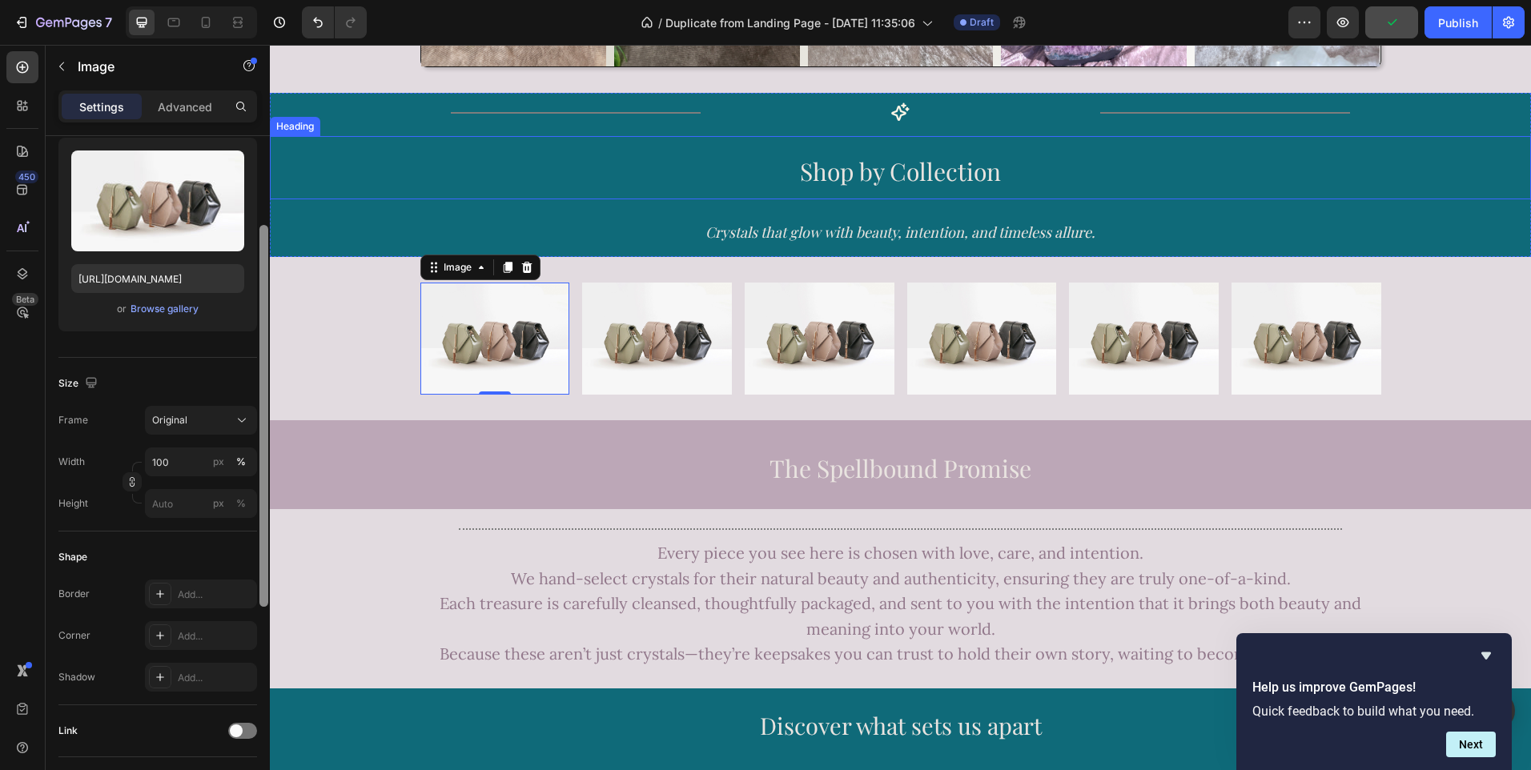
drag, startPoint x: 532, startPoint y: 307, endPoint x: 282, endPoint y: 135, distance: 302.9
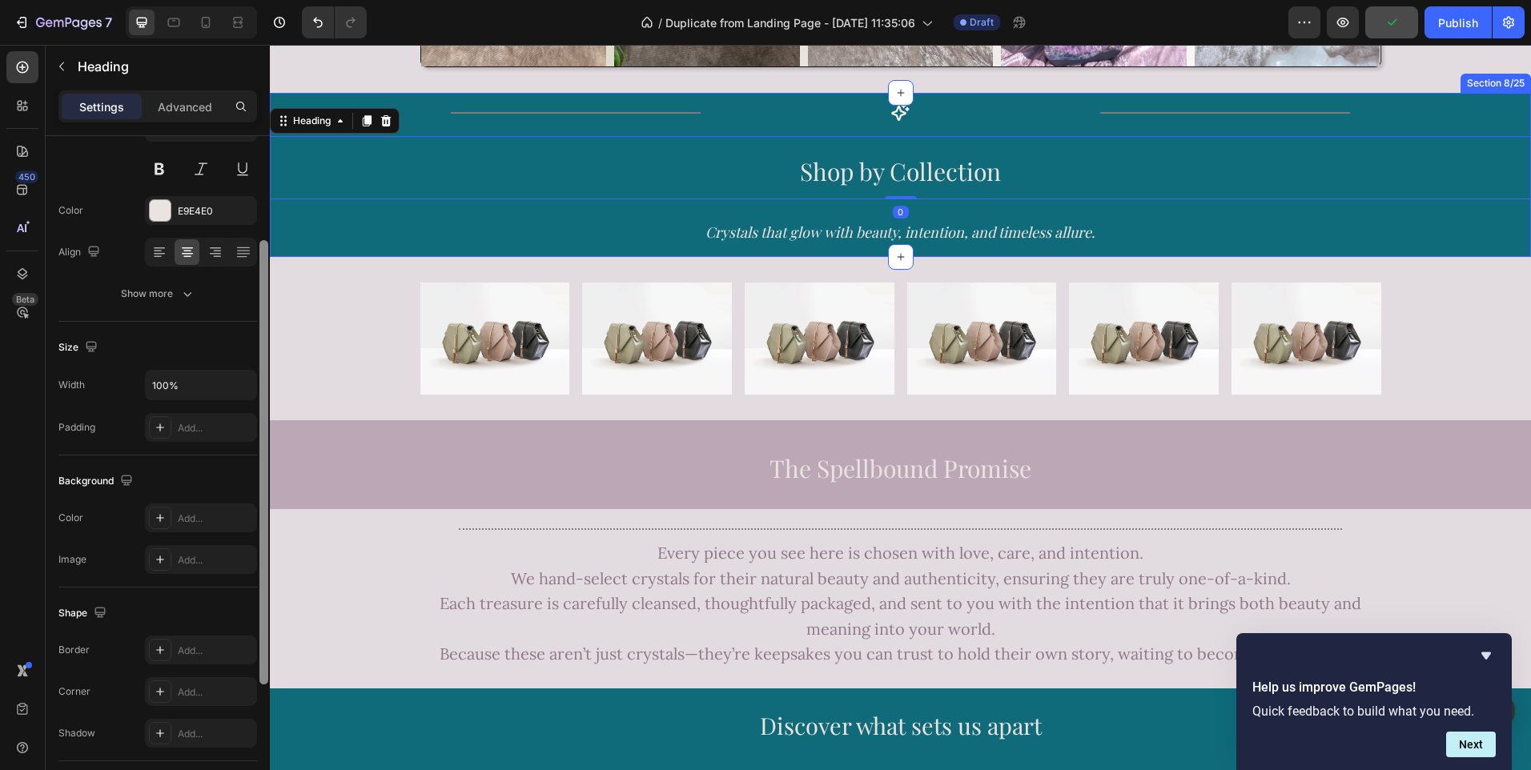
scroll to position [0, 0]
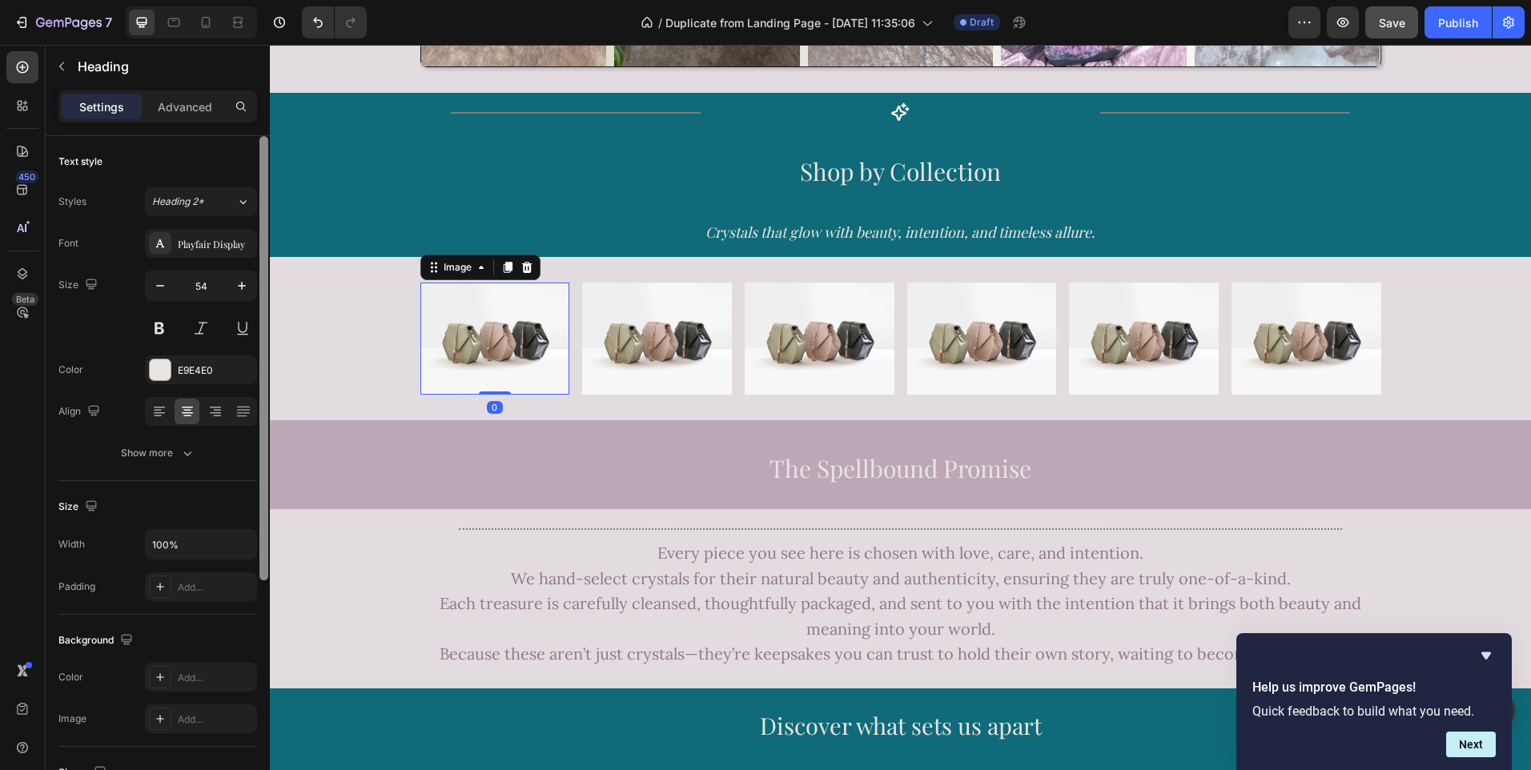
click at [475, 343] on img at bounding box center [495, 339] width 150 height 112
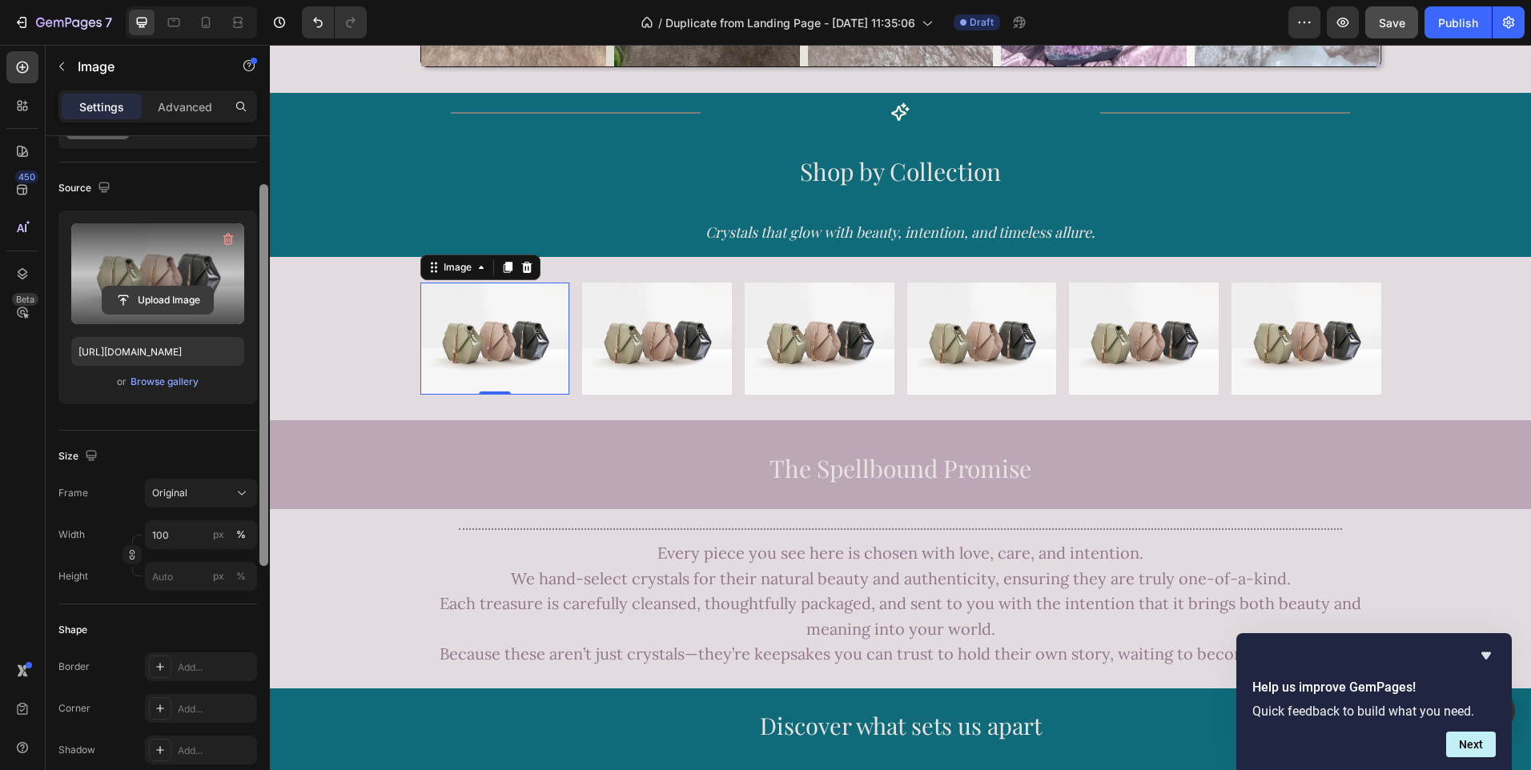
scroll to position [80, 0]
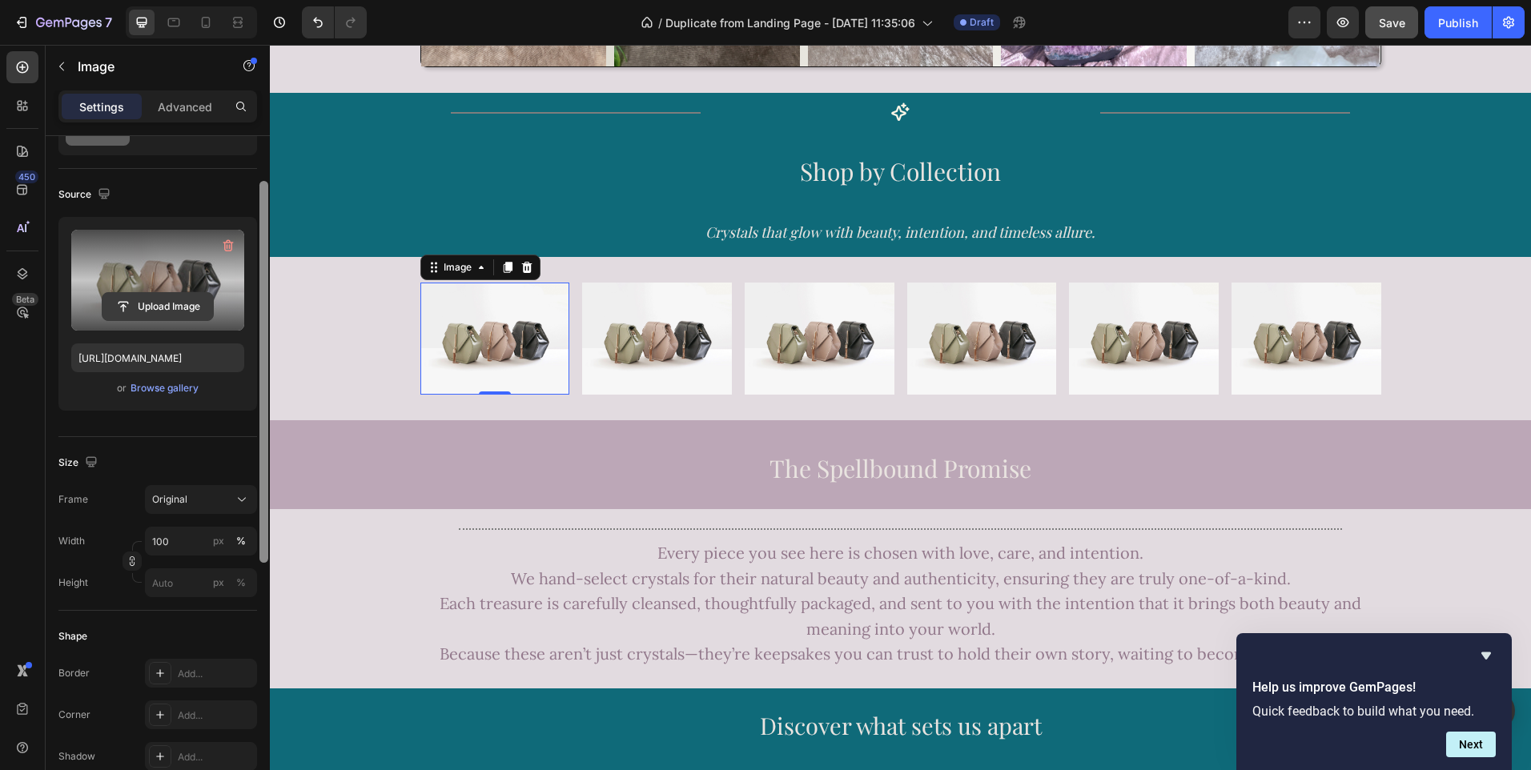
click at [147, 307] on input "file" at bounding box center [157, 306] width 110 height 27
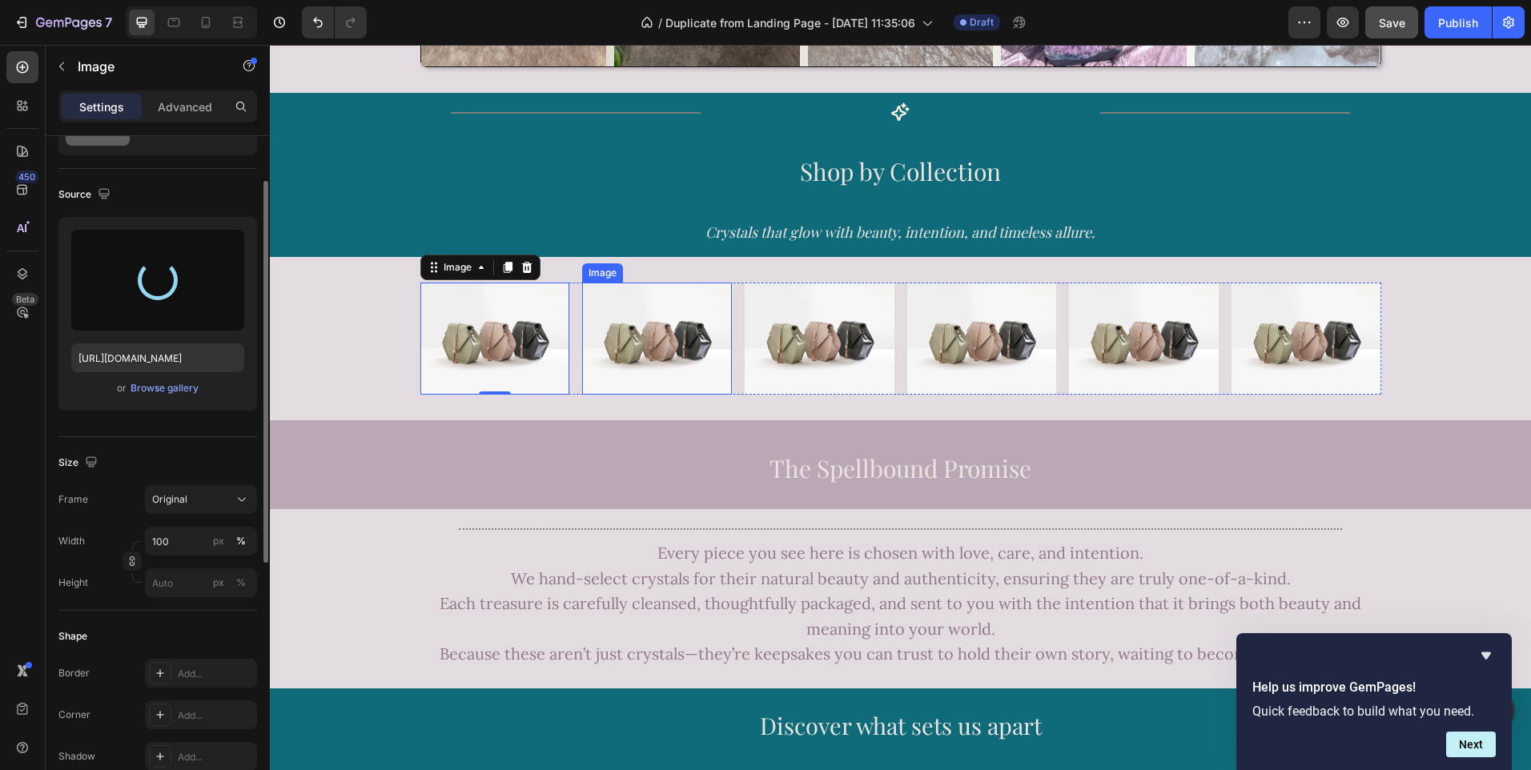
type input "[URL][DOMAIN_NAME]"
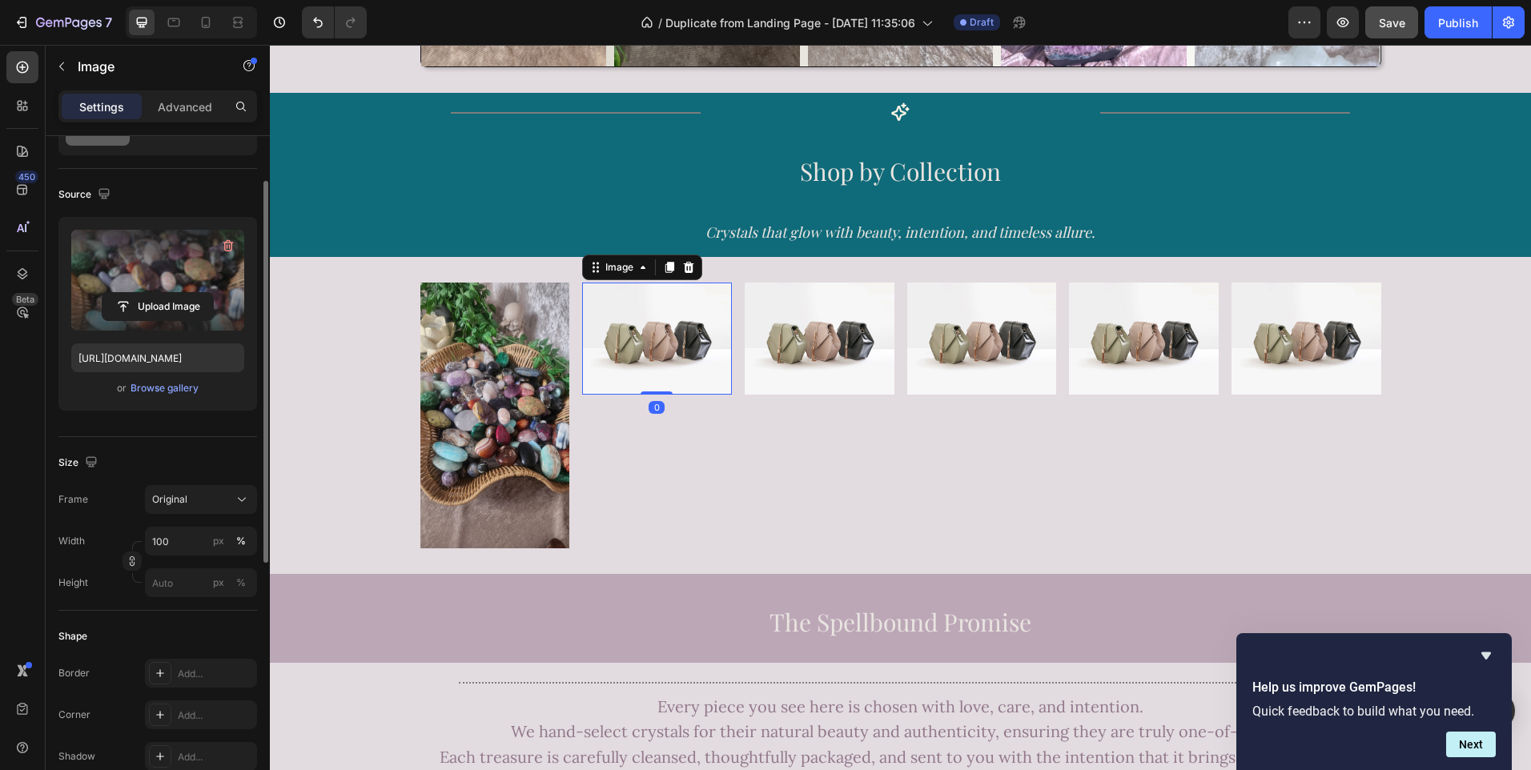
click at [671, 357] on img at bounding box center [657, 339] width 150 height 112
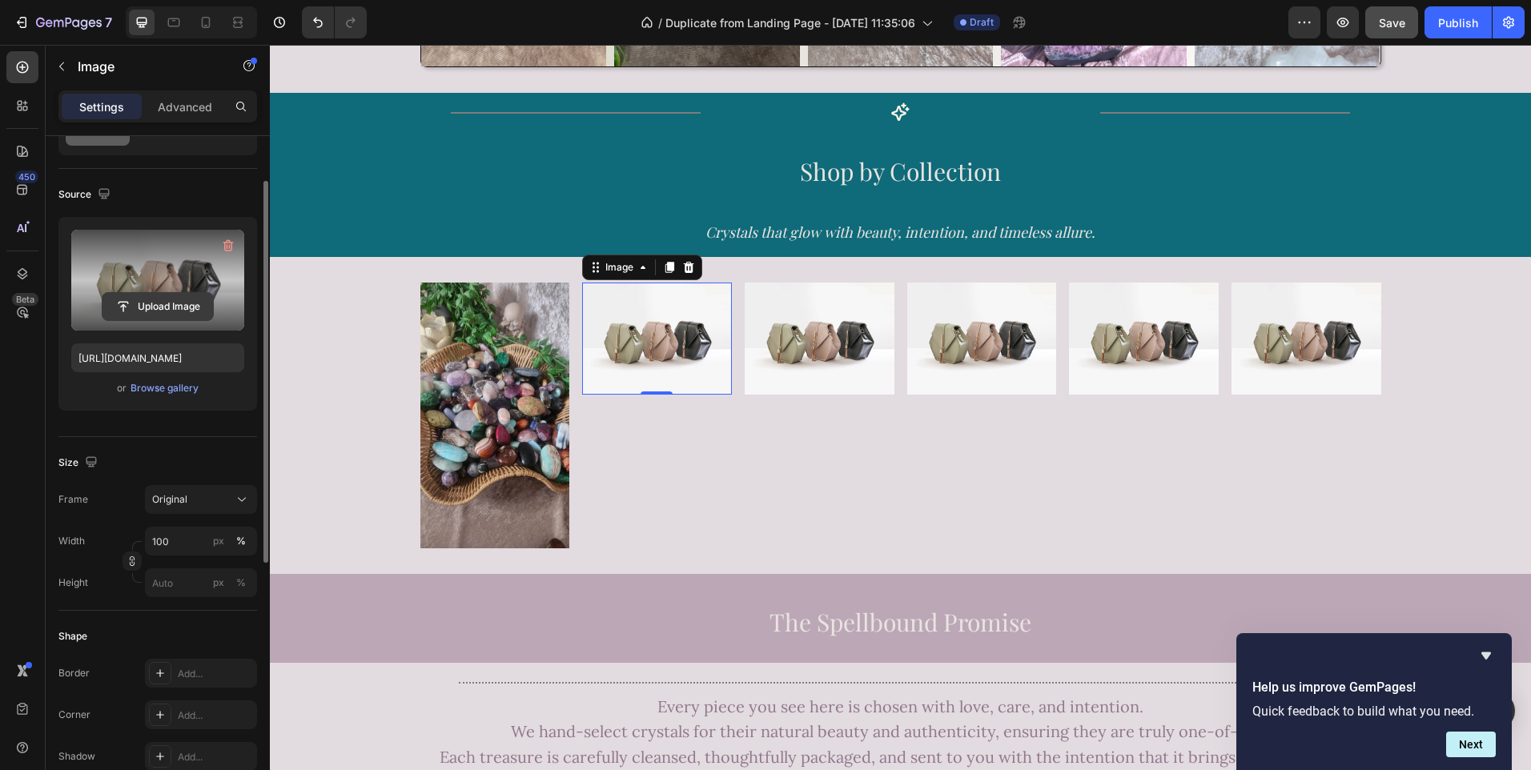
click at [176, 296] on input "file" at bounding box center [157, 306] width 110 height 27
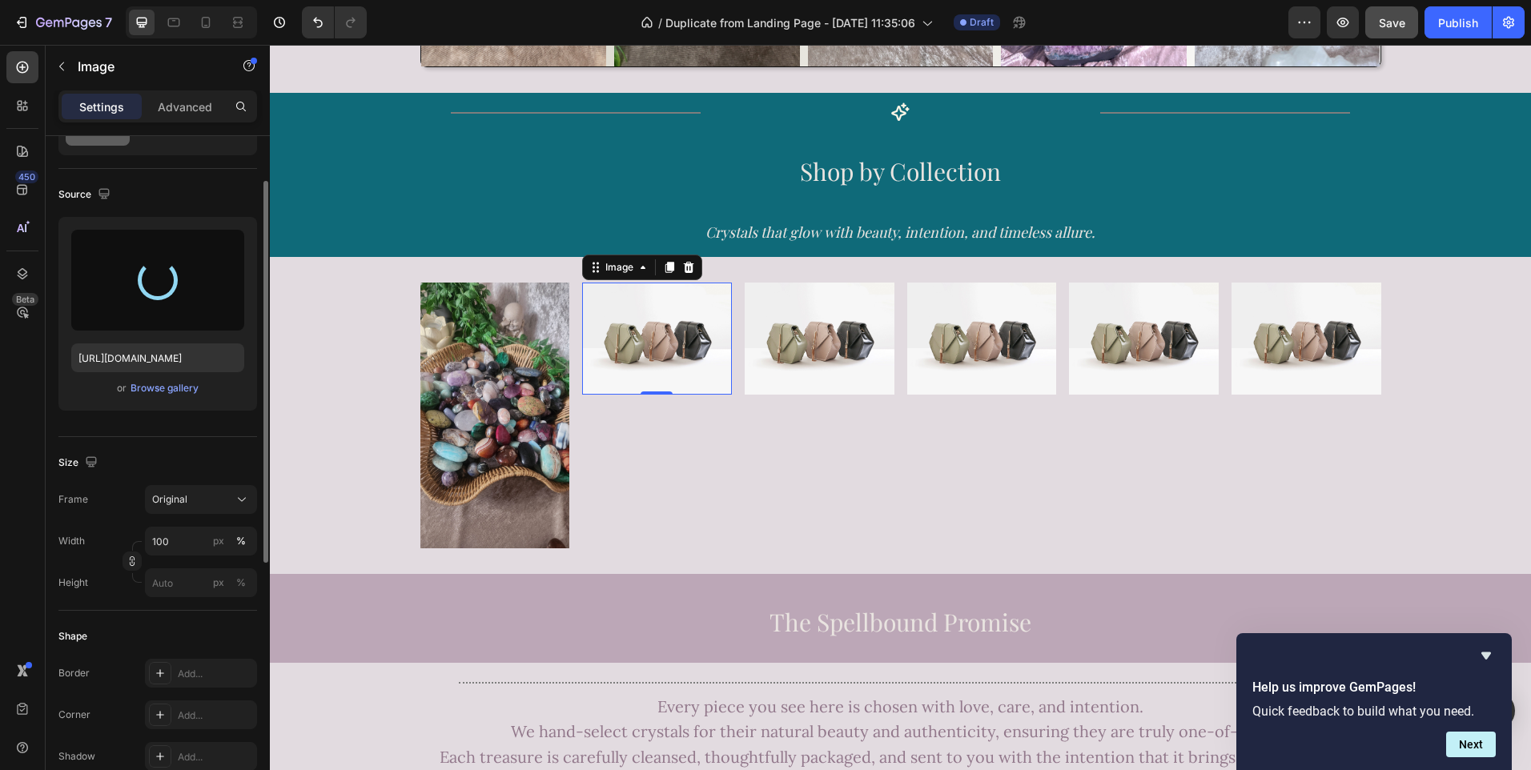
type input "[URL][DOMAIN_NAME]"
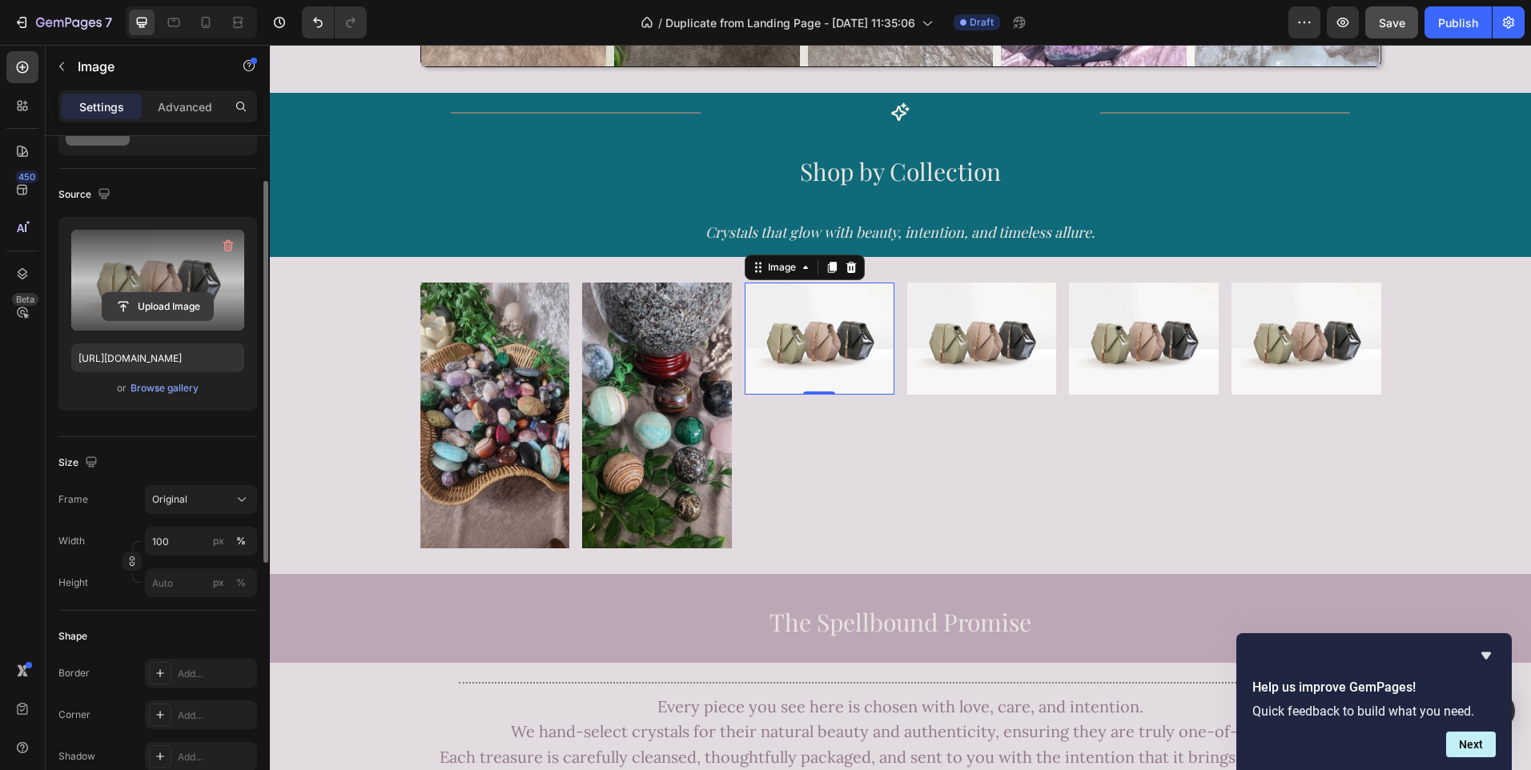
click at [147, 298] on input "file" at bounding box center [157, 306] width 110 height 27
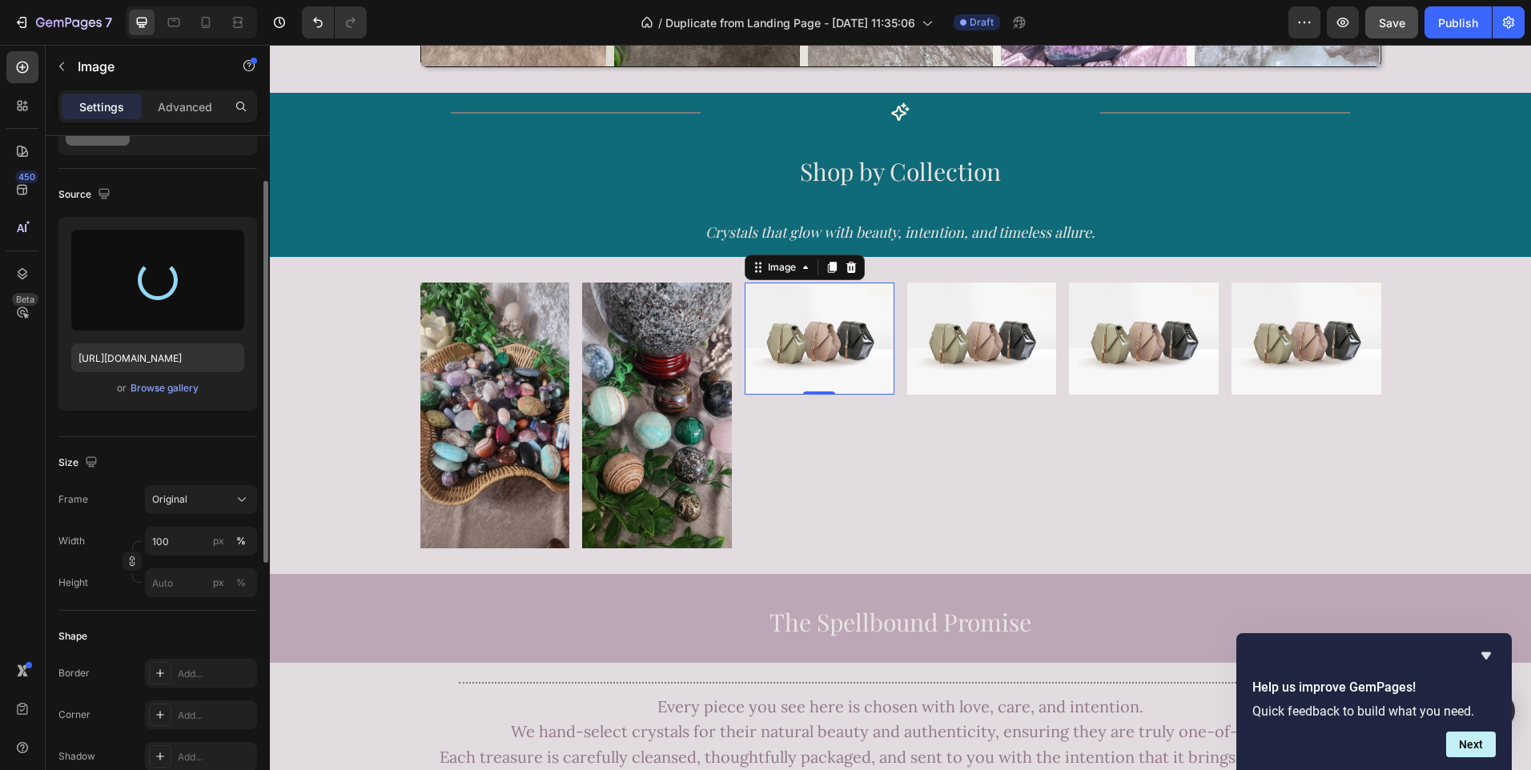
type input "[URL][DOMAIN_NAME]"
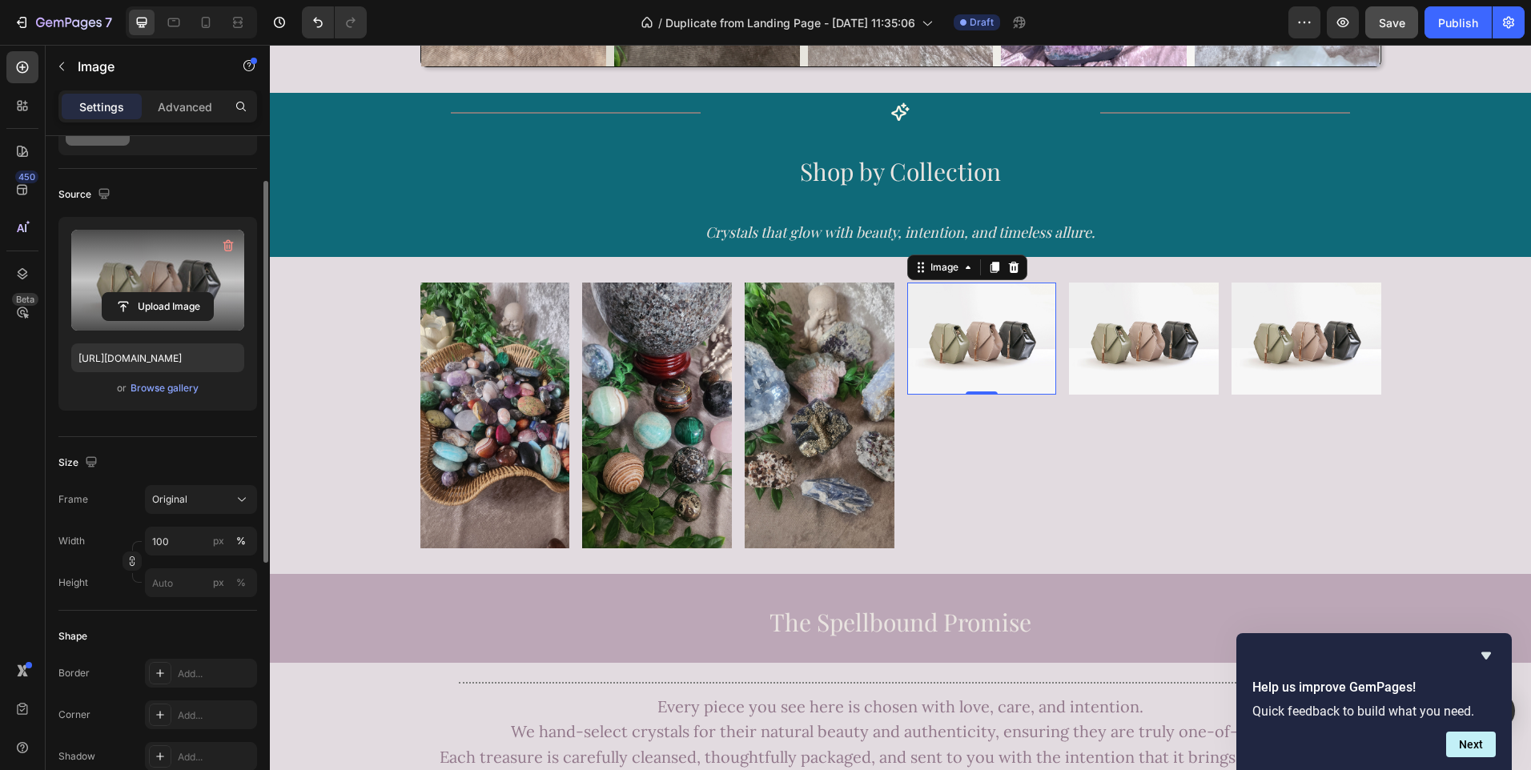
click at [128, 273] on label at bounding box center [157, 280] width 173 height 101
click at [128, 293] on input "file" at bounding box center [157, 306] width 110 height 27
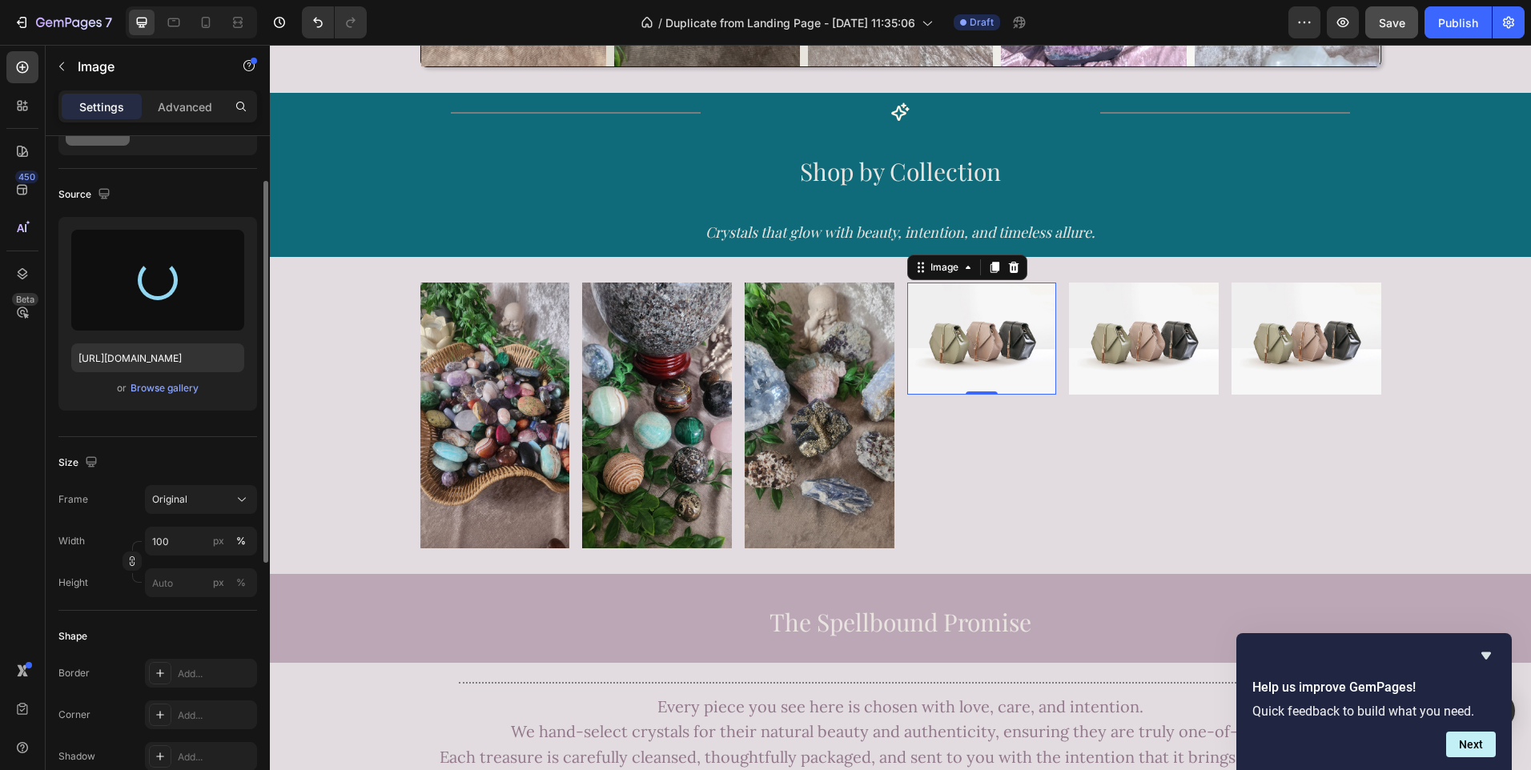
type input "[URL][DOMAIN_NAME]"
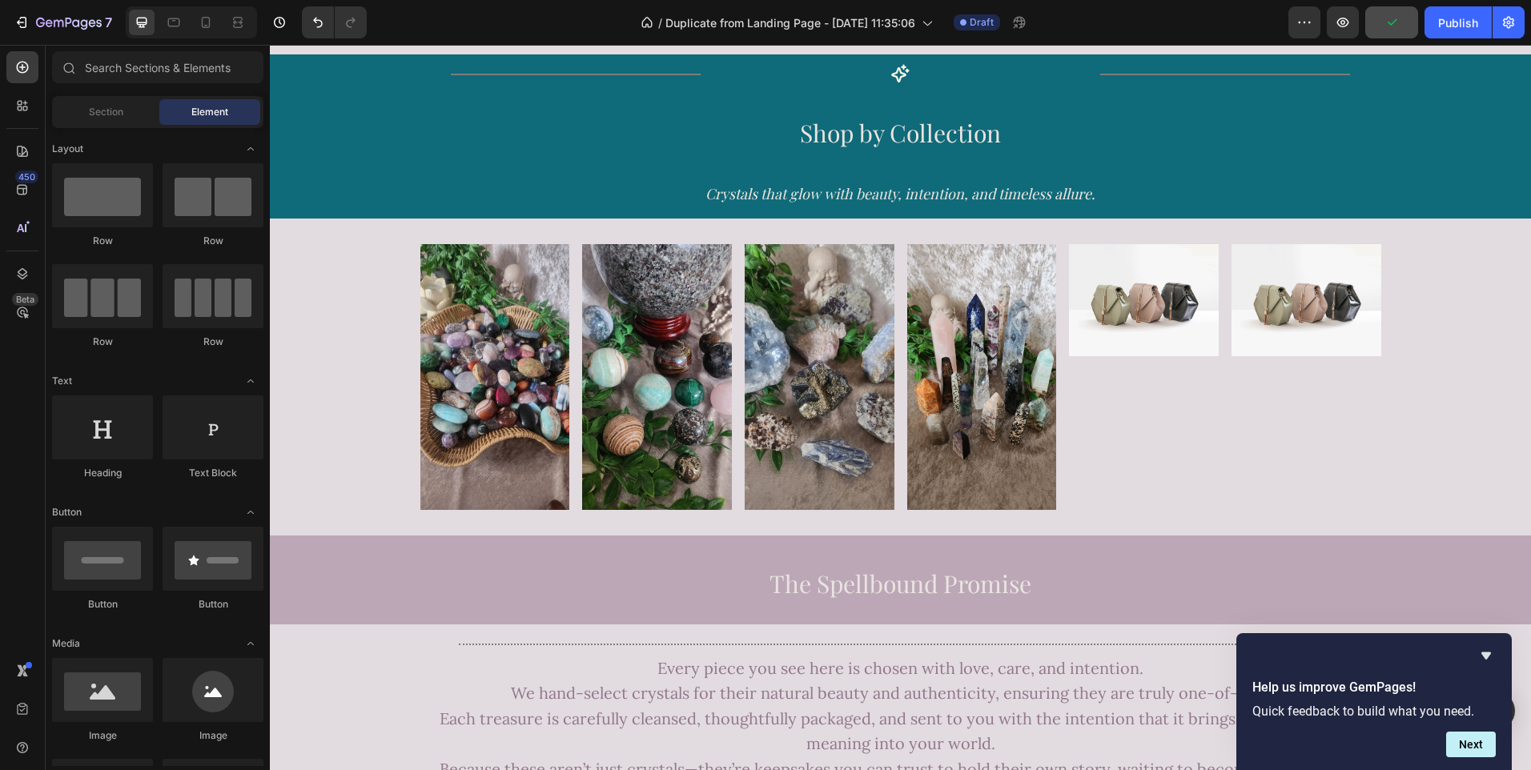
scroll to position [1162, 0]
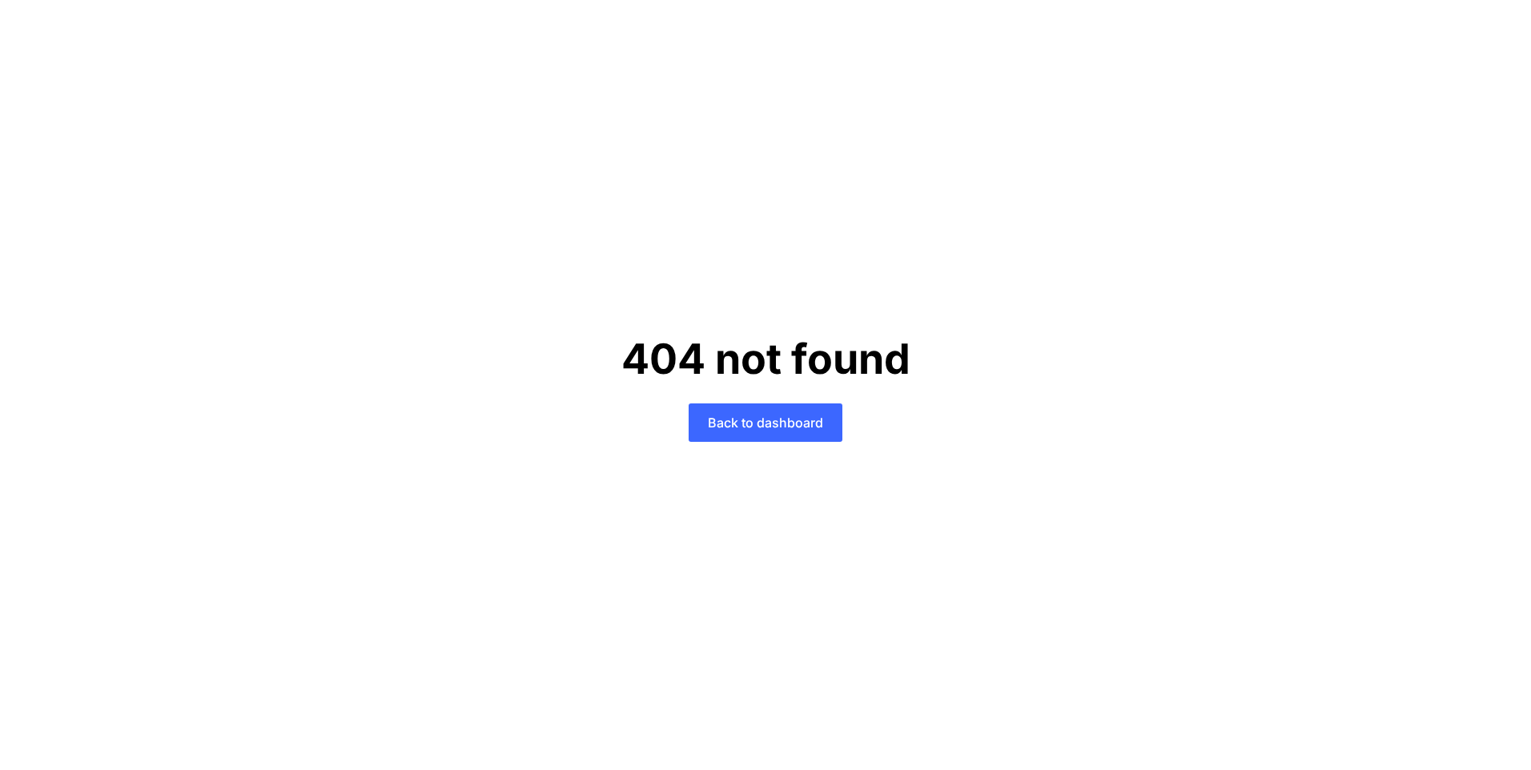
click at [746, 432] on button "Back to dashboard" at bounding box center [766, 423] width 154 height 38
